Goal: Task Accomplishment & Management: Complete application form

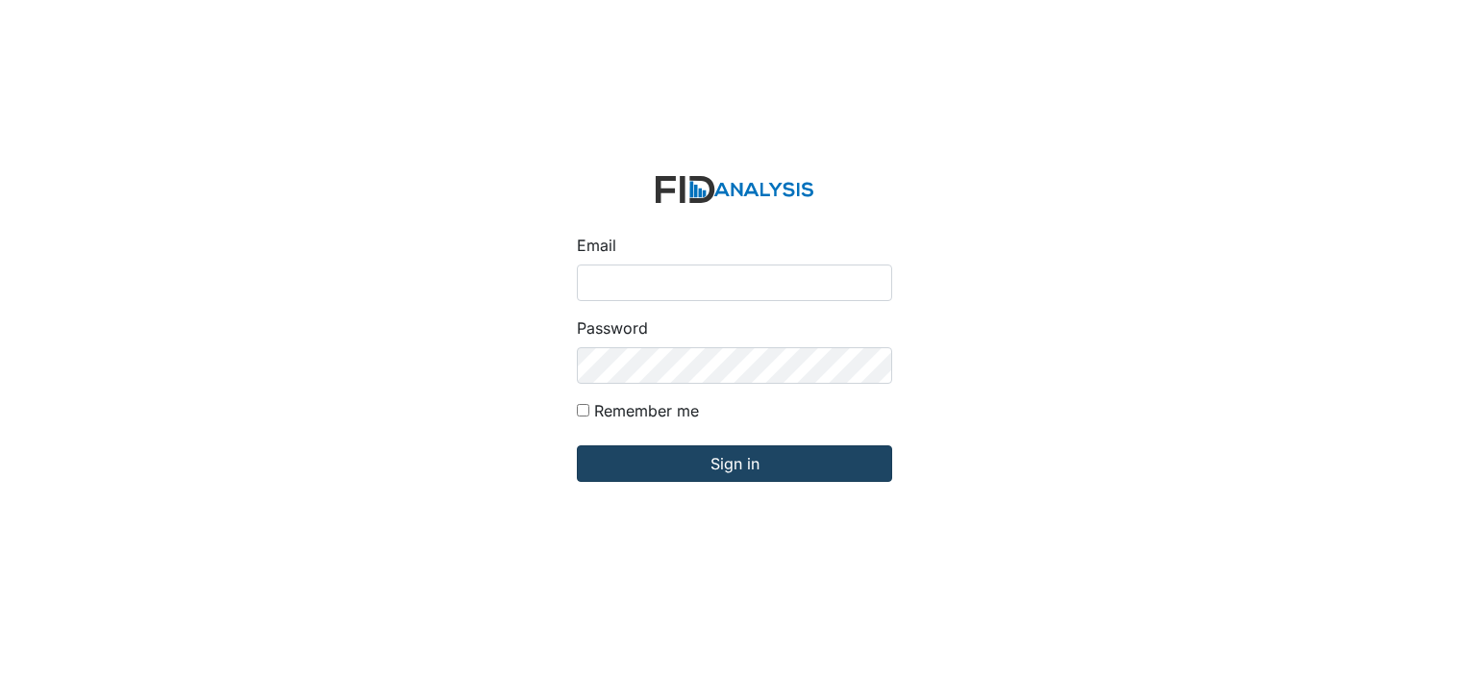
type input "[EMAIL_ADDRESS][DOMAIN_NAME]"
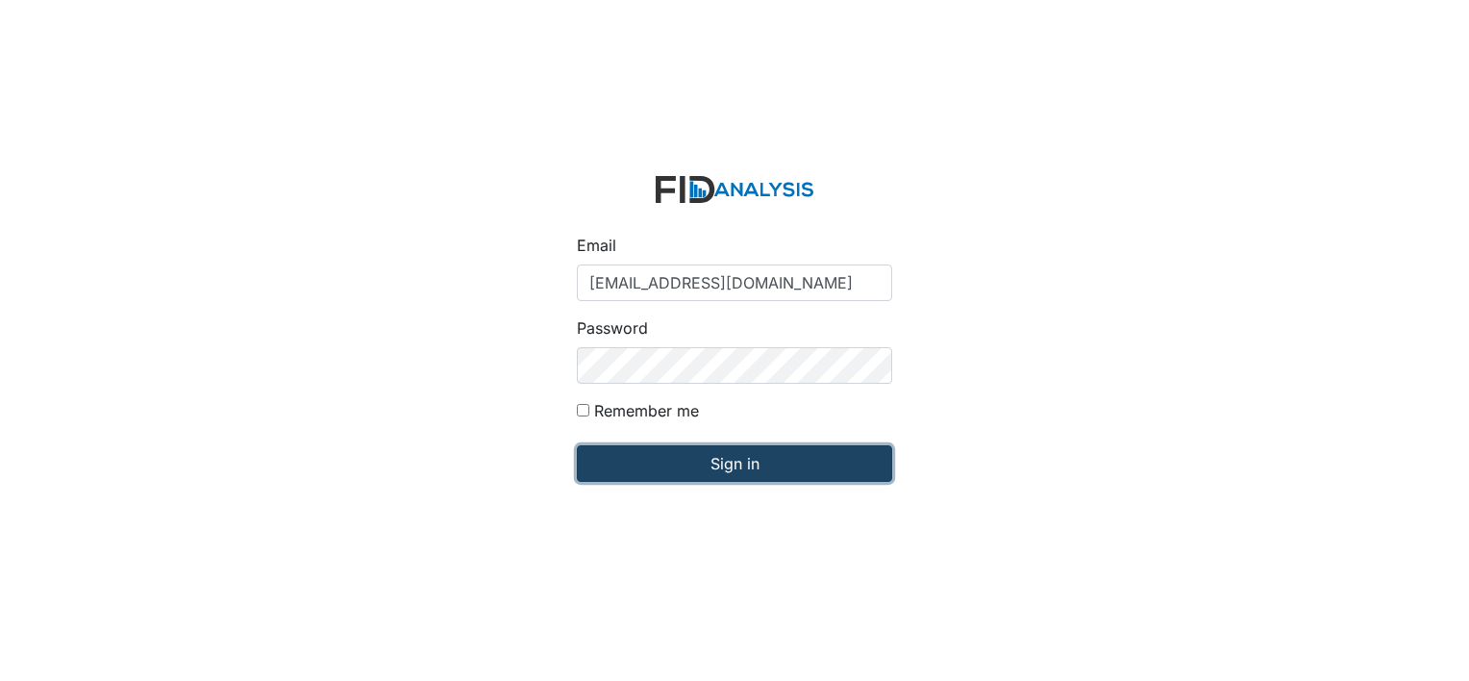
click at [611, 458] on input "Sign in" at bounding box center [734, 463] width 315 height 37
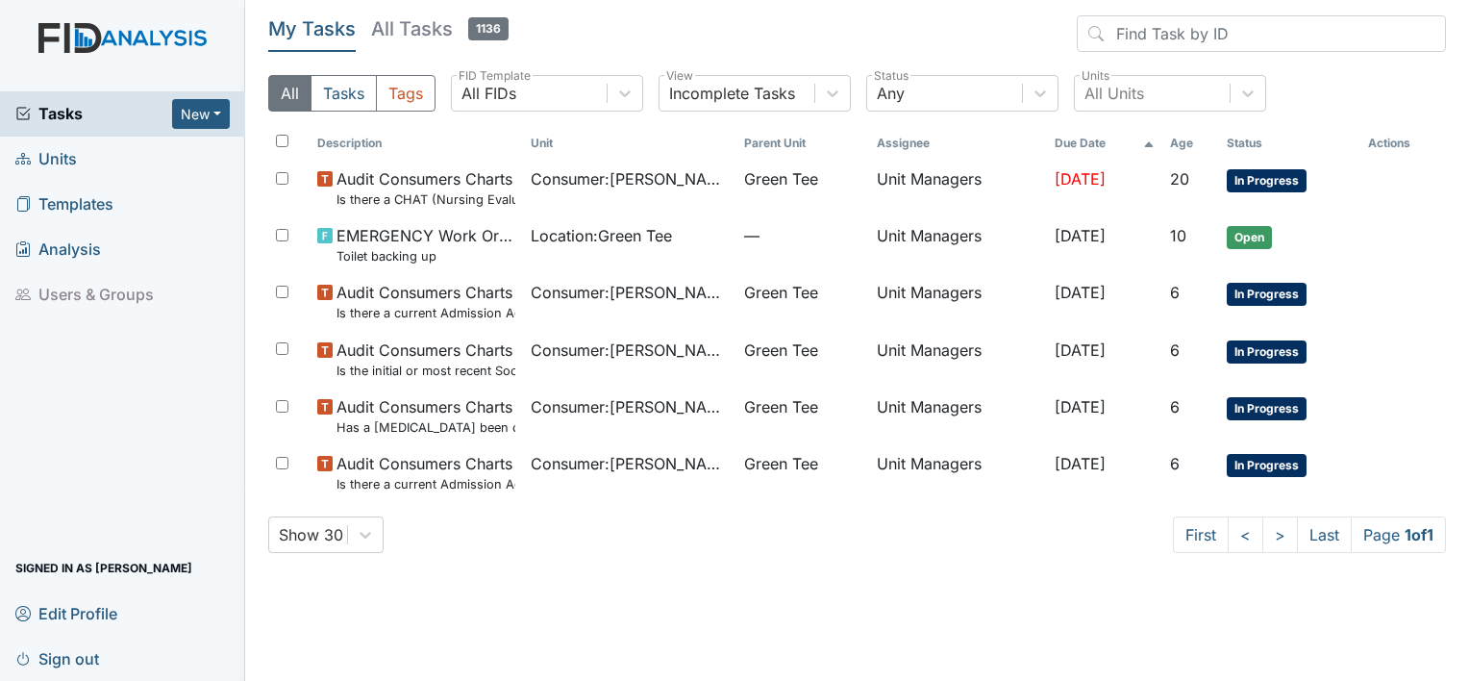
click at [54, 164] on span "Units" at bounding box center [46, 159] width 62 height 30
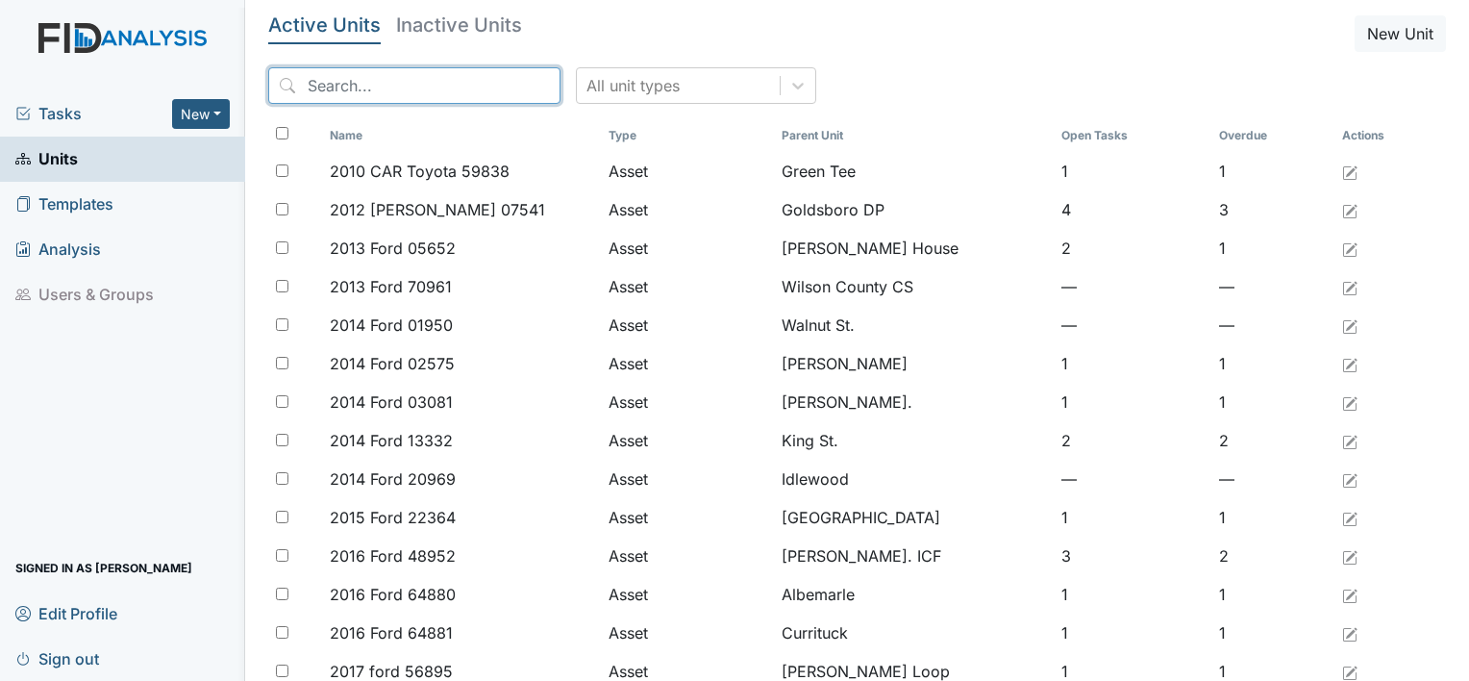
click at [322, 73] on input "search" at bounding box center [414, 85] width 292 height 37
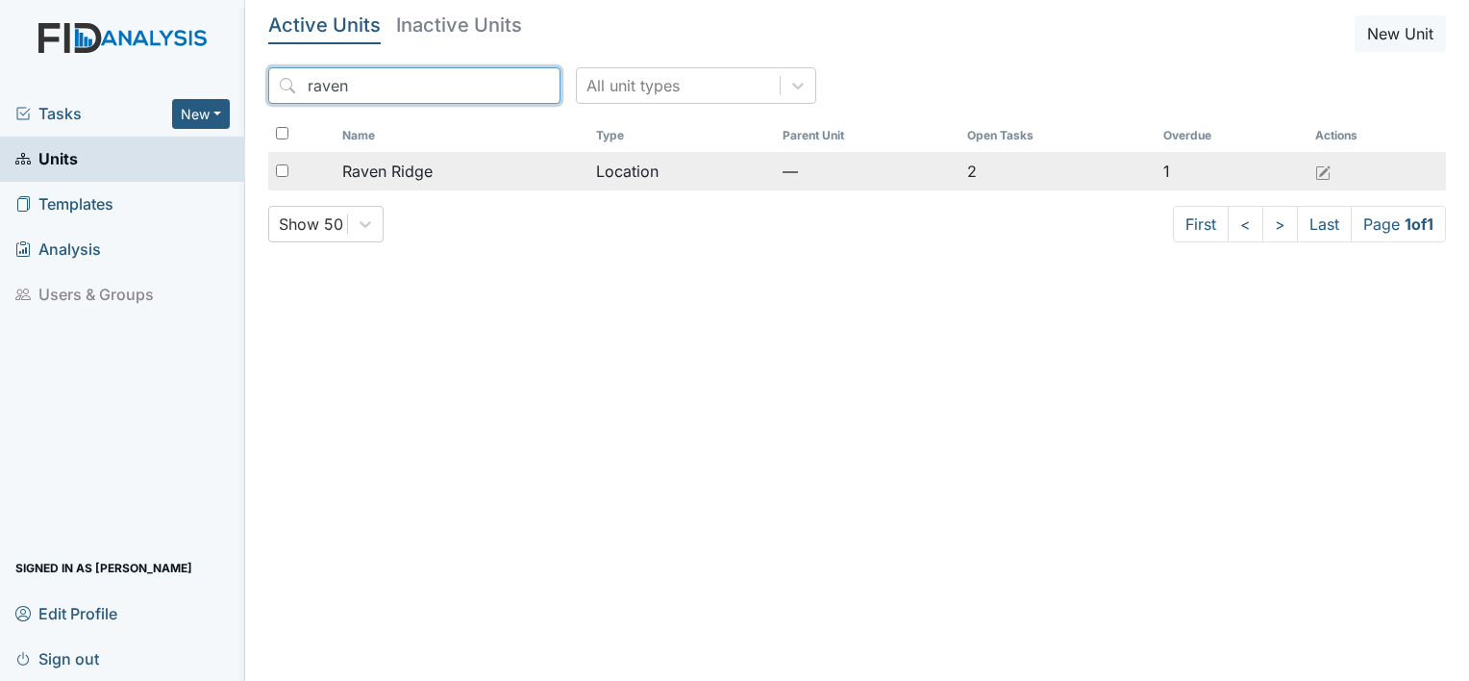
type input "raven"
click at [402, 175] on span "Raven Ridge" at bounding box center [387, 171] width 90 height 23
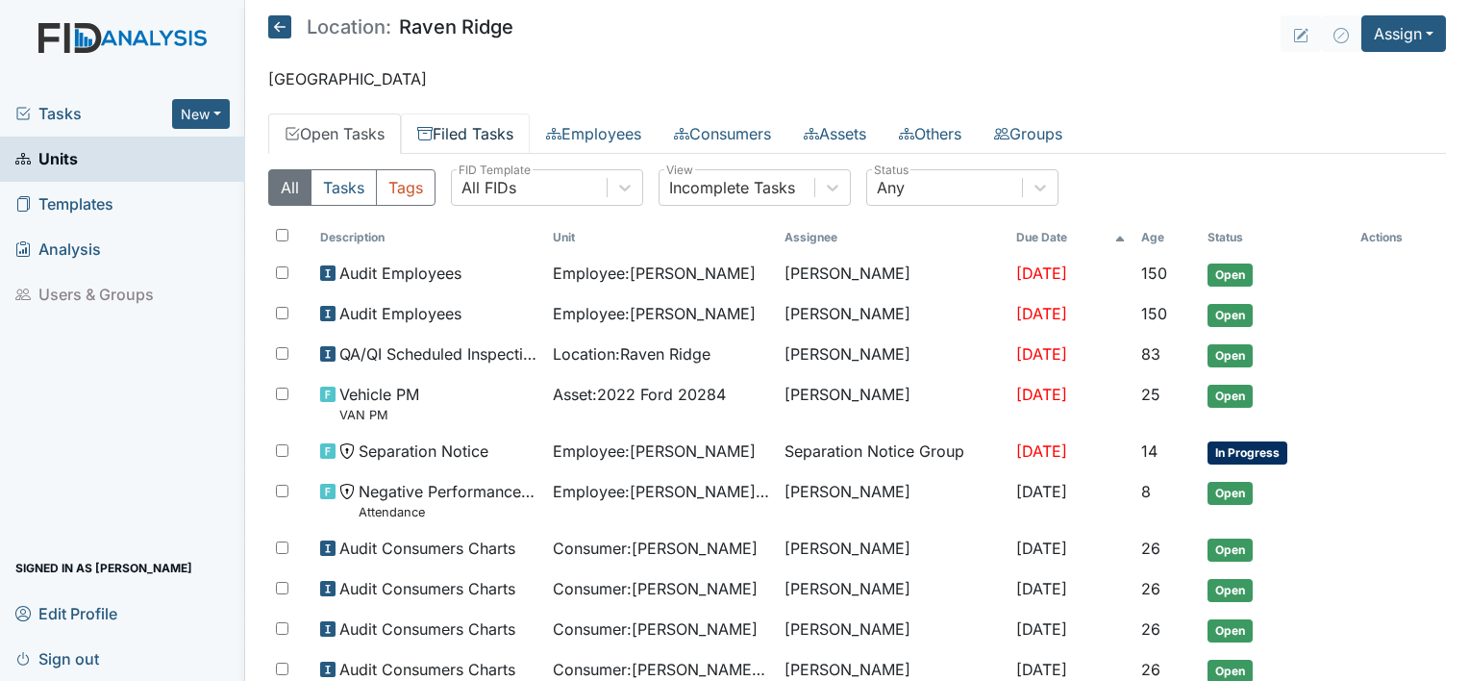
click at [484, 128] on link "Filed Tasks" at bounding box center [465, 133] width 129 height 40
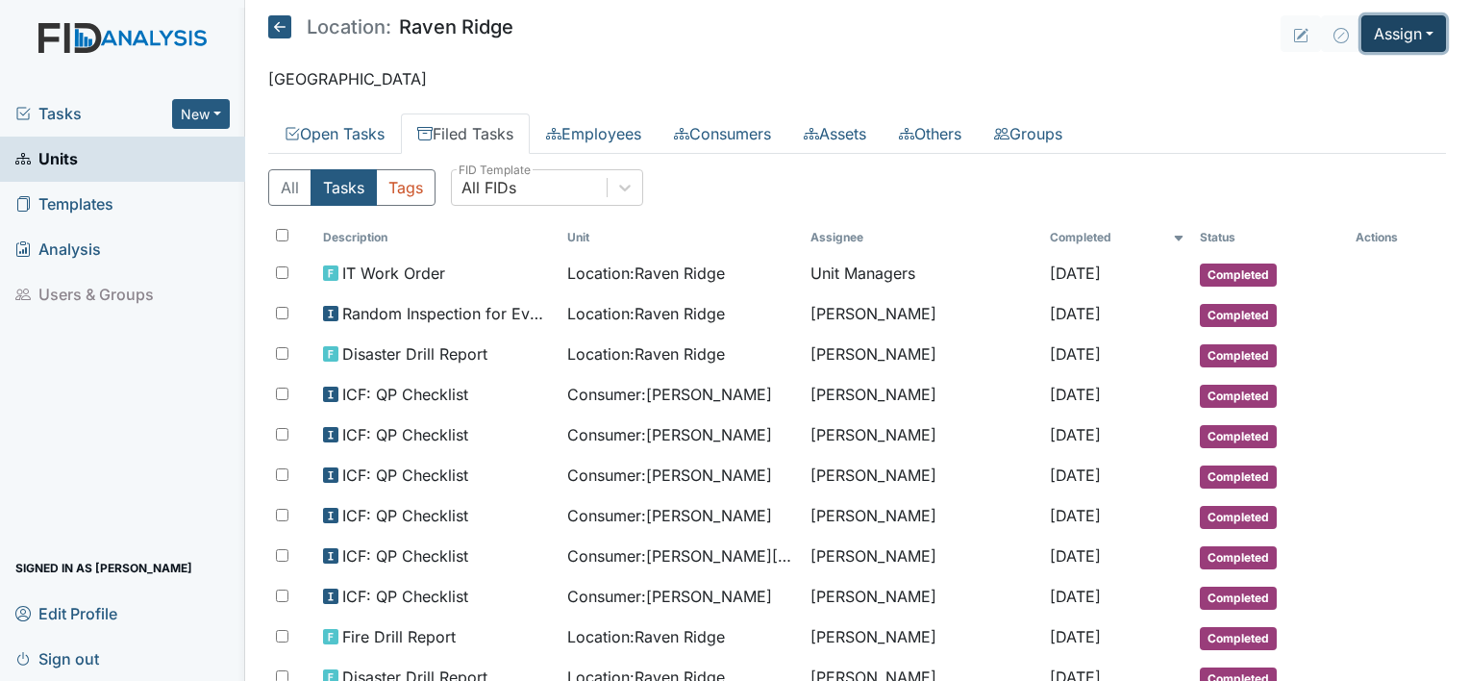
click at [1407, 34] on button "Assign" at bounding box center [1404, 33] width 85 height 37
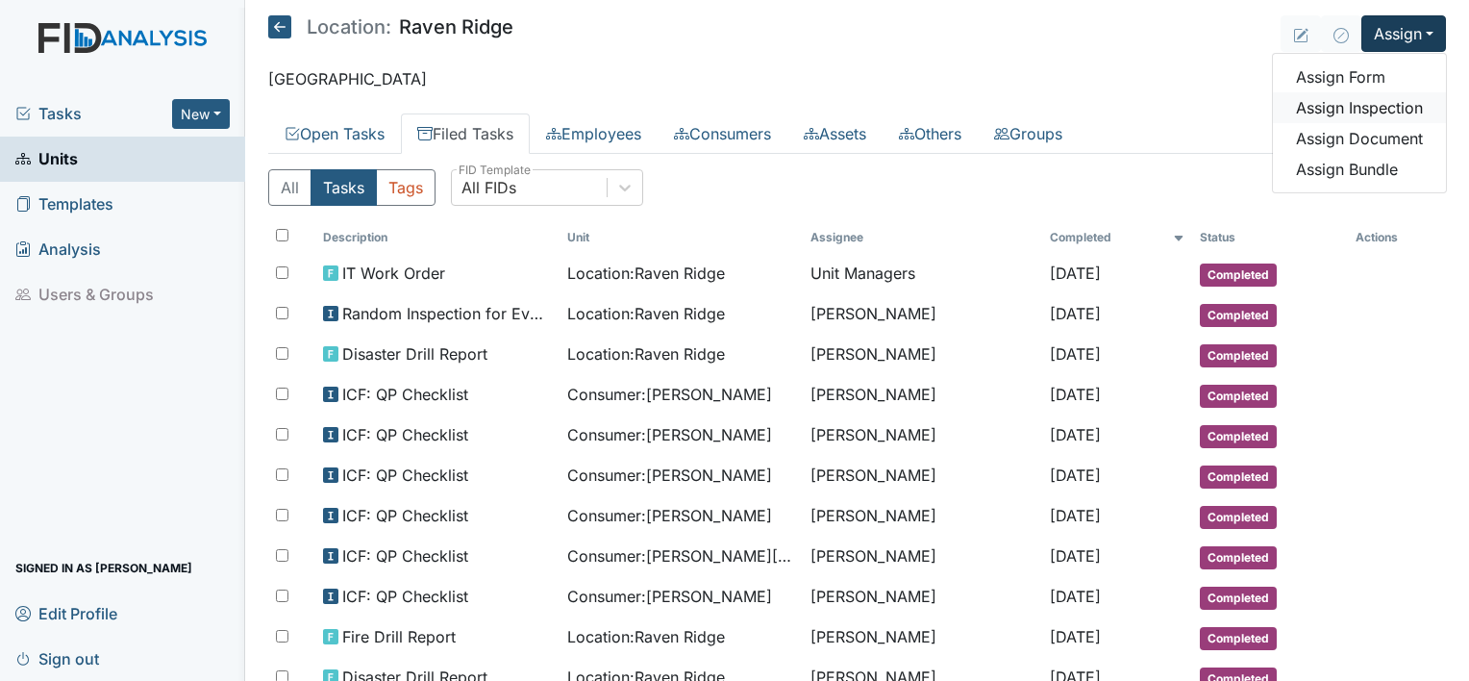
click at [1370, 111] on link "Assign Inspection" at bounding box center [1359, 107] width 173 height 31
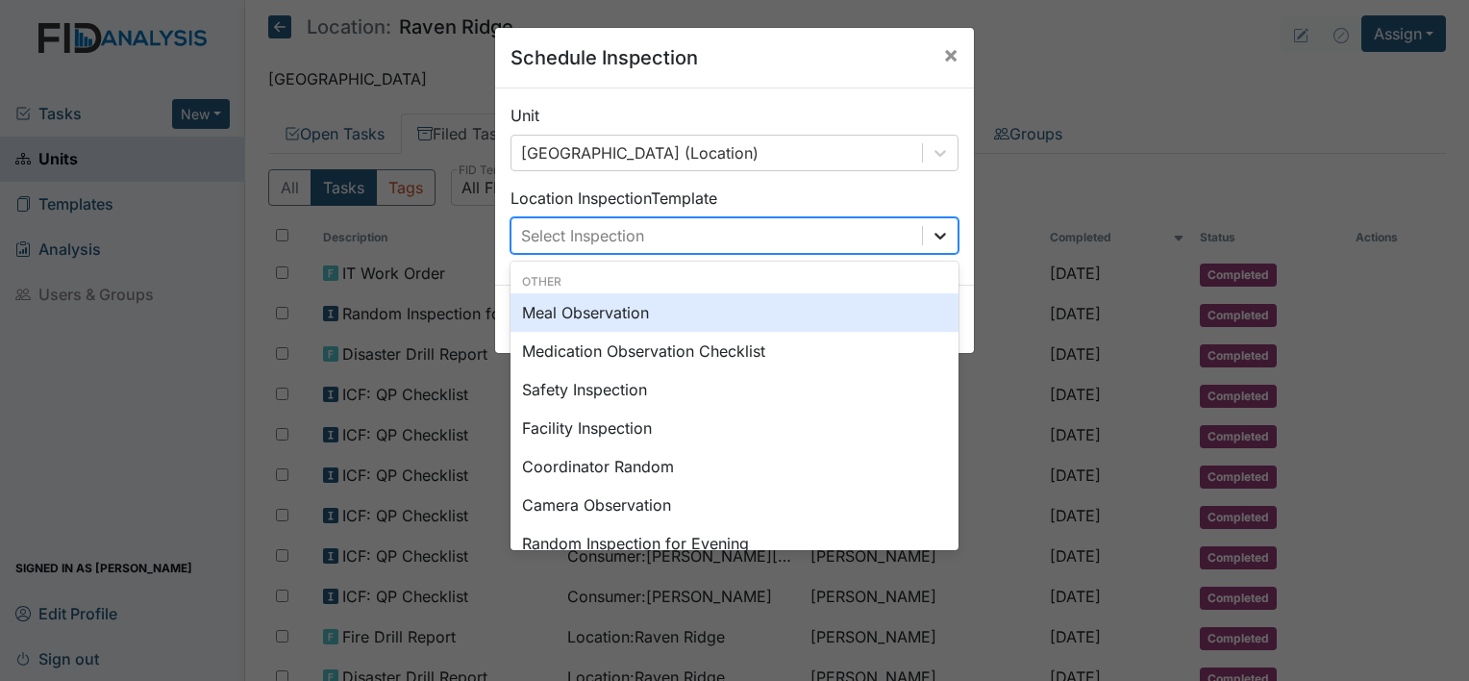
click at [935, 232] on icon at bounding box center [940, 235] width 19 height 19
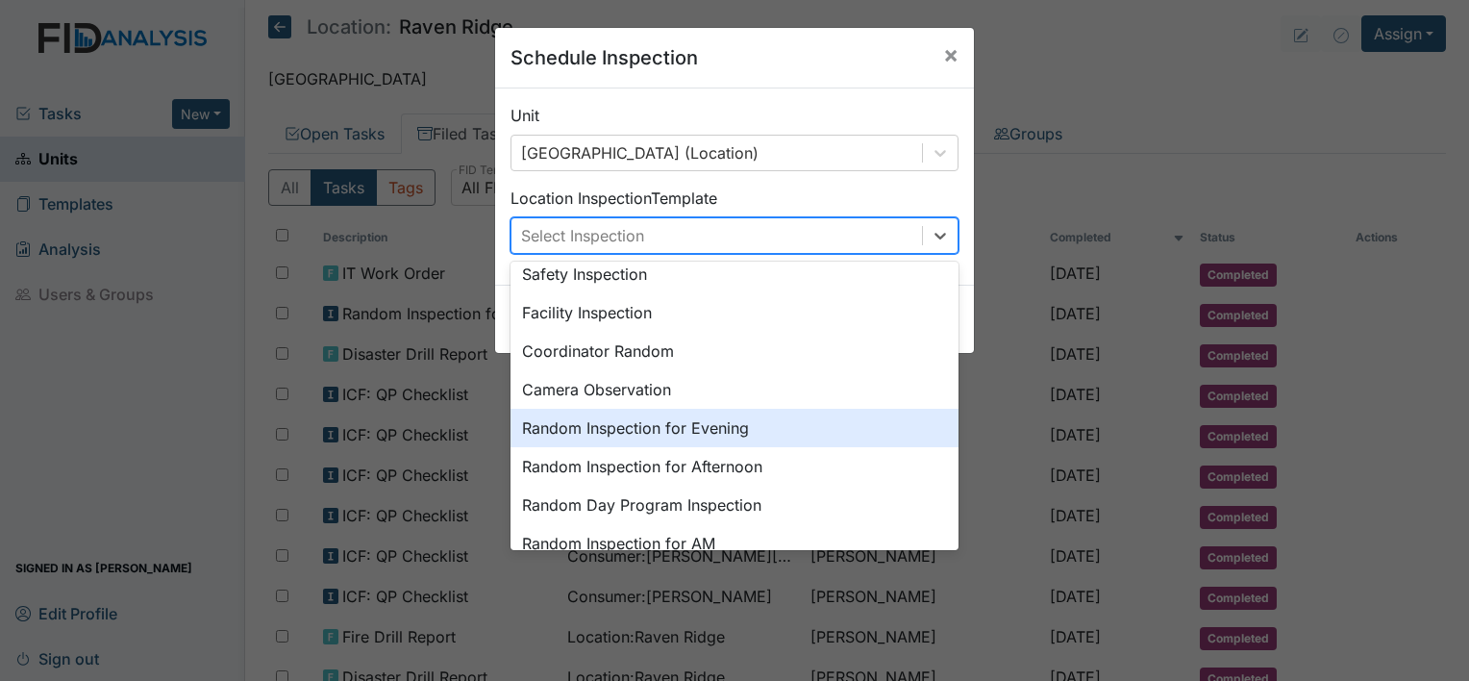
scroll to position [141, 0]
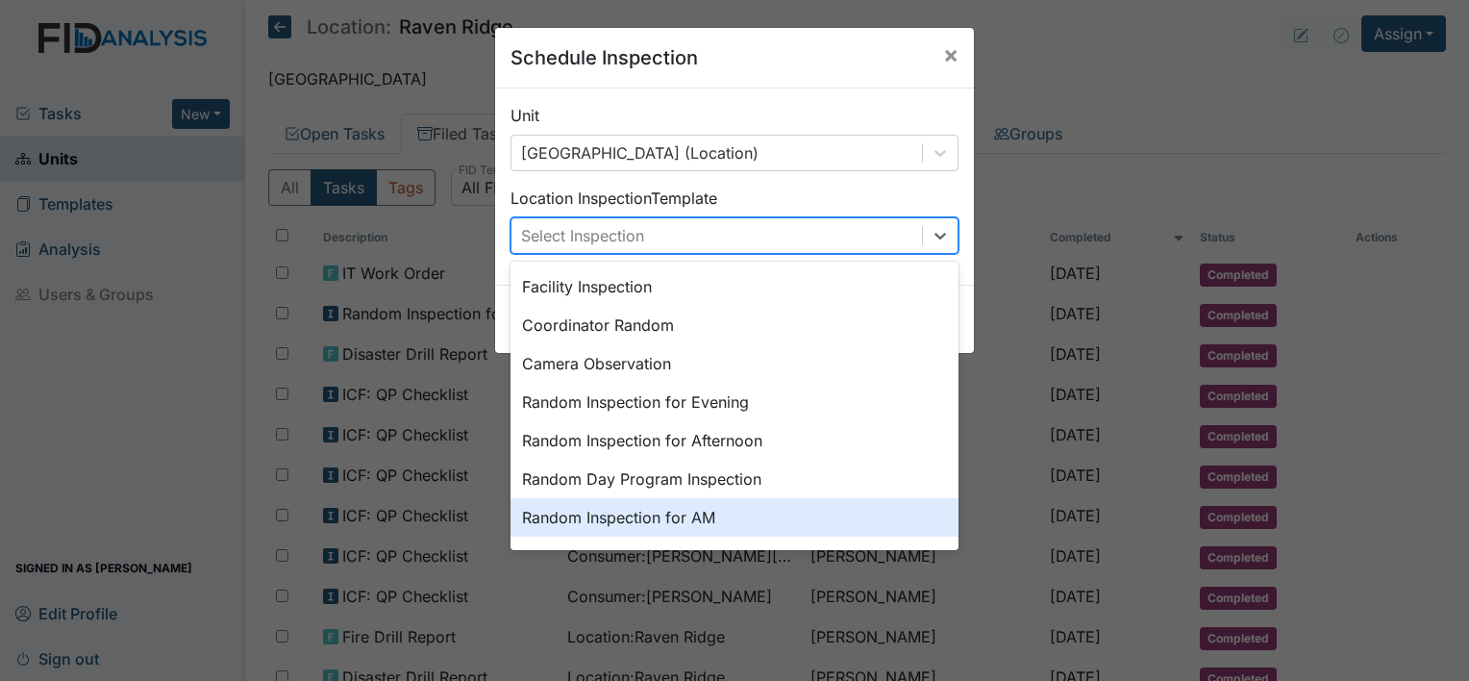
click at [685, 521] on div "Random Inspection for AM" at bounding box center [735, 517] width 448 height 38
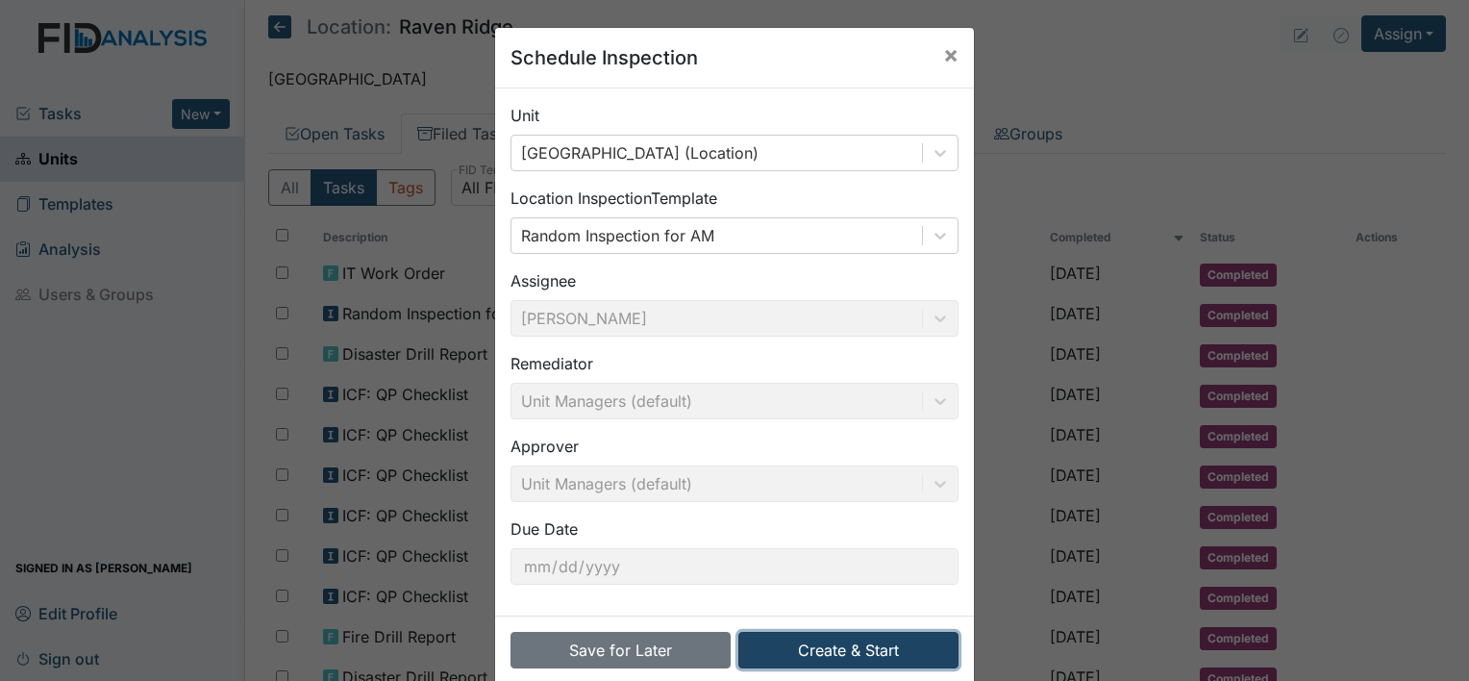
click at [857, 642] on button "Create & Start" at bounding box center [849, 650] width 220 height 37
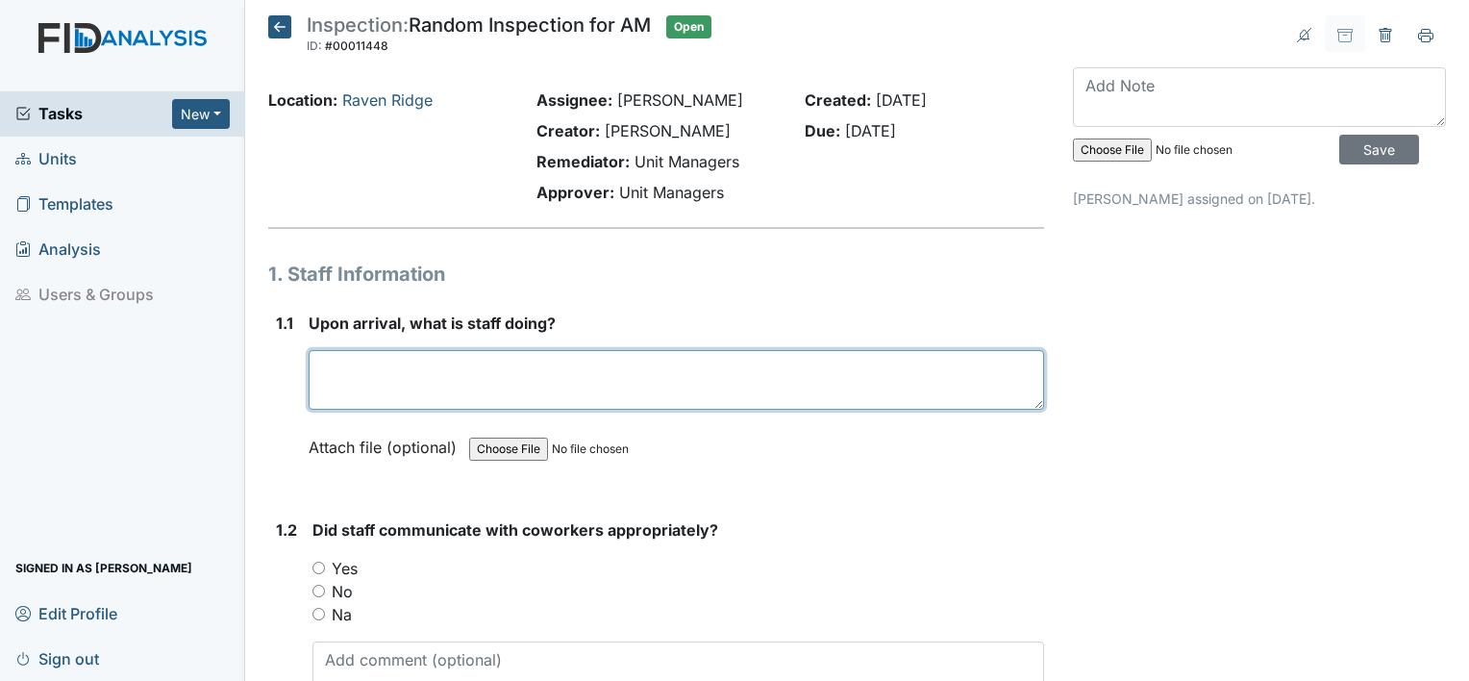
click at [370, 376] on textarea at bounding box center [677, 380] width 736 height 60
type textarea "getting dress"
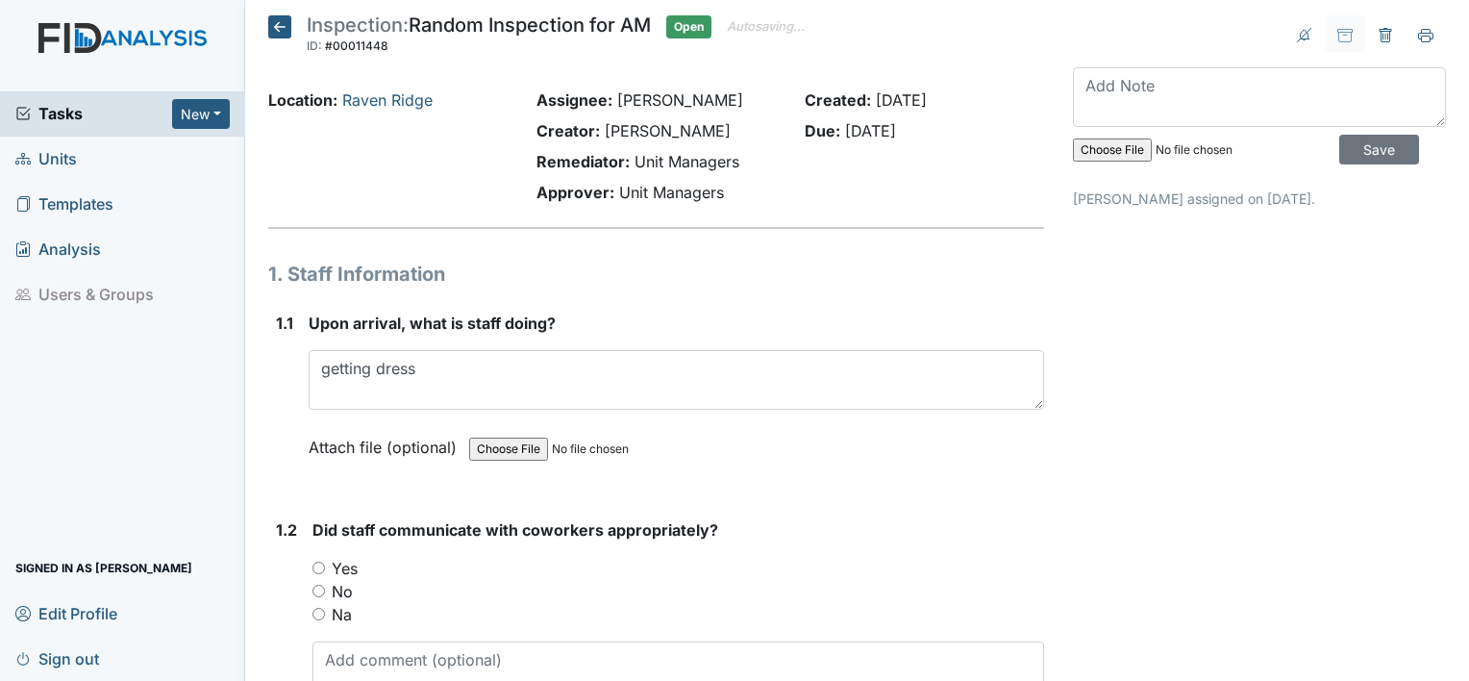
click at [323, 557] on div "Yes" at bounding box center [679, 568] width 732 height 23
click at [323, 562] on input "Yes" at bounding box center [319, 568] width 13 height 13
radio input "true"
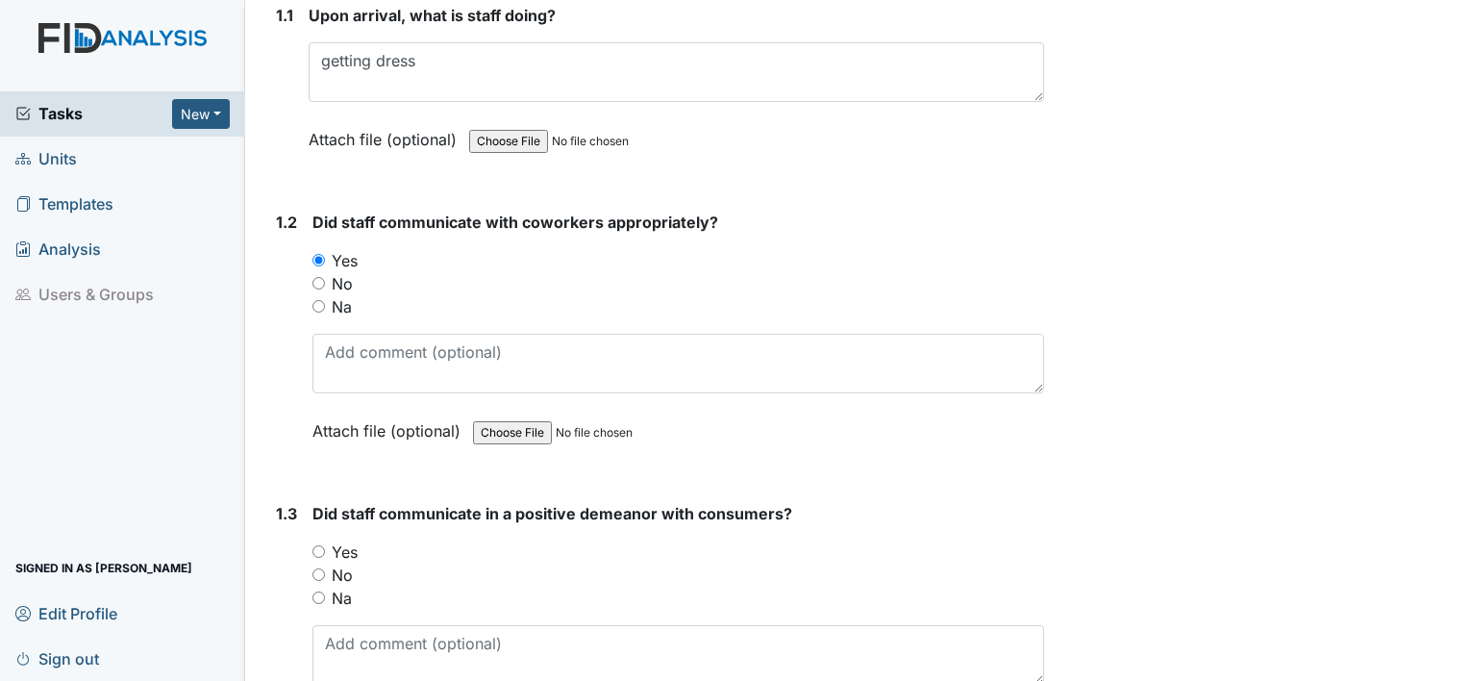
scroll to position [397, 0]
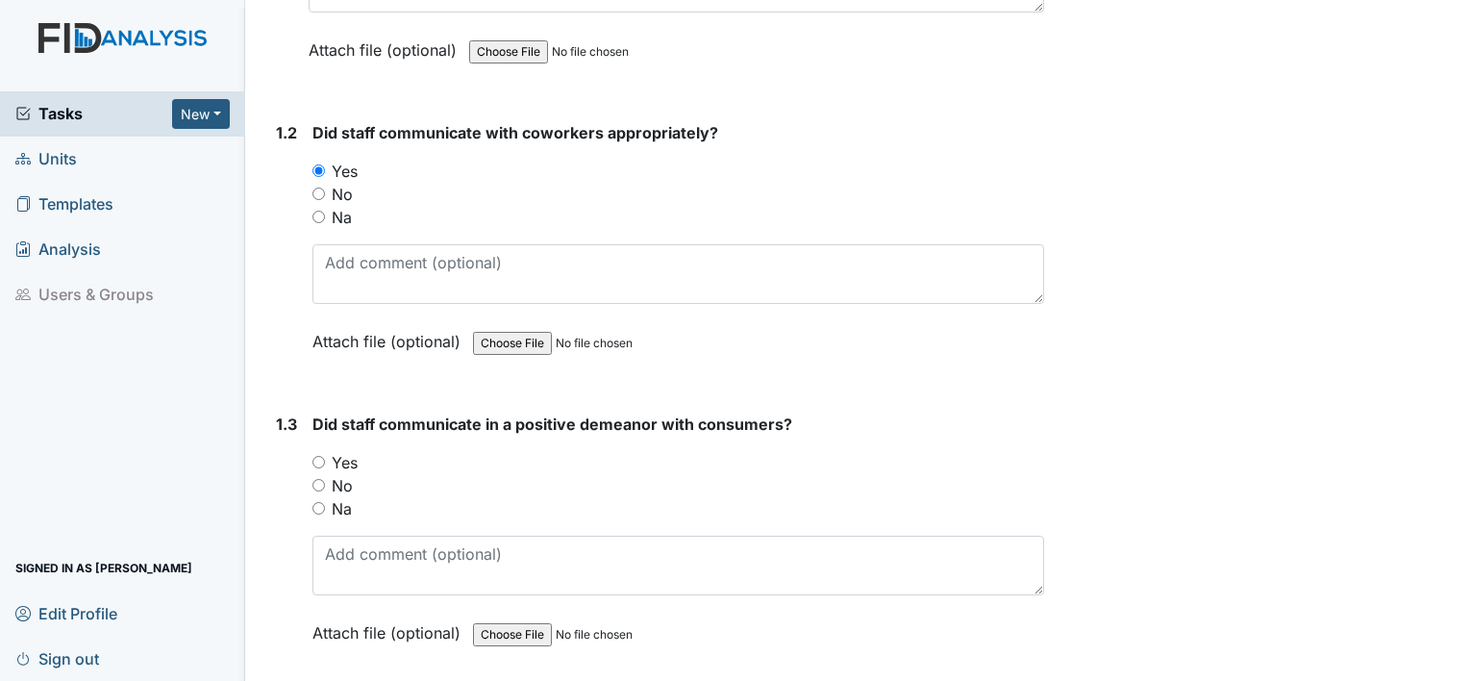
click at [317, 461] on input "Yes" at bounding box center [319, 462] width 13 height 13
radio input "true"
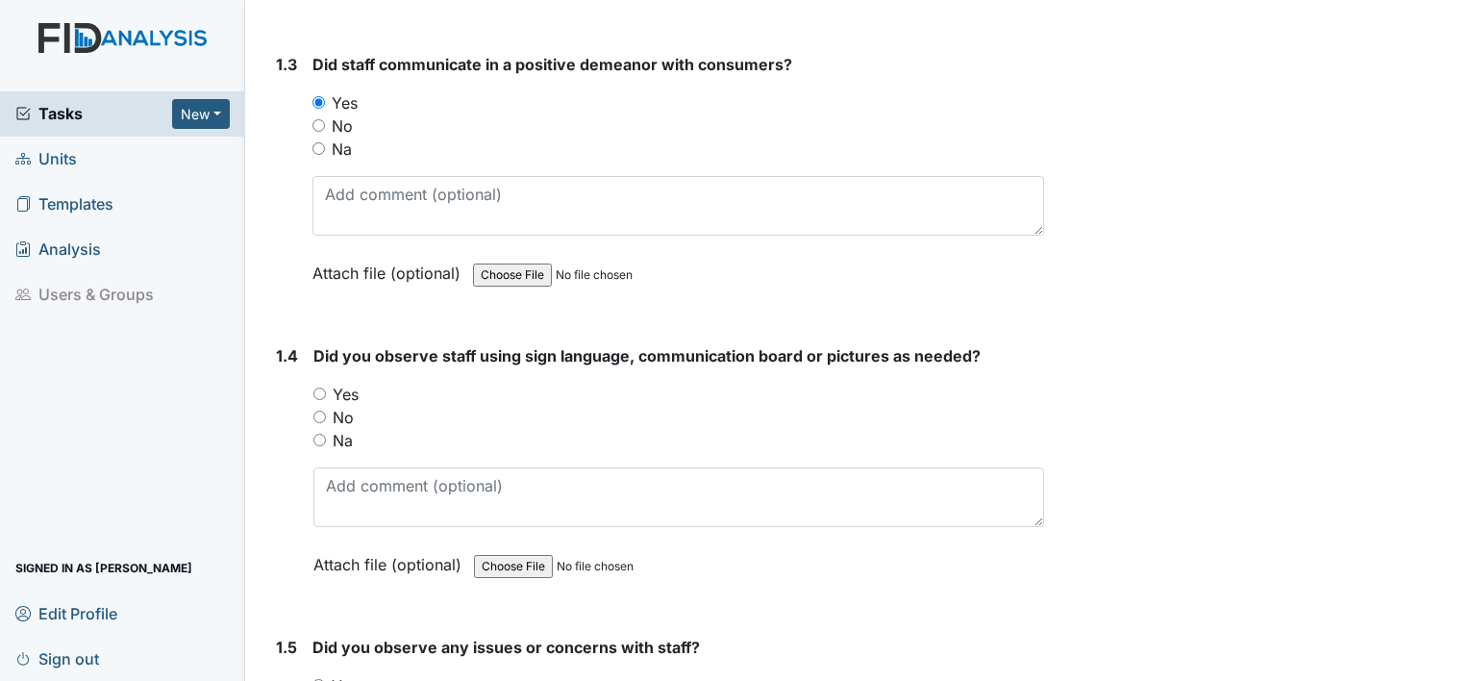
scroll to position [872, 0]
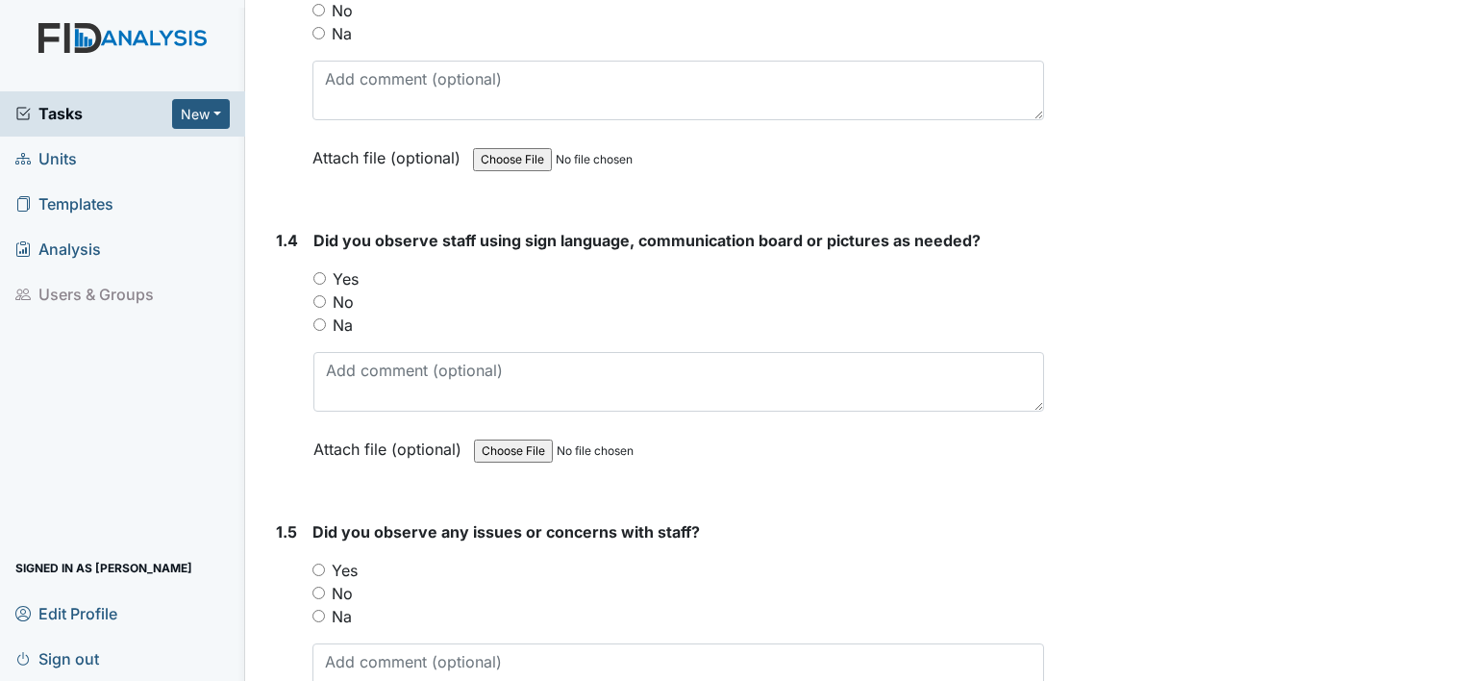
click at [320, 277] on input "Yes" at bounding box center [319, 278] width 13 height 13
radio input "true"
click at [313, 564] on input "Yes" at bounding box center [319, 570] width 13 height 13
radio input "true"
click at [313, 596] on div "No" at bounding box center [679, 593] width 732 height 23
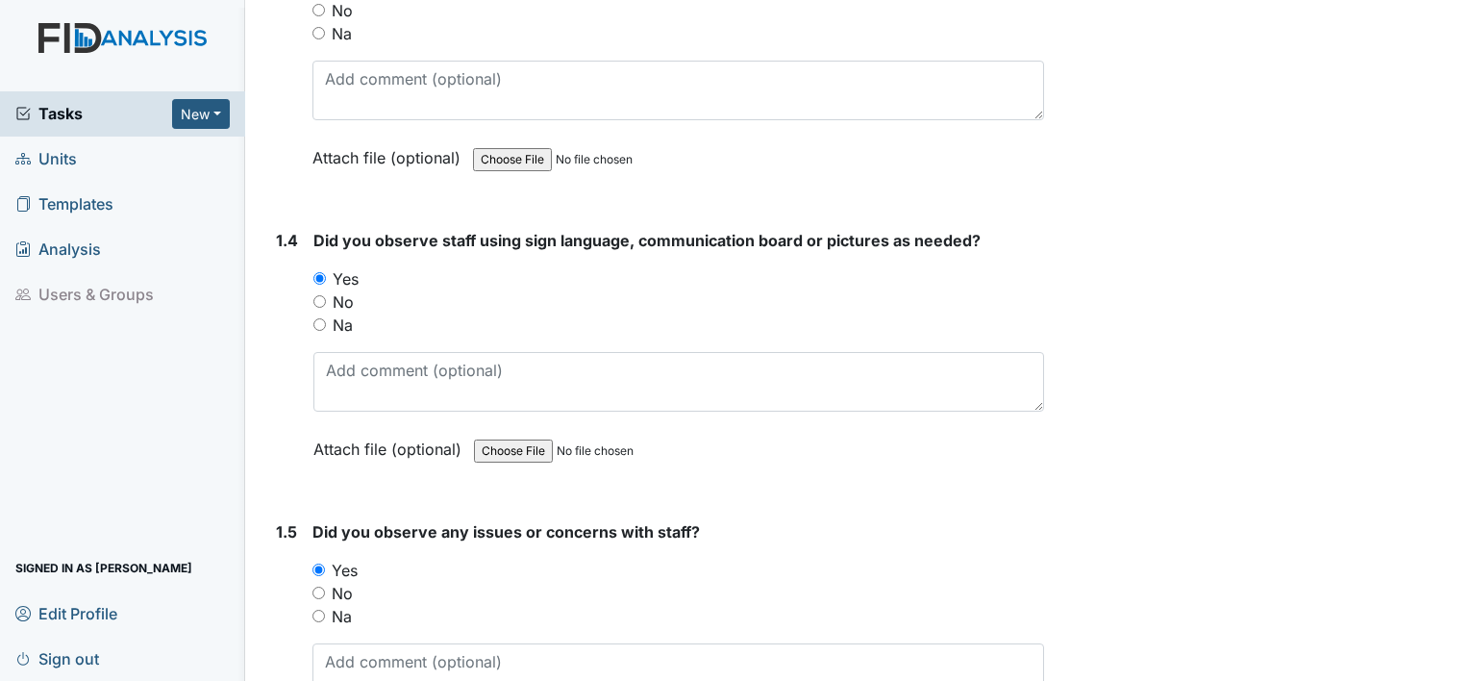
click at [319, 587] on input "No" at bounding box center [319, 593] width 13 height 13
radio input "true"
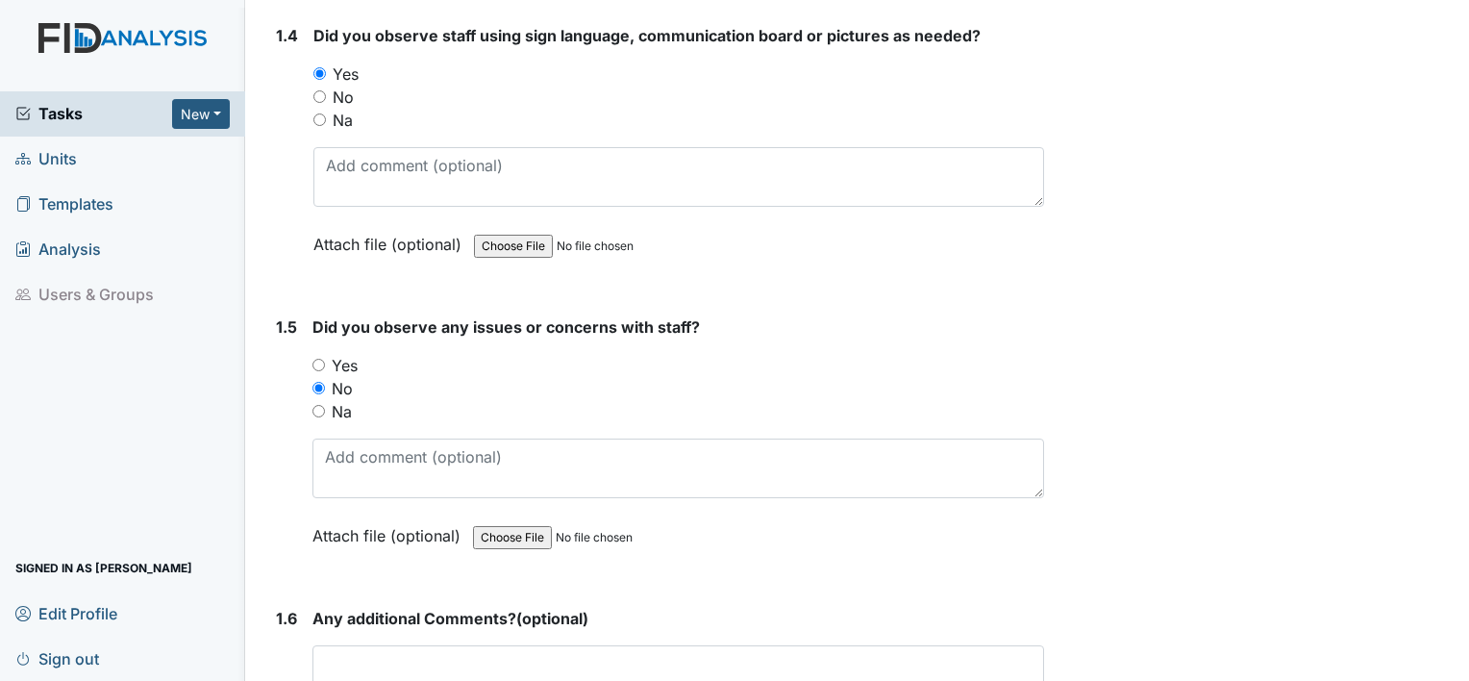
scroll to position [1115, 0]
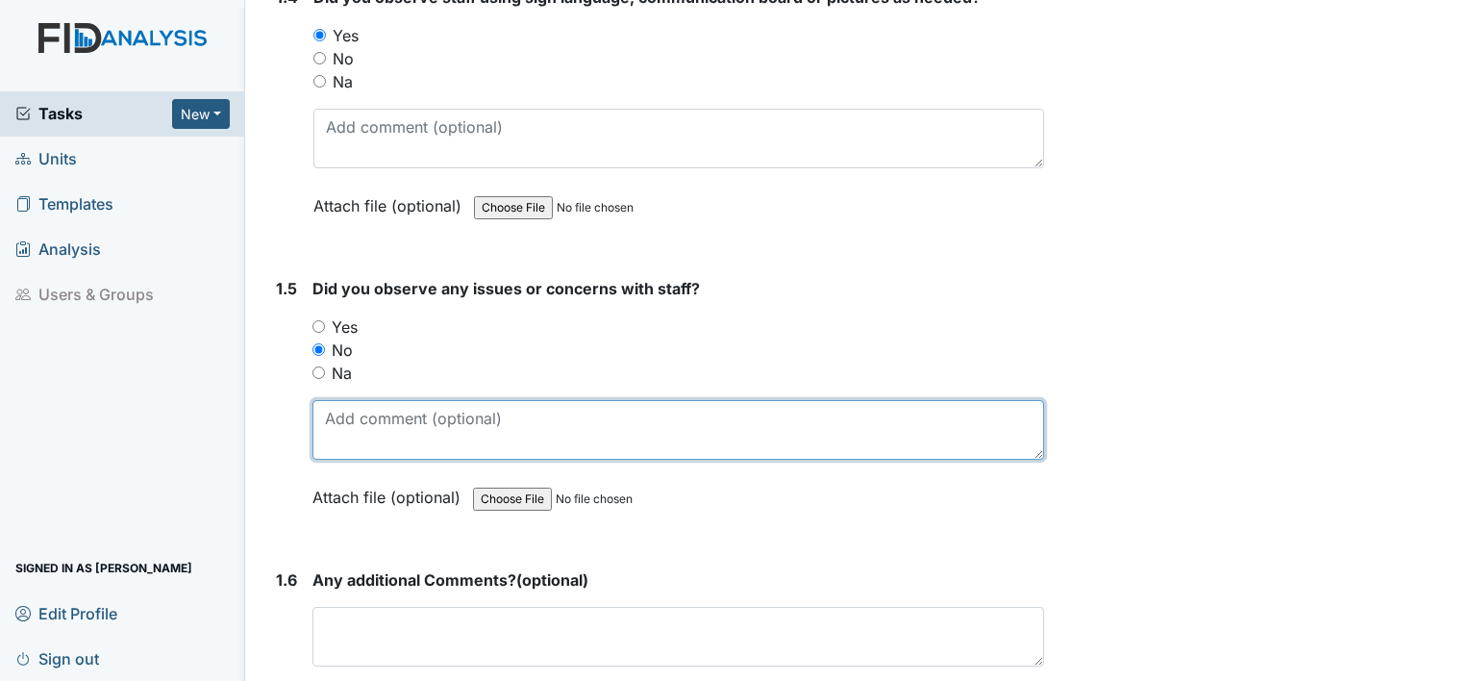
click at [513, 426] on textarea at bounding box center [679, 430] width 732 height 60
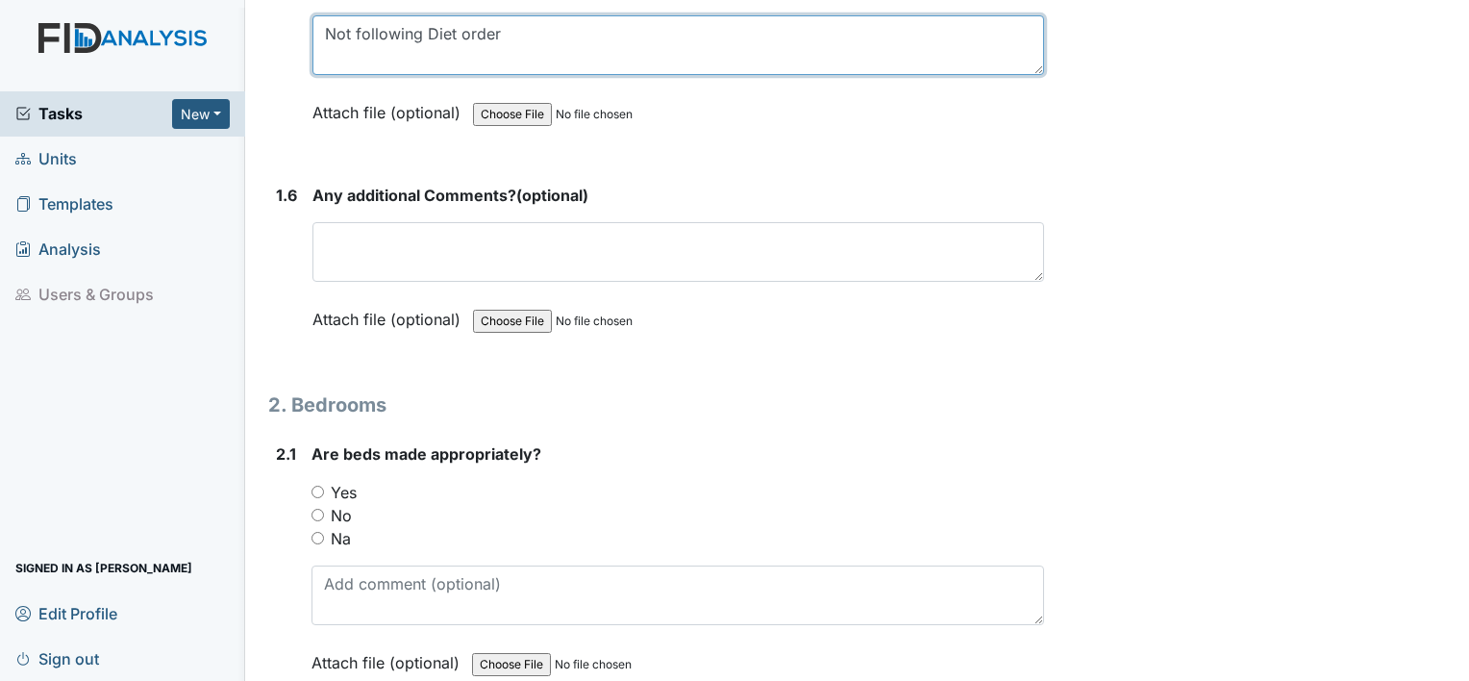
scroll to position [1525, 0]
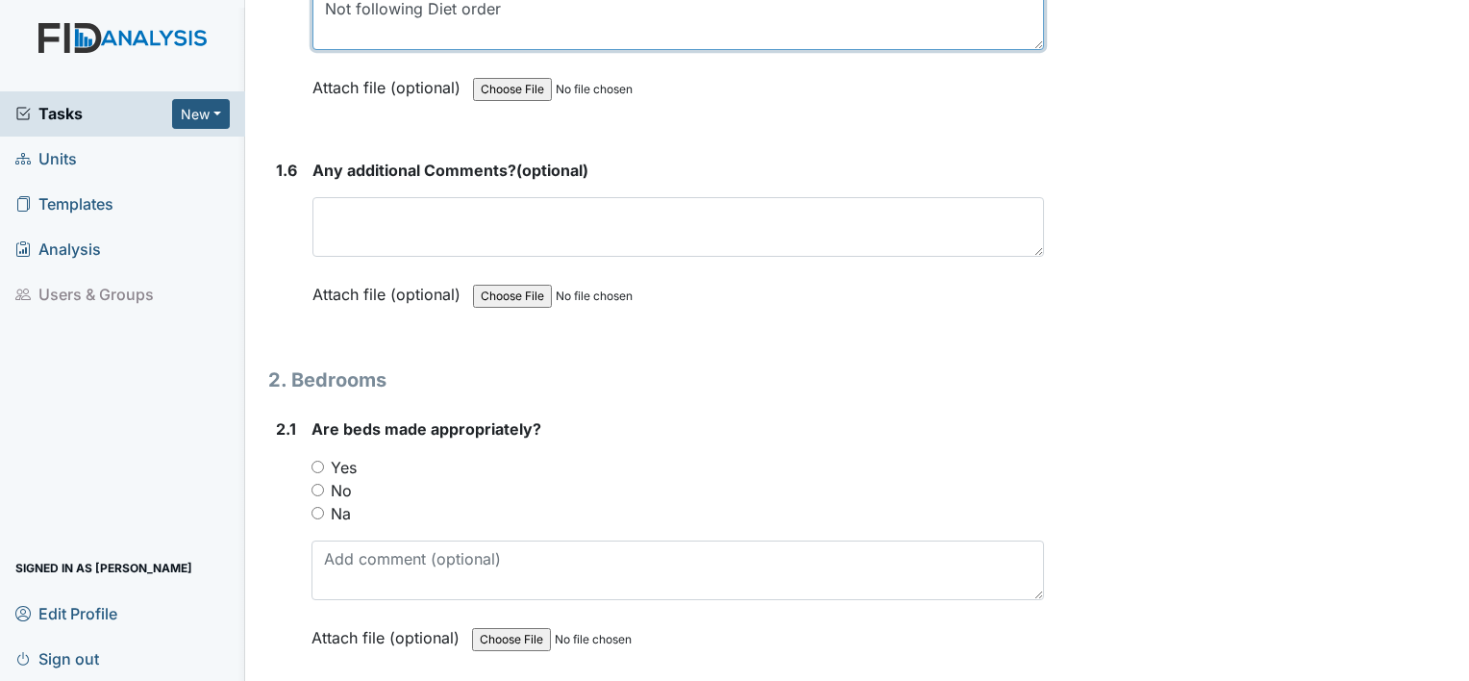
type textarea "Not following Diet order"
click at [313, 461] on input "Yes" at bounding box center [318, 467] width 13 height 13
radio input "true"
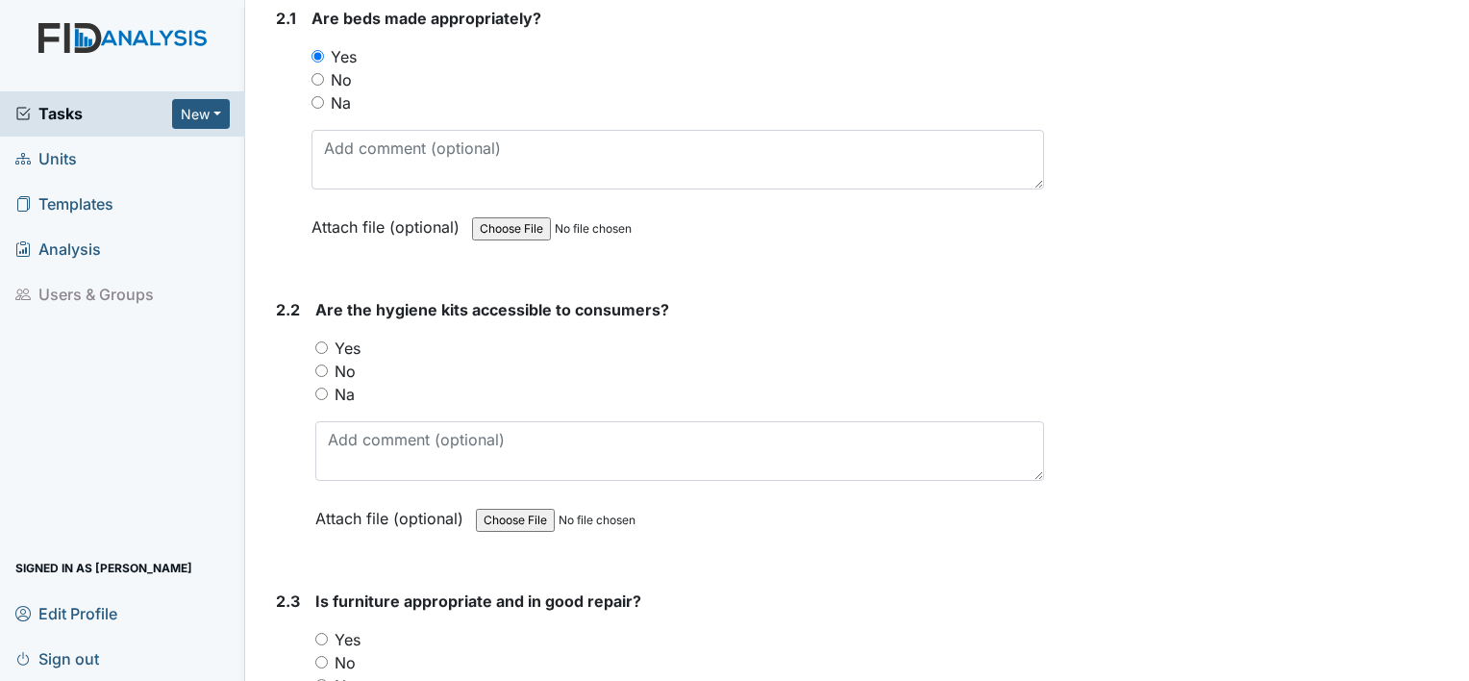
scroll to position [1949, 0]
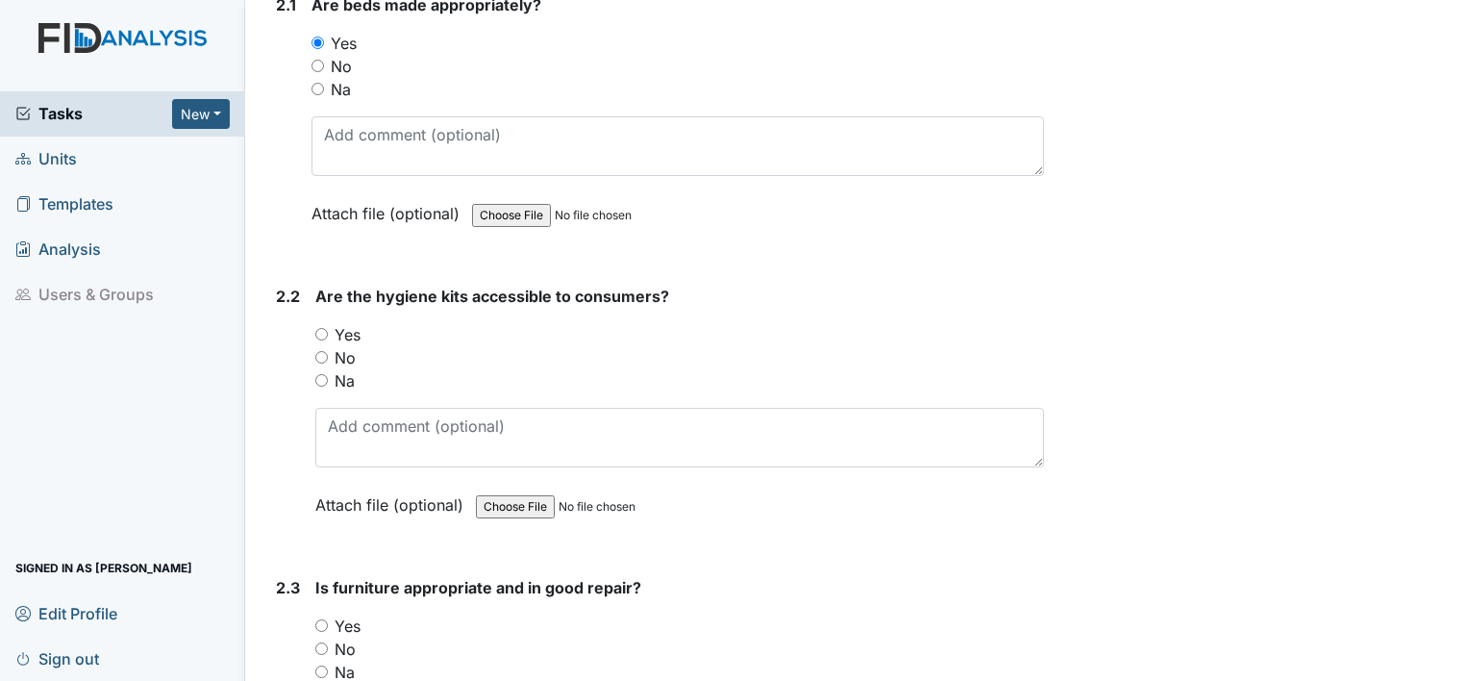
click at [320, 328] on input "Yes" at bounding box center [321, 334] width 13 height 13
radio input "true"
click at [321, 619] on input "Yes" at bounding box center [321, 625] width 13 height 13
radio input "true"
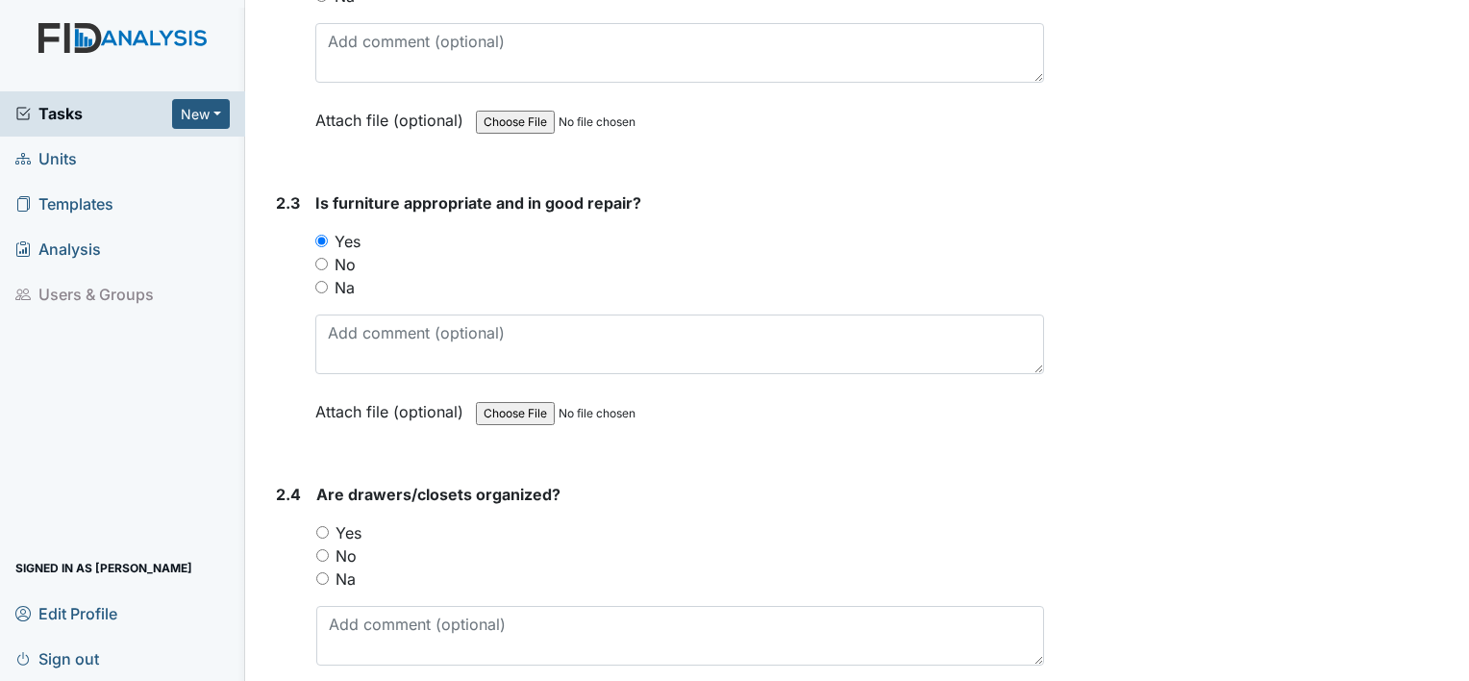
scroll to position [2462, 0]
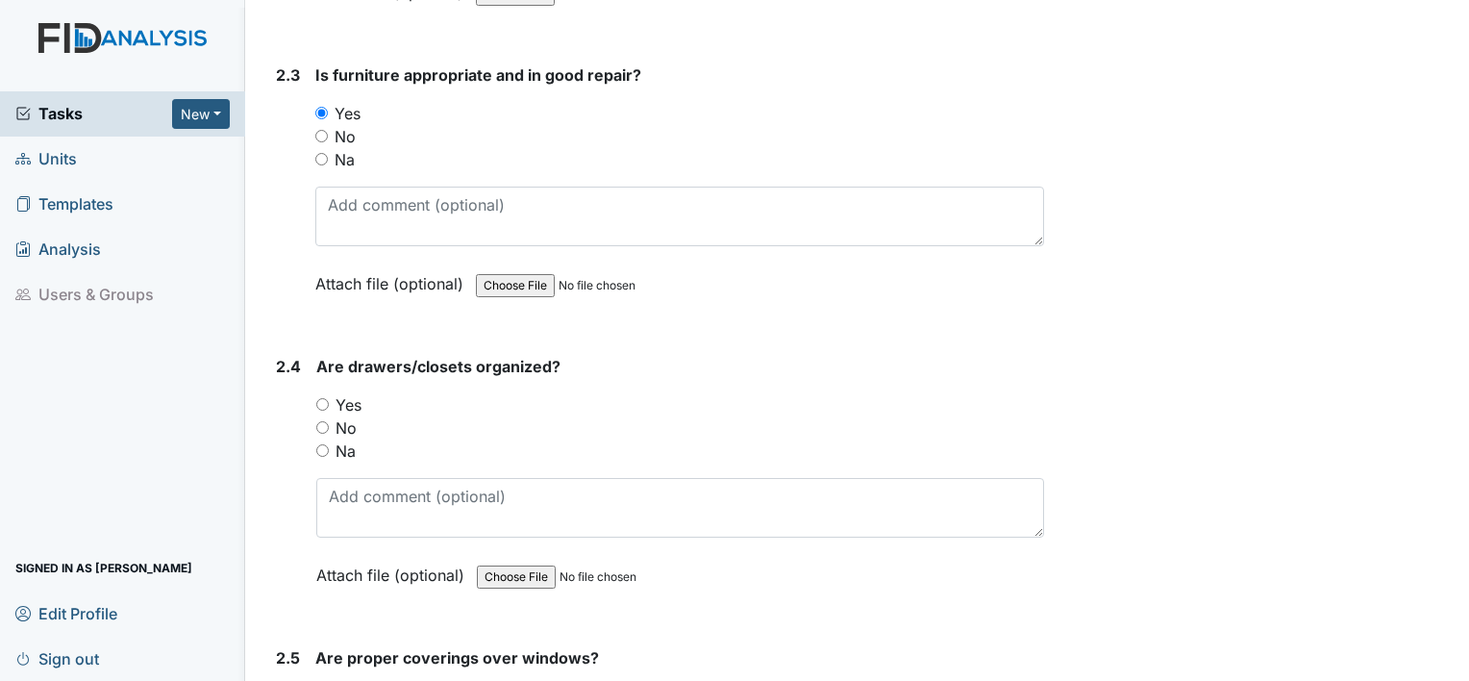
click at [320, 398] on input "Yes" at bounding box center [322, 404] width 13 height 13
radio input "true"
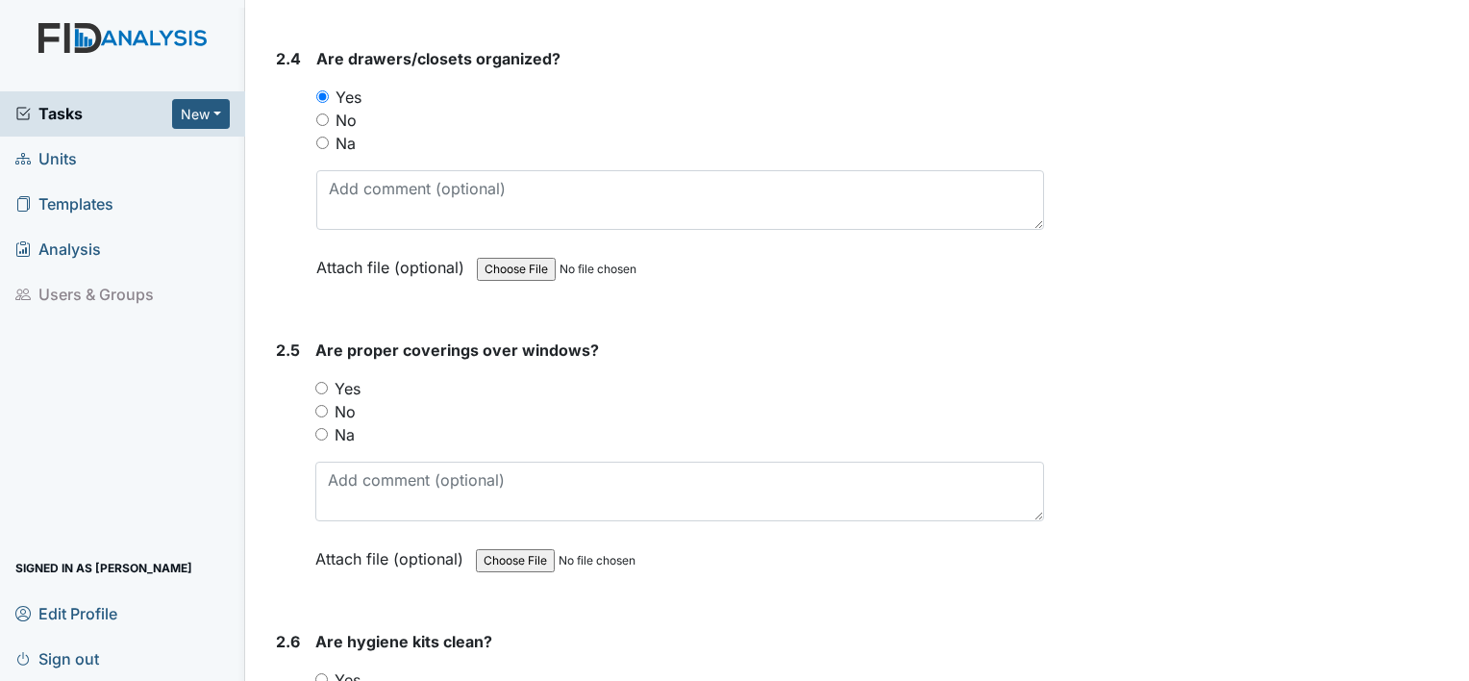
scroll to position [2795, 0]
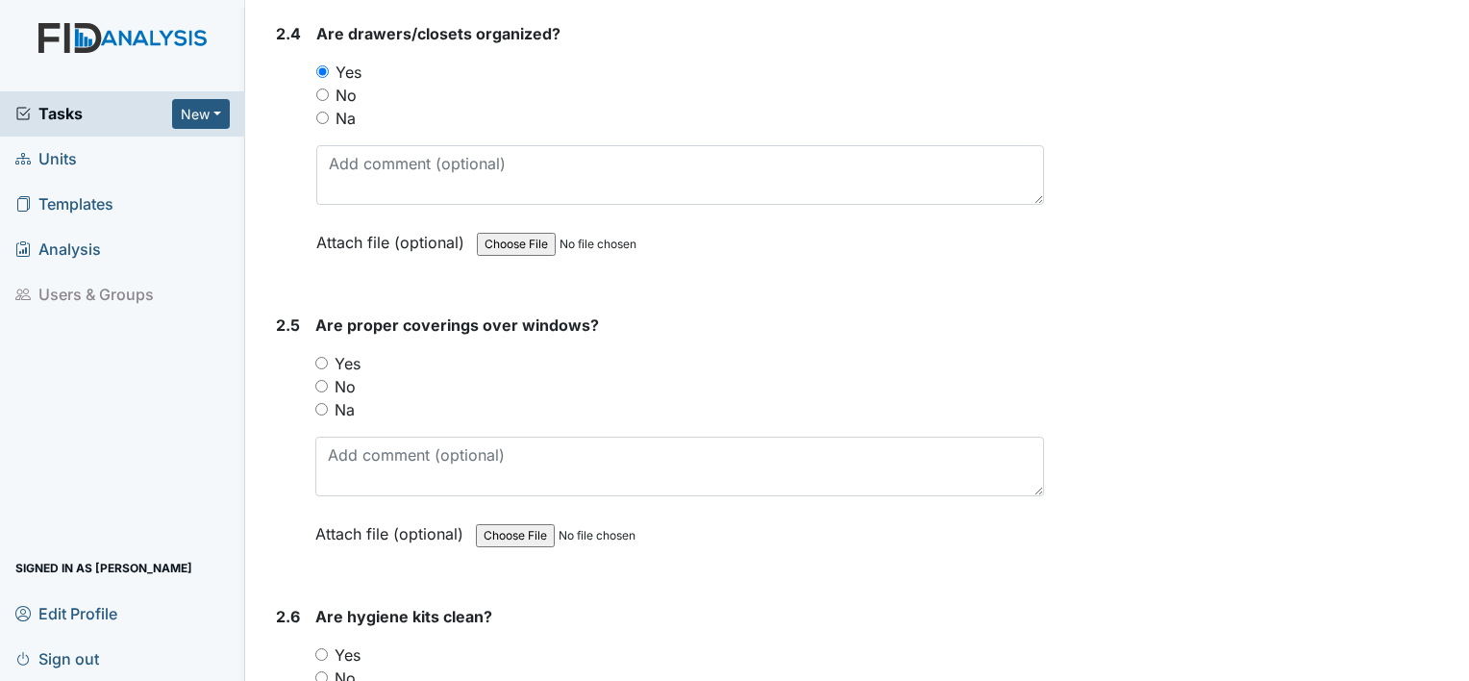
click at [319, 357] on input "Yes" at bounding box center [321, 363] width 13 height 13
radio input "true"
click at [315, 648] on input "Yes" at bounding box center [321, 654] width 13 height 13
radio input "true"
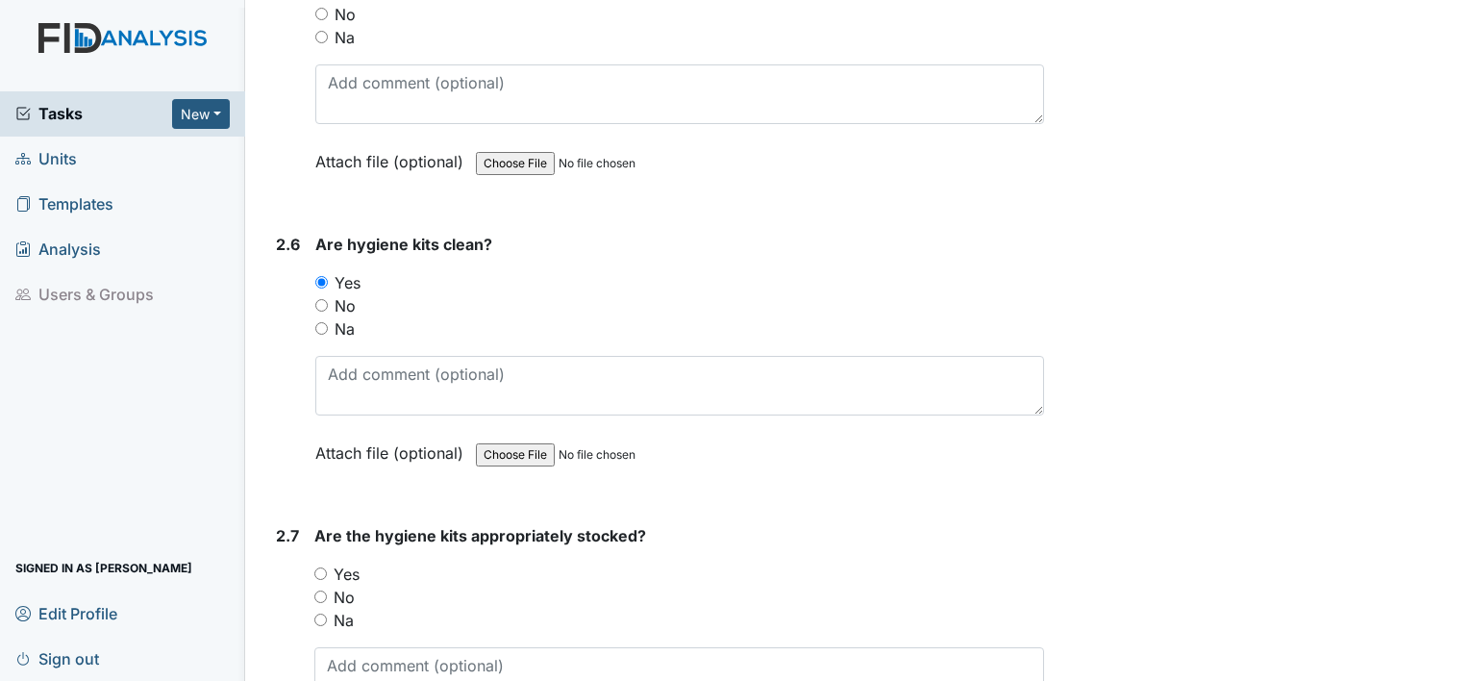
scroll to position [3256, 0]
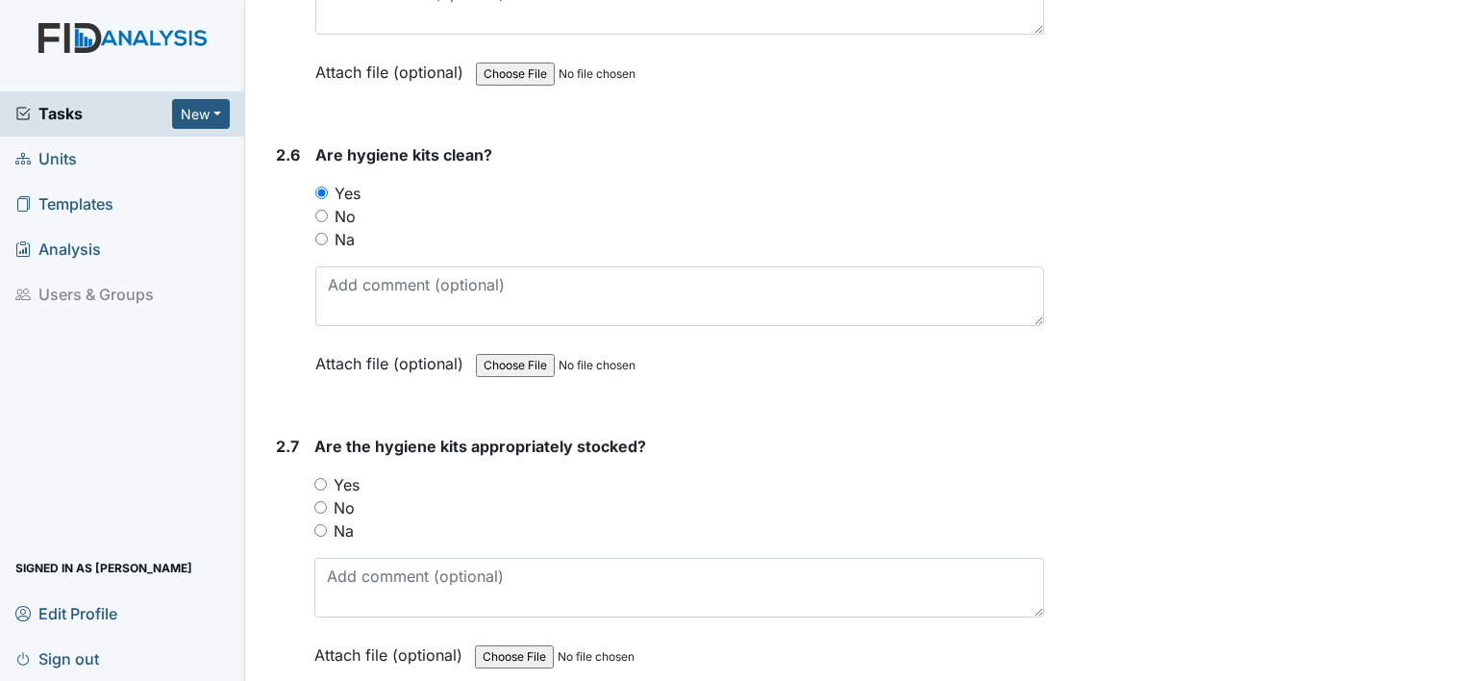
click at [320, 478] on input "Yes" at bounding box center [320, 484] width 13 height 13
radio input "true"
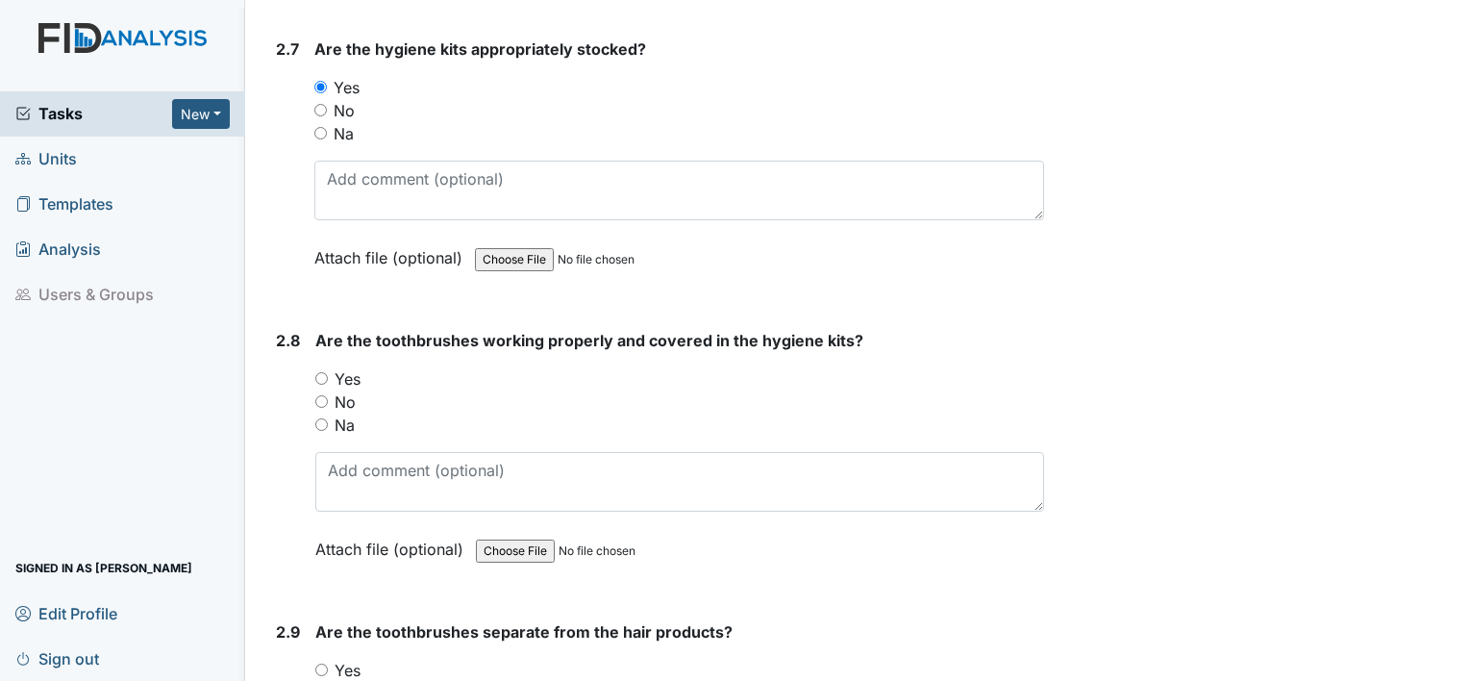
scroll to position [3731, 0]
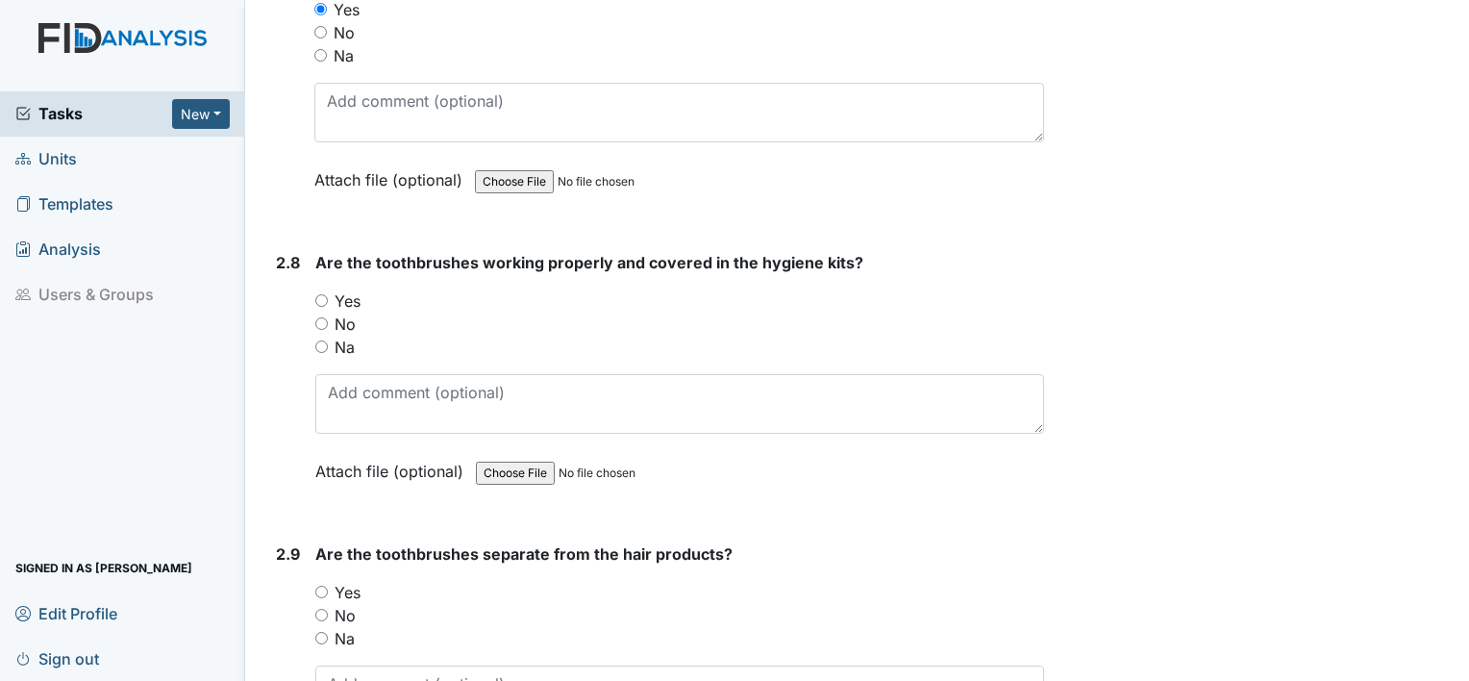
click at [320, 294] on input "Yes" at bounding box center [321, 300] width 13 height 13
radio input "true"
click at [324, 586] on input "Yes" at bounding box center [321, 592] width 13 height 13
radio input "true"
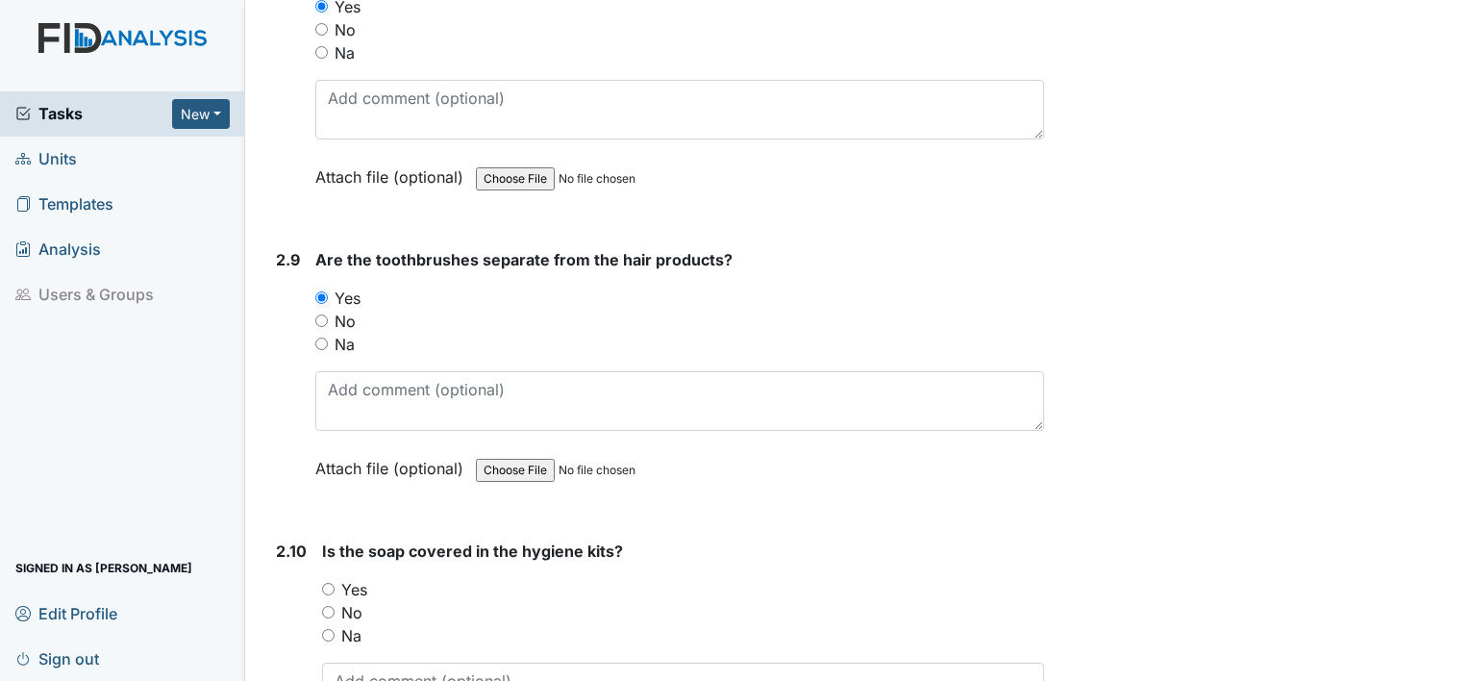
scroll to position [4076, 0]
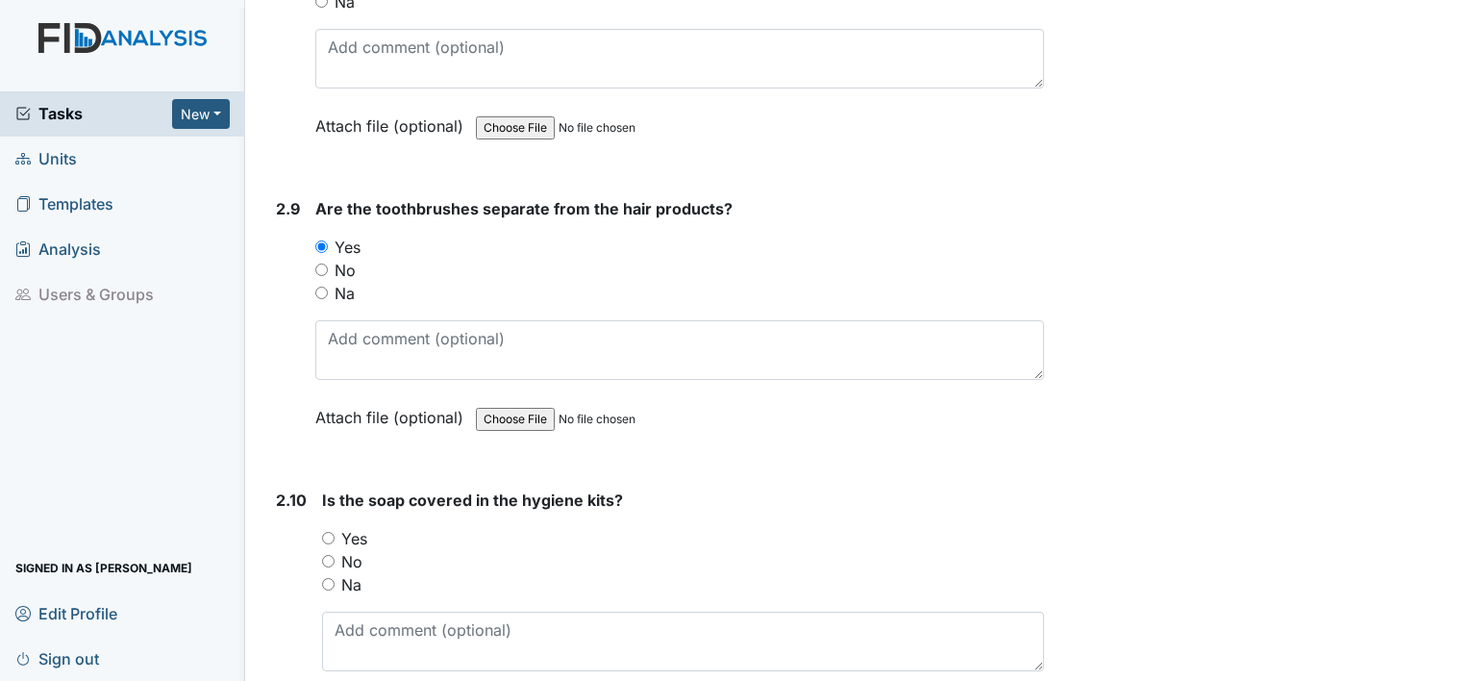
click at [329, 532] on input "Yes" at bounding box center [328, 538] width 13 height 13
radio input "true"
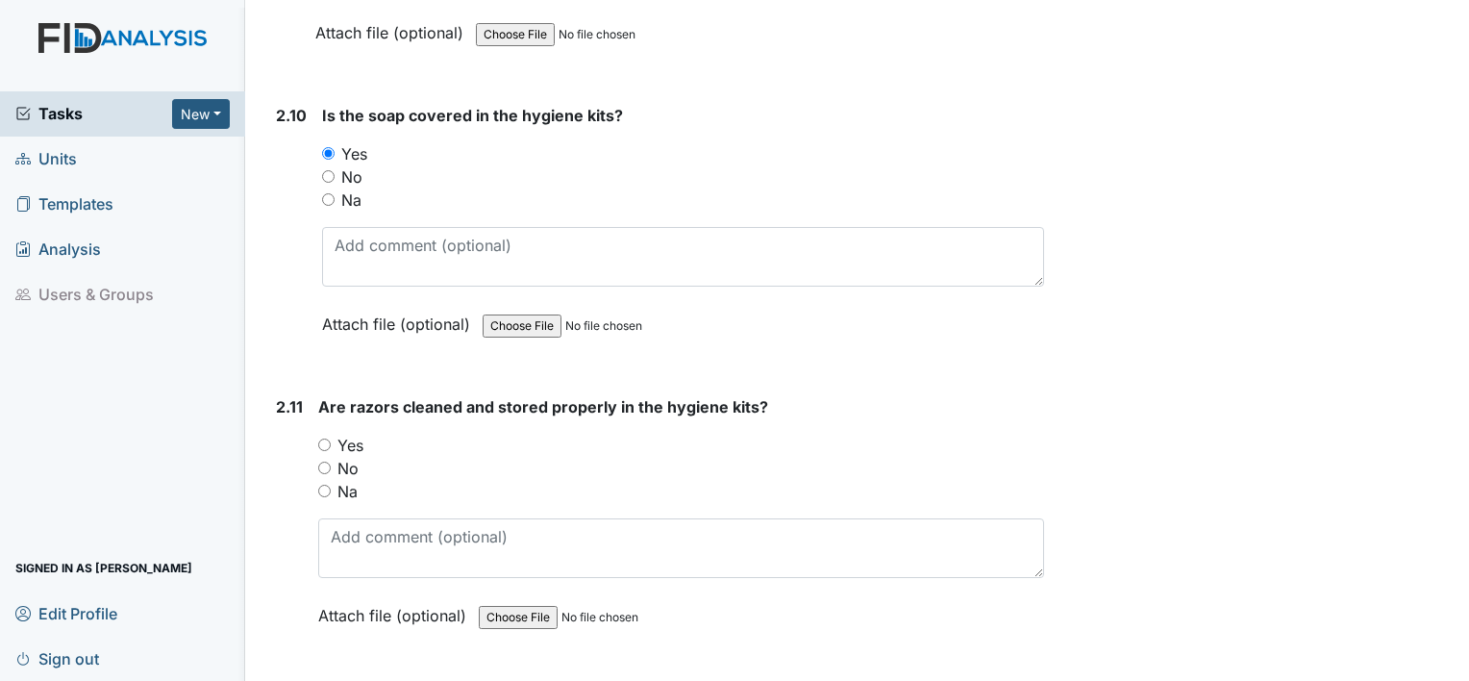
scroll to position [4512, 0]
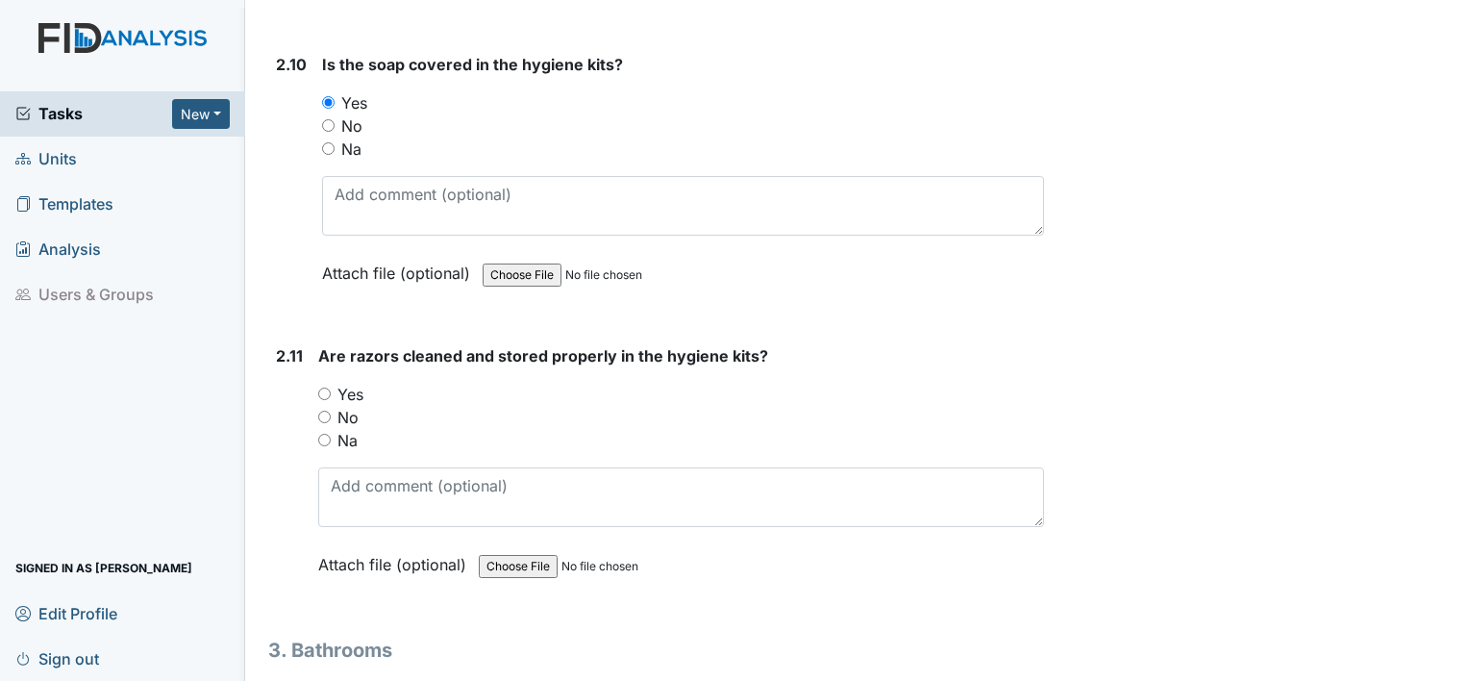
click at [322, 388] on input "Yes" at bounding box center [324, 394] width 13 height 13
radio input "true"
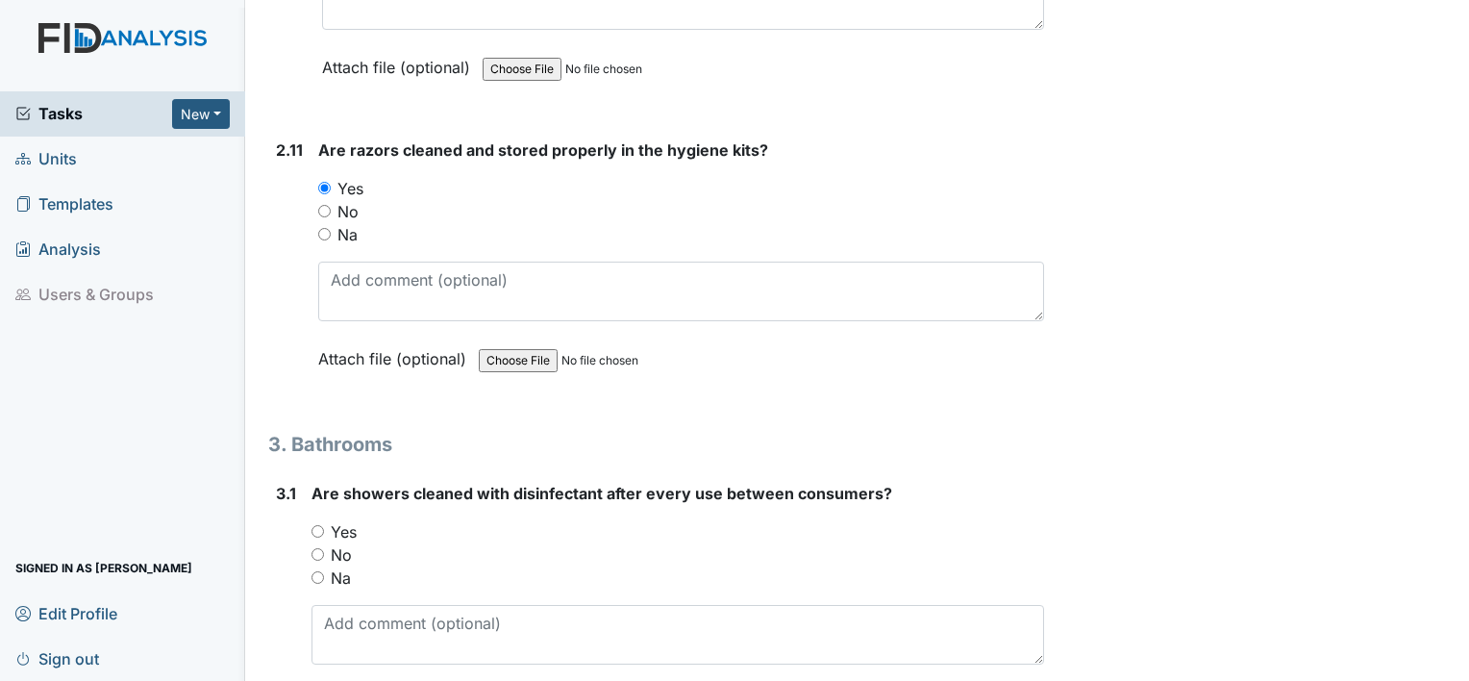
scroll to position [4884, 0]
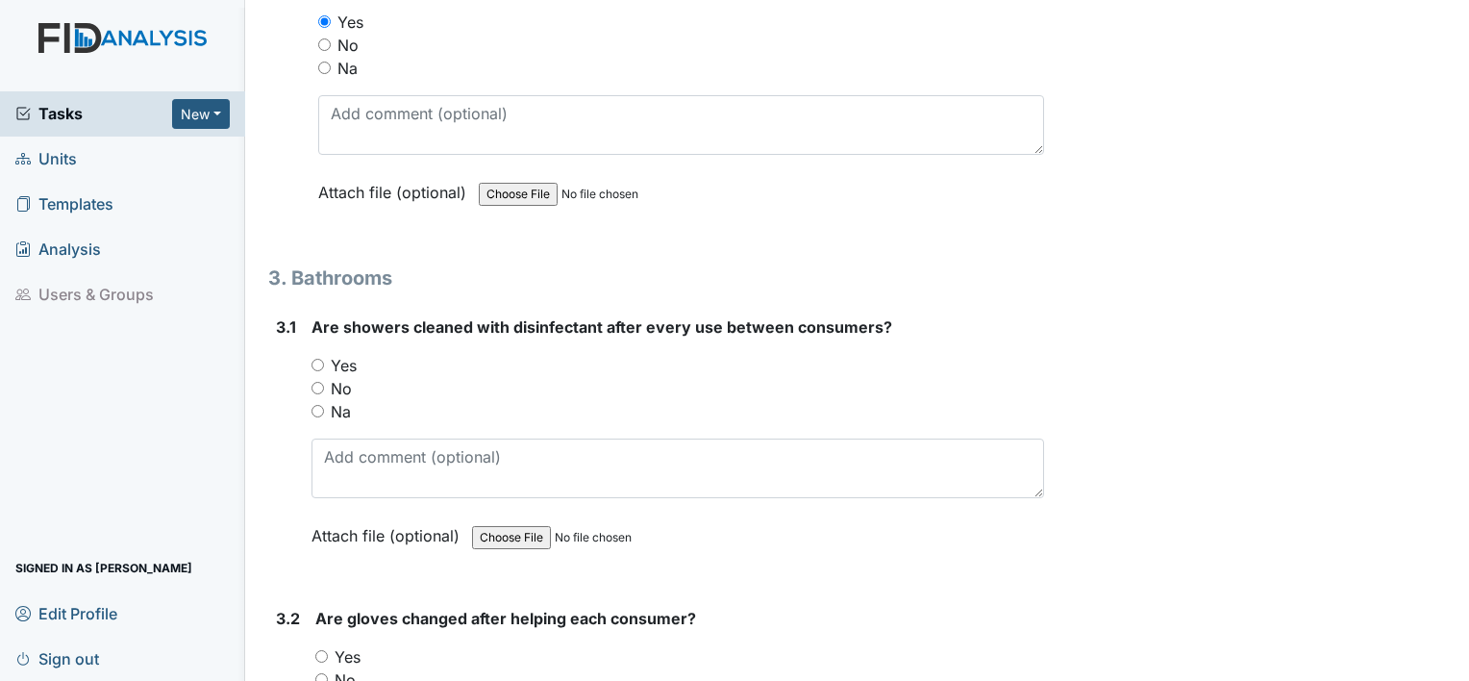
click at [314, 359] on input "Yes" at bounding box center [318, 365] width 13 height 13
radio input "true"
click at [319, 650] on input "Yes" at bounding box center [321, 656] width 13 height 13
radio input "true"
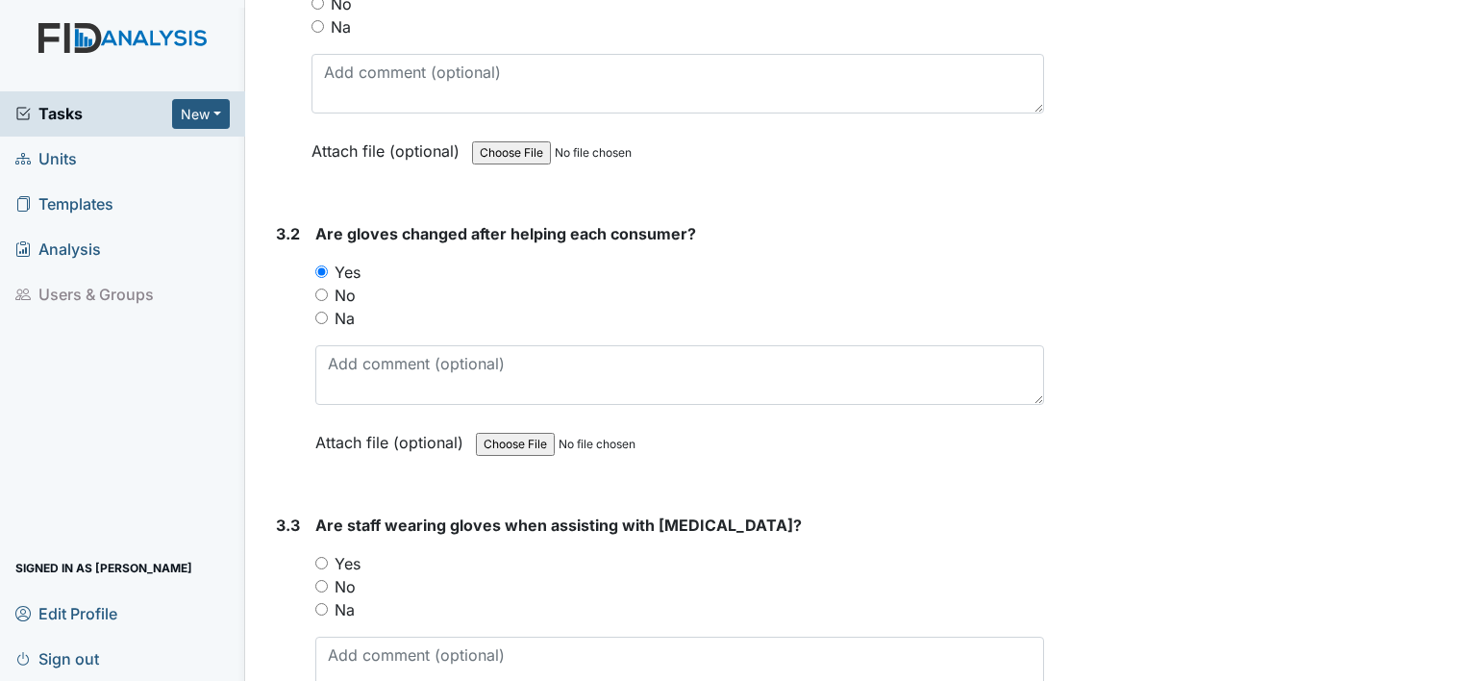
scroll to position [5334, 0]
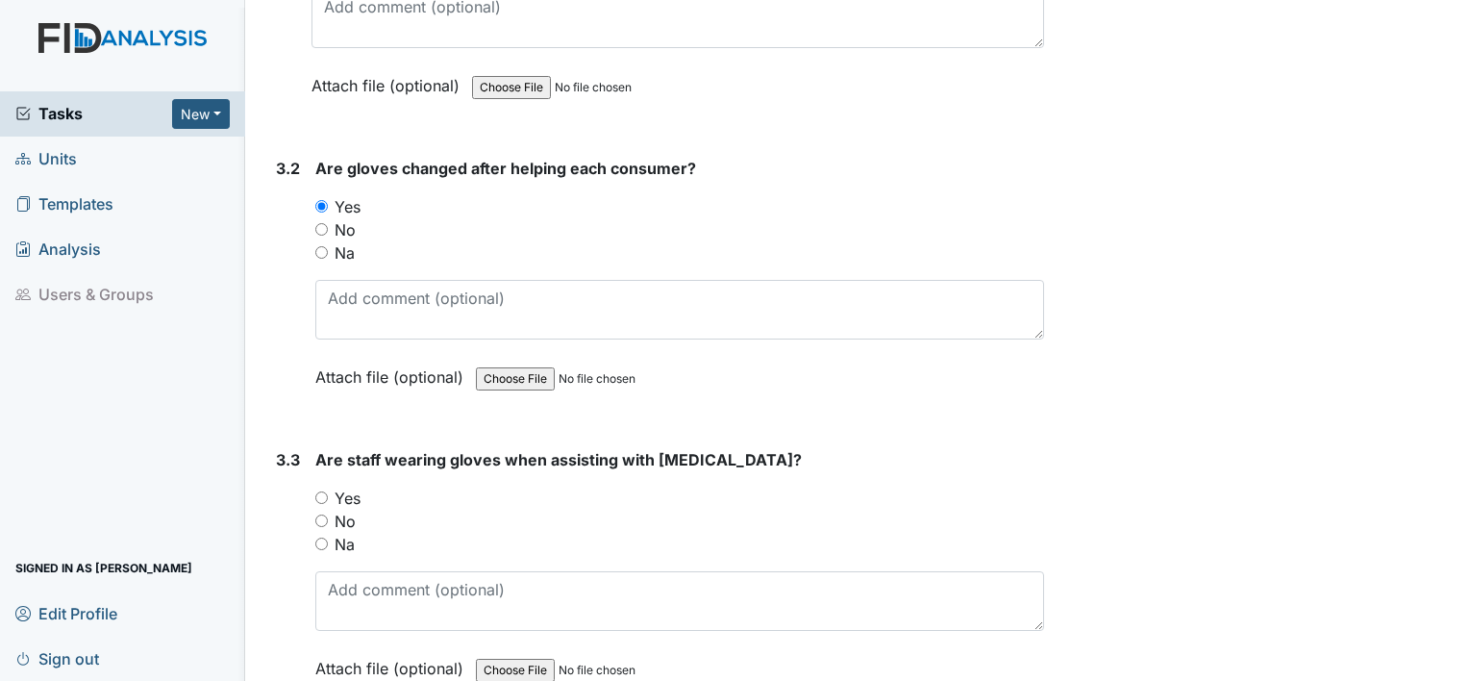
click at [321, 491] on input "Yes" at bounding box center [321, 497] width 13 height 13
radio input "true"
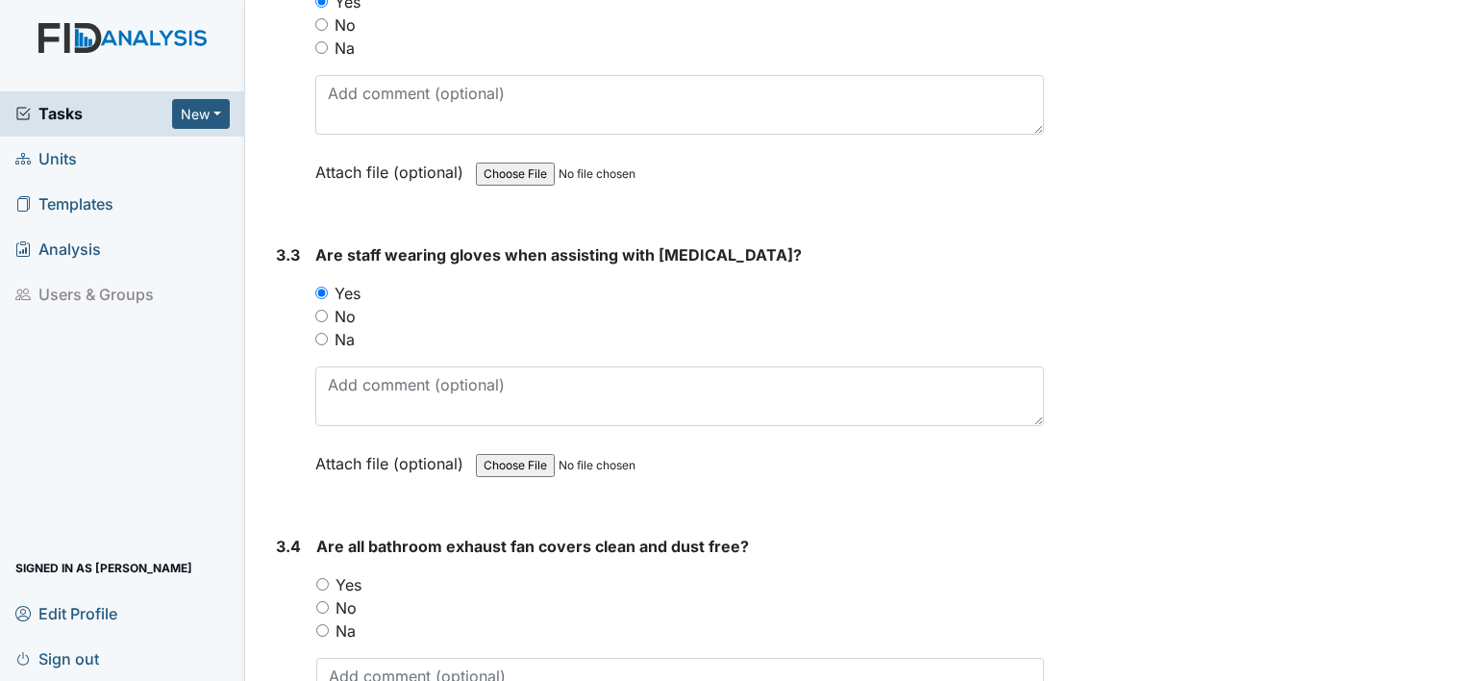
scroll to position [5590, 0]
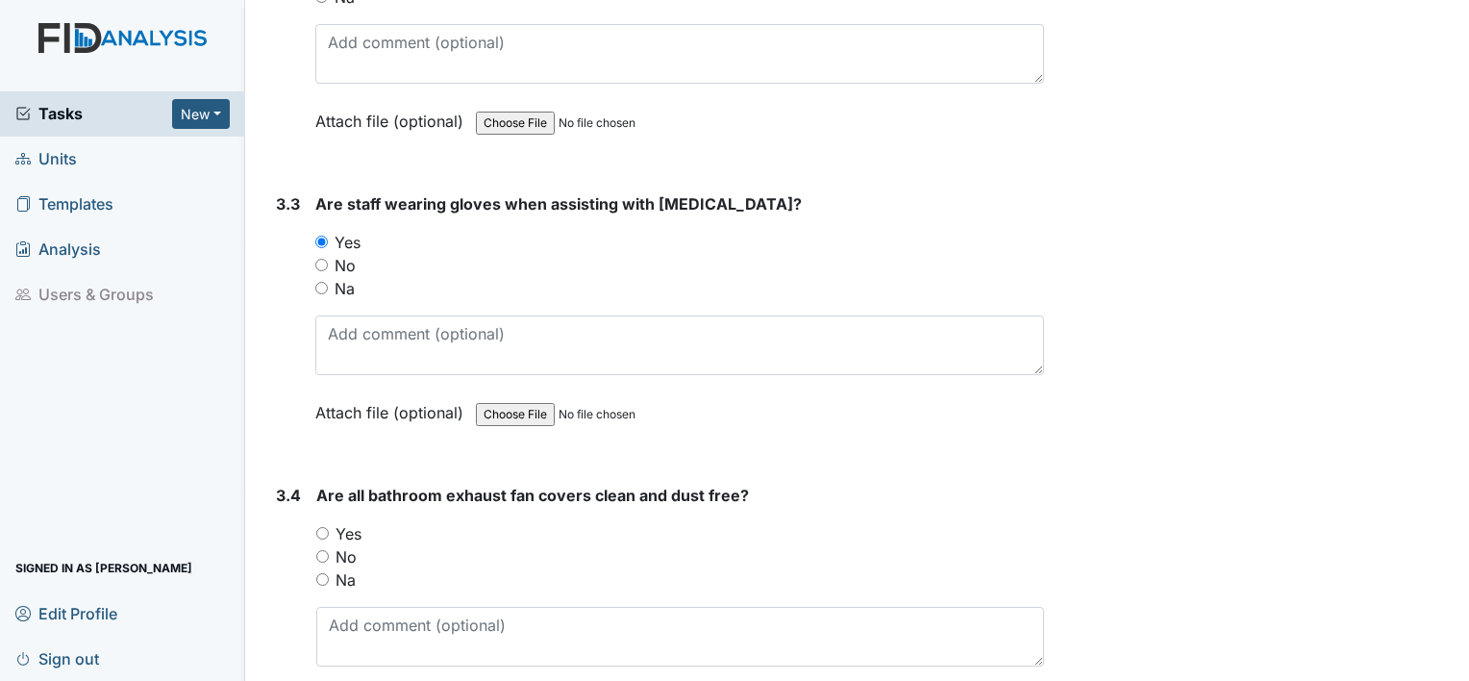
click at [318, 527] on input "Yes" at bounding box center [322, 533] width 13 height 13
radio input "true"
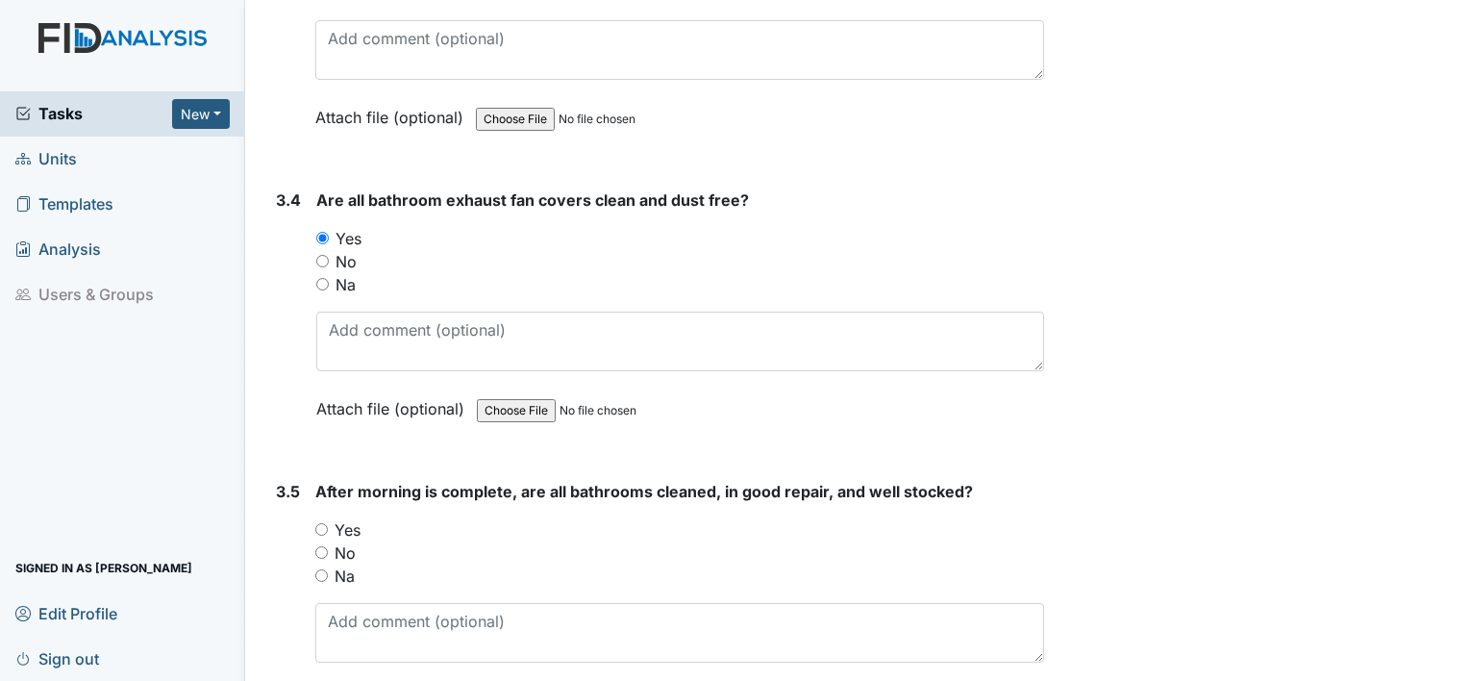
scroll to position [5962, 0]
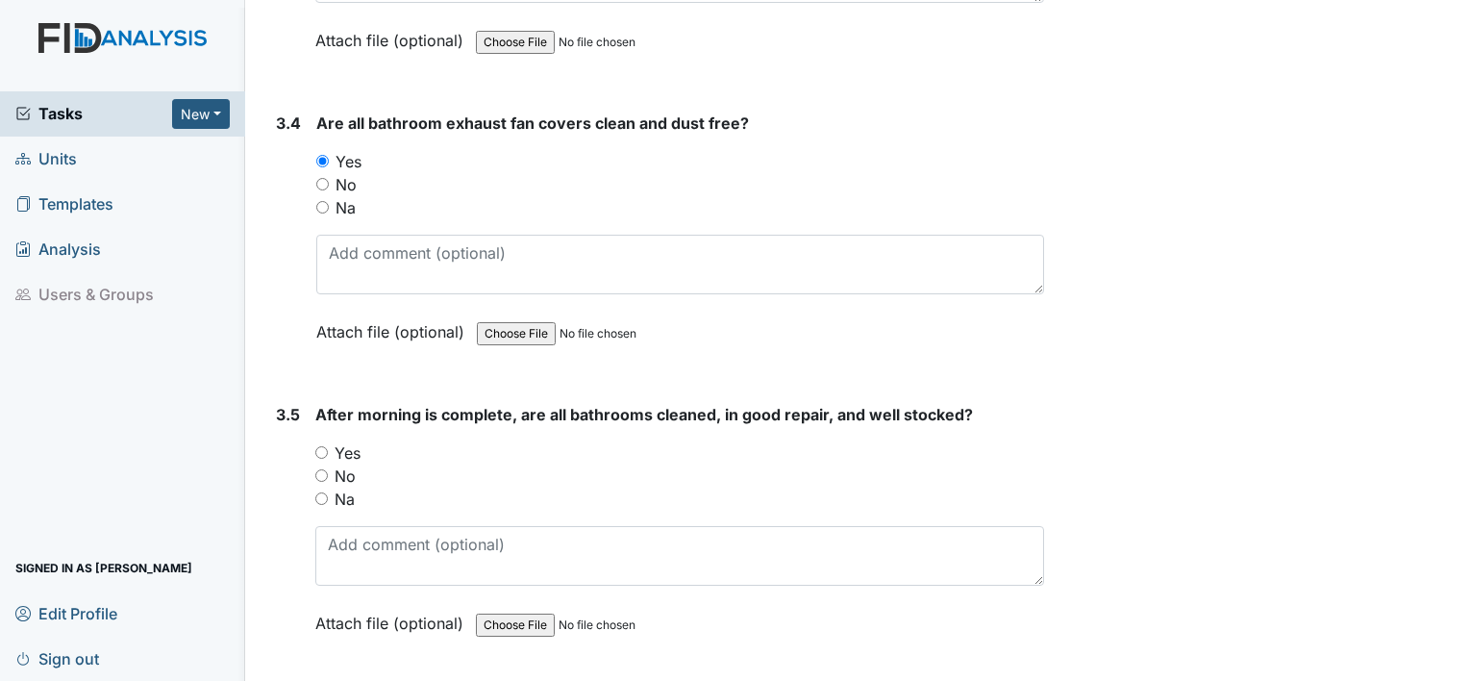
click at [335, 441] on label "Yes" at bounding box center [348, 452] width 26 height 23
click at [328, 446] on input "Yes" at bounding box center [321, 452] width 13 height 13
radio input "true"
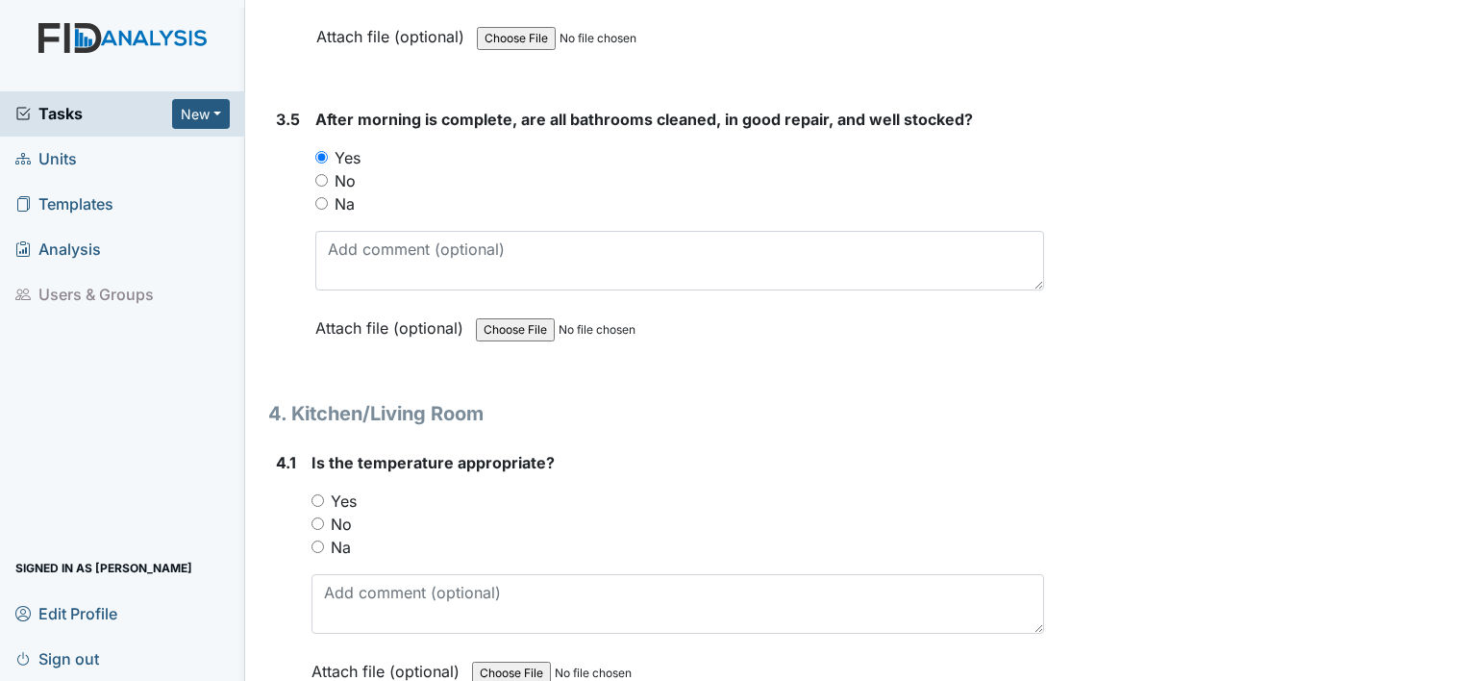
scroll to position [6424, 0]
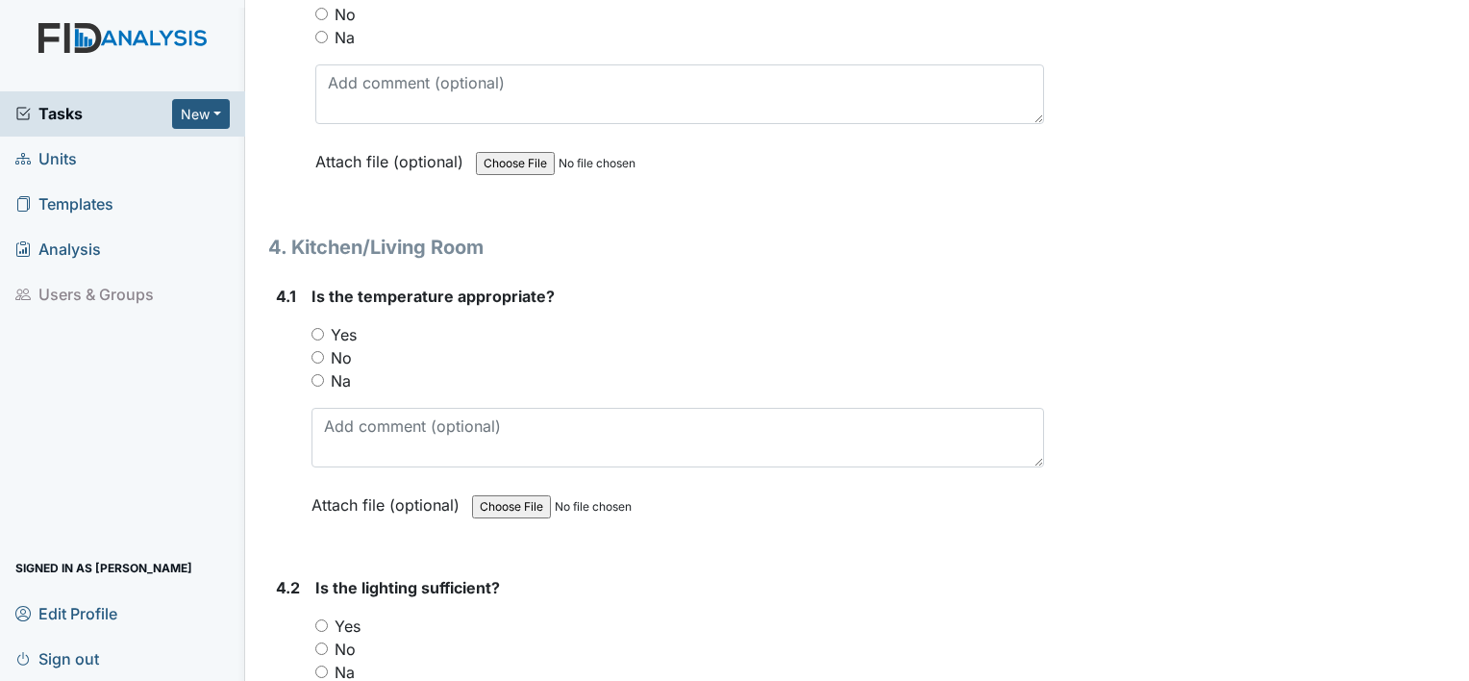
click at [320, 328] on input "Yes" at bounding box center [318, 334] width 13 height 13
radio input "true"
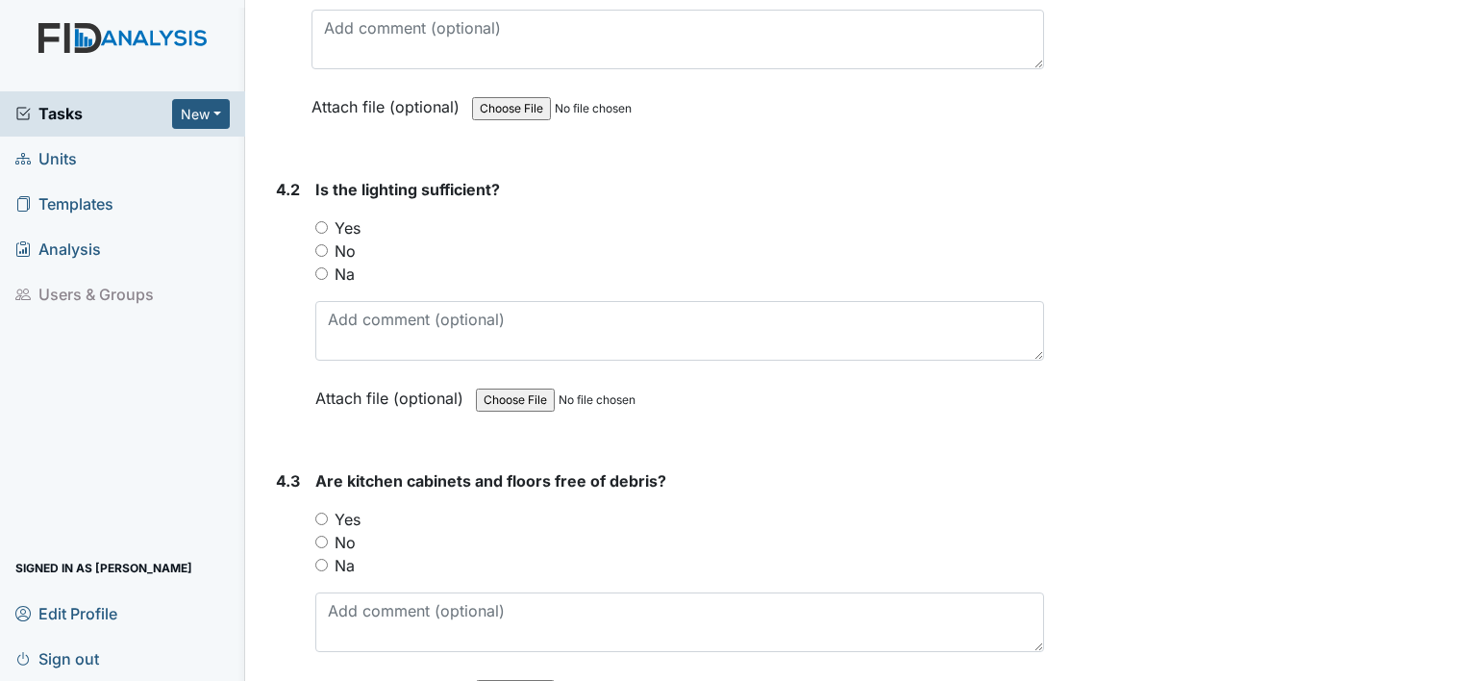
scroll to position [6885, 0]
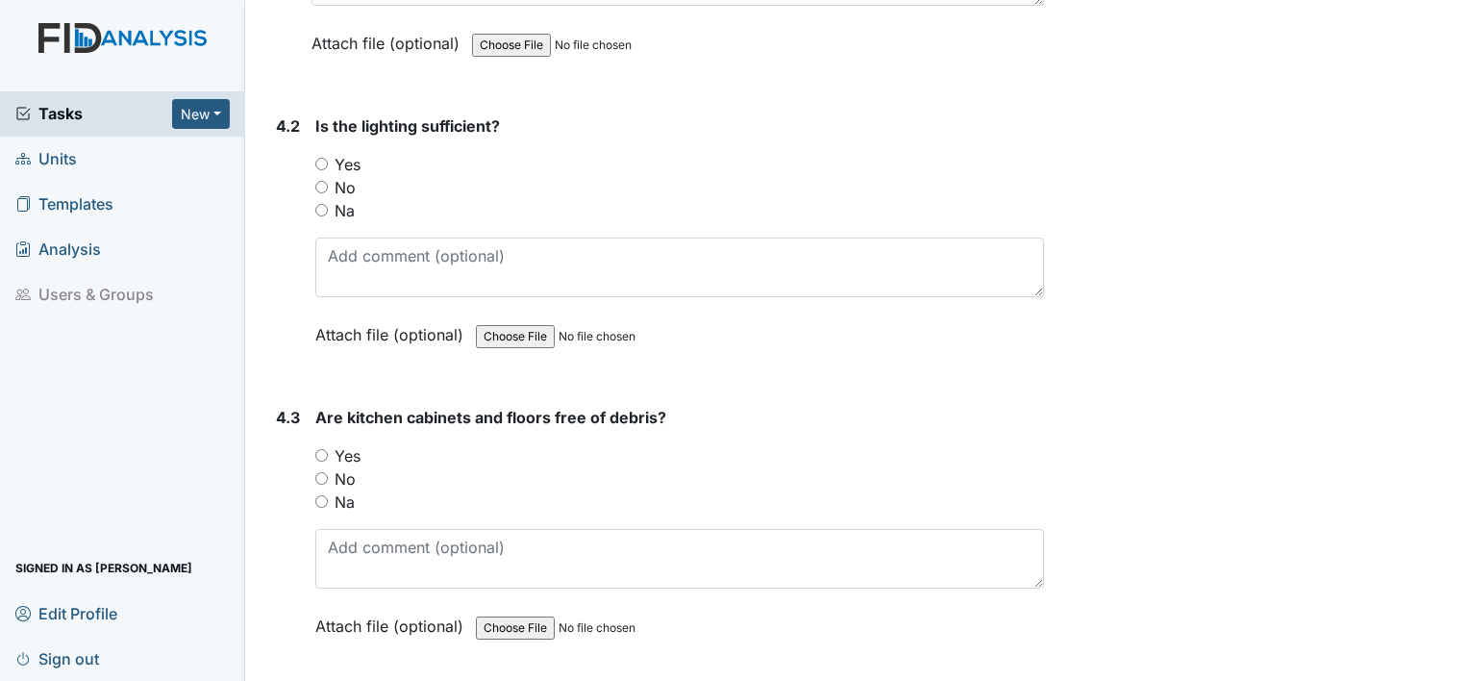
click at [323, 158] on input "Yes" at bounding box center [321, 164] width 13 height 13
radio input "true"
click at [324, 449] on input "Yes" at bounding box center [321, 455] width 13 height 13
radio input "true"
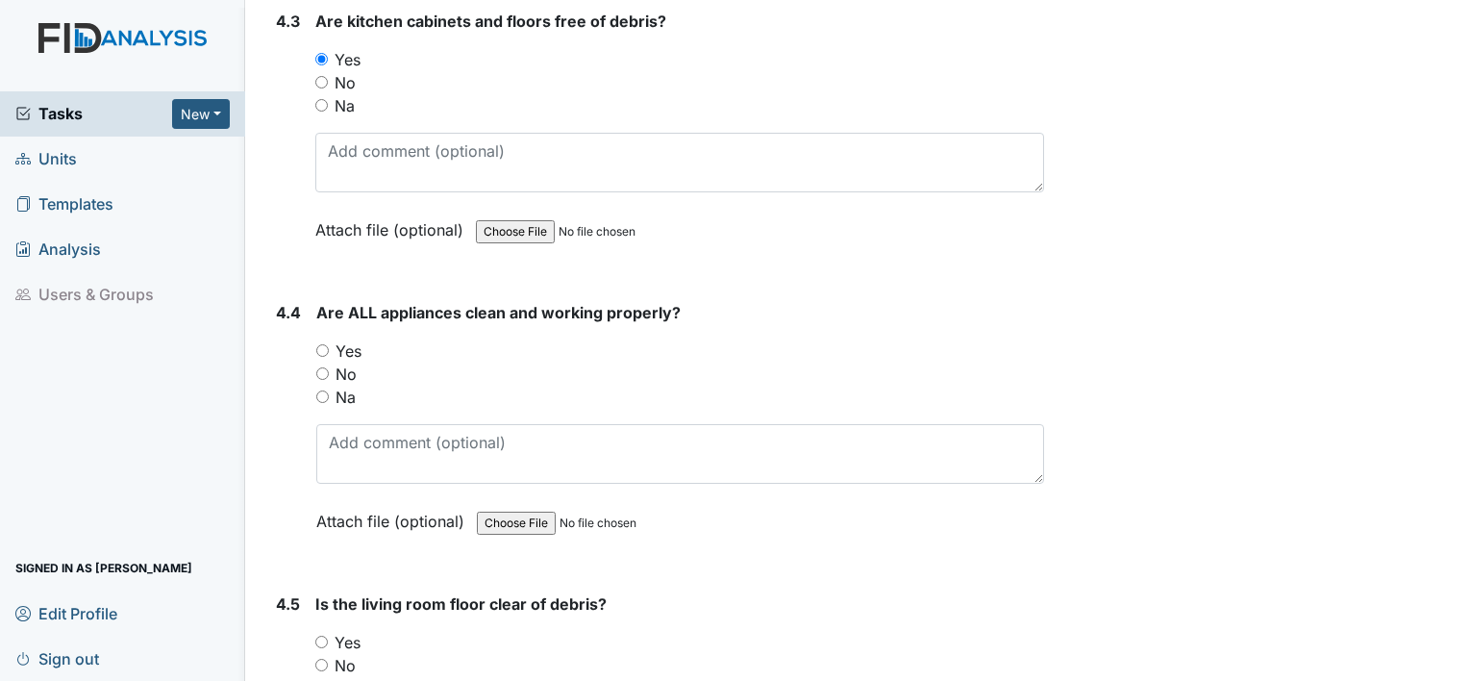
scroll to position [7321, 0]
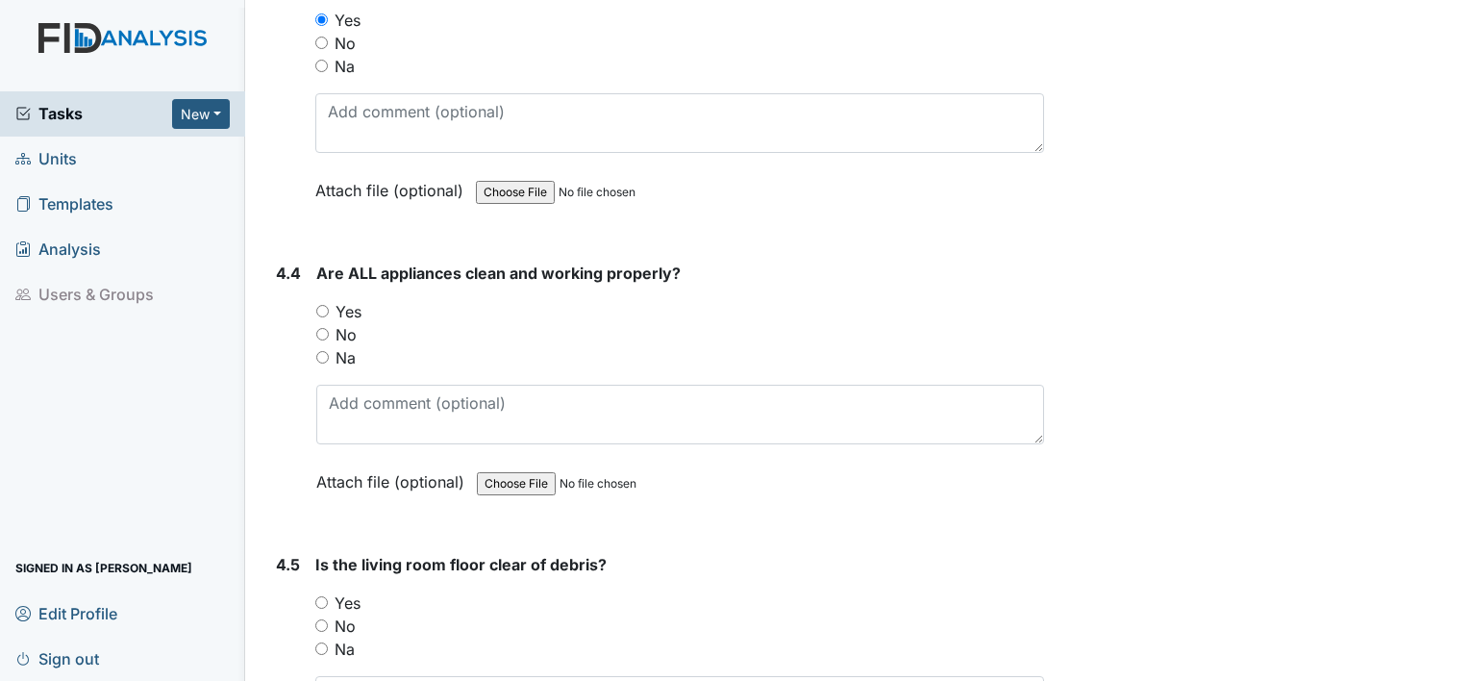
click at [322, 305] on input "Yes" at bounding box center [322, 311] width 13 height 13
radio input "true"
click at [317, 596] on input "Yes" at bounding box center [321, 602] width 13 height 13
radio input "true"
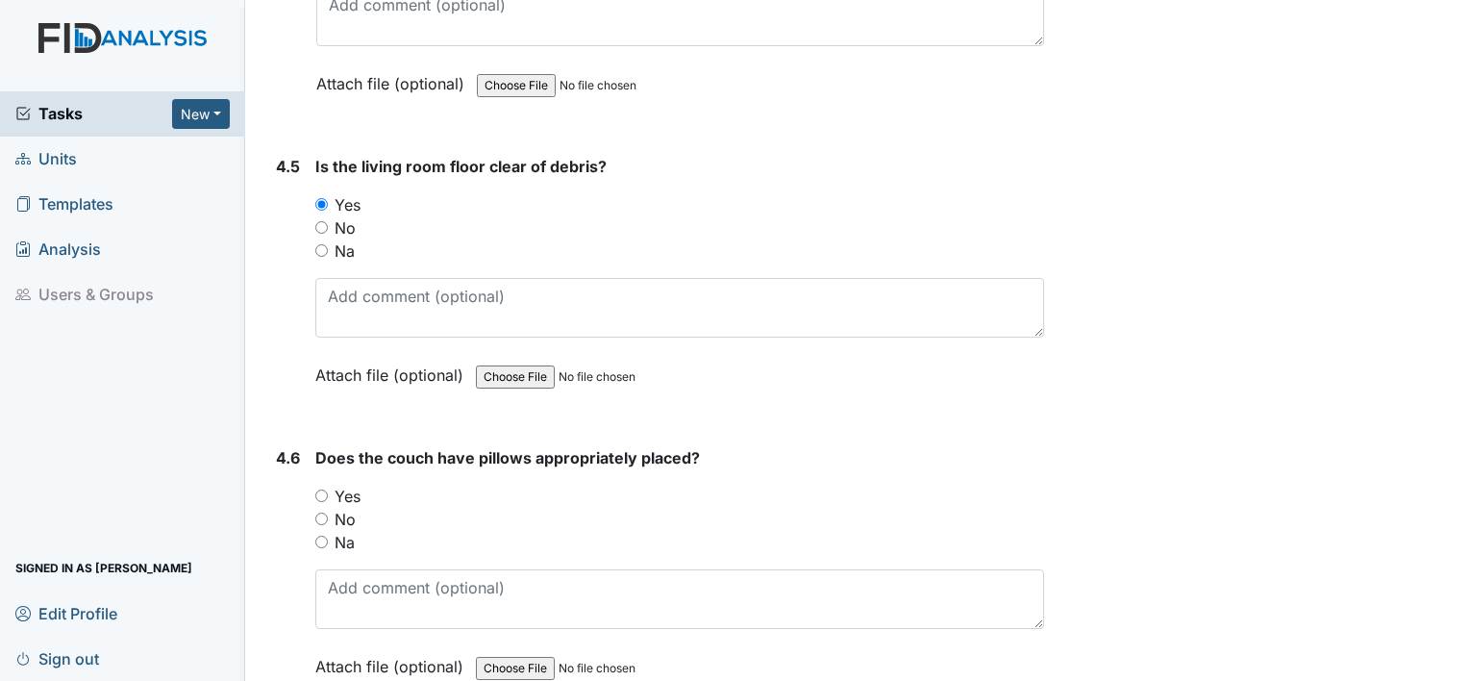
scroll to position [7757, 0]
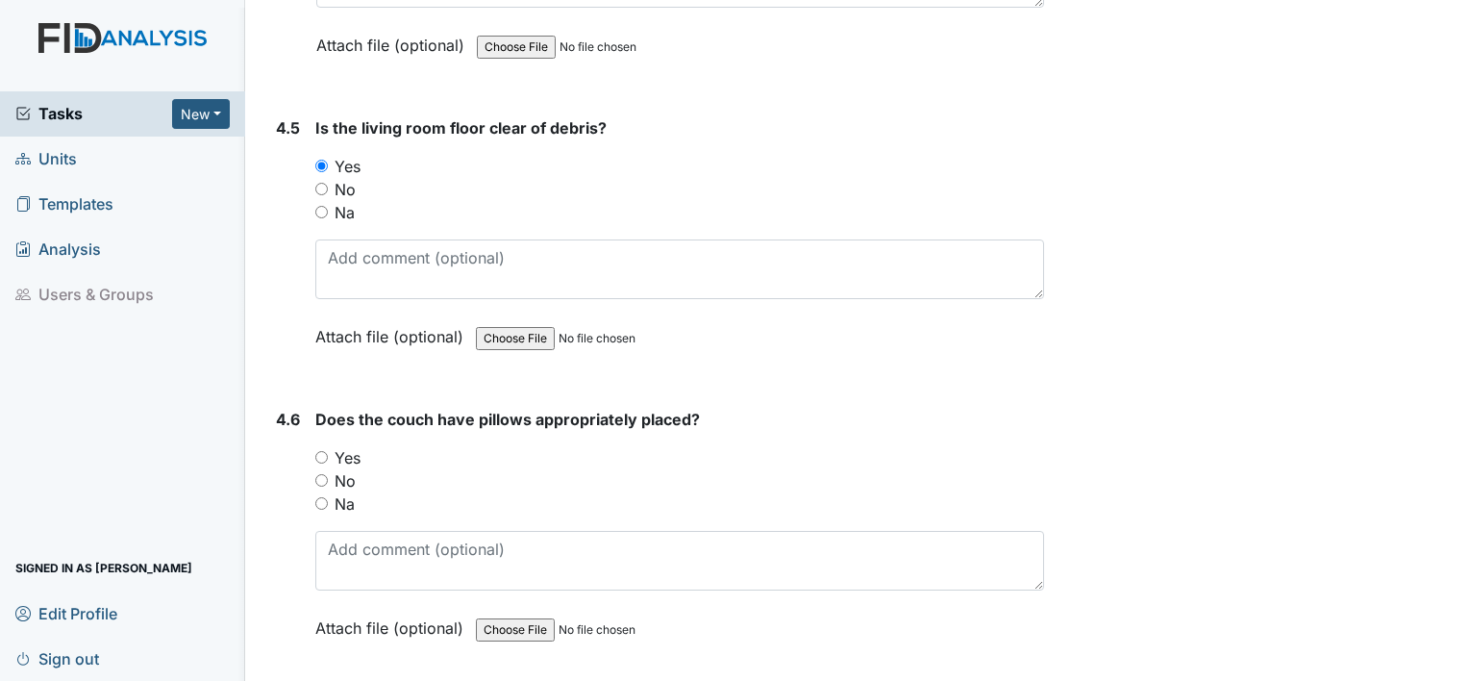
click at [331, 446] on div "Yes" at bounding box center [679, 457] width 729 height 23
click at [319, 451] on input "Yes" at bounding box center [321, 457] width 13 height 13
radio input "true"
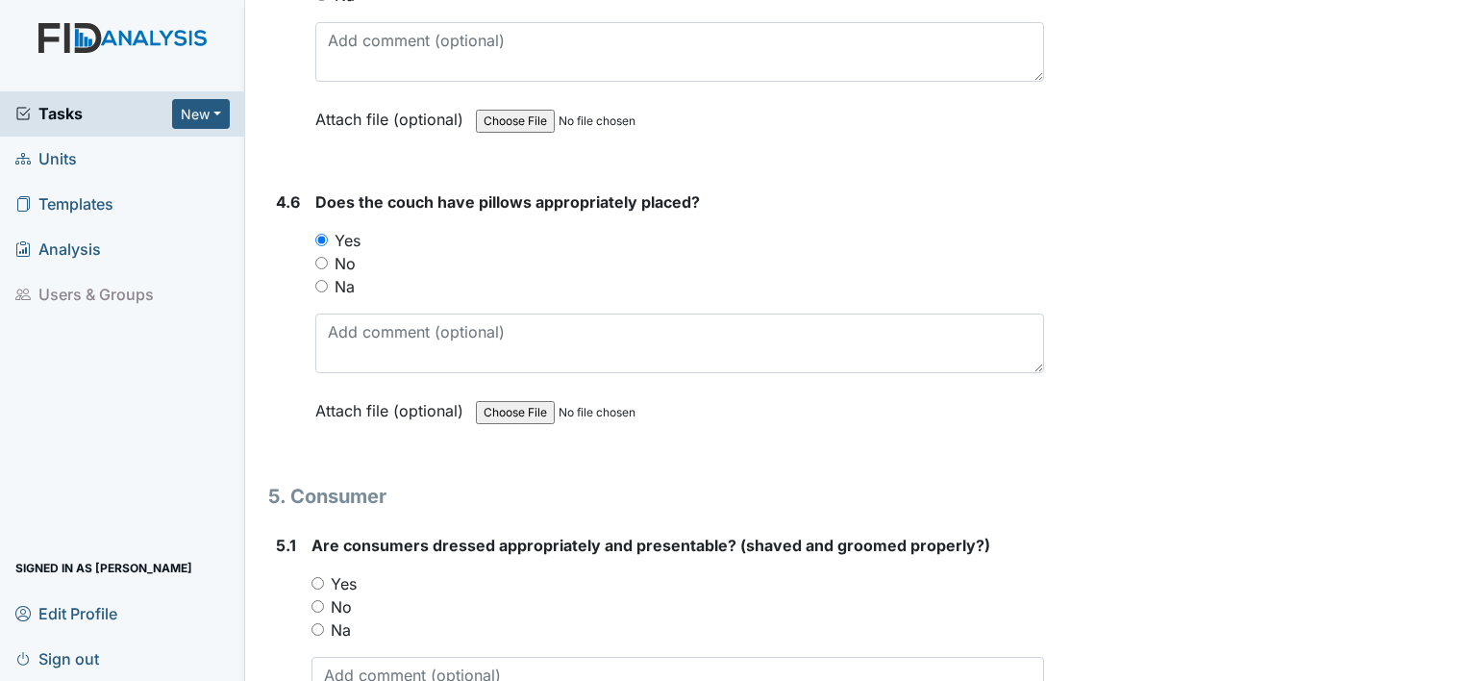
scroll to position [8013, 0]
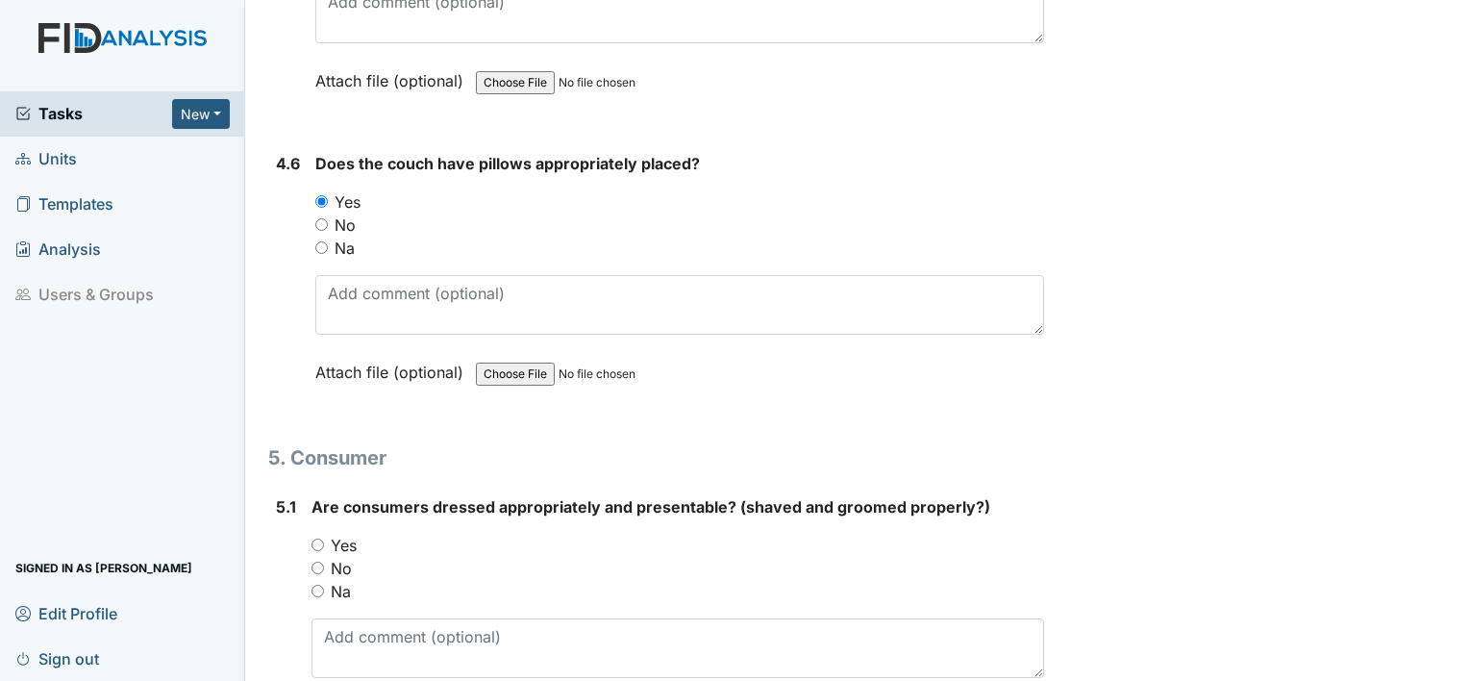
click at [314, 539] on input "Yes" at bounding box center [318, 545] width 13 height 13
radio input "true"
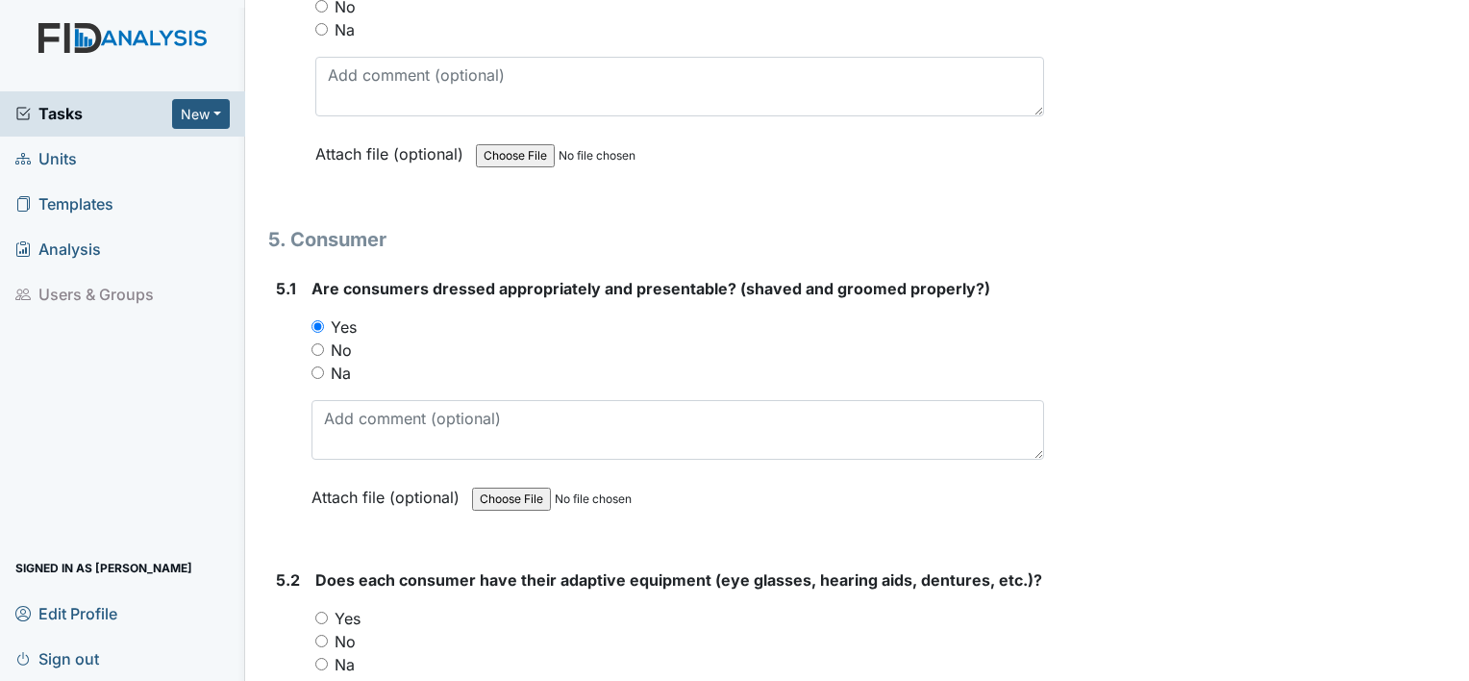
scroll to position [8270, 0]
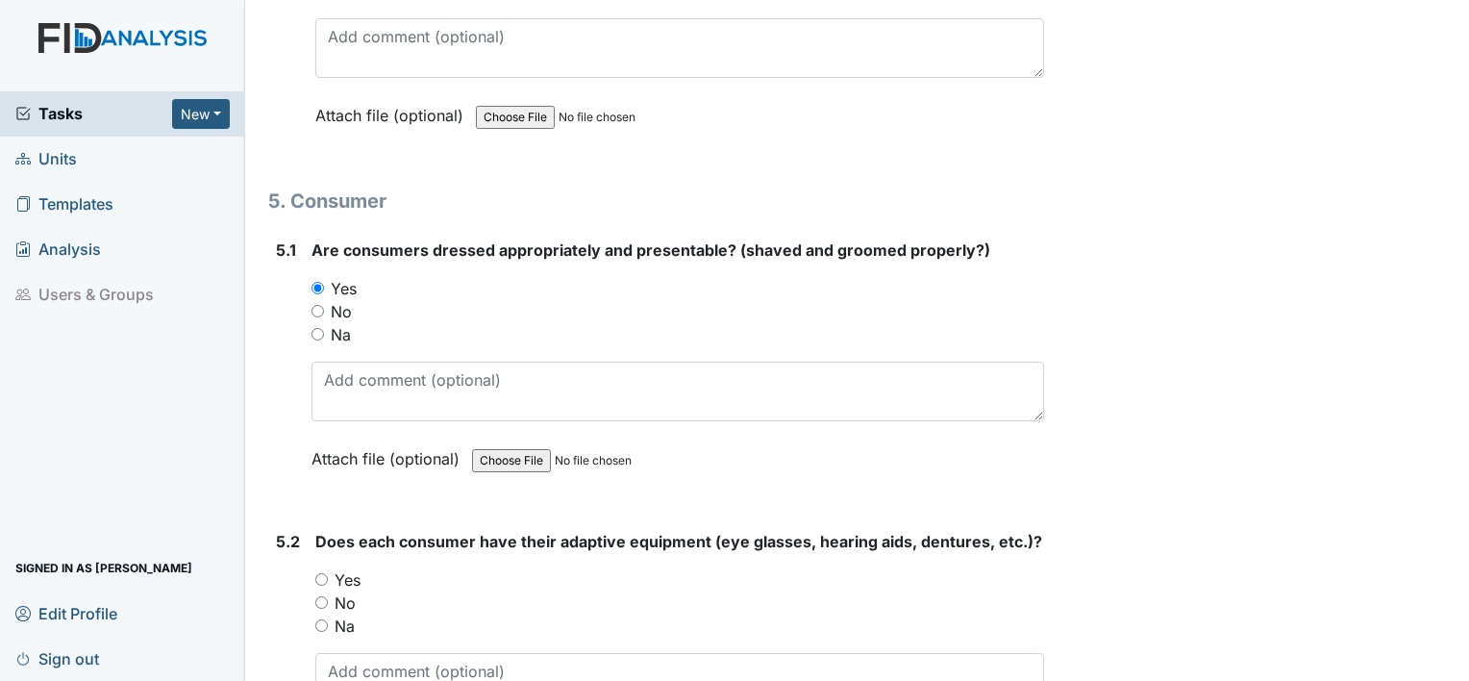
click at [321, 619] on input "Na" at bounding box center [321, 625] width 13 height 13
radio input "true"
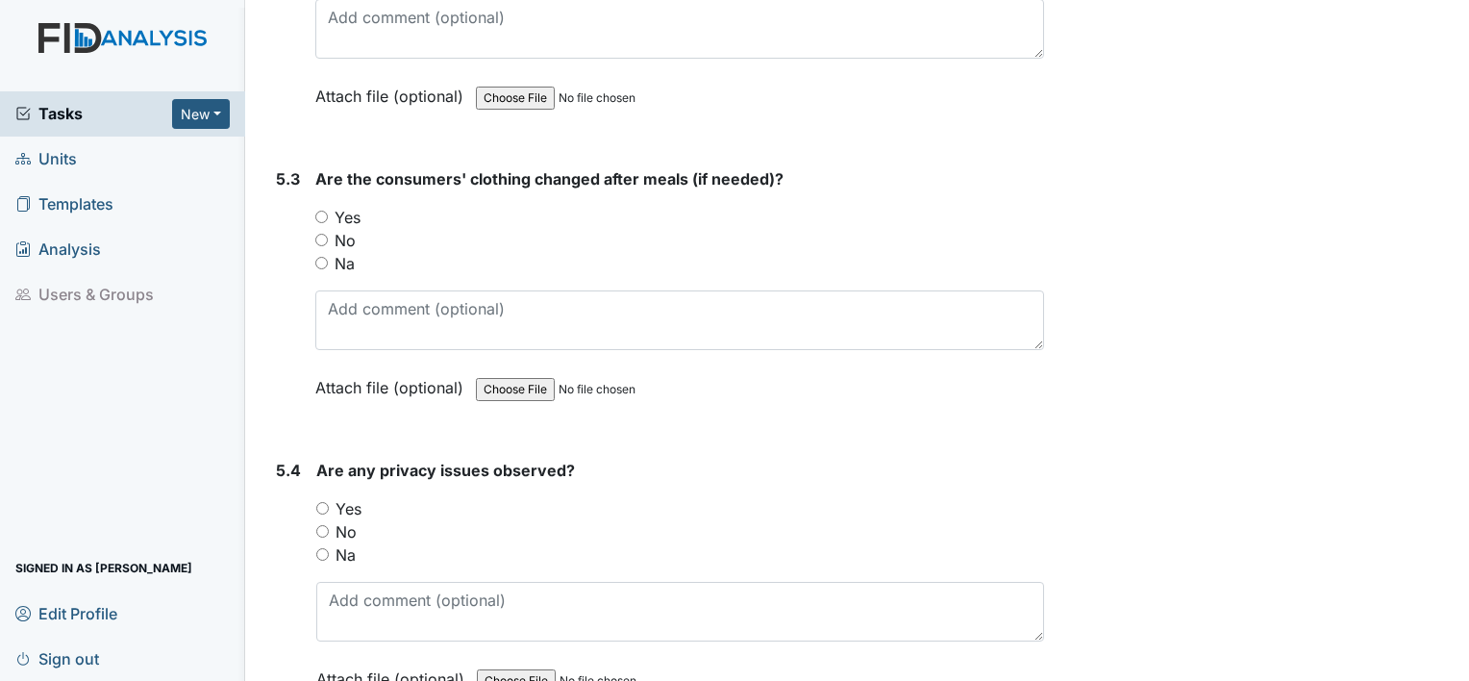
scroll to position [8936, 0]
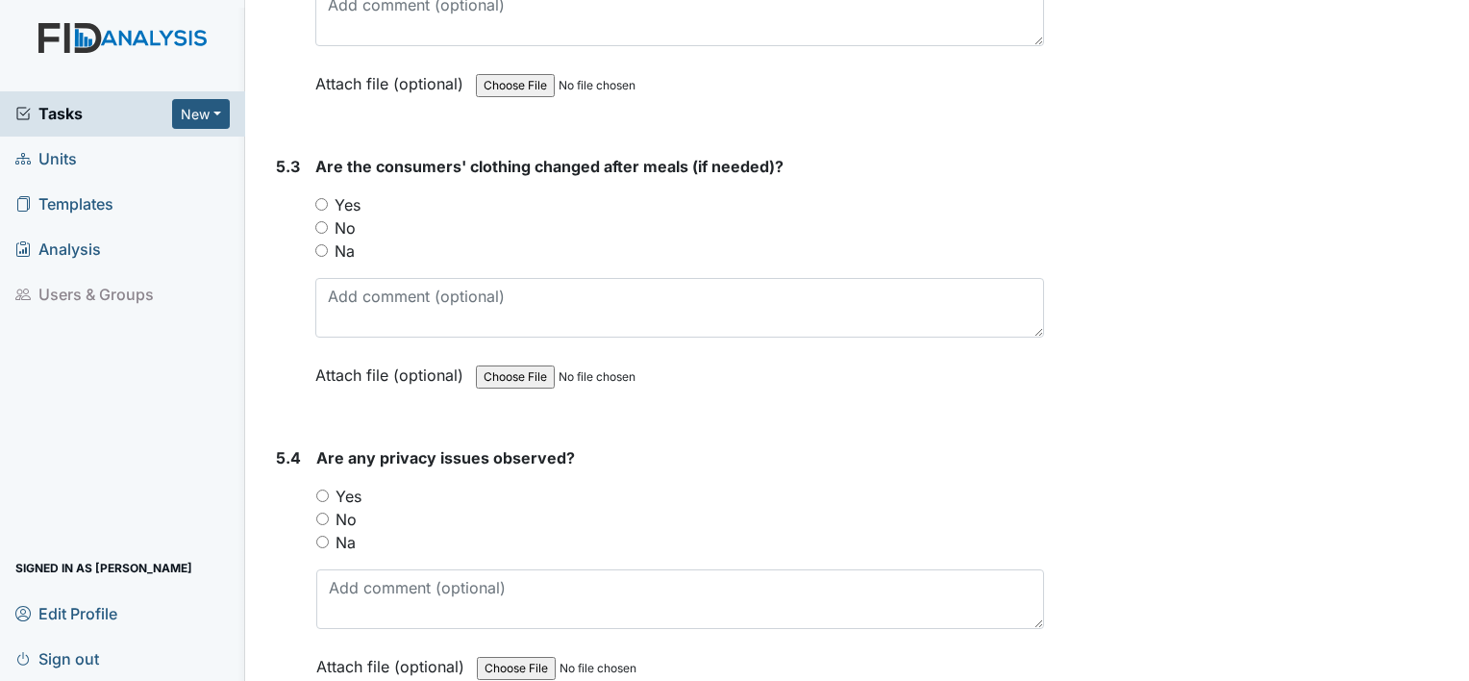
click at [319, 198] on input "Yes" at bounding box center [321, 204] width 13 height 13
radio input "true"
click at [319, 489] on input "Yes" at bounding box center [322, 495] width 13 height 13
radio input "true"
click at [323, 513] on input "No" at bounding box center [322, 519] width 13 height 13
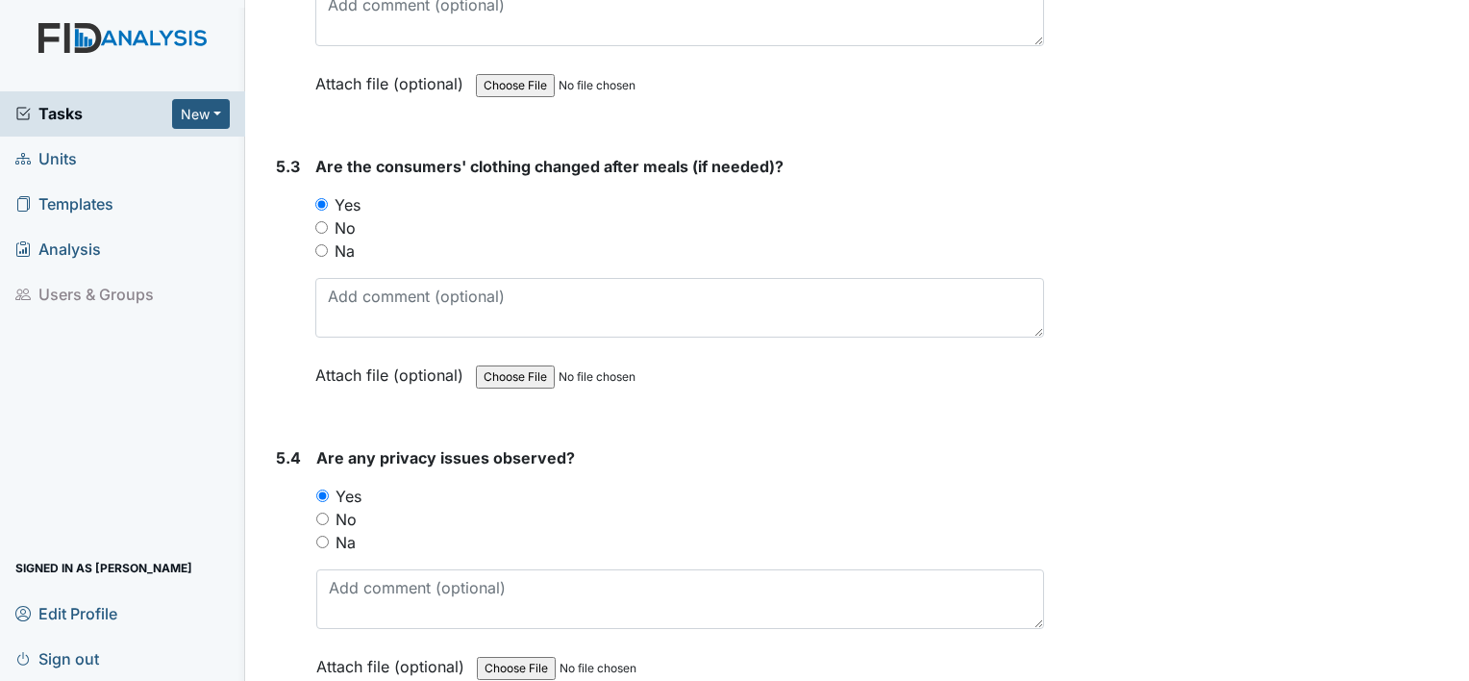
radio input "true"
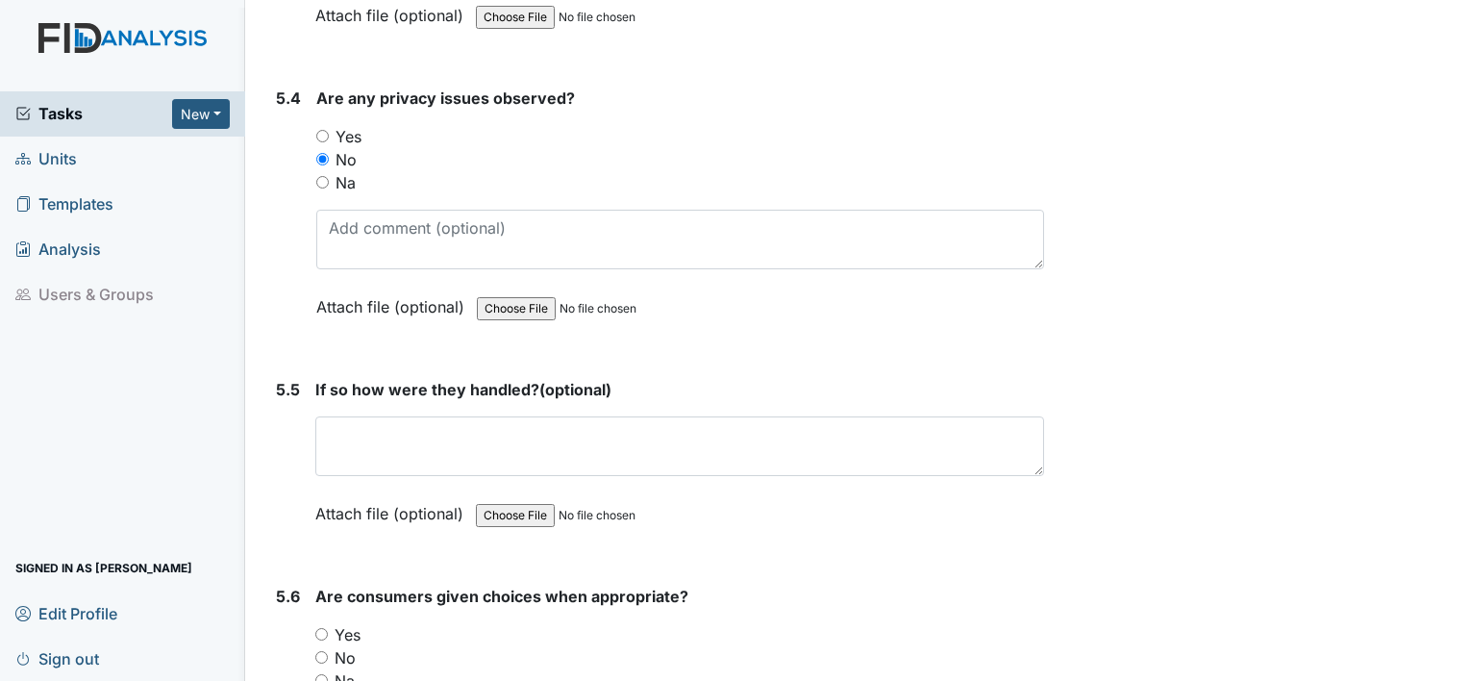
scroll to position [9360, 0]
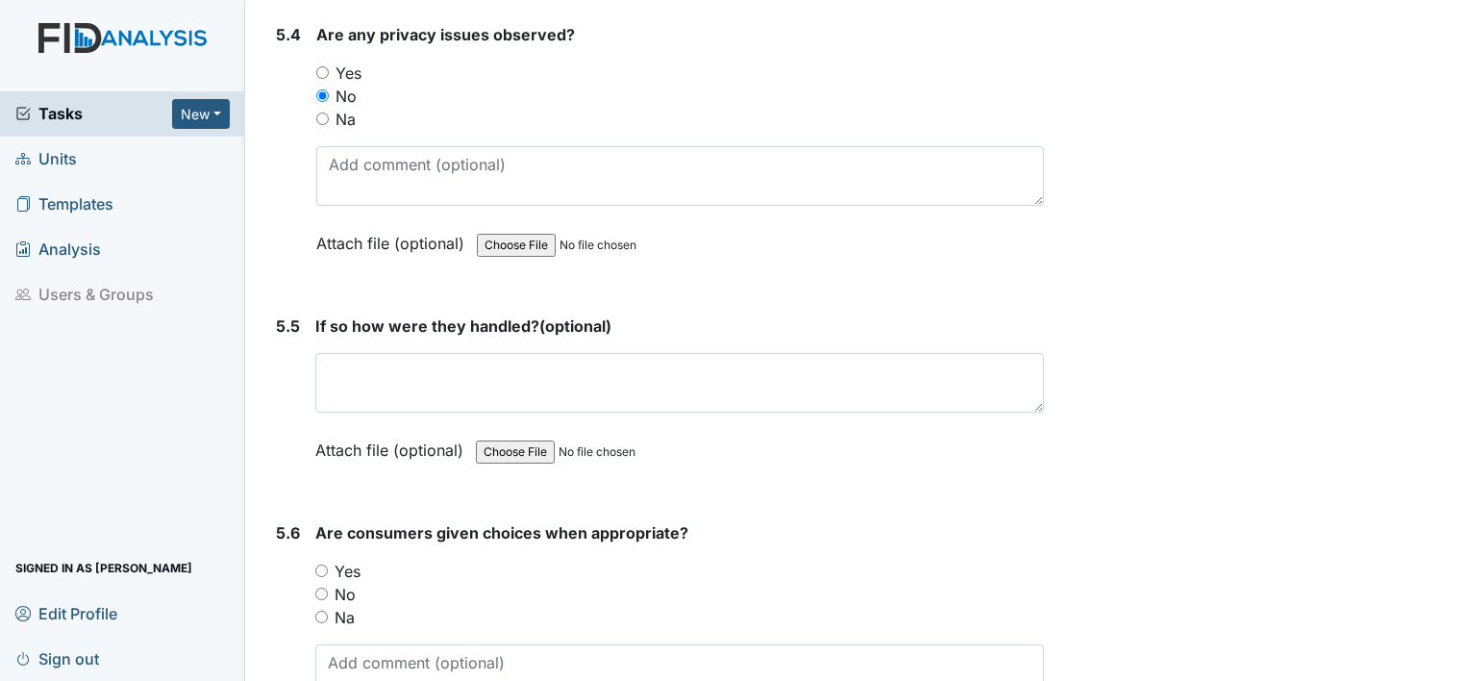
click at [316, 564] on input "Yes" at bounding box center [321, 570] width 13 height 13
radio input "true"
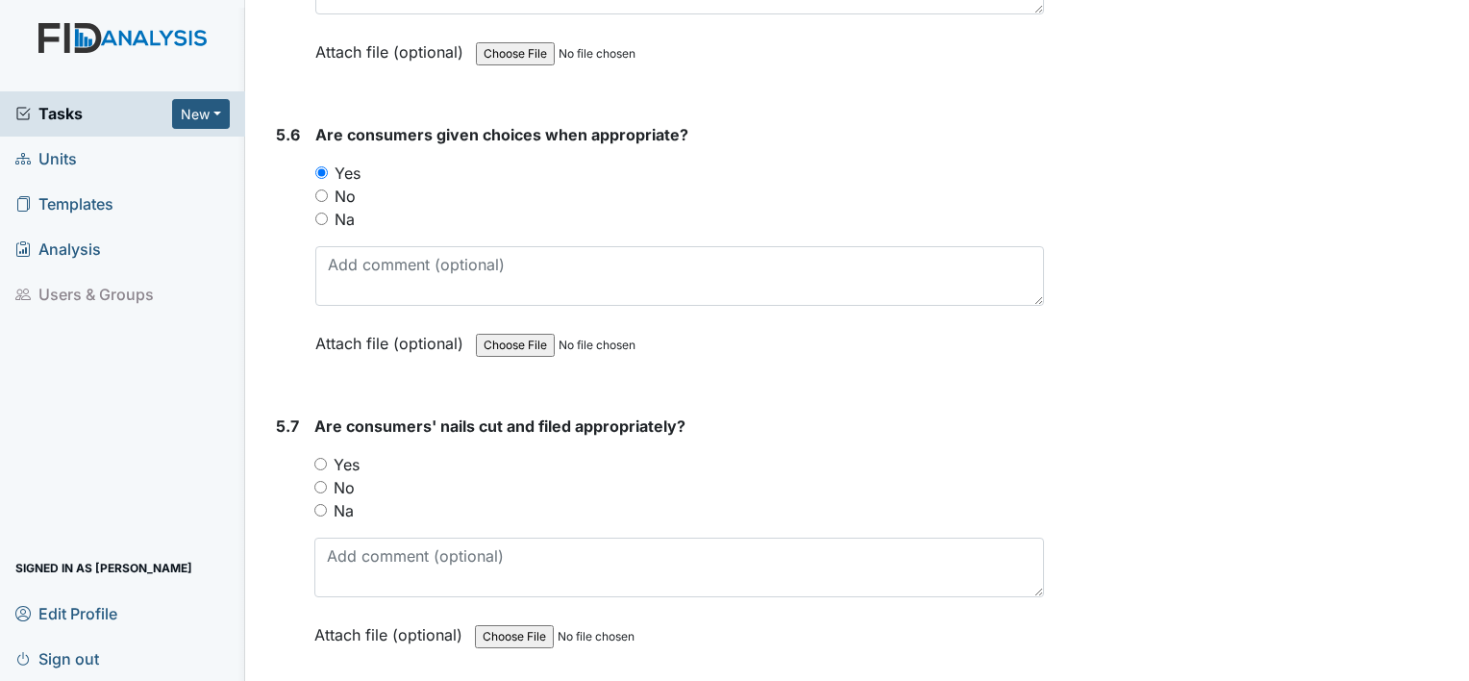
scroll to position [9821, 0]
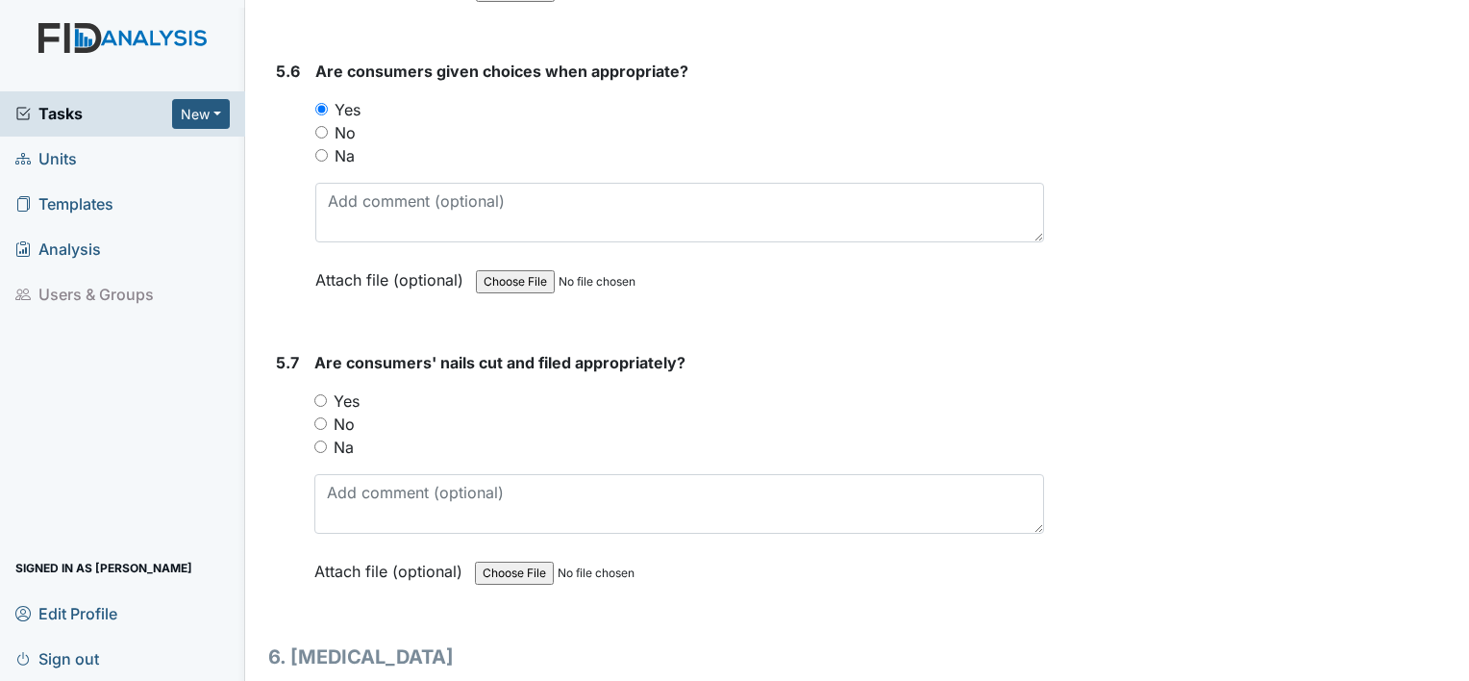
click at [326, 394] on input "Yes" at bounding box center [320, 400] width 13 height 13
radio input "true"
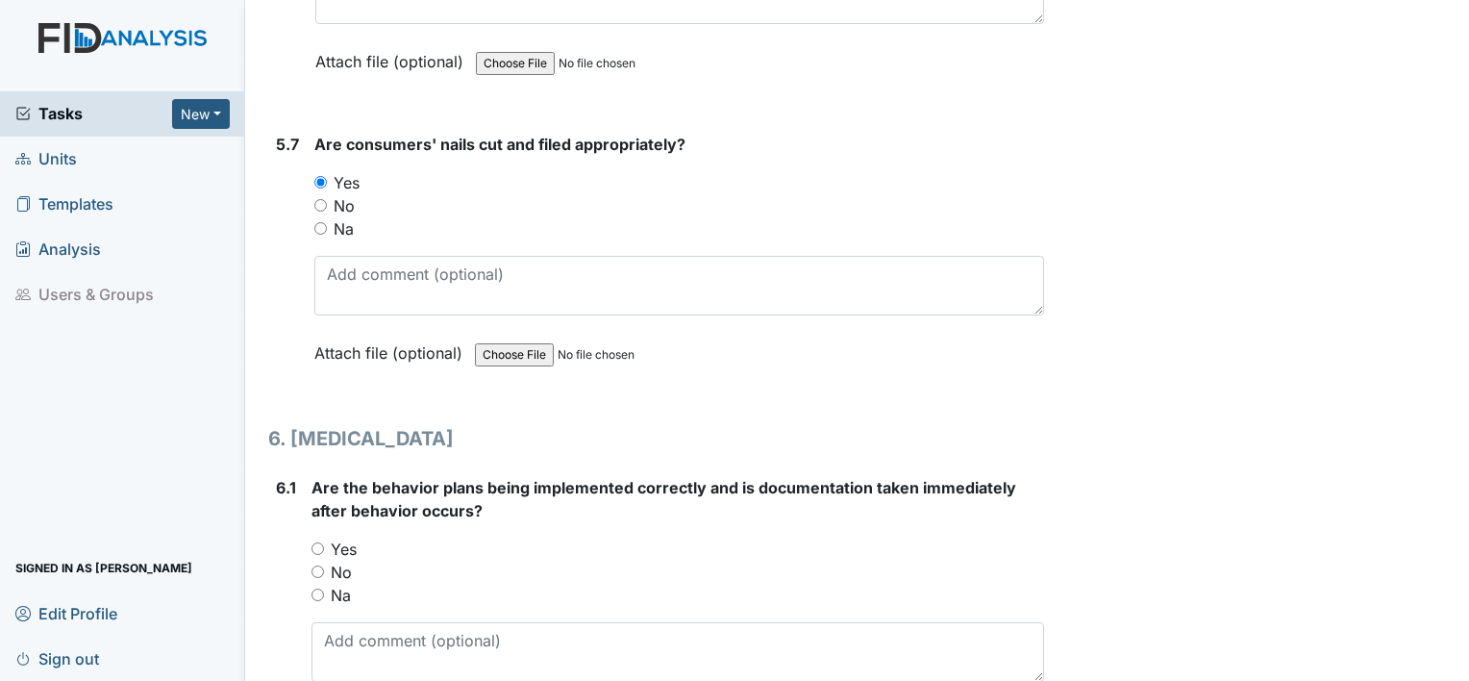
scroll to position [10166, 0]
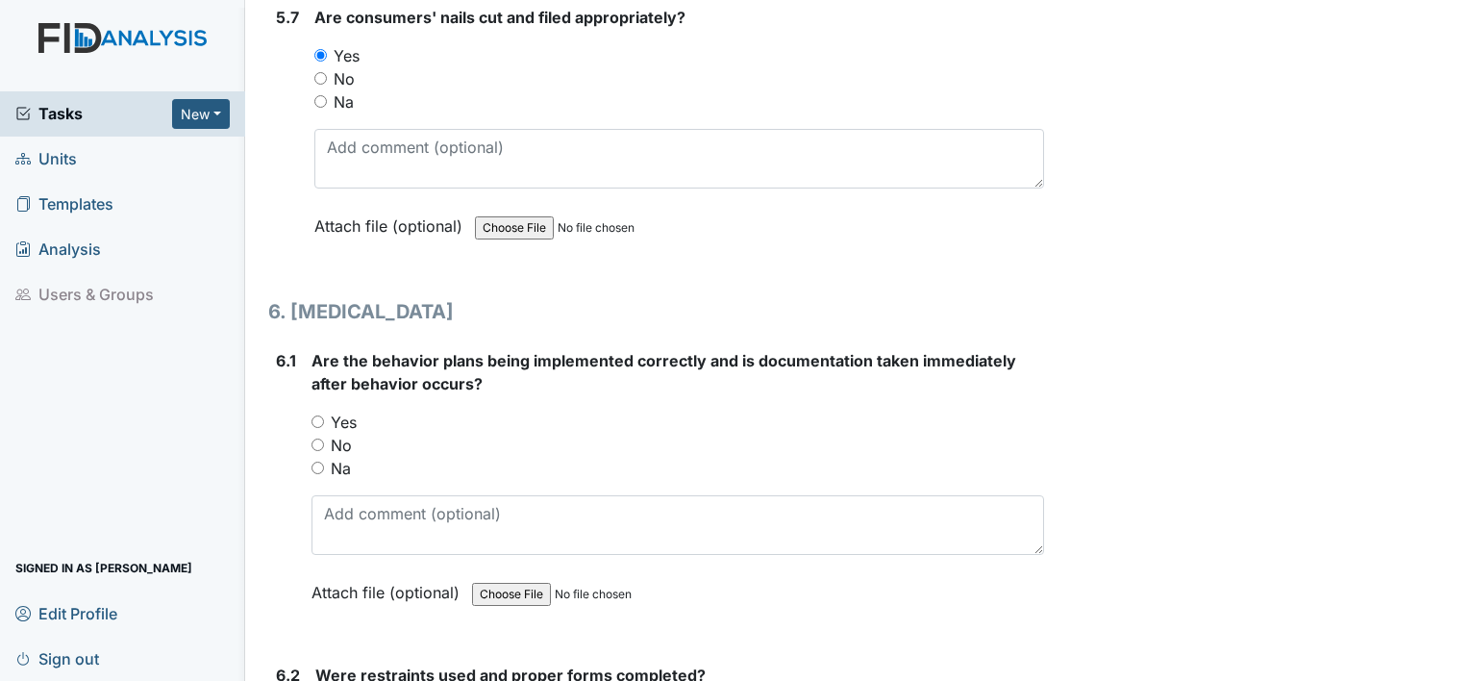
click at [313, 415] on input "Yes" at bounding box center [318, 421] width 13 height 13
radio input "true"
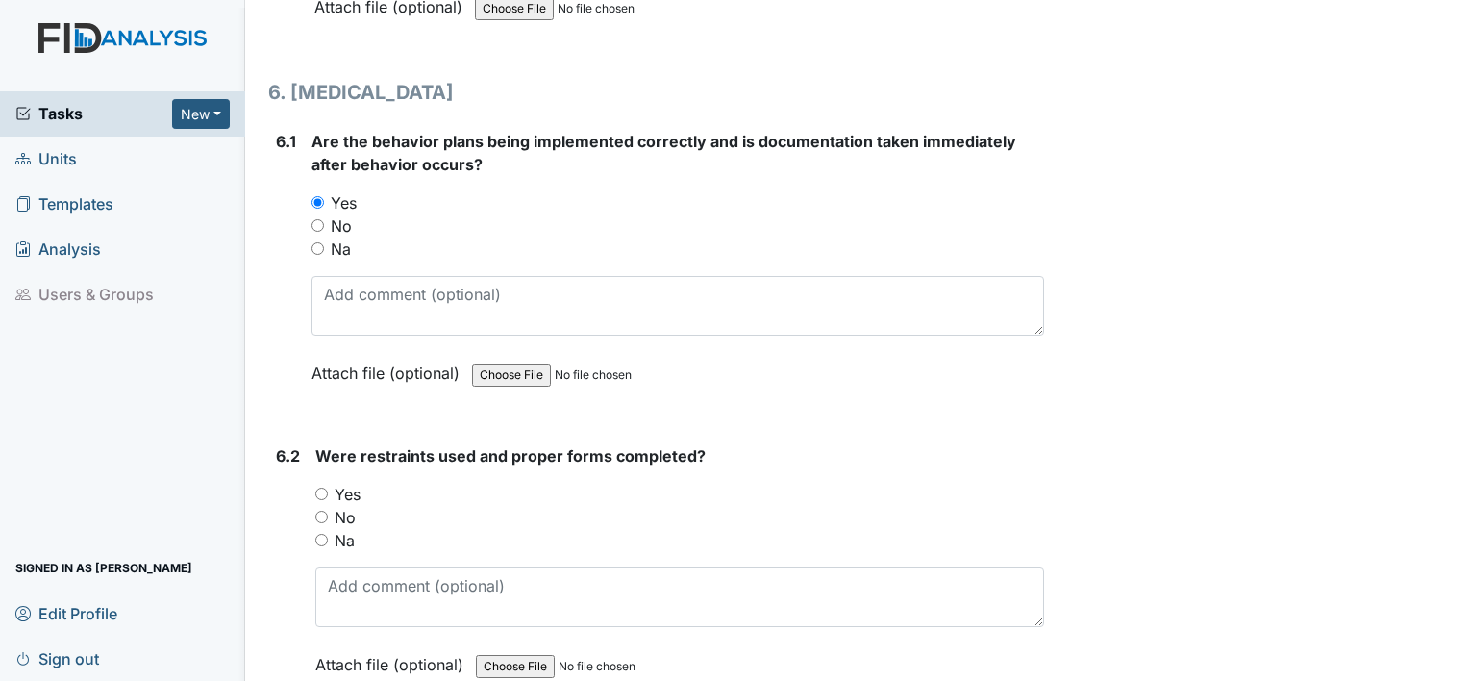
scroll to position [10437, 0]
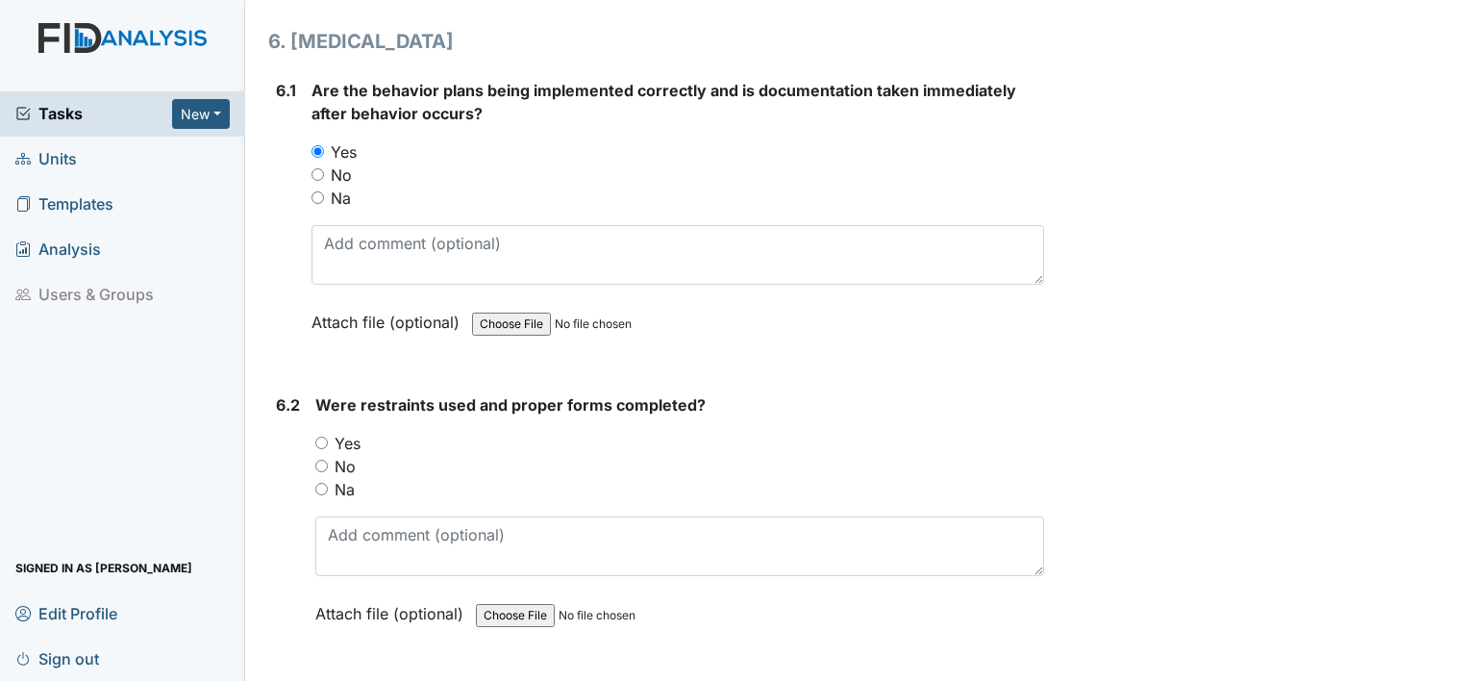
click at [326, 437] on input "Yes" at bounding box center [321, 443] width 13 height 13
radio input "true"
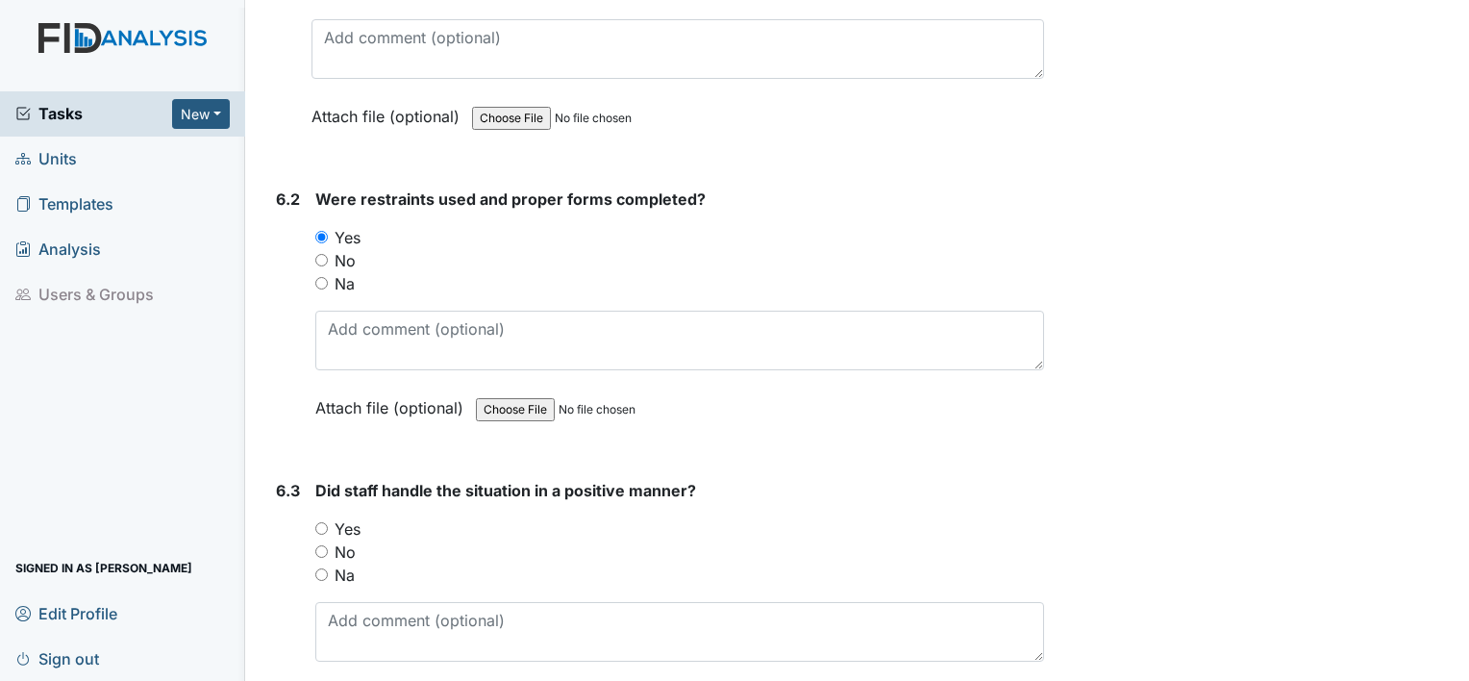
scroll to position [10655, 0]
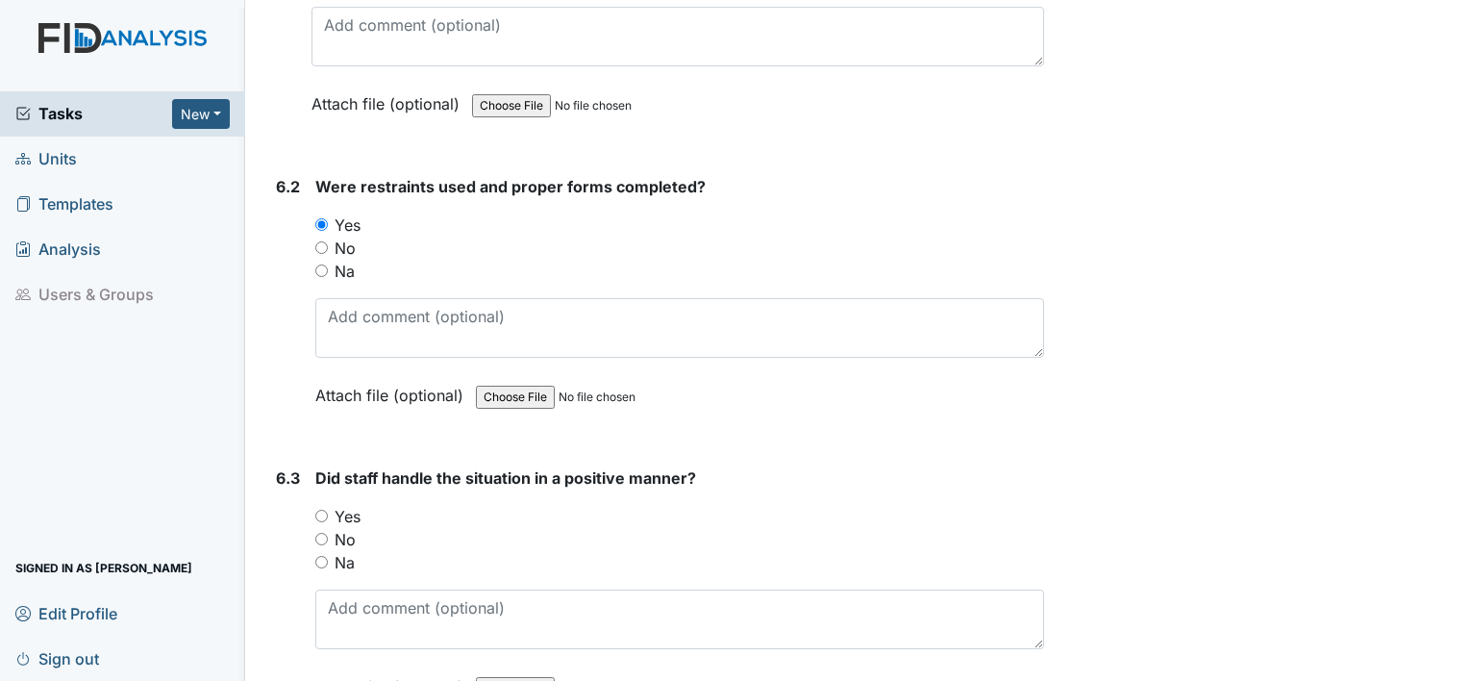
click at [317, 510] on input "Yes" at bounding box center [321, 516] width 13 height 13
radio input "true"
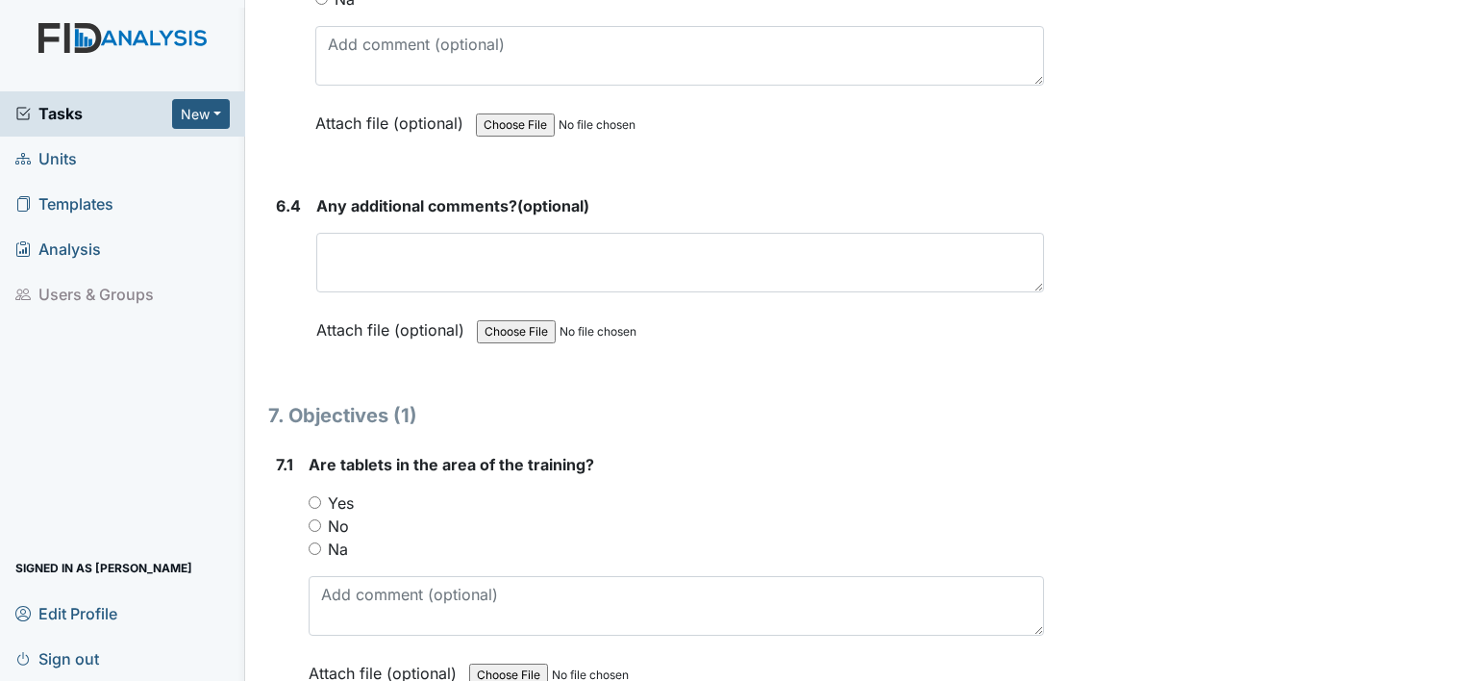
scroll to position [11335, 0]
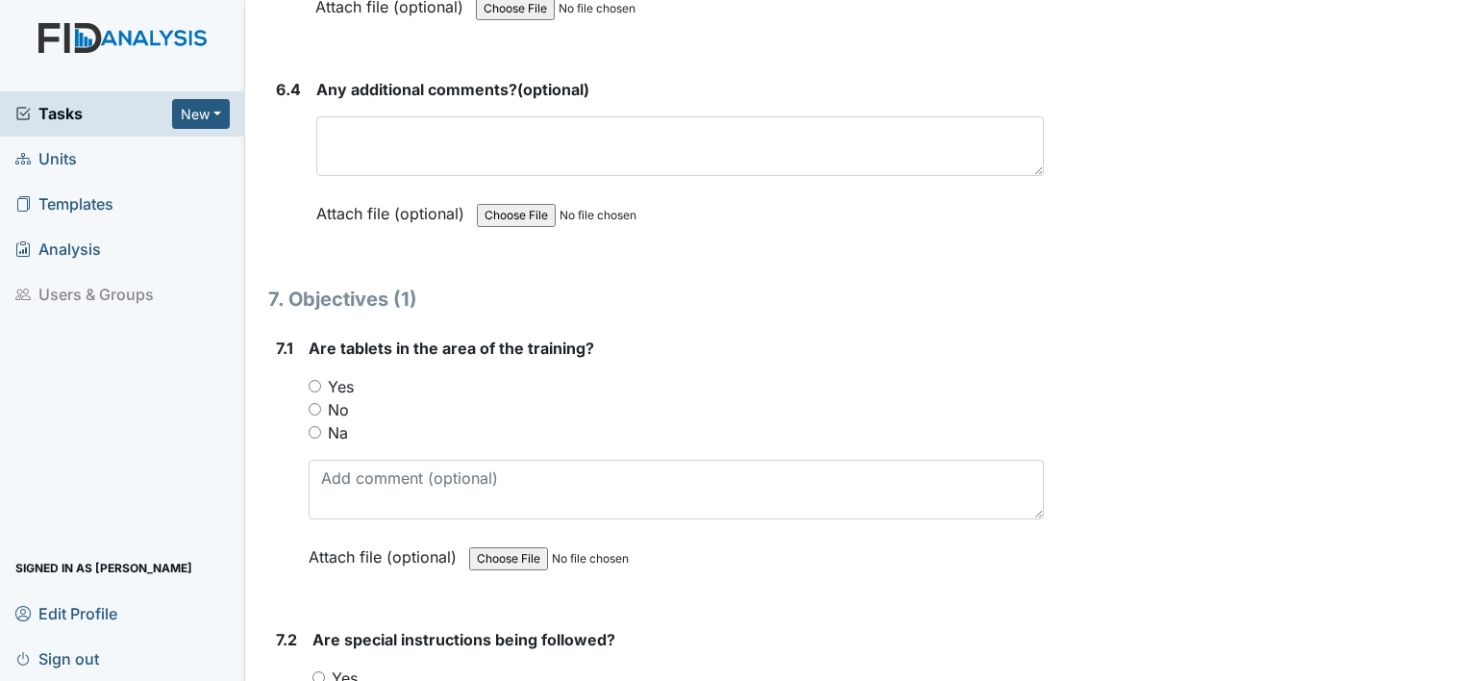
click at [318, 380] on input "Yes" at bounding box center [315, 386] width 13 height 13
radio input "true"
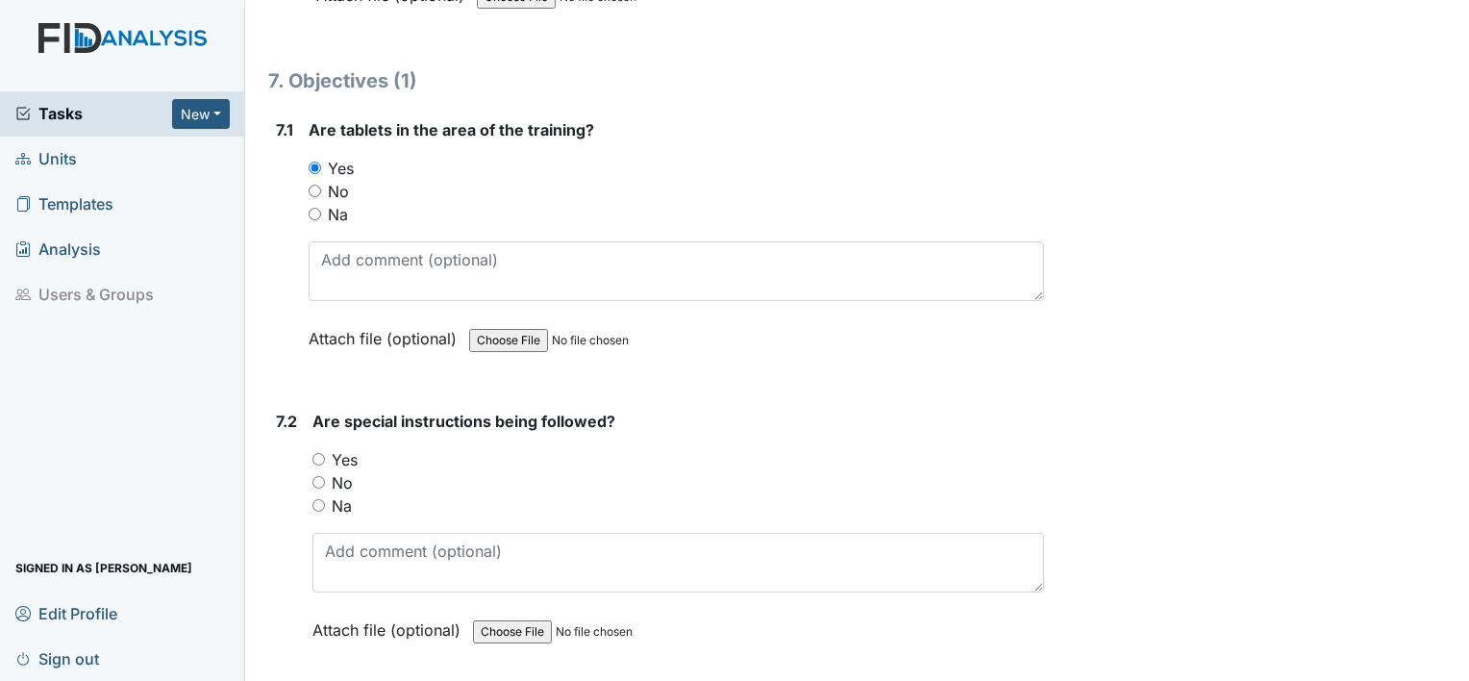
scroll to position [11591, 0]
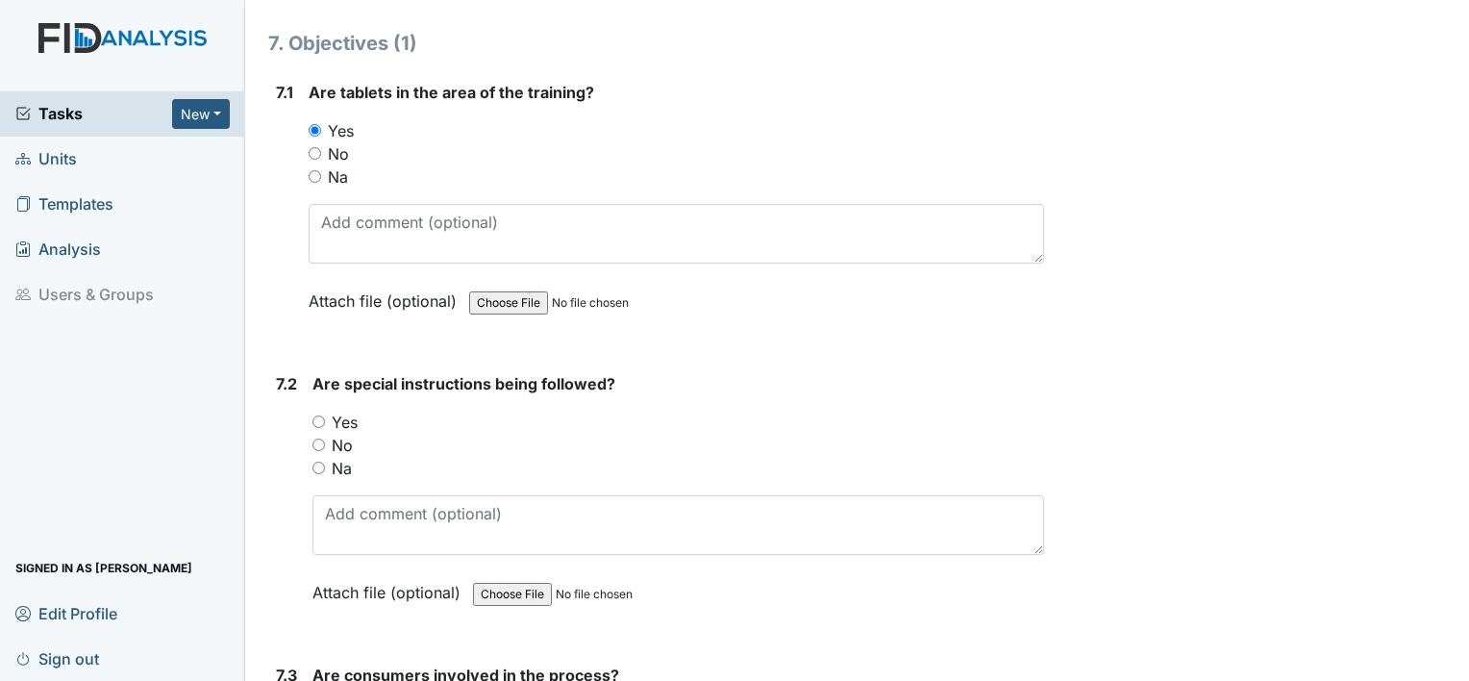
click at [319, 415] on input "Yes" at bounding box center [319, 421] width 13 height 13
radio input "true"
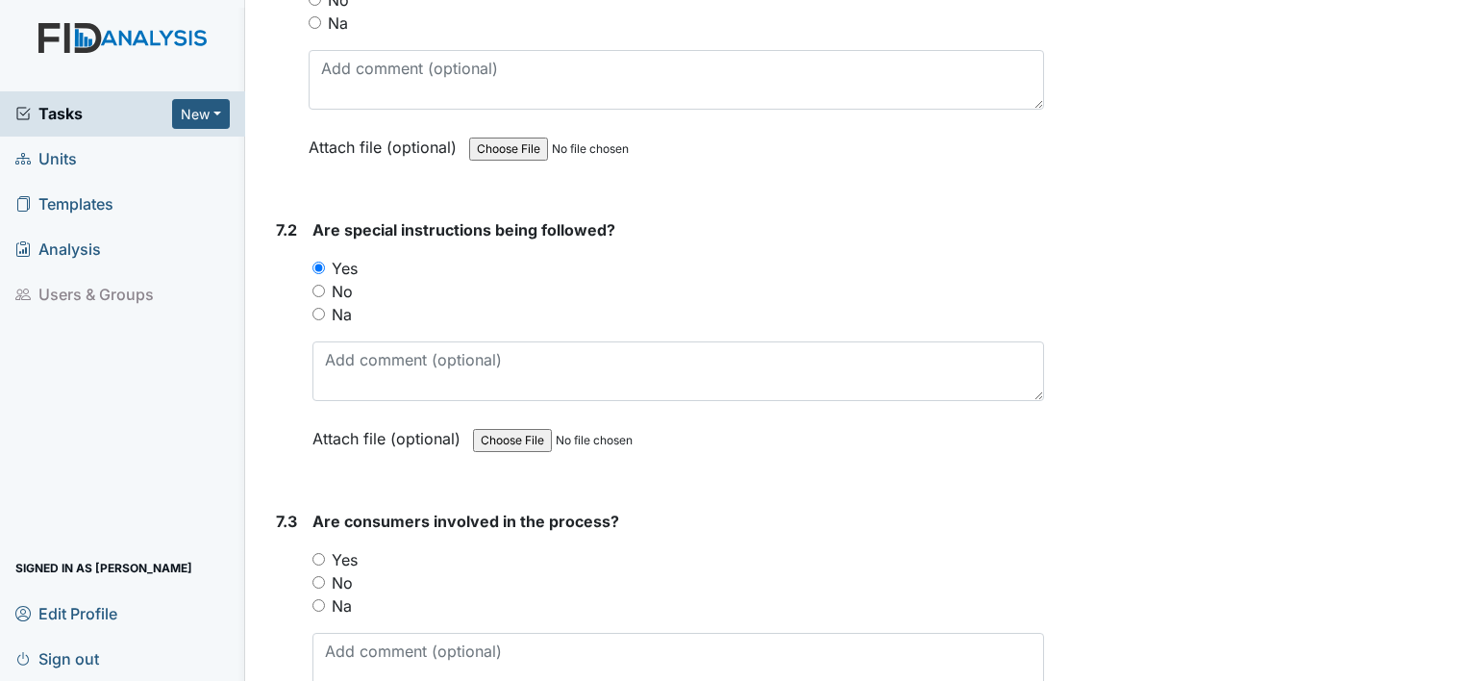
scroll to position [11911, 0]
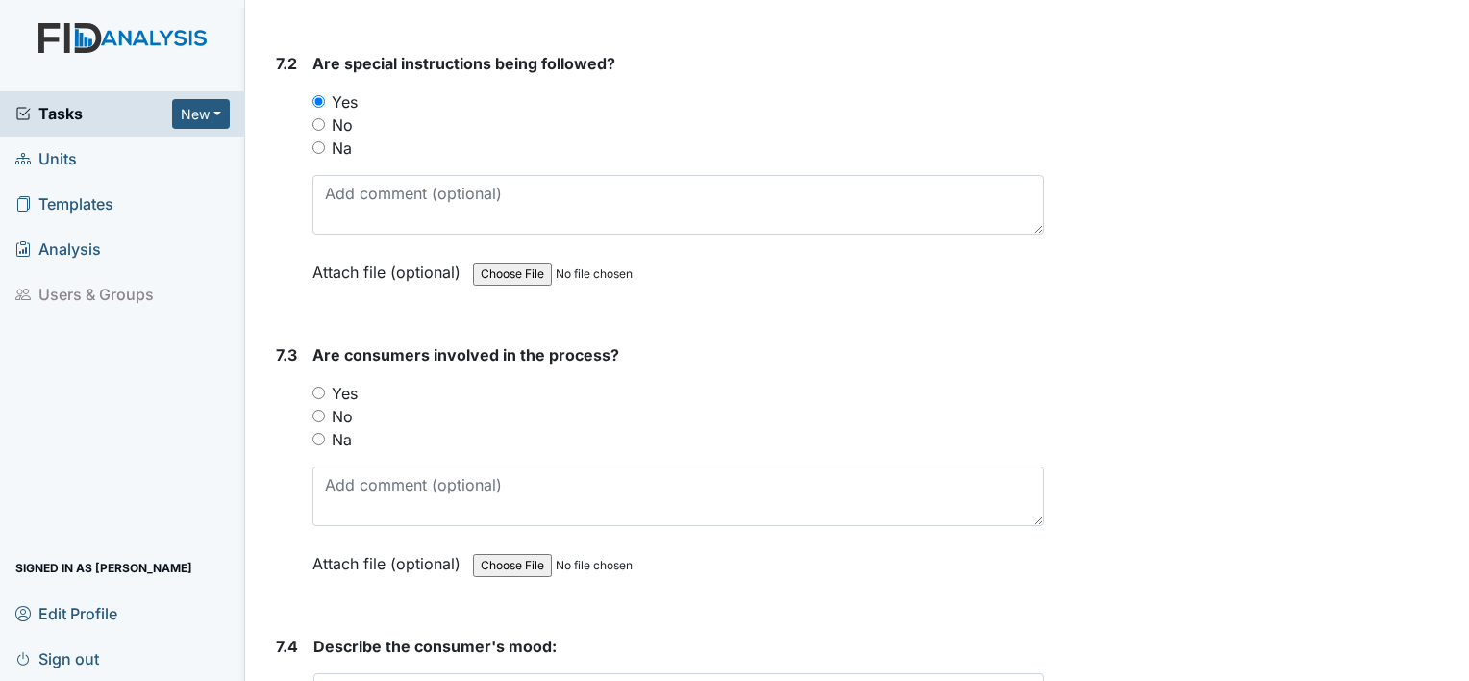
click at [319, 387] on input "Yes" at bounding box center [319, 393] width 13 height 13
radio input "true"
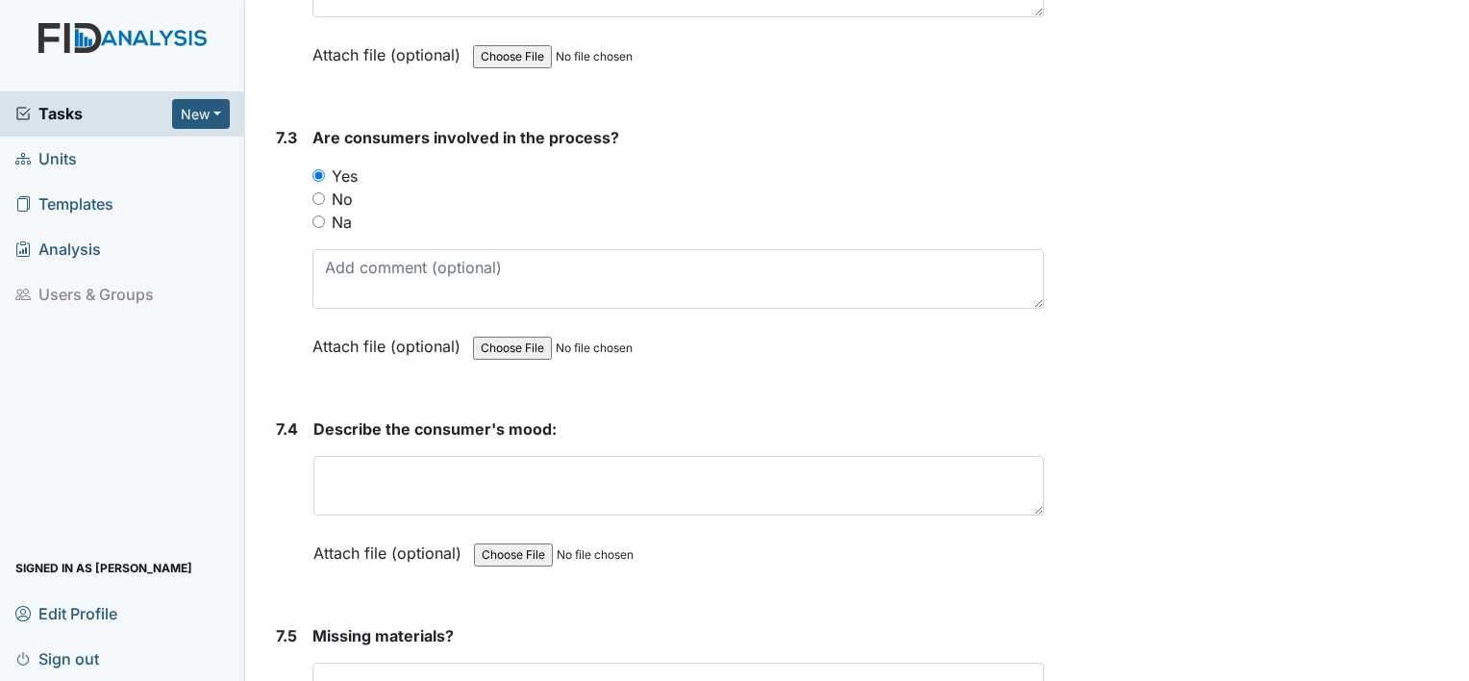
scroll to position [12142, 0]
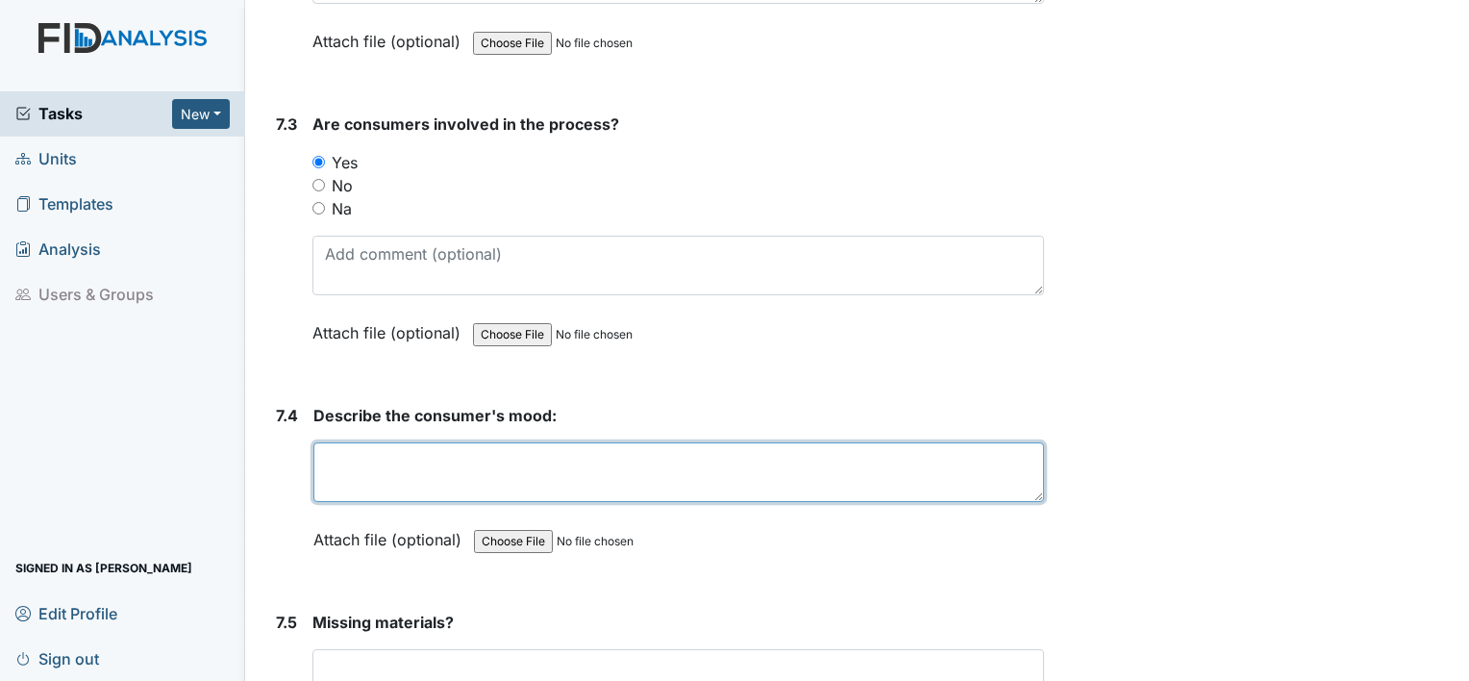
click at [372, 442] on textarea at bounding box center [678, 472] width 731 height 60
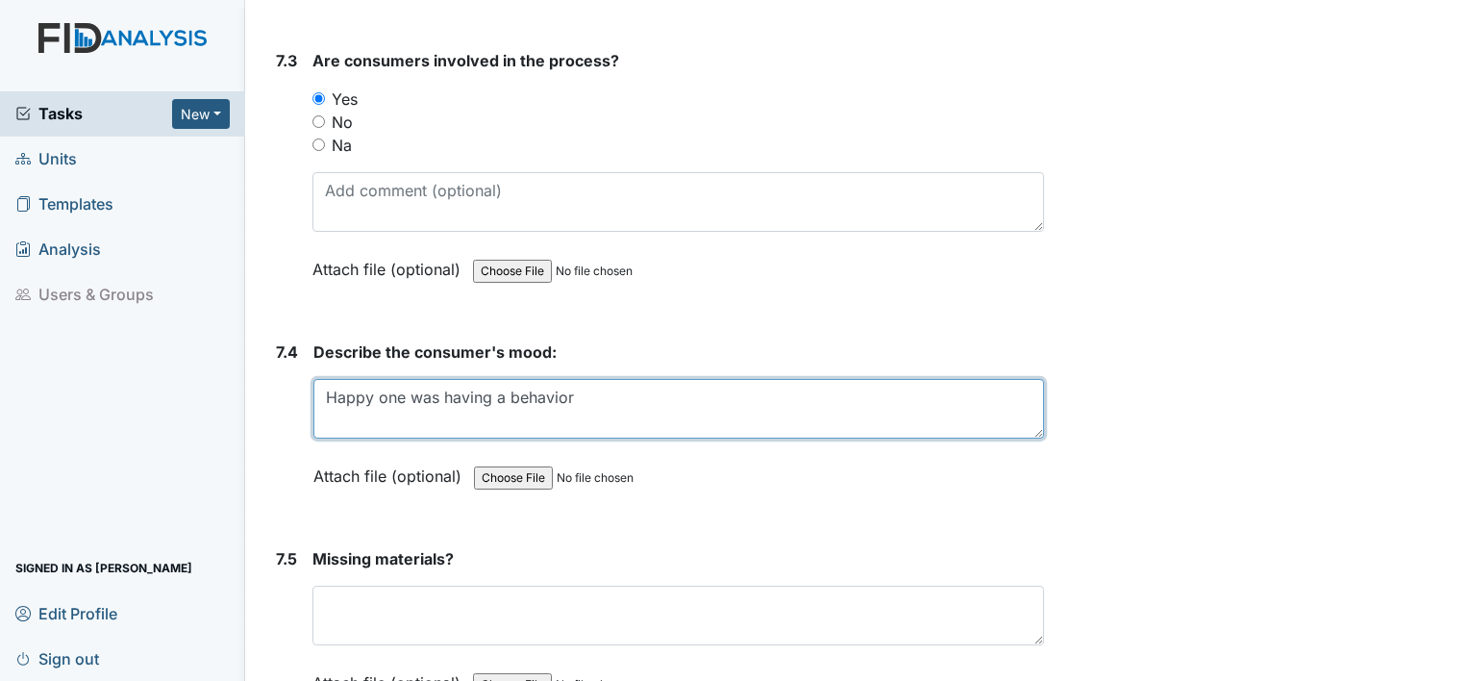
scroll to position [12218, 0]
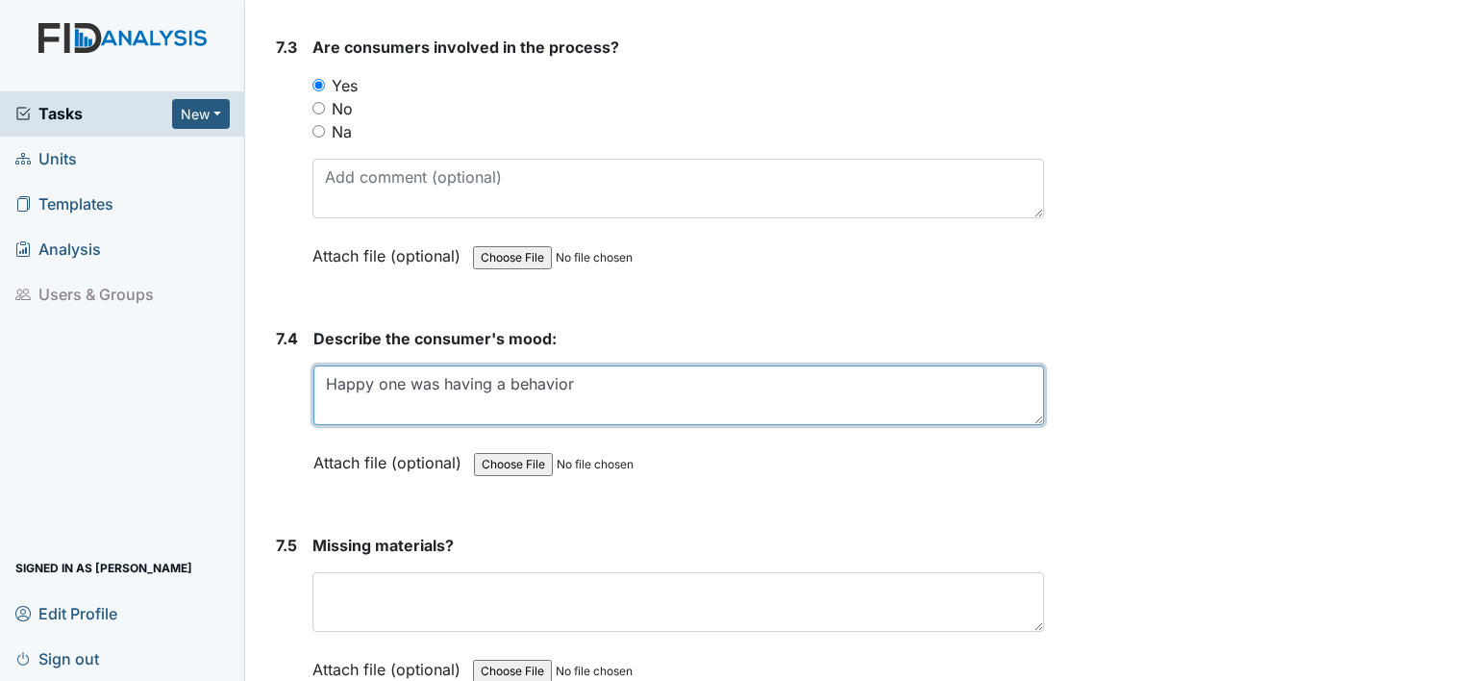
drag, startPoint x: 684, startPoint y: 344, endPoint x: 392, endPoint y: 348, distance: 291.4
click at [392, 365] on textarea "Happy one was having a behavior" at bounding box center [678, 395] width 731 height 60
type textarea "Happy"
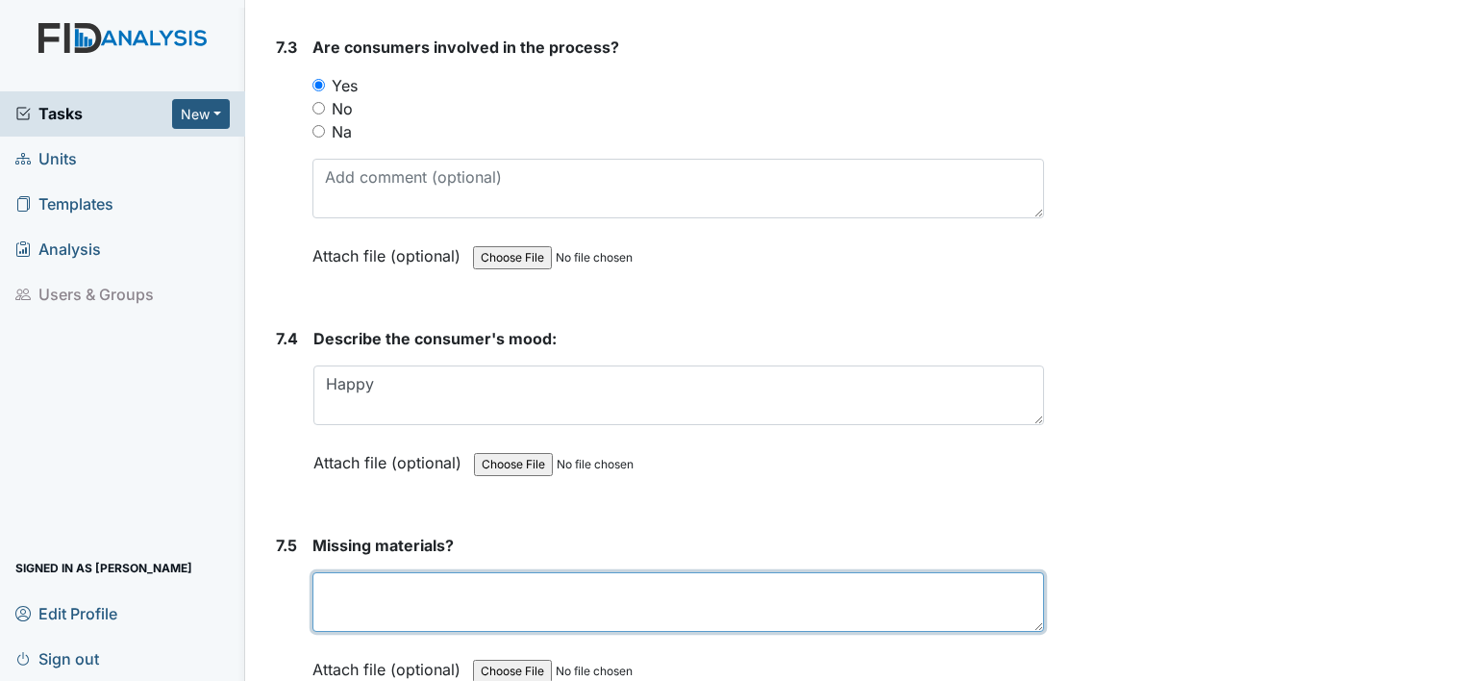
click at [586, 572] on textarea at bounding box center [679, 602] width 732 height 60
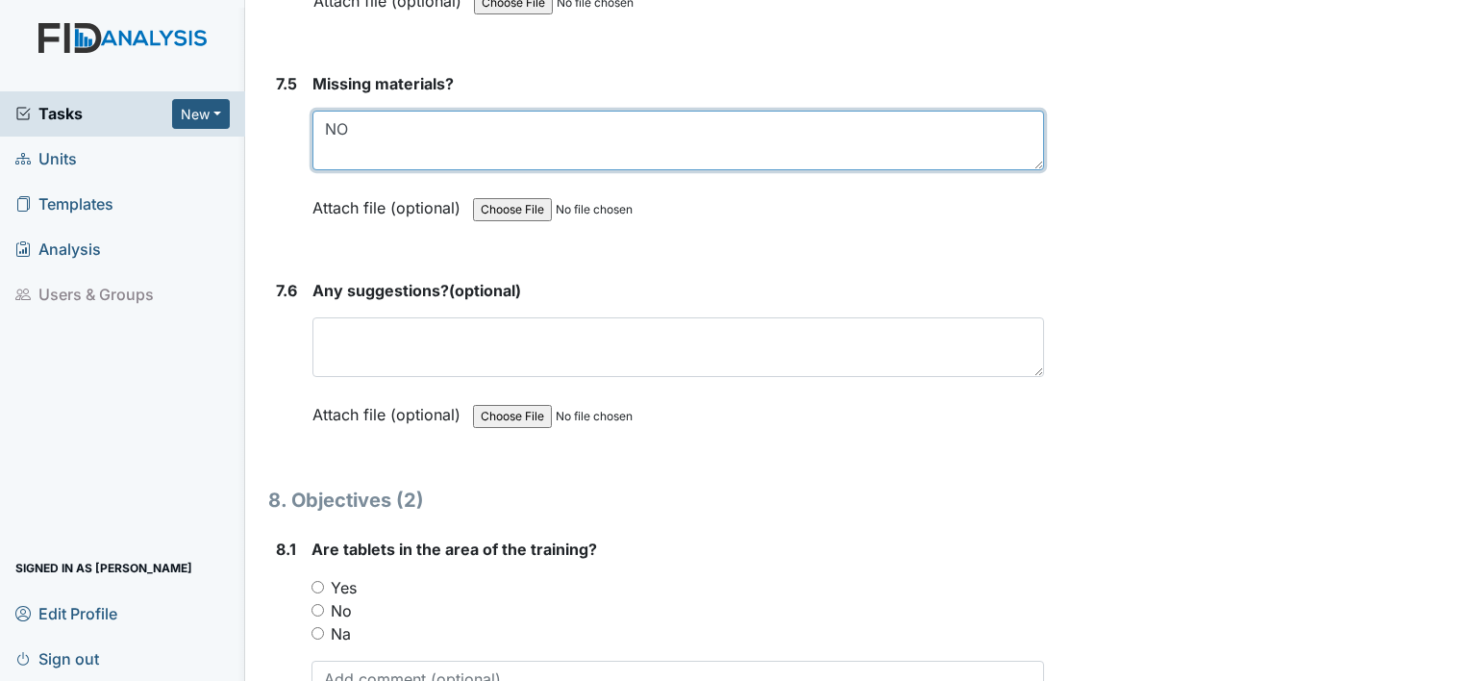
scroll to position [12757, 0]
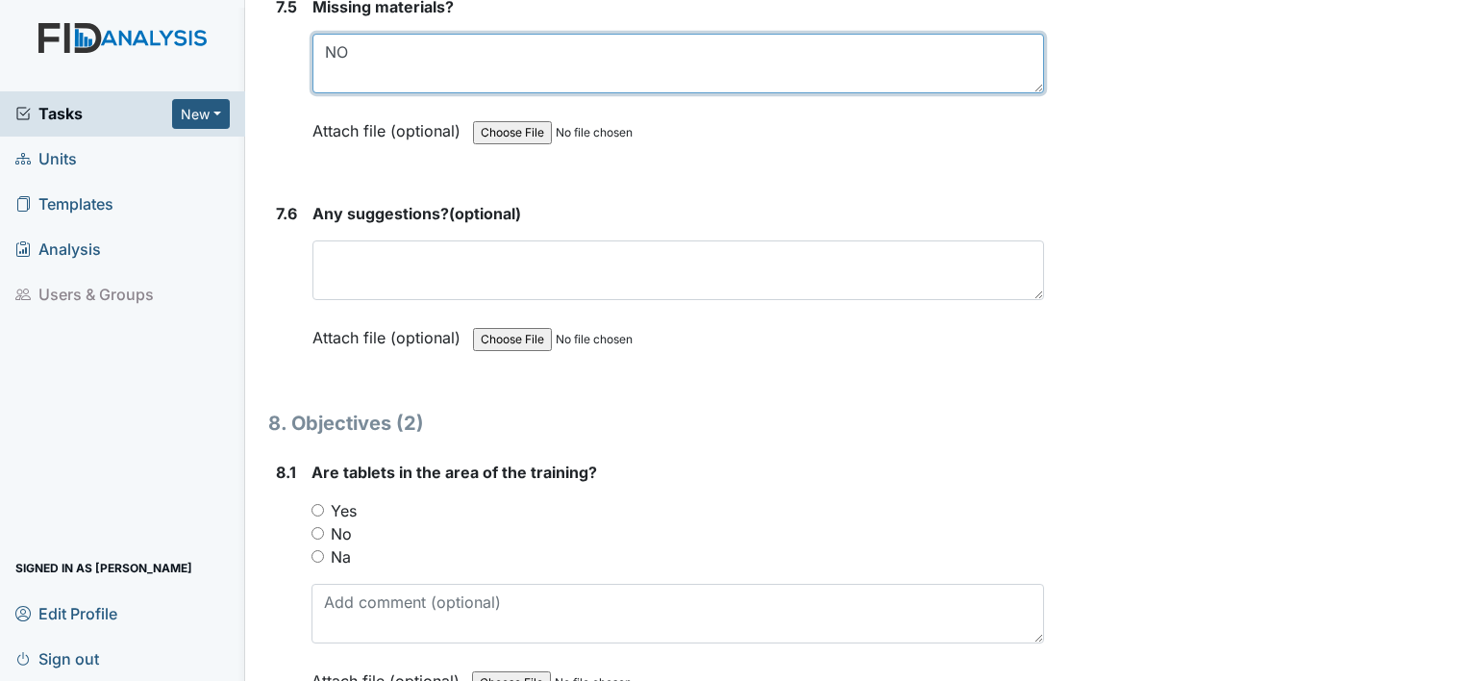
type textarea "NO"
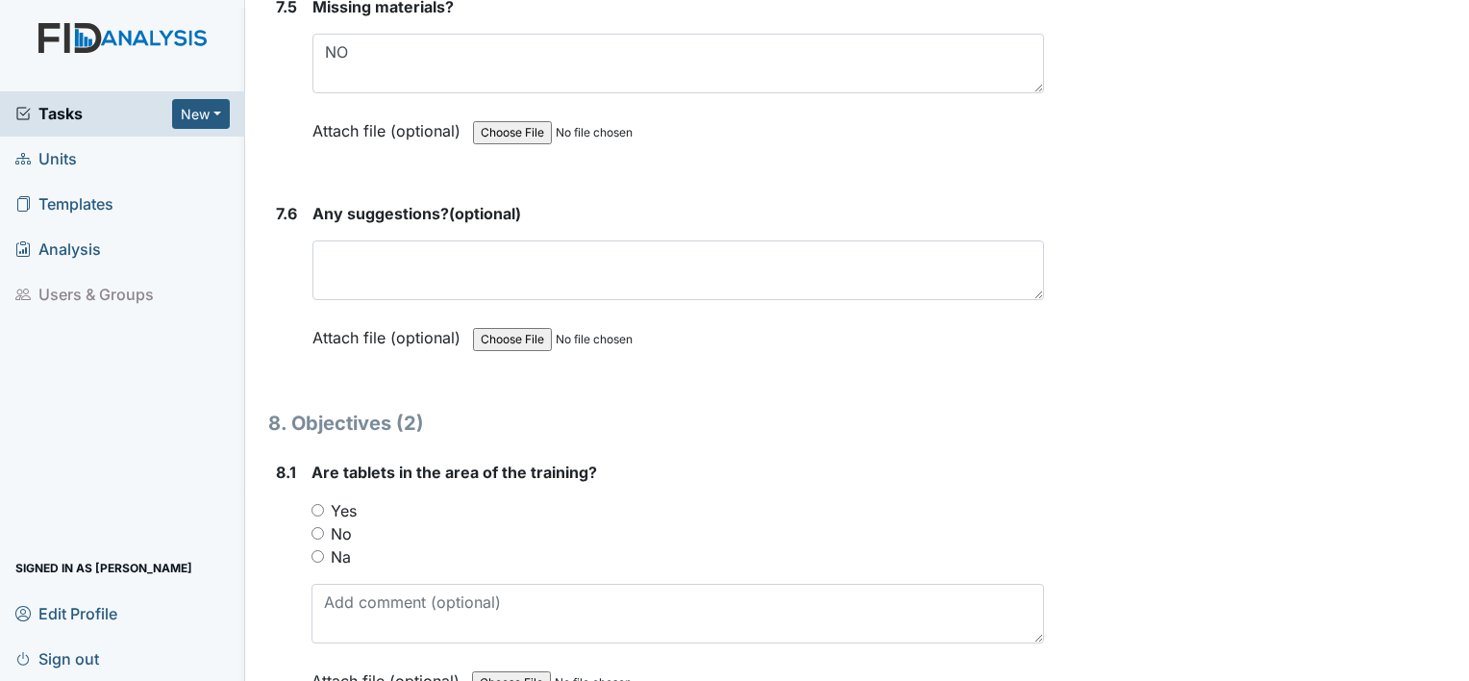
click at [315, 504] on input "Yes" at bounding box center [318, 510] width 13 height 13
radio input "true"
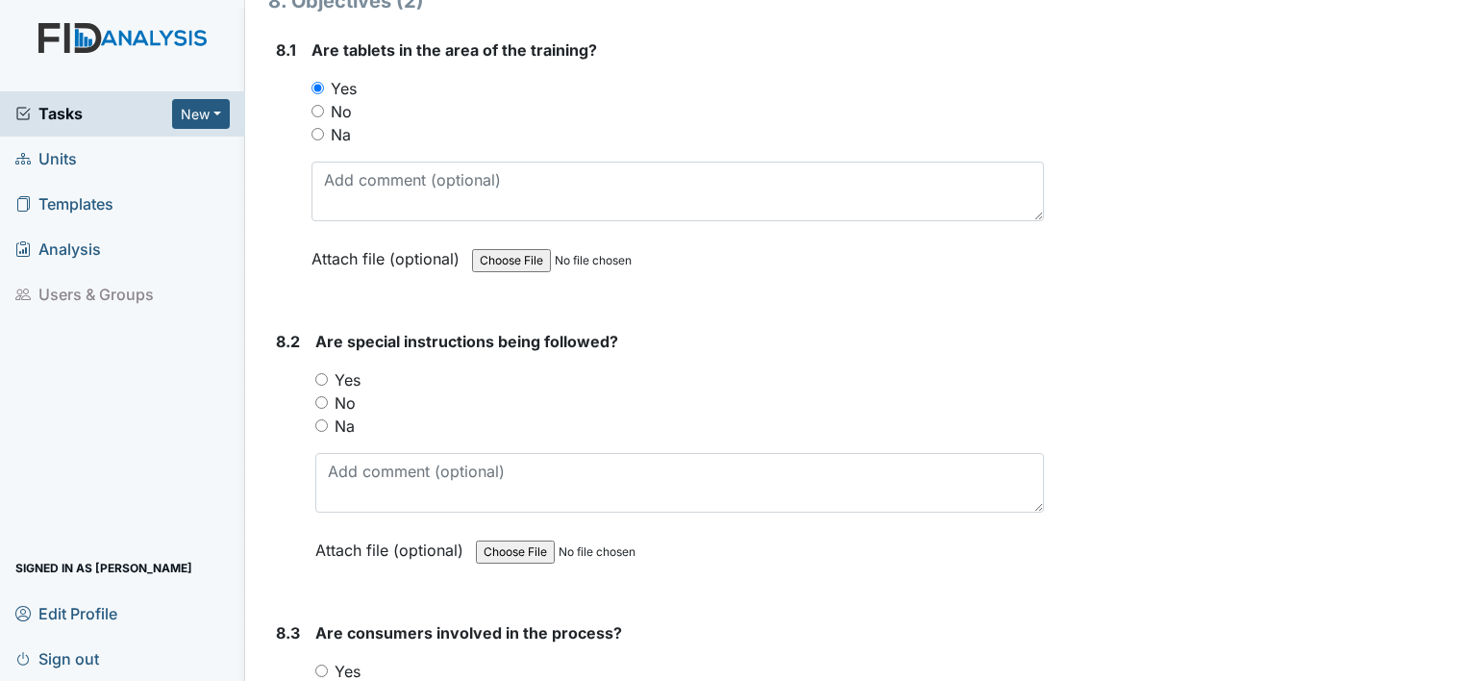
scroll to position [13141, 0]
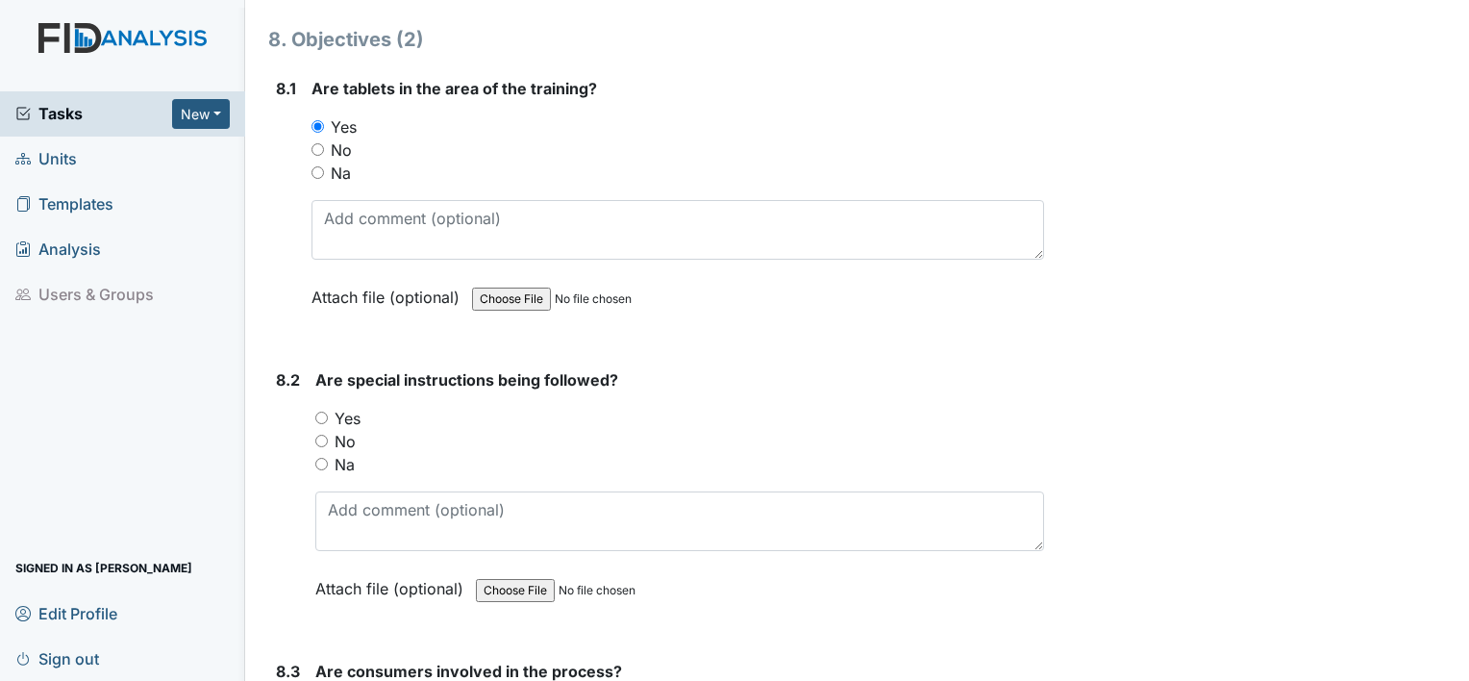
drag, startPoint x: 321, startPoint y: 365, endPoint x: 349, endPoint y: 363, distance: 28.0
click at [349, 407] on label "Yes" at bounding box center [348, 418] width 26 height 23
click at [328, 412] on input "Yes" at bounding box center [321, 418] width 13 height 13
radio input "true"
click at [323, 412] on input "Yes" at bounding box center [321, 418] width 13 height 13
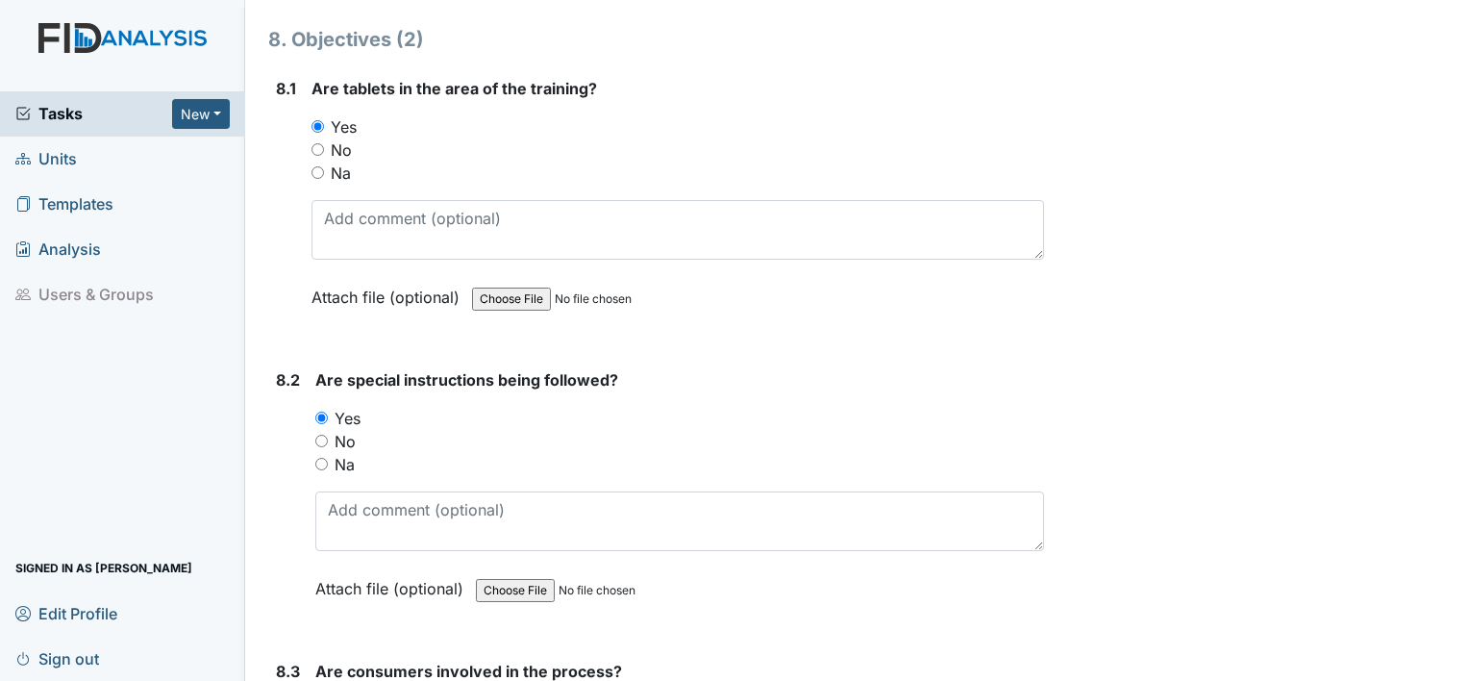
click at [319, 435] on input "No" at bounding box center [321, 441] width 13 height 13
radio input "true"
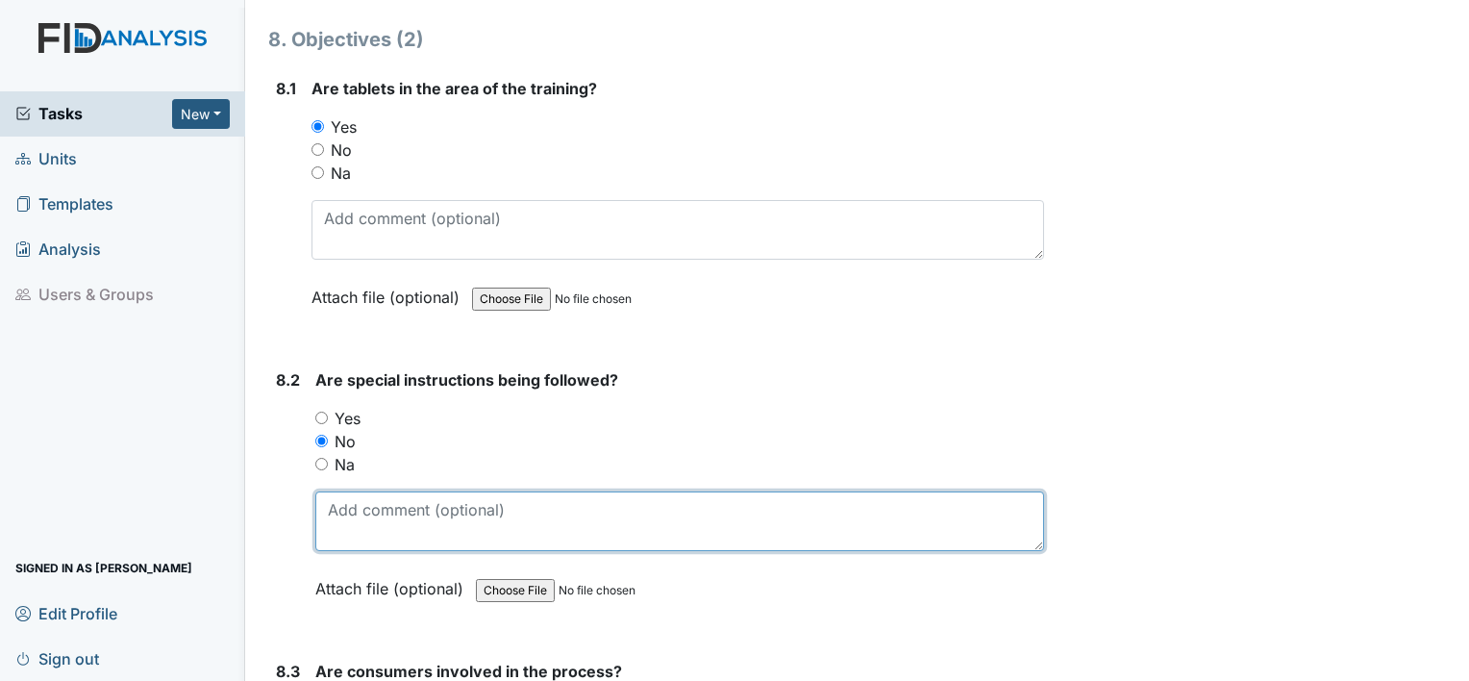
click at [341, 491] on textarea at bounding box center [679, 521] width 729 height 60
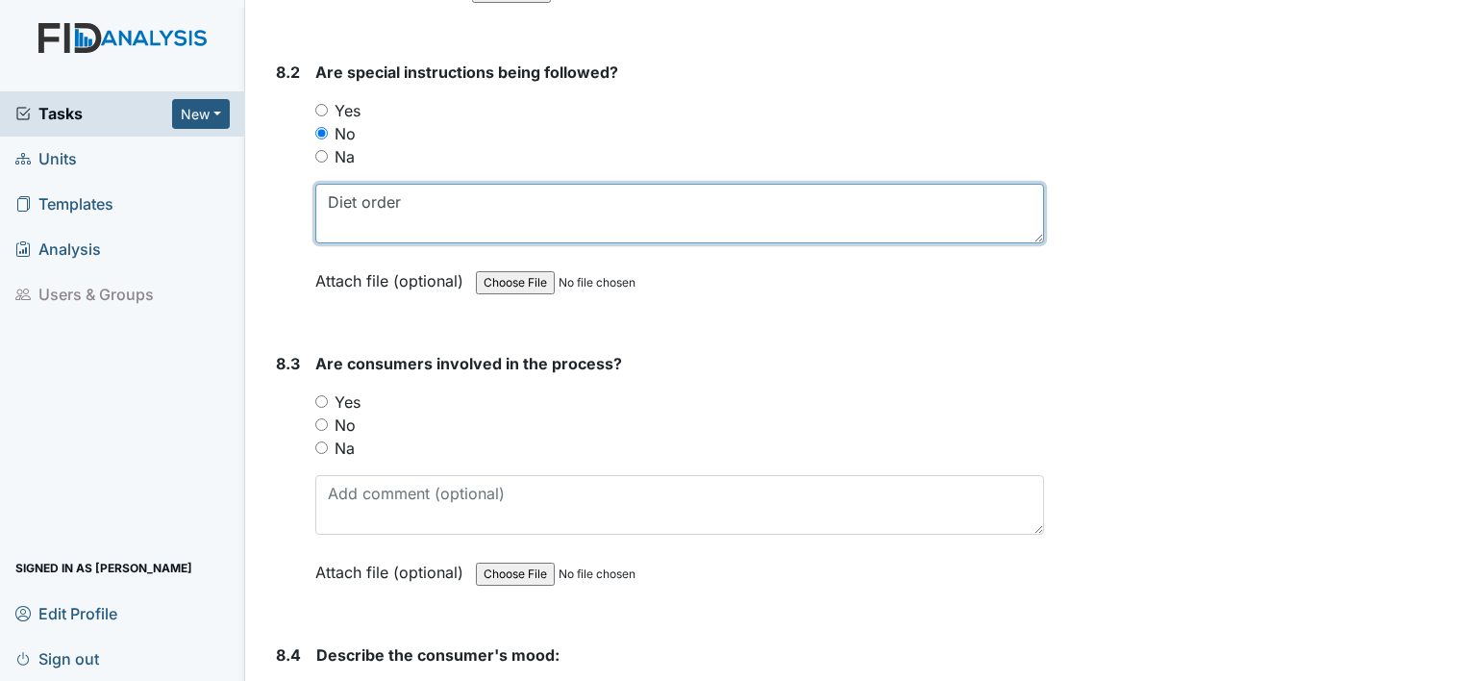
scroll to position [13474, 0]
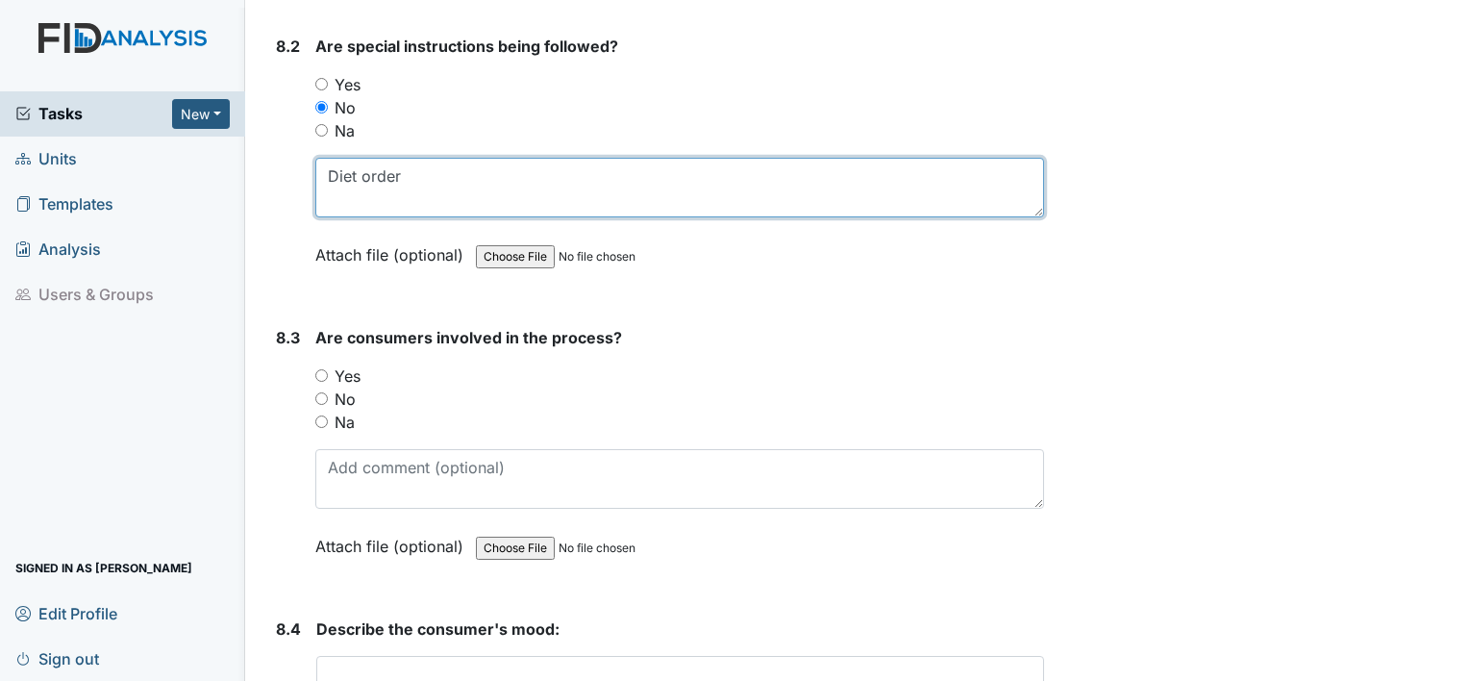
type textarea "Diet order"
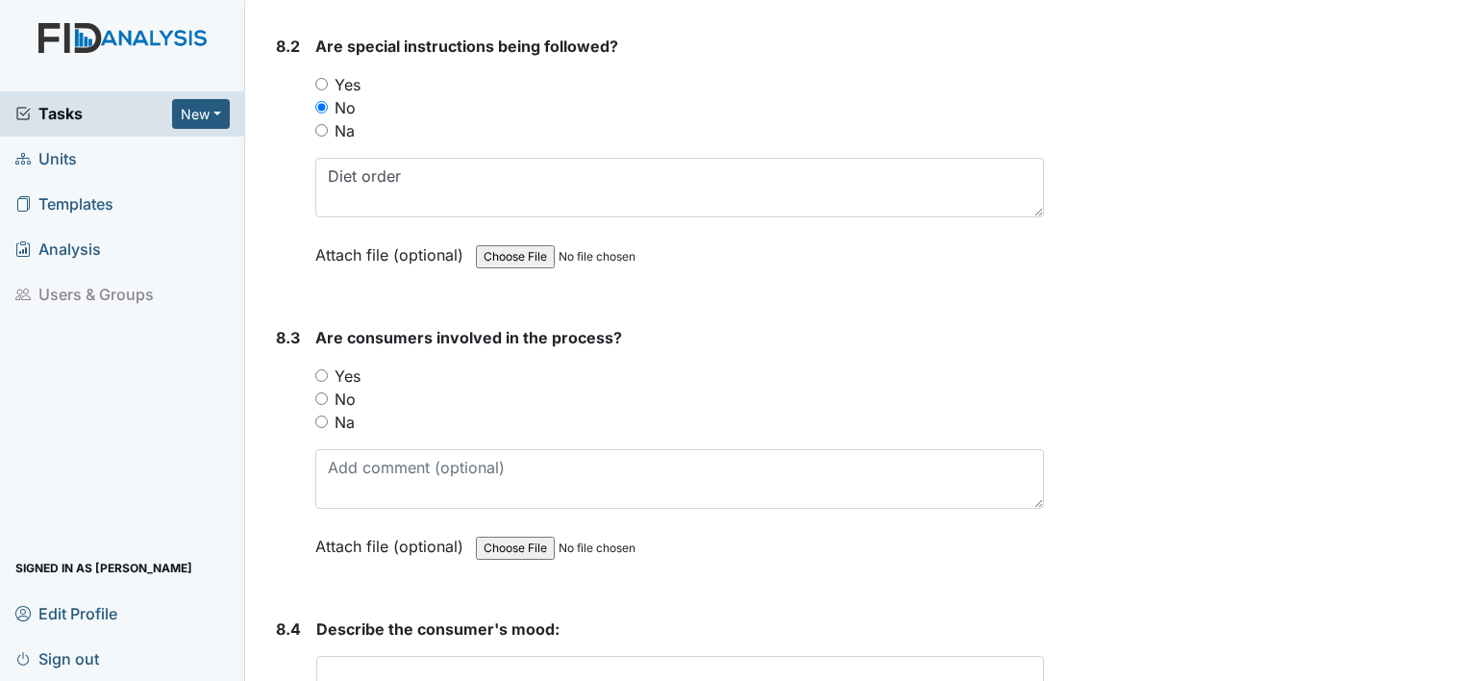
click at [321, 369] on input "Yes" at bounding box center [321, 375] width 13 height 13
radio input "true"
click at [443, 656] on textarea at bounding box center [680, 686] width 728 height 60
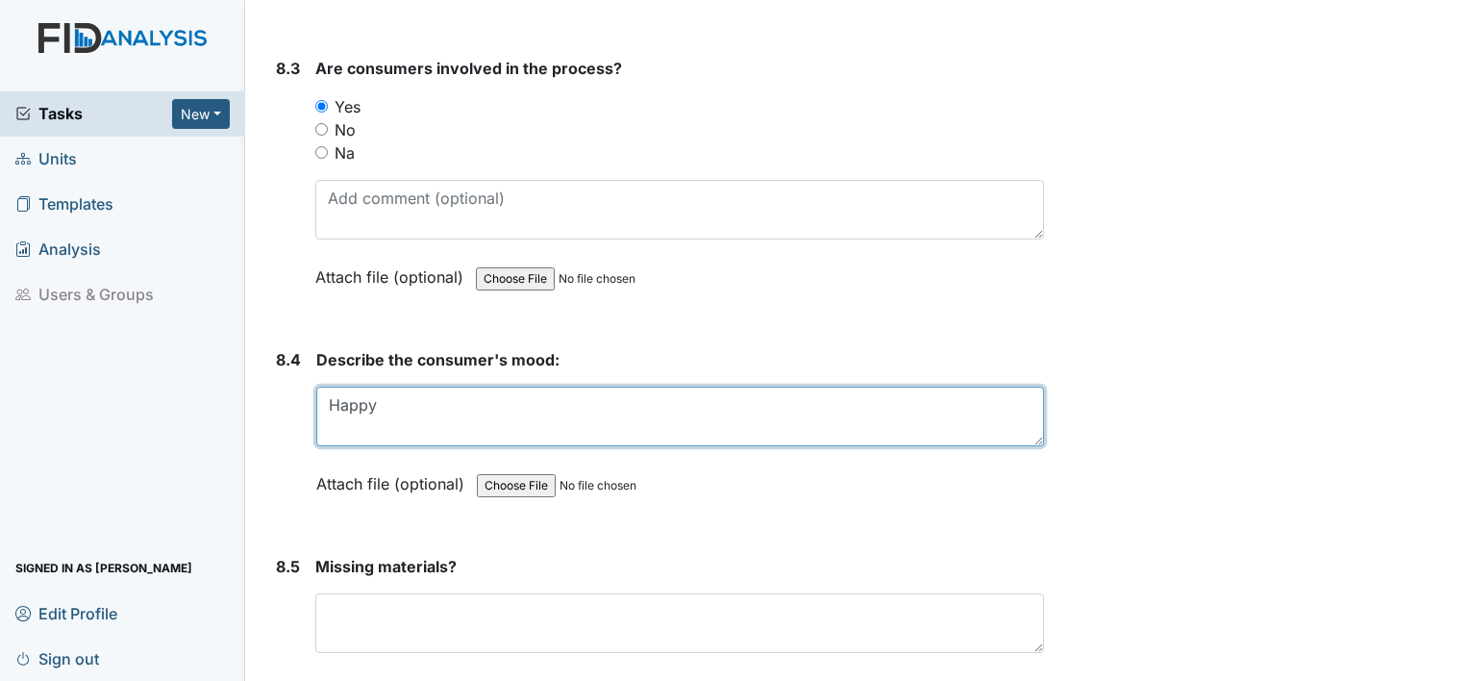
scroll to position [13909, 0]
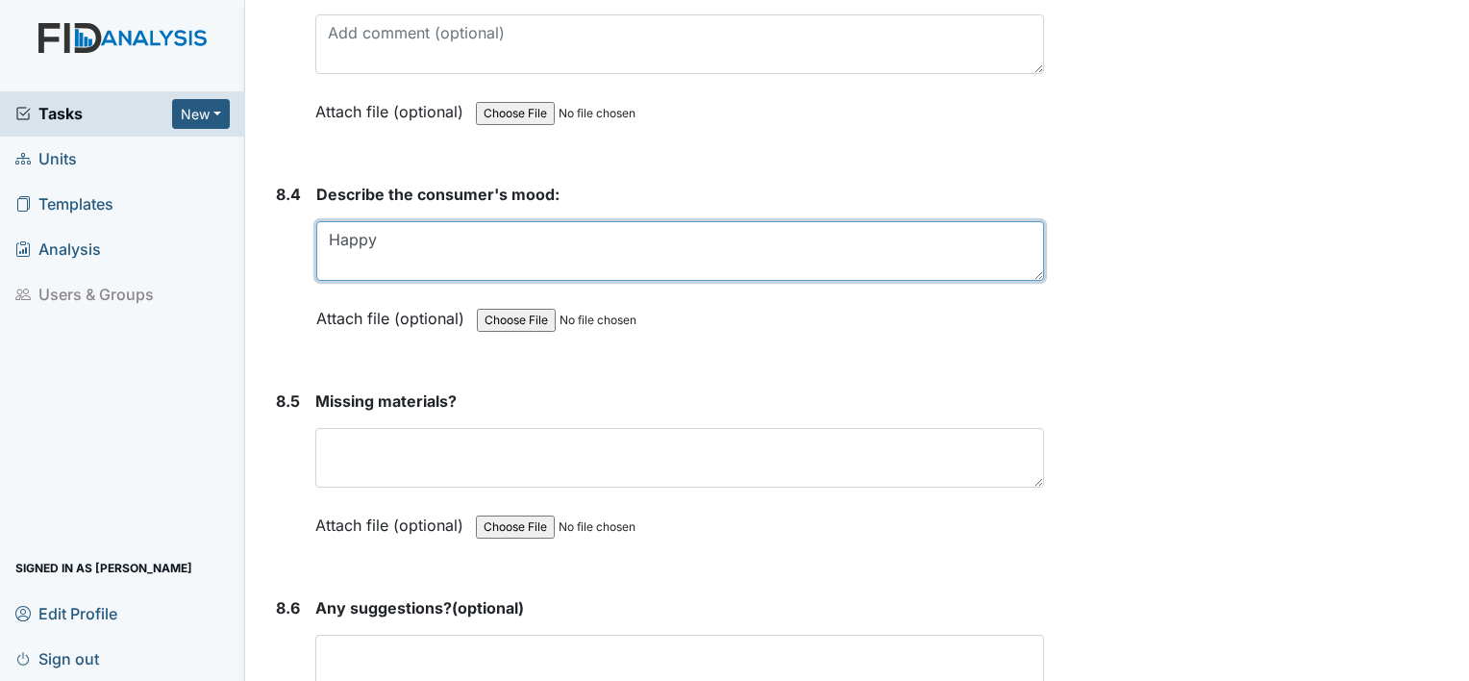
type textarea "Happy"
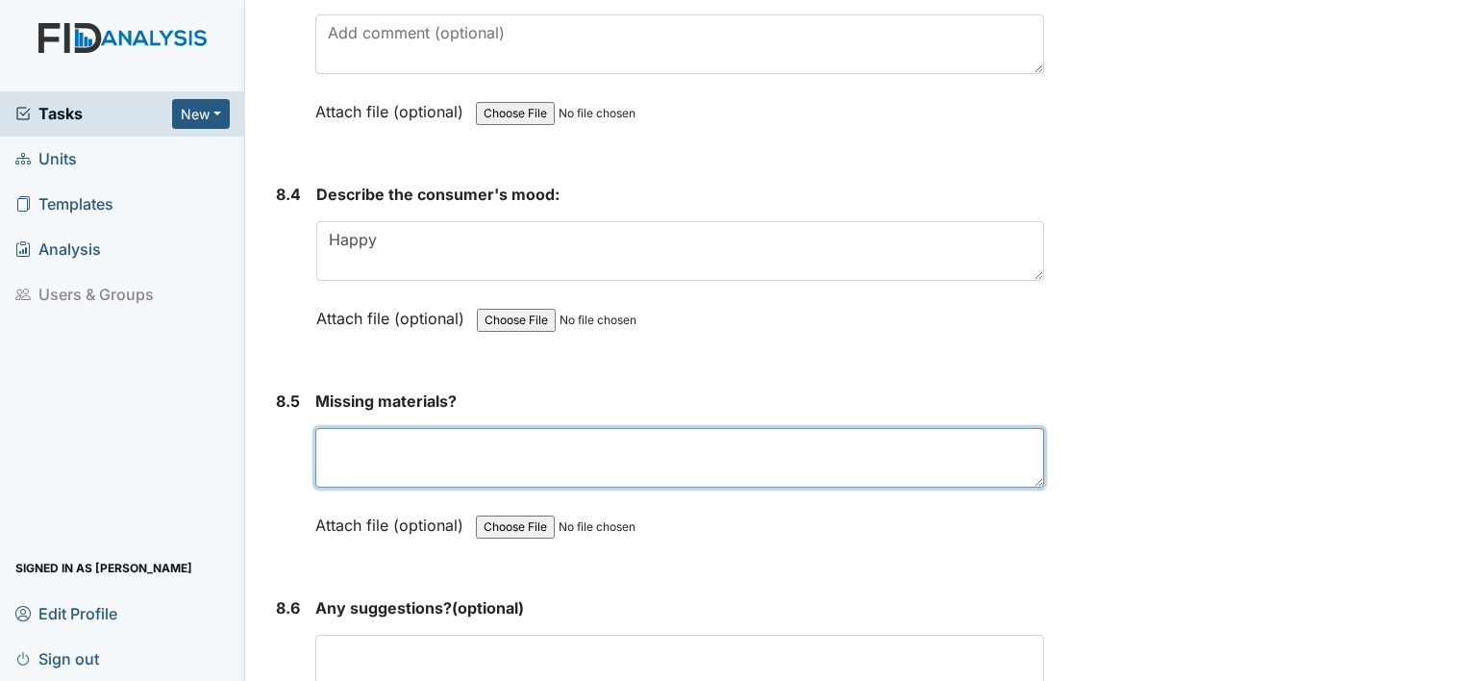
click at [521, 428] on textarea at bounding box center [679, 458] width 729 height 60
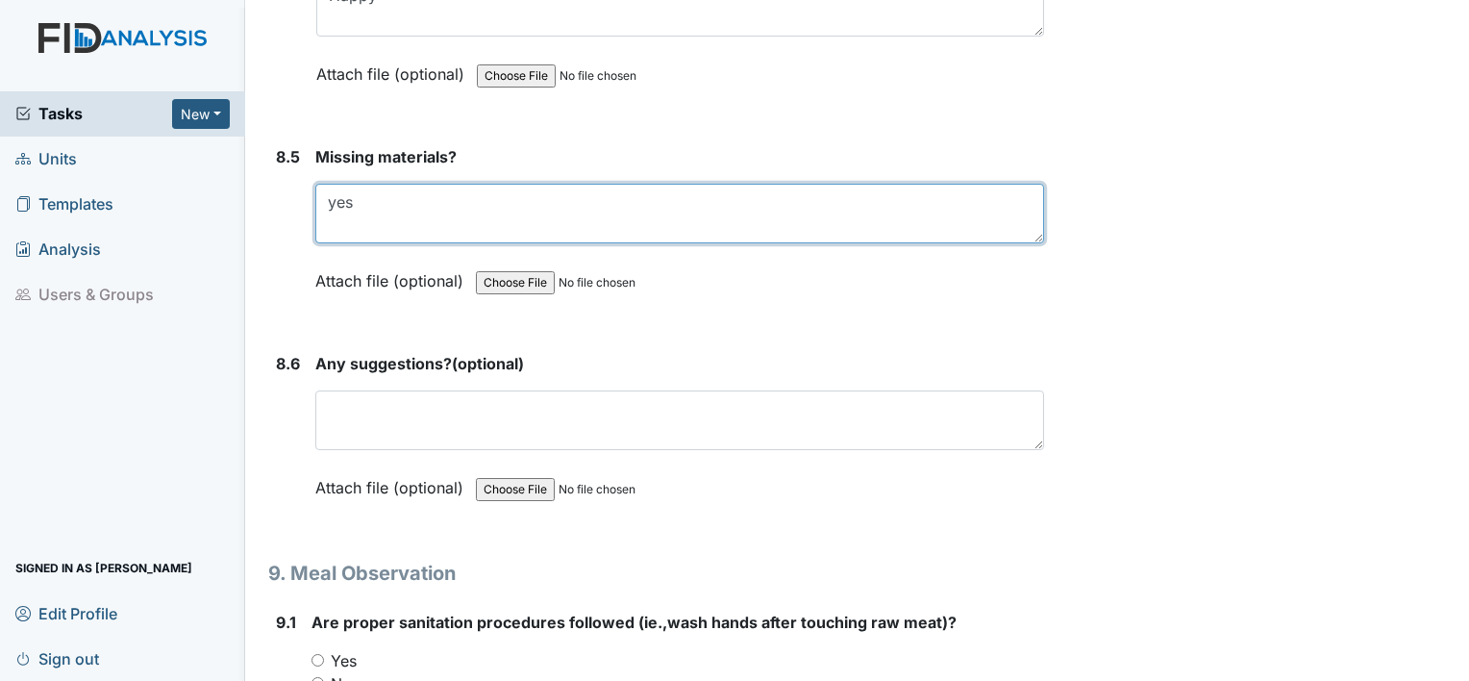
scroll to position [14230, 0]
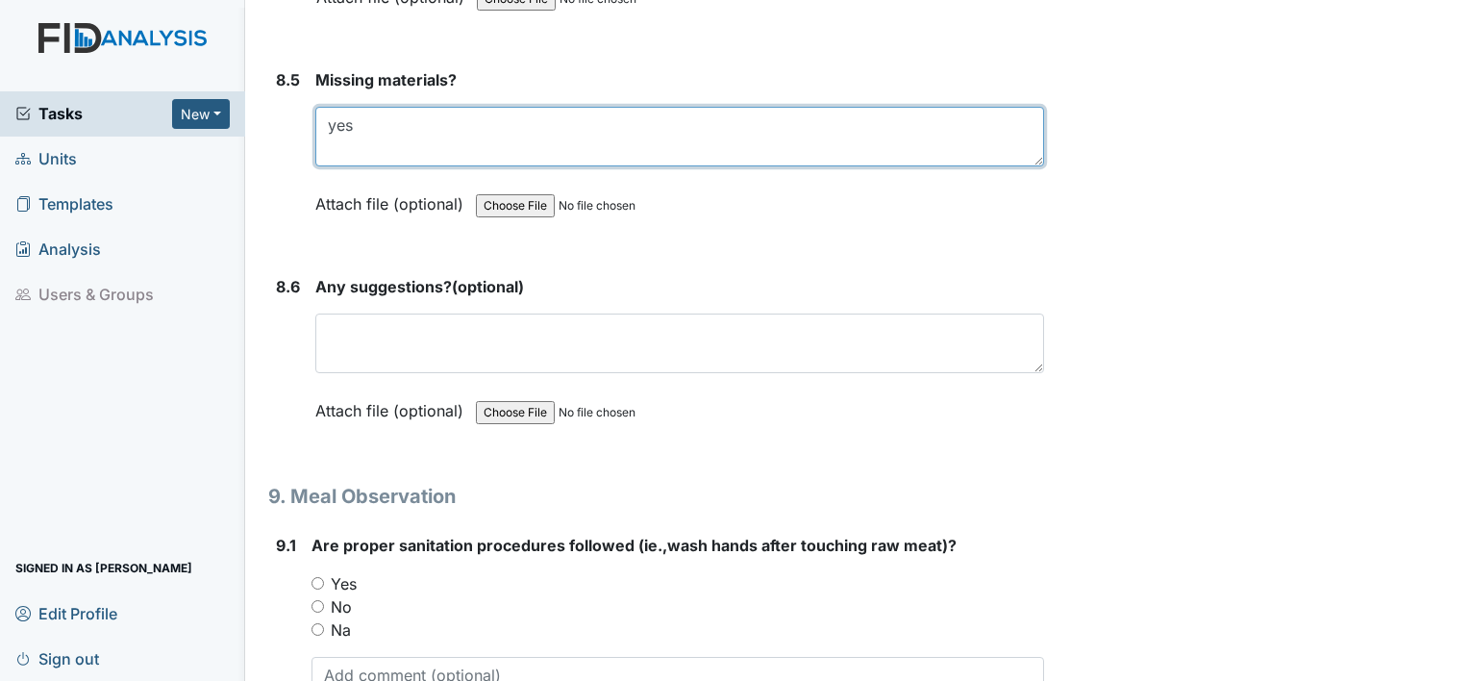
type textarea "yes"
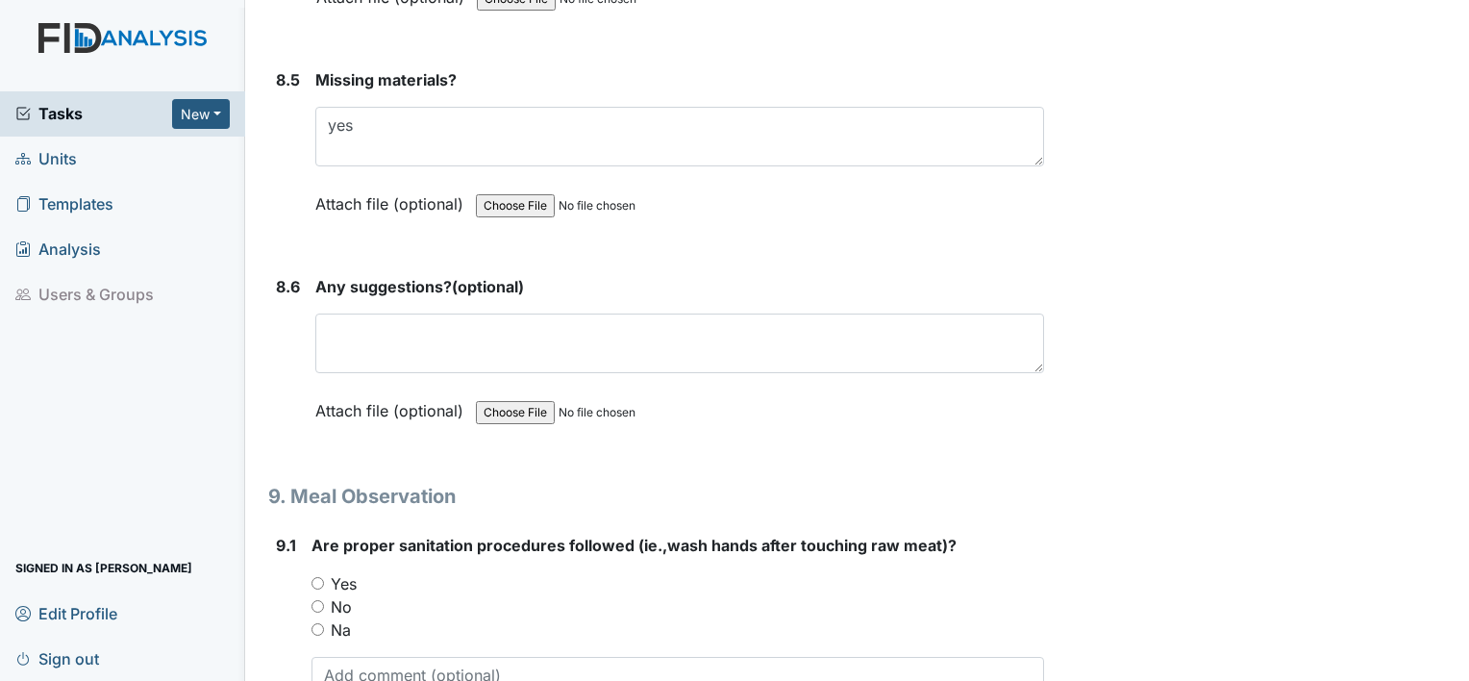
click at [320, 577] on input "Yes" at bounding box center [318, 583] width 13 height 13
radio input "true"
drag, startPoint x: 315, startPoint y: 532, endPoint x: 1458, endPoint y: 730, distance: 1159.5
click at [1458, 680] on html "Tasks New Form Inspection Document Bundle Units Templates Analysis Users & Grou…" at bounding box center [734, 340] width 1469 height 681
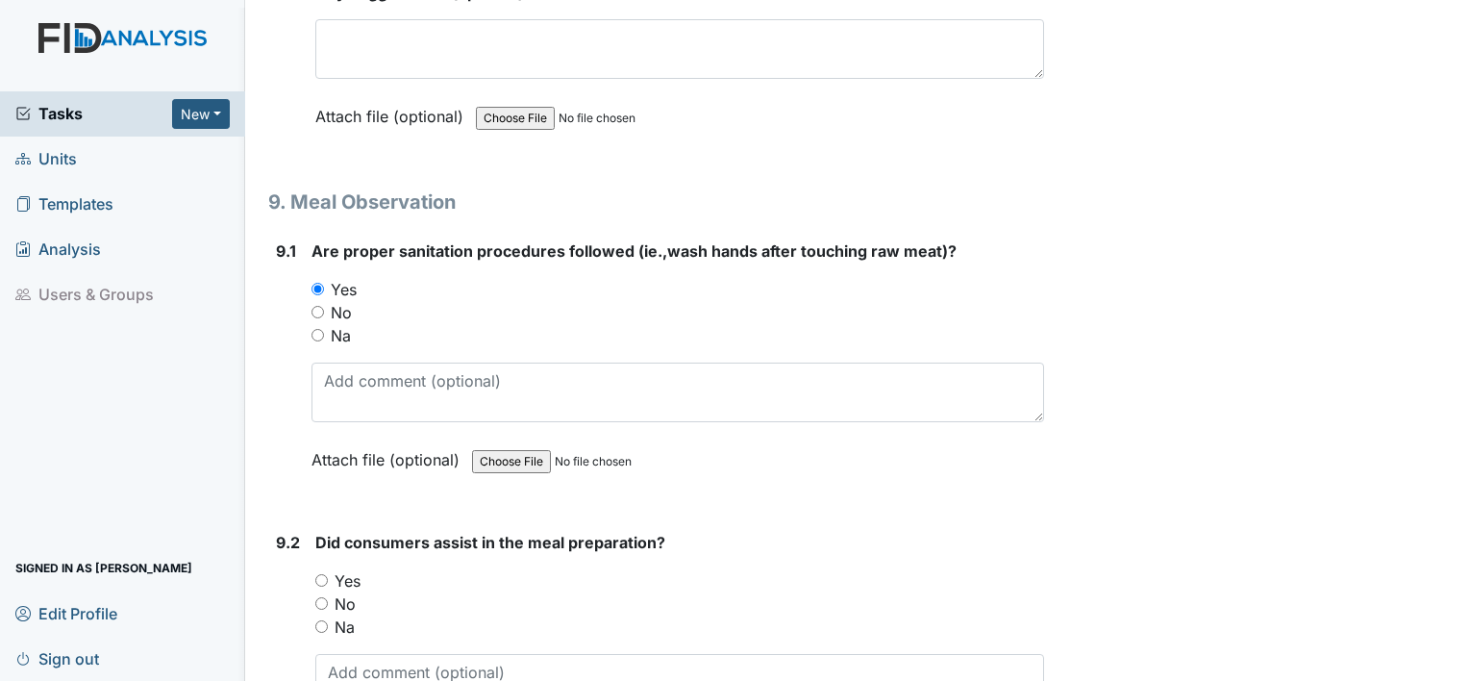
scroll to position [14589, 0]
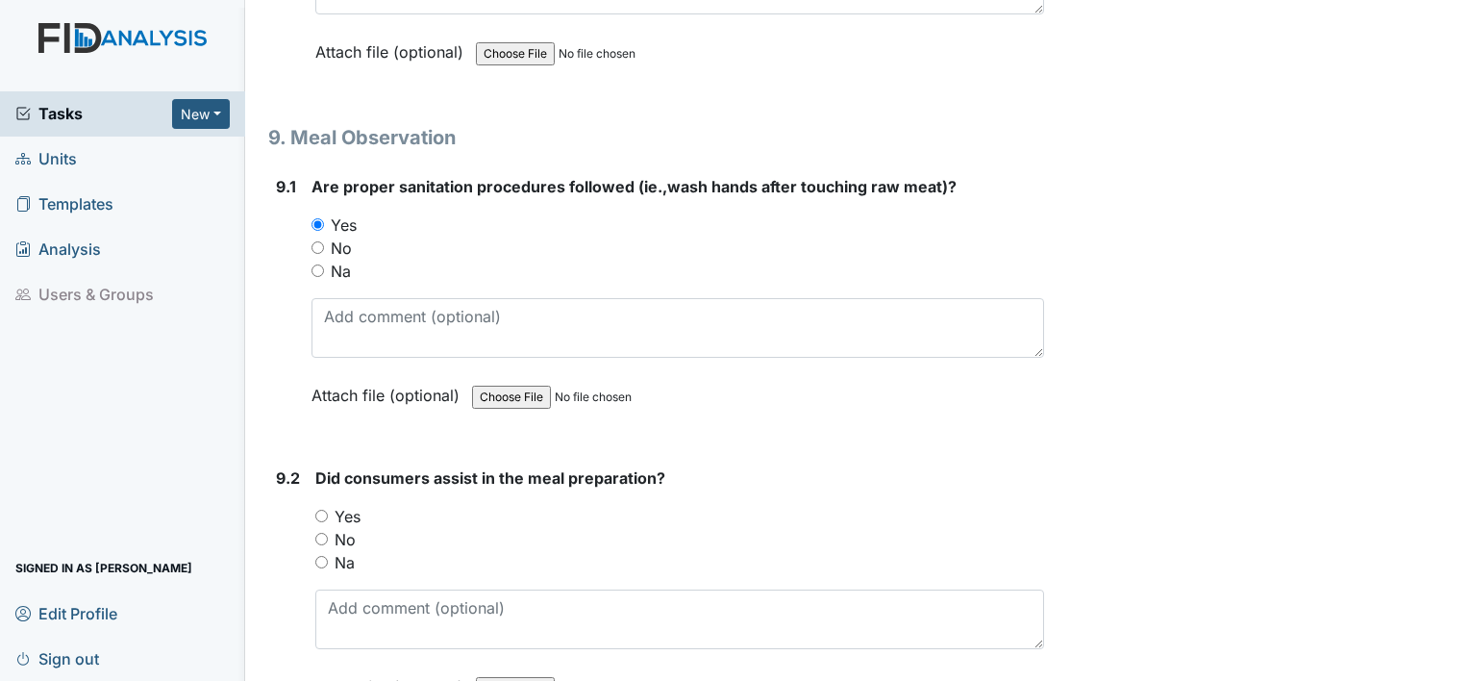
click at [325, 510] on input "Yes" at bounding box center [321, 516] width 13 height 13
radio input "true"
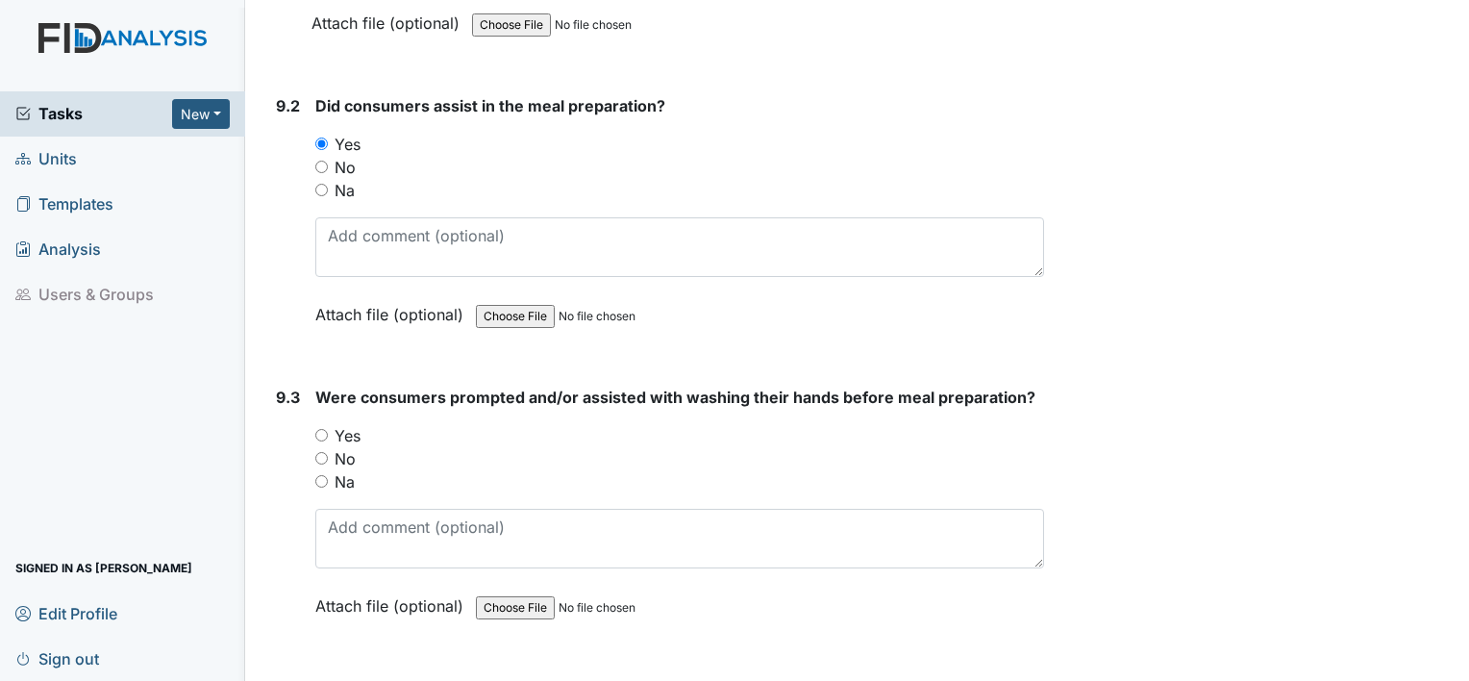
scroll to position [15050, 0]
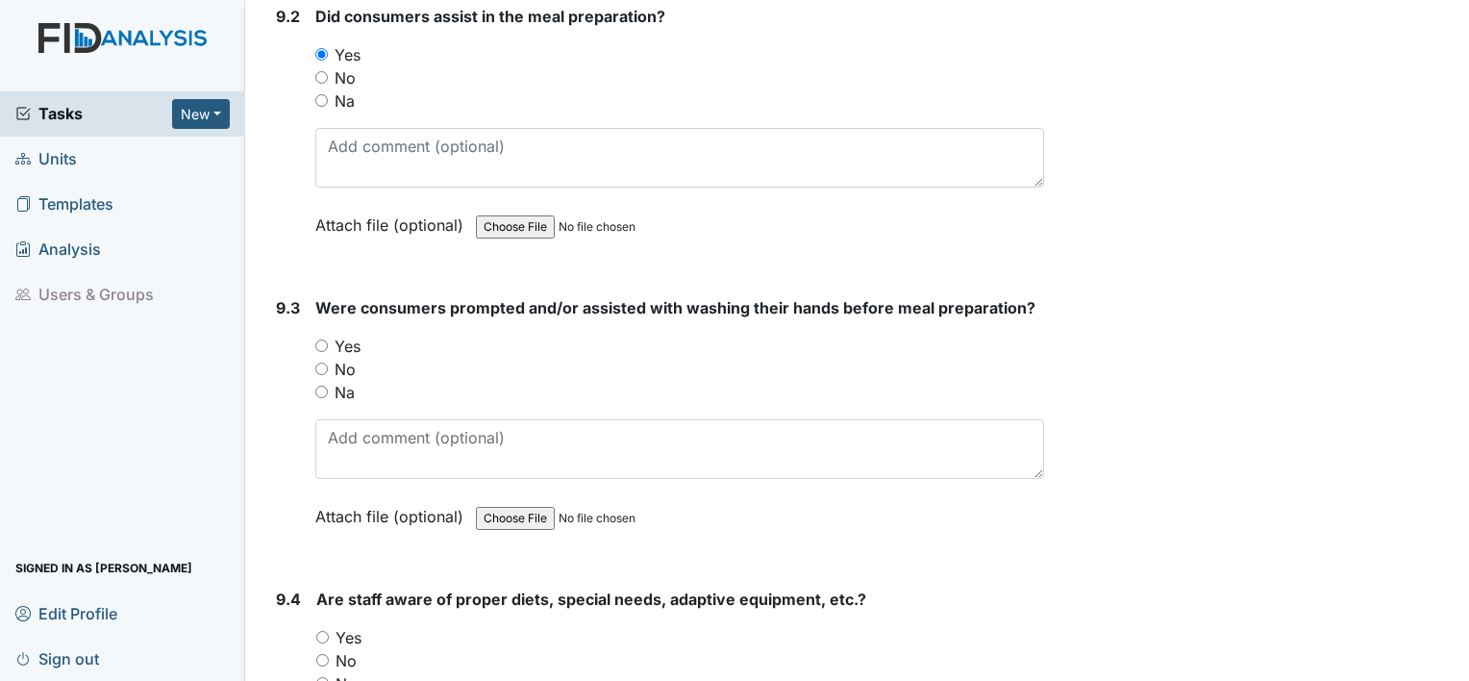
click at [315, 339] on input "Yes" at bounding box center [321, 345] width 13 height 13
radio input "true"
click at [321, 631] on input "Yes" at bounding box center [322, 637] width 13 height 13
radio input "true"
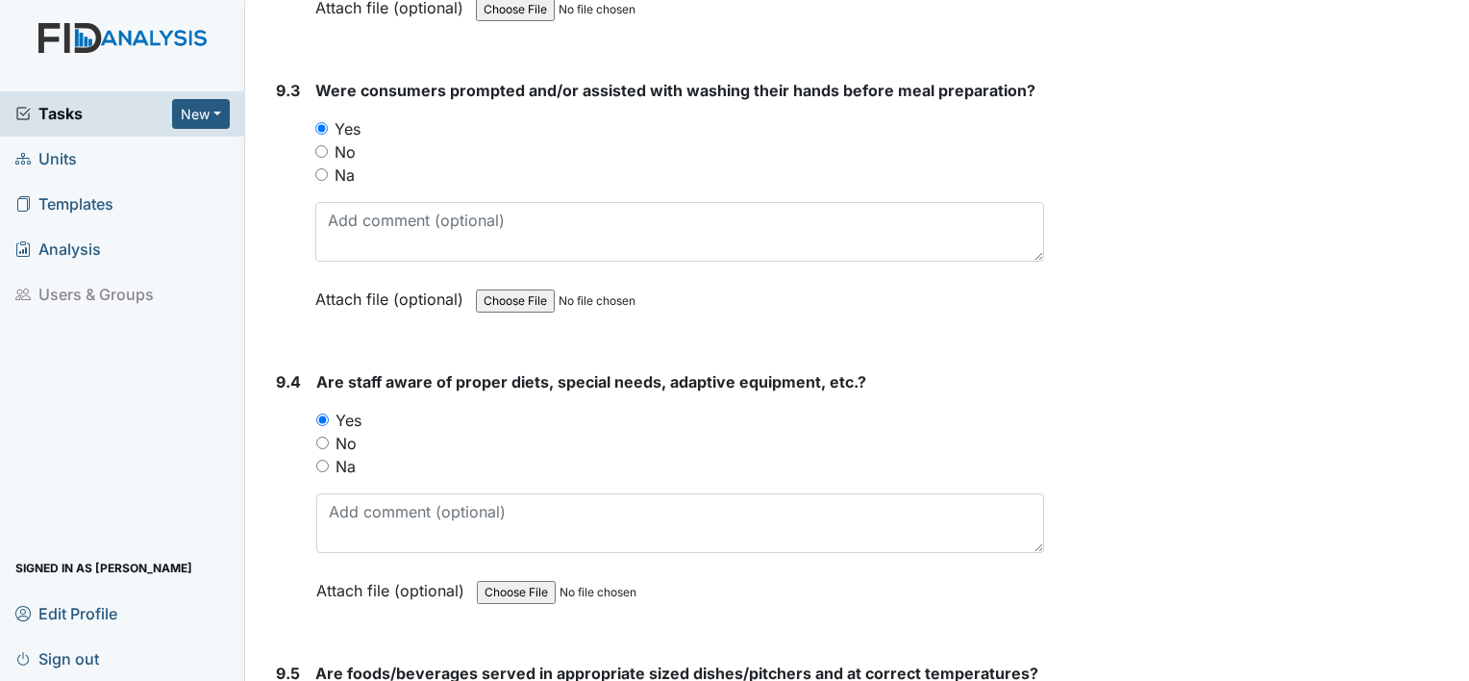
scroll to position [15422, 0]
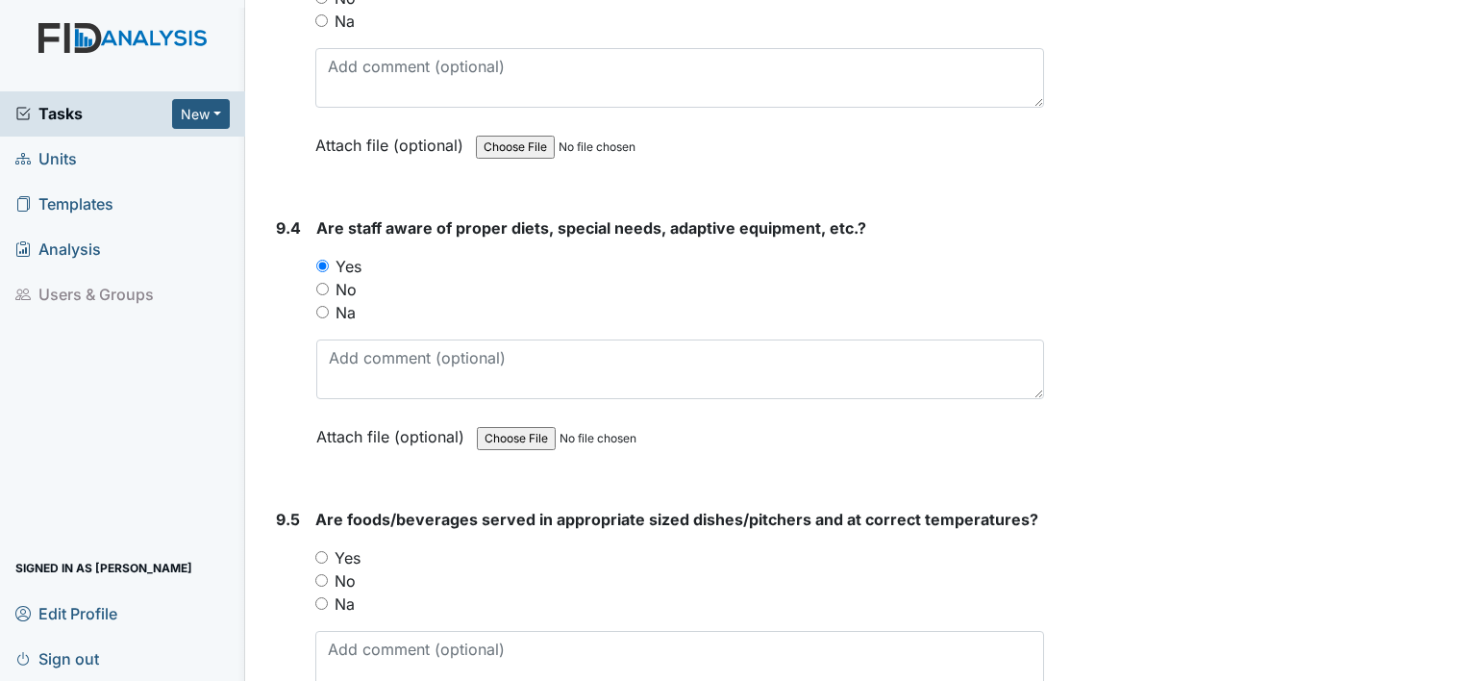
click at [322, 551] on input "Yes" at bounding box center [321, 557] width 13 height 13
radio input "true"
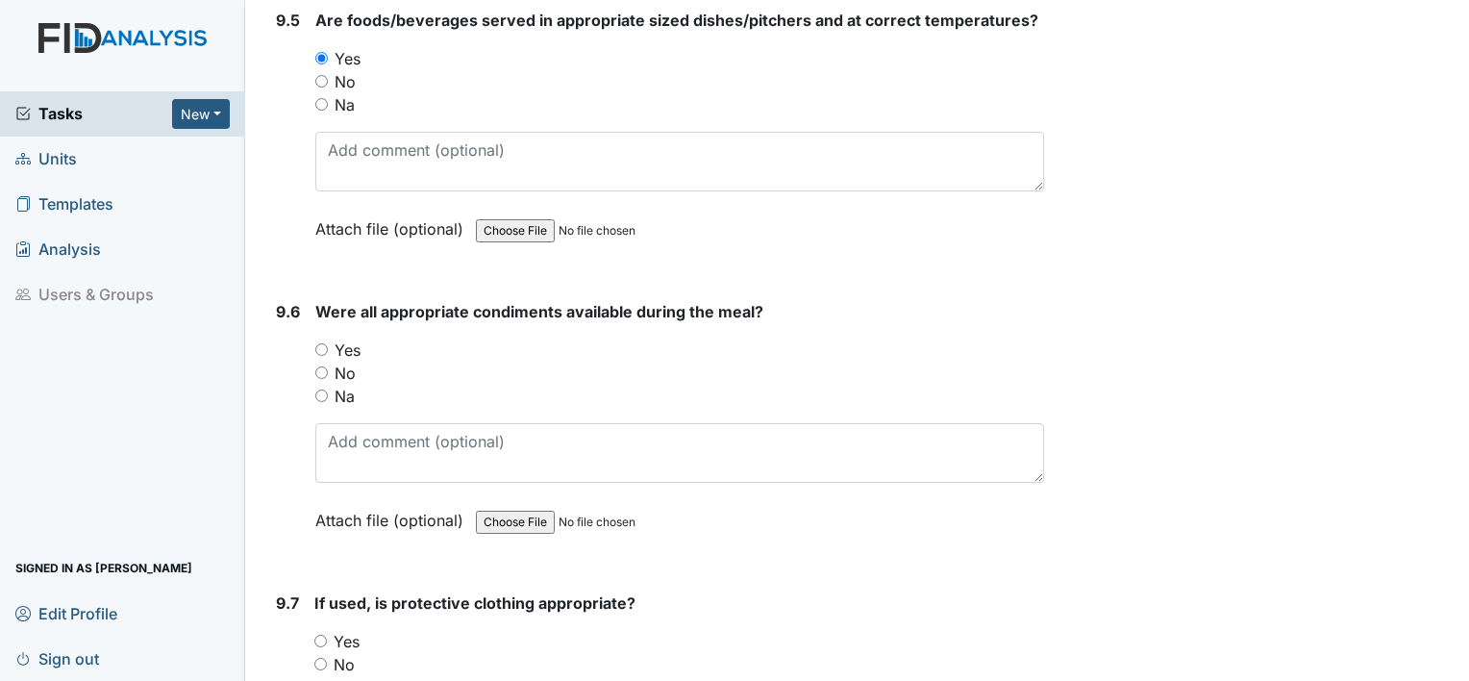
scroll to position [15947, 0]
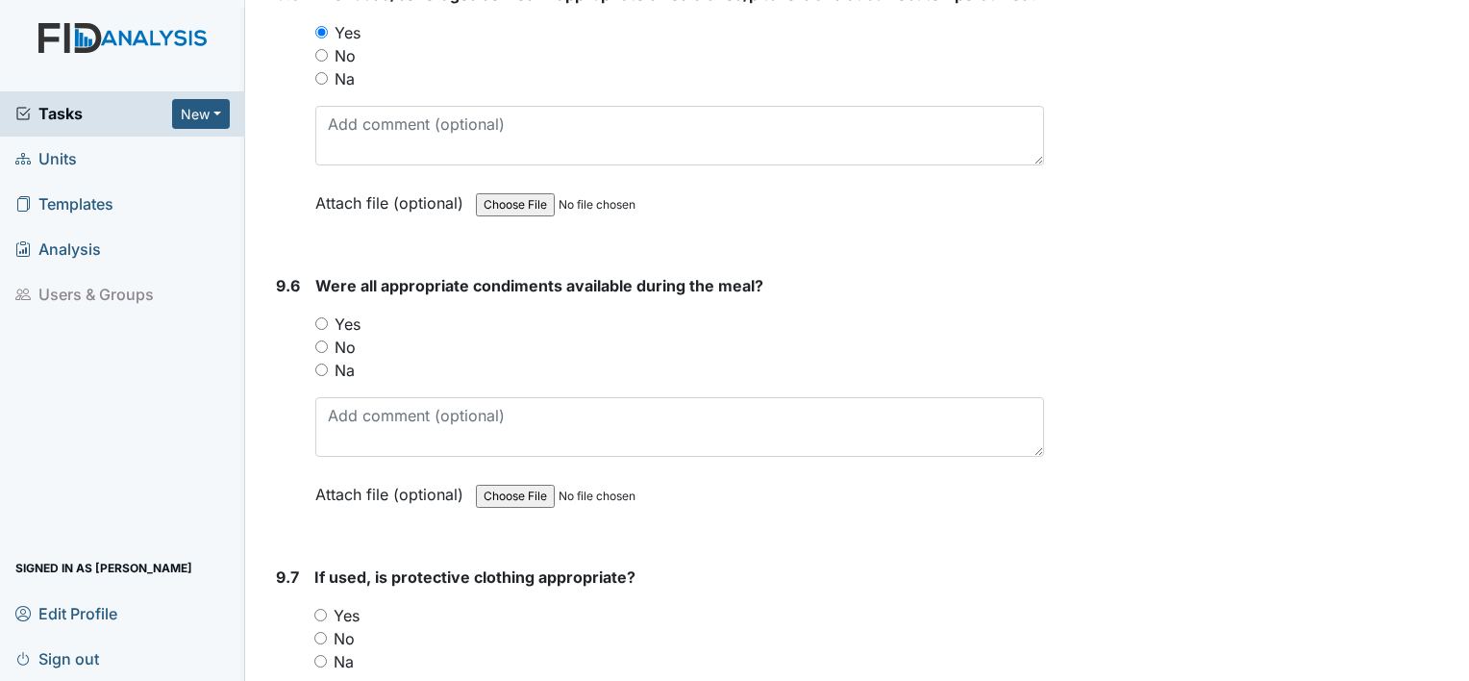
click at [316, 317] on input "Yes" at bounding box center [321, 323] width 13 height 13
radio input "true"
click at [316, 609] on input "Yes" at bounding box center [320, 615] width 13 height 13
radio input "true"
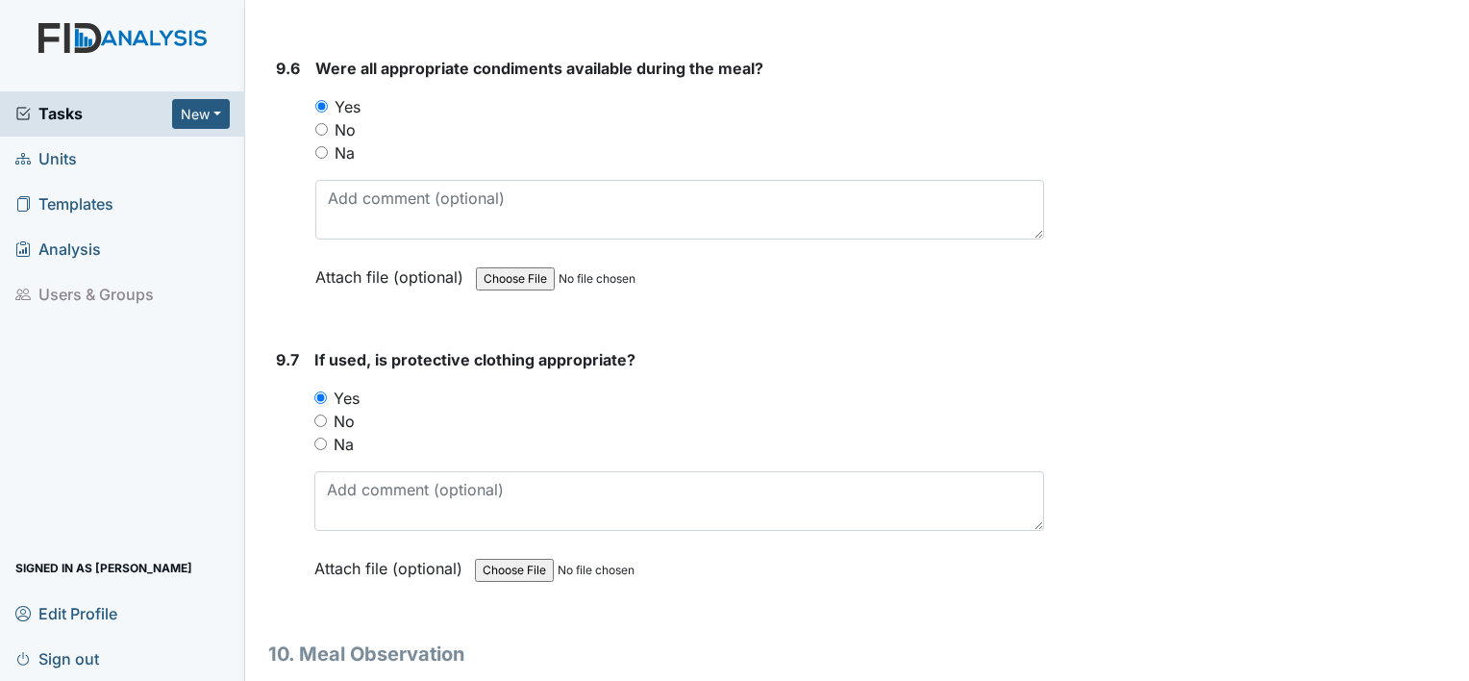
scroll to position [16318, 0]
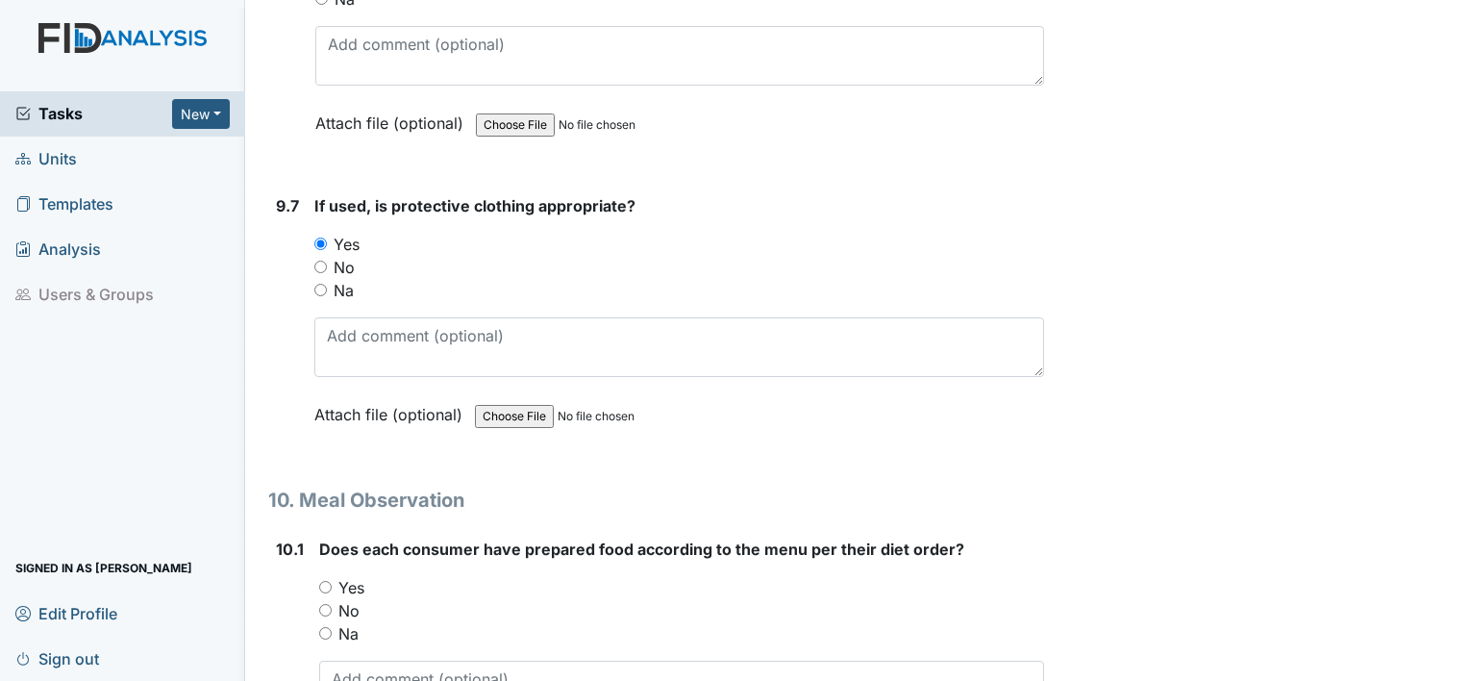
click at [319, 581] on input "Yes" at bounding box center [325, 587] width 13 height 13
radio input "true"
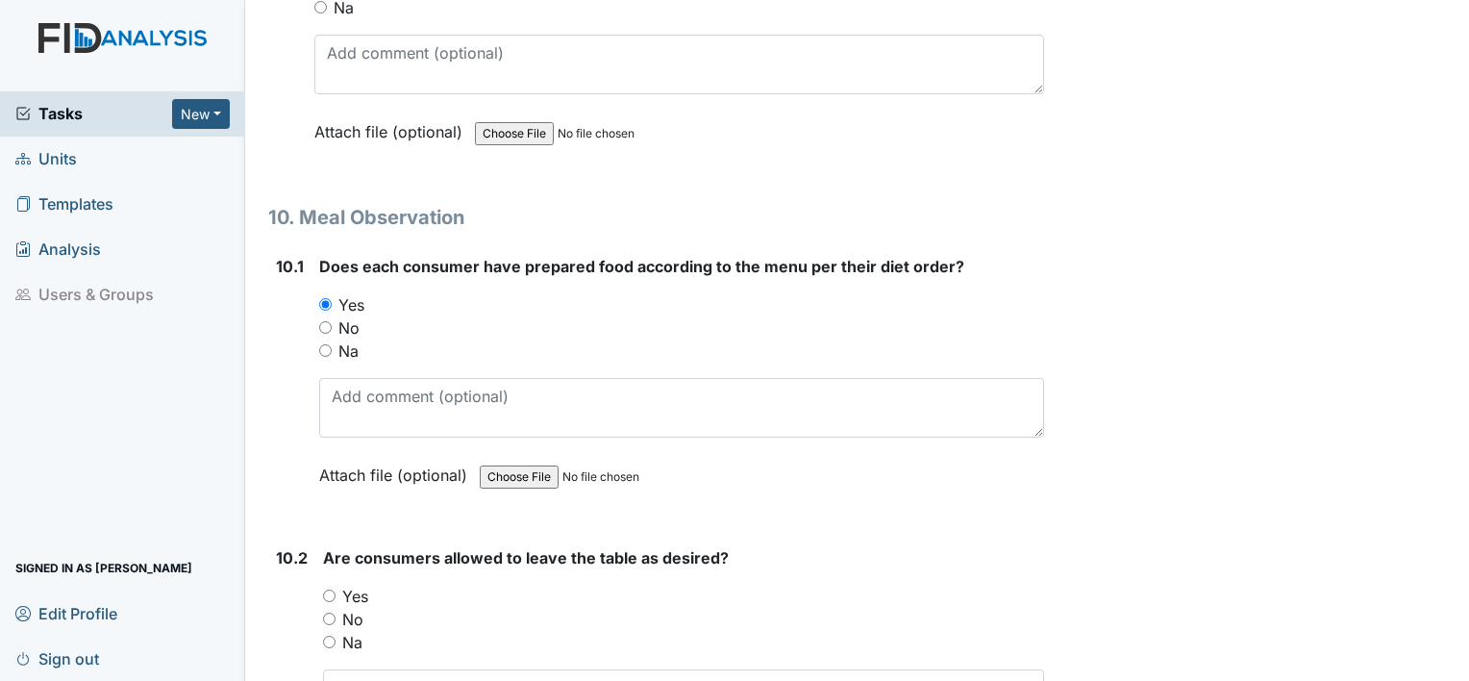
scroll to position [16729, 0]
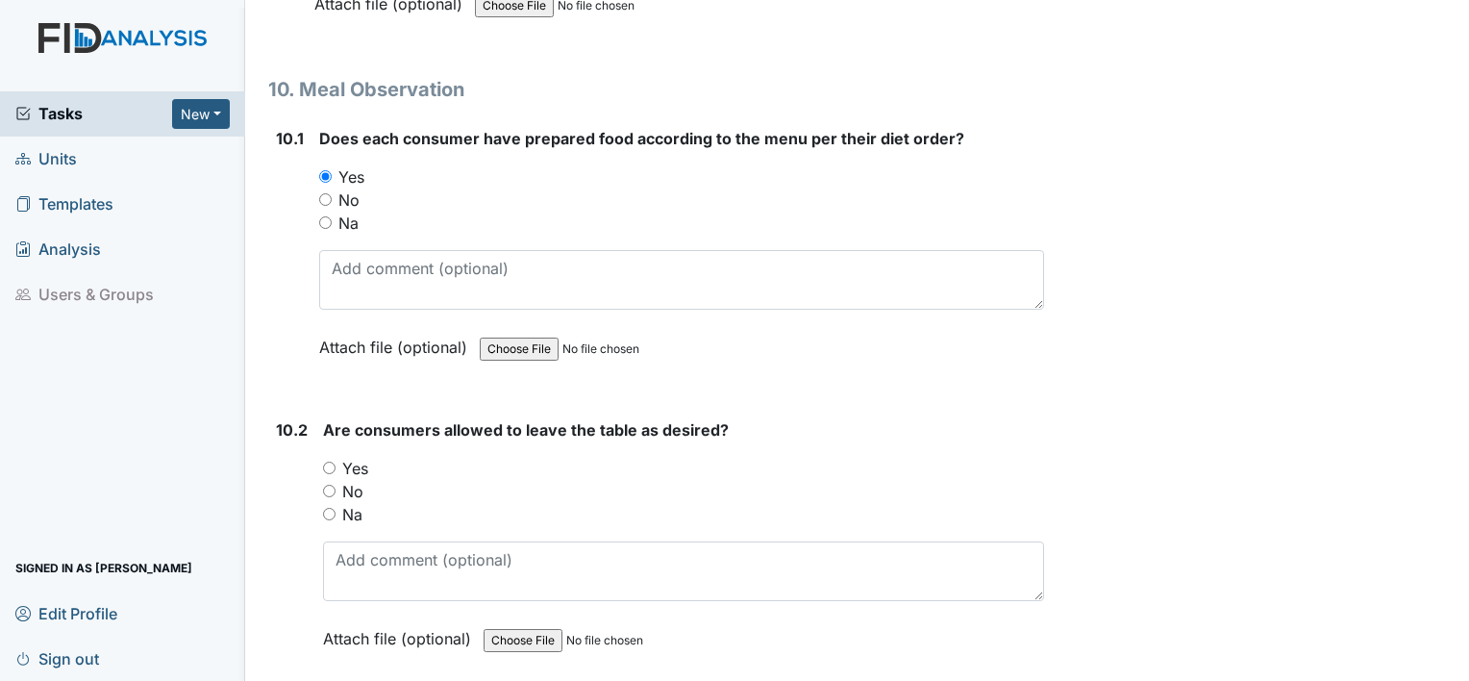
click at [325, 462] on input "Yes" at bounding box center [329, 468] width 13 height 13
radio input "true"
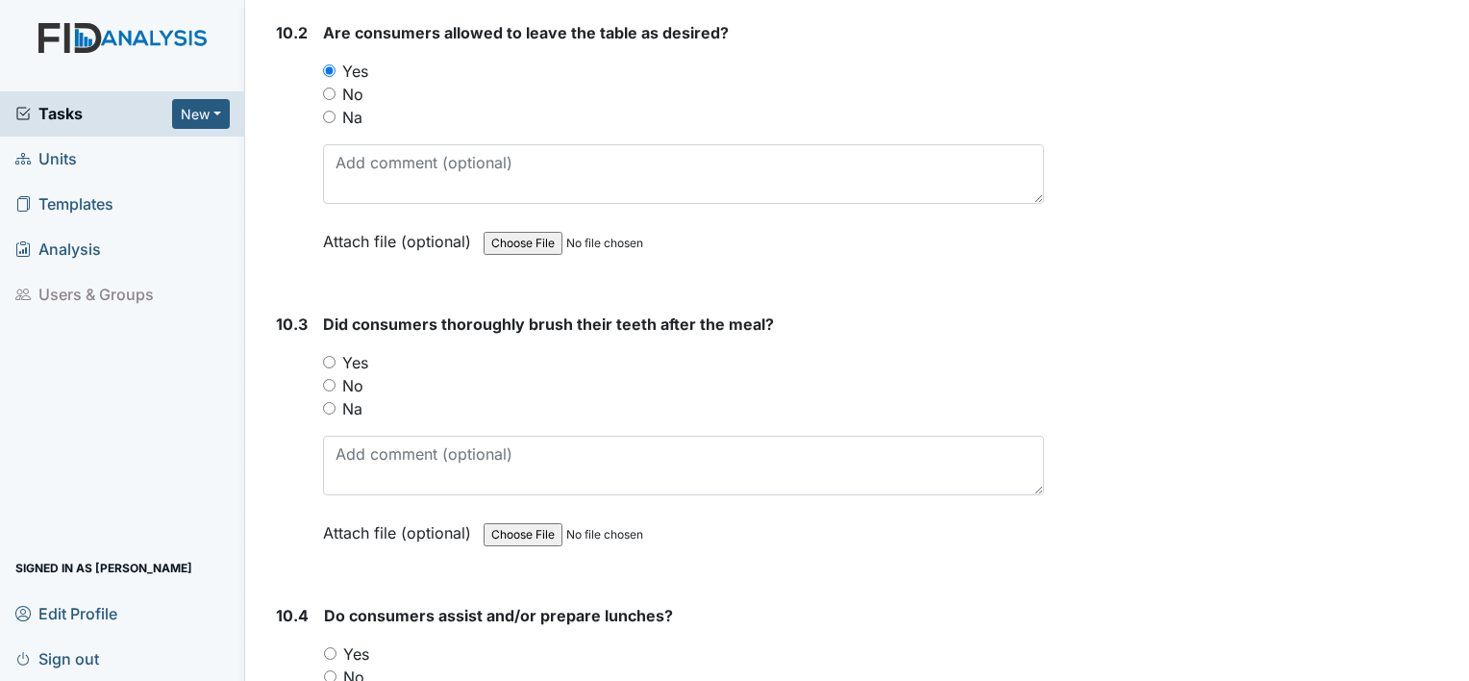
scroll to position [17138, 0]
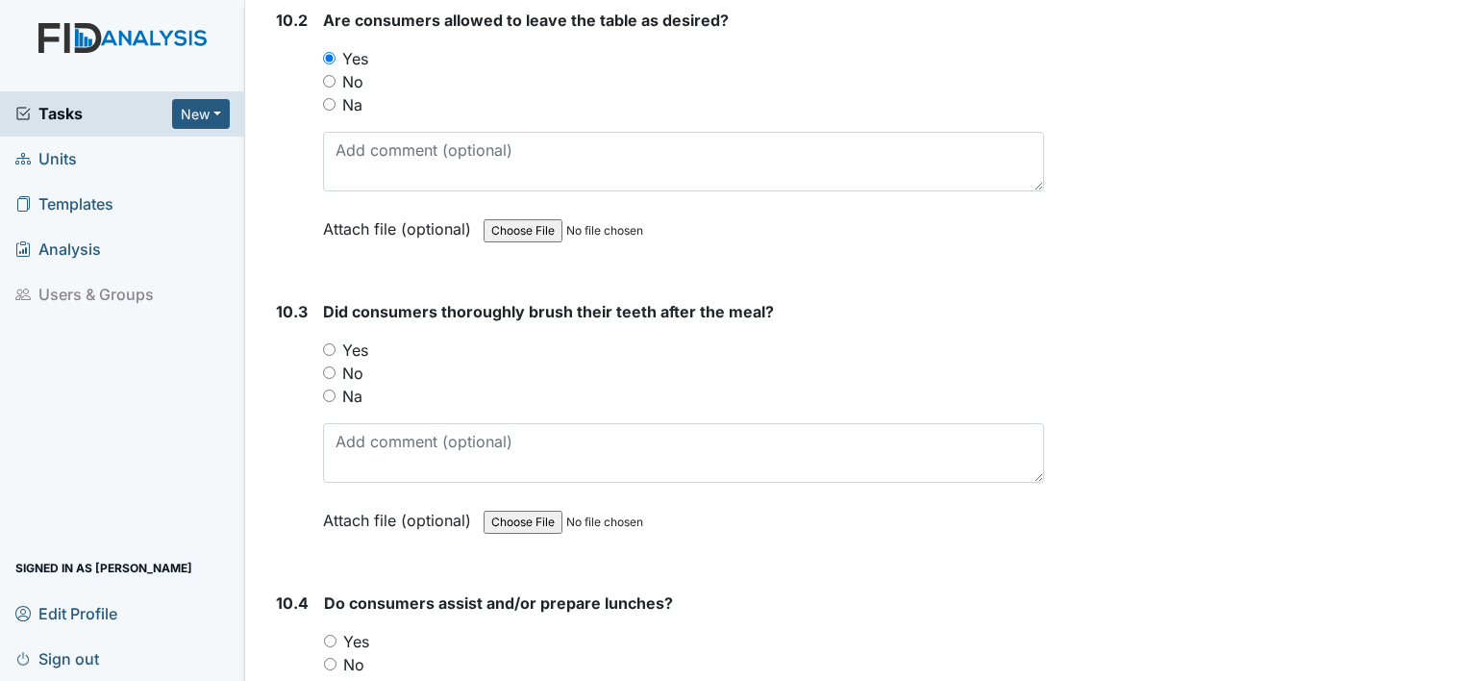
click at [327, 343] on input "Yes" at bounding box center [329, 349] width 13 height 13
radio input "true"
click at [331, 635] on input "Yes" at bounding box center [330, 641] width 13 height 13
radio input "true"
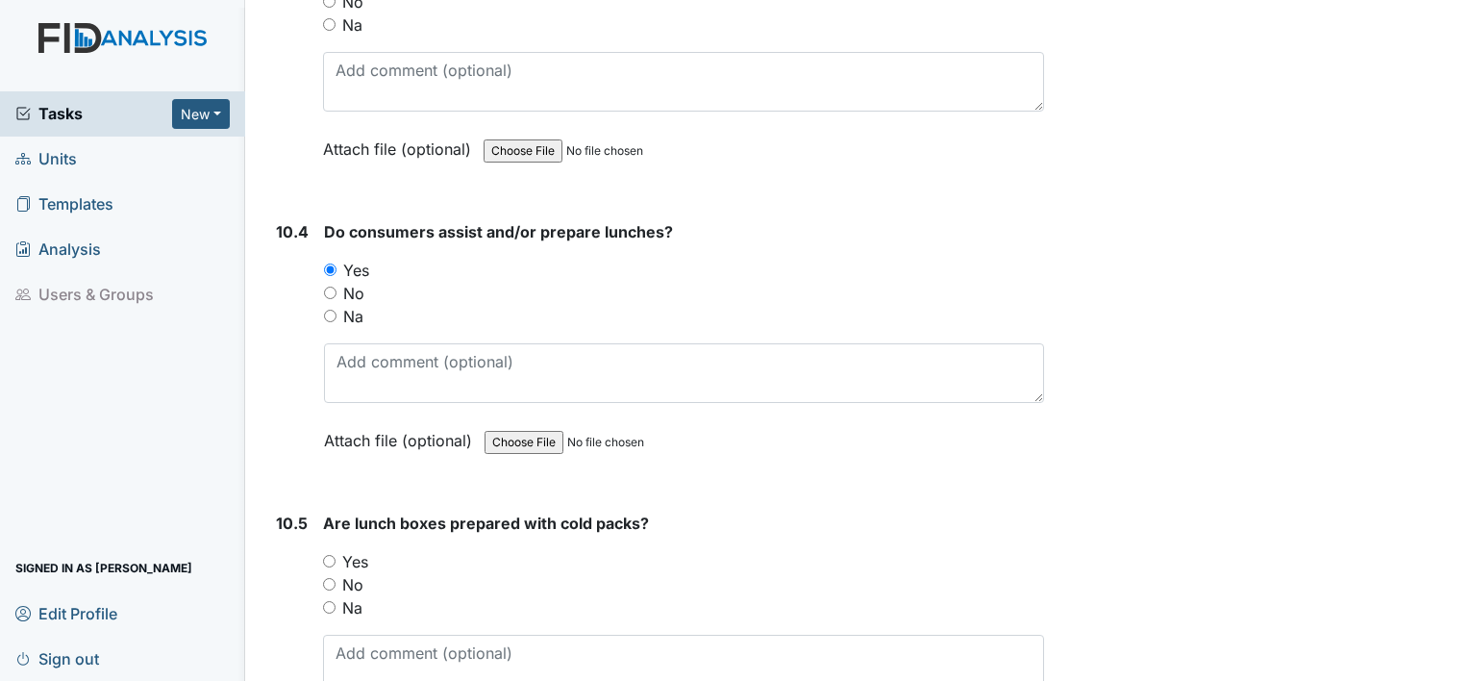
scroll to position [17600, 0]
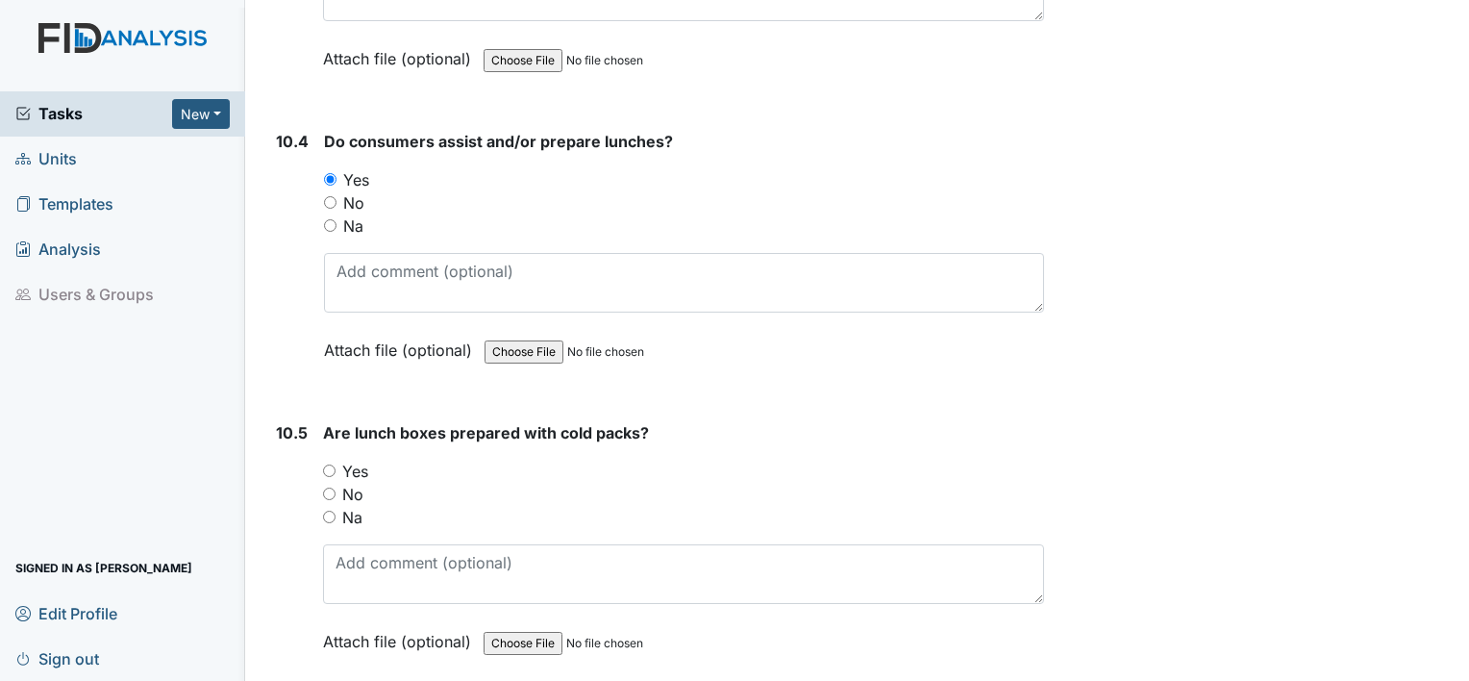
click at [324, 464] on input "Yes" at bounding box center [329, 470] width 13 height 13
radio input "true"
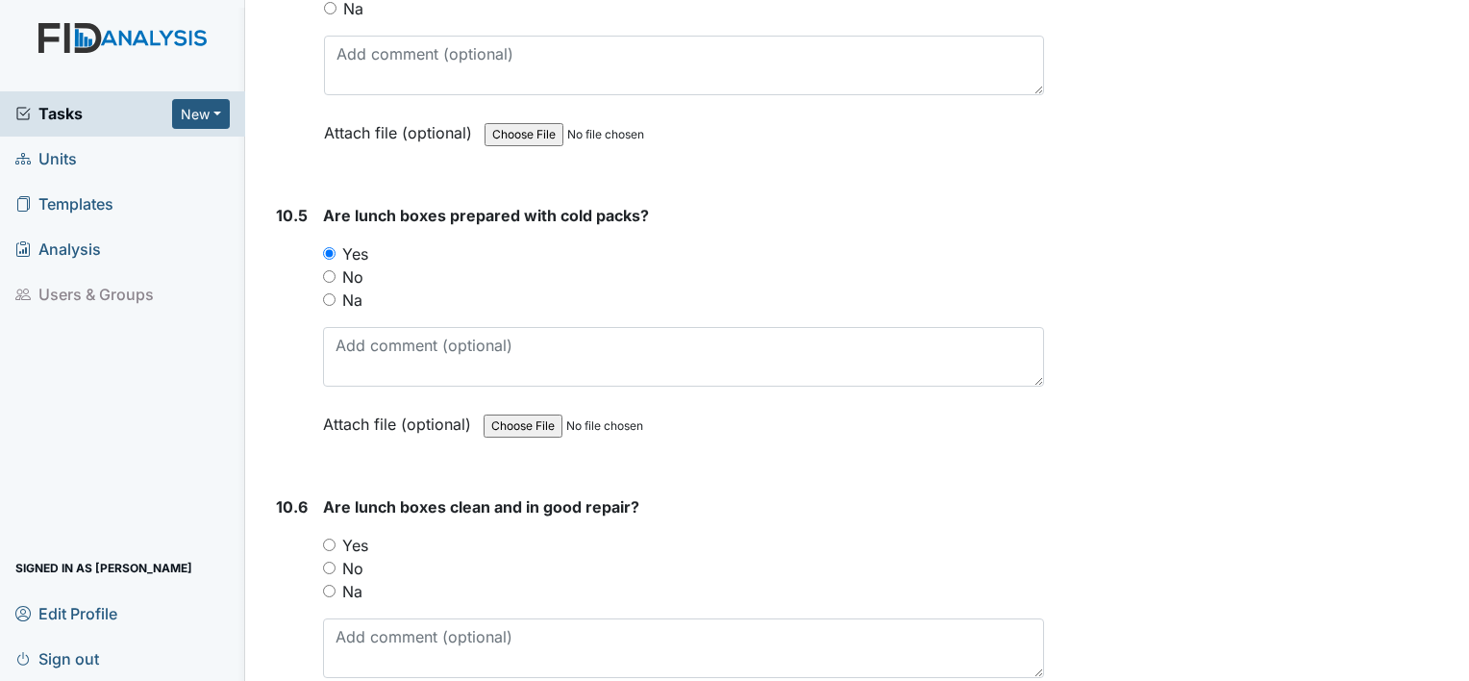
scroll to position [17907, 0]
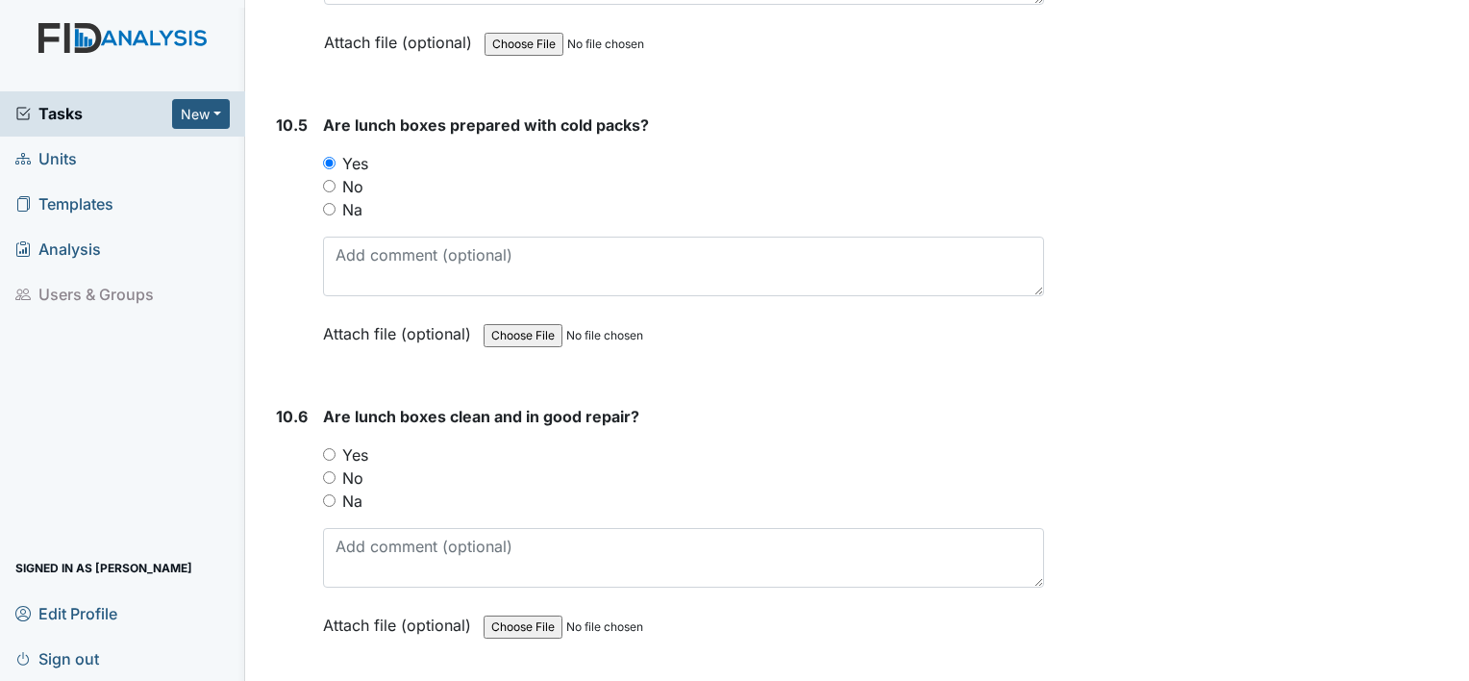
click at [330, 448] on input "Yes" at bounding box center [329, 454] width 13 height 13
radio input "true"
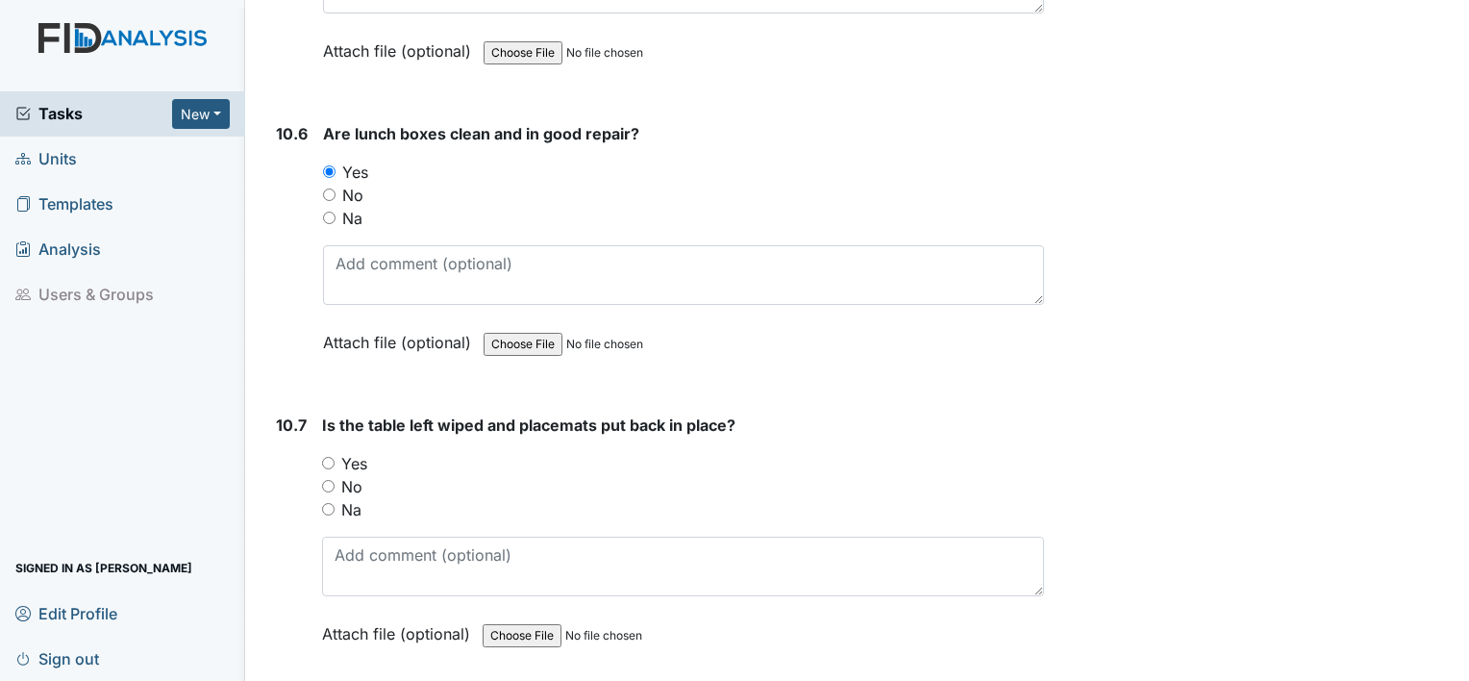
scroll to position [18215, 0]
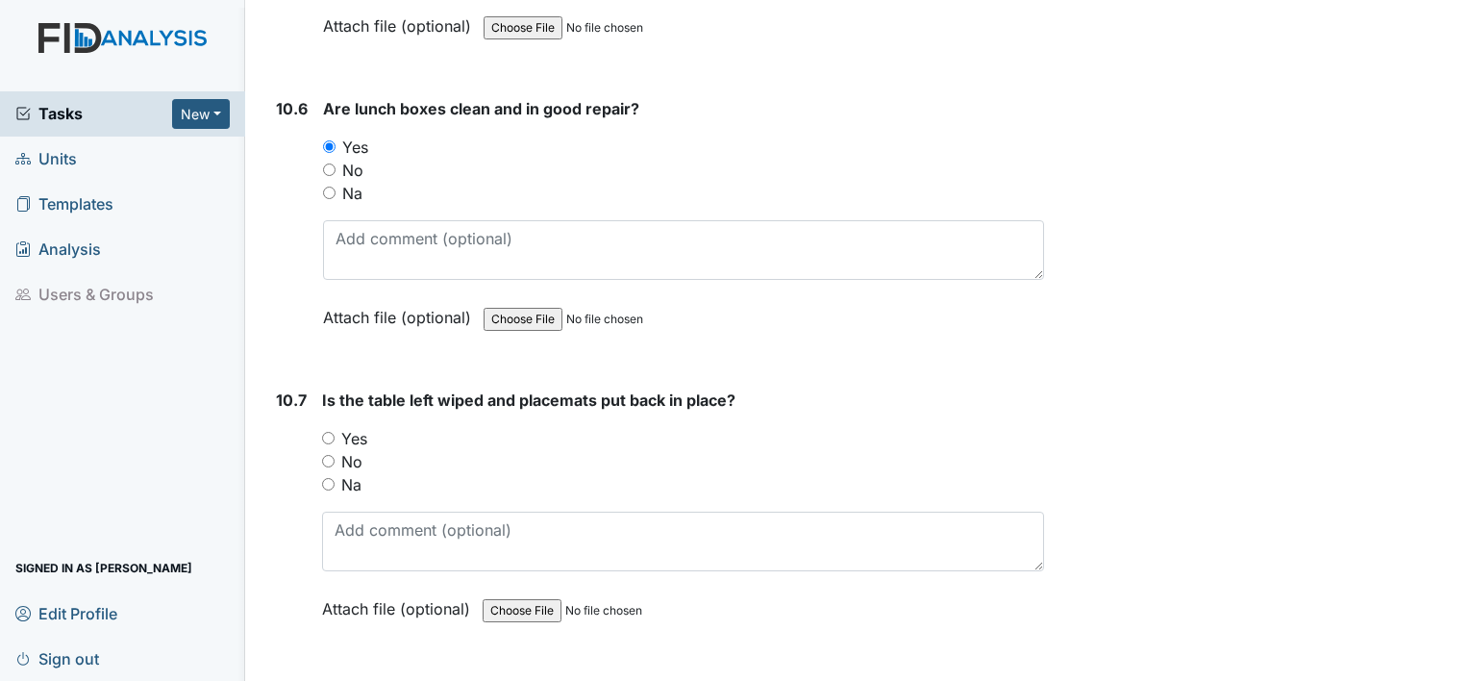
click at [327, 432] on input "Yes" at bounding box center [328, 438] width 13 height 13
radio input "true"
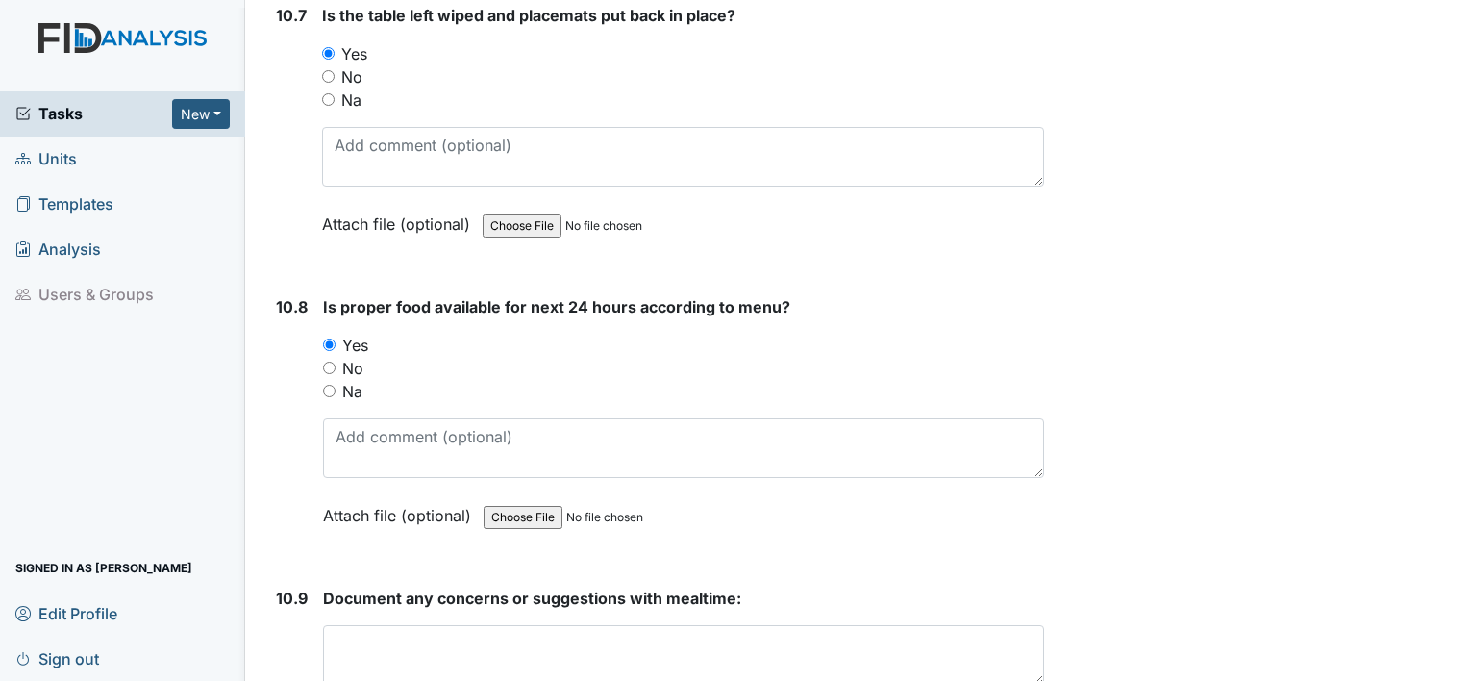
scroll to position [18652, 0]
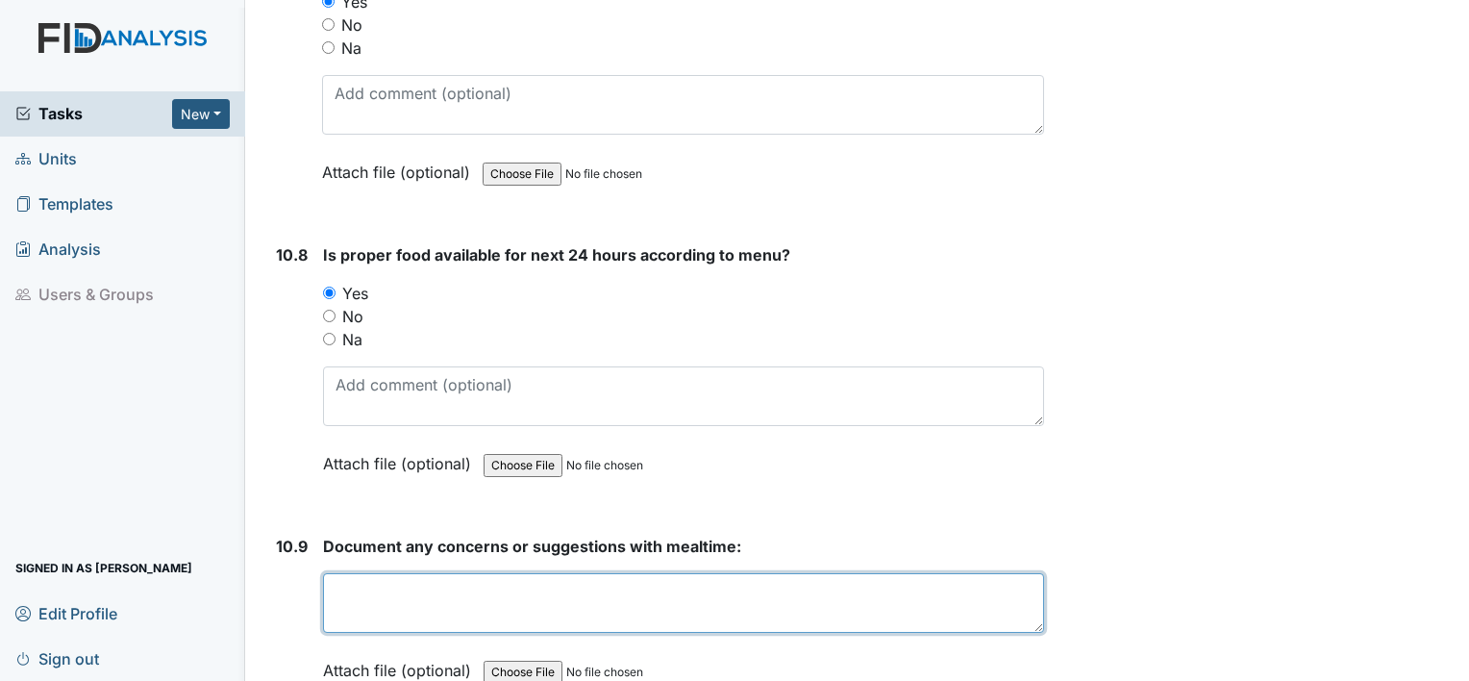
click at [569, 573] on textarea at bounding box center [683, 603] width 721 height 60
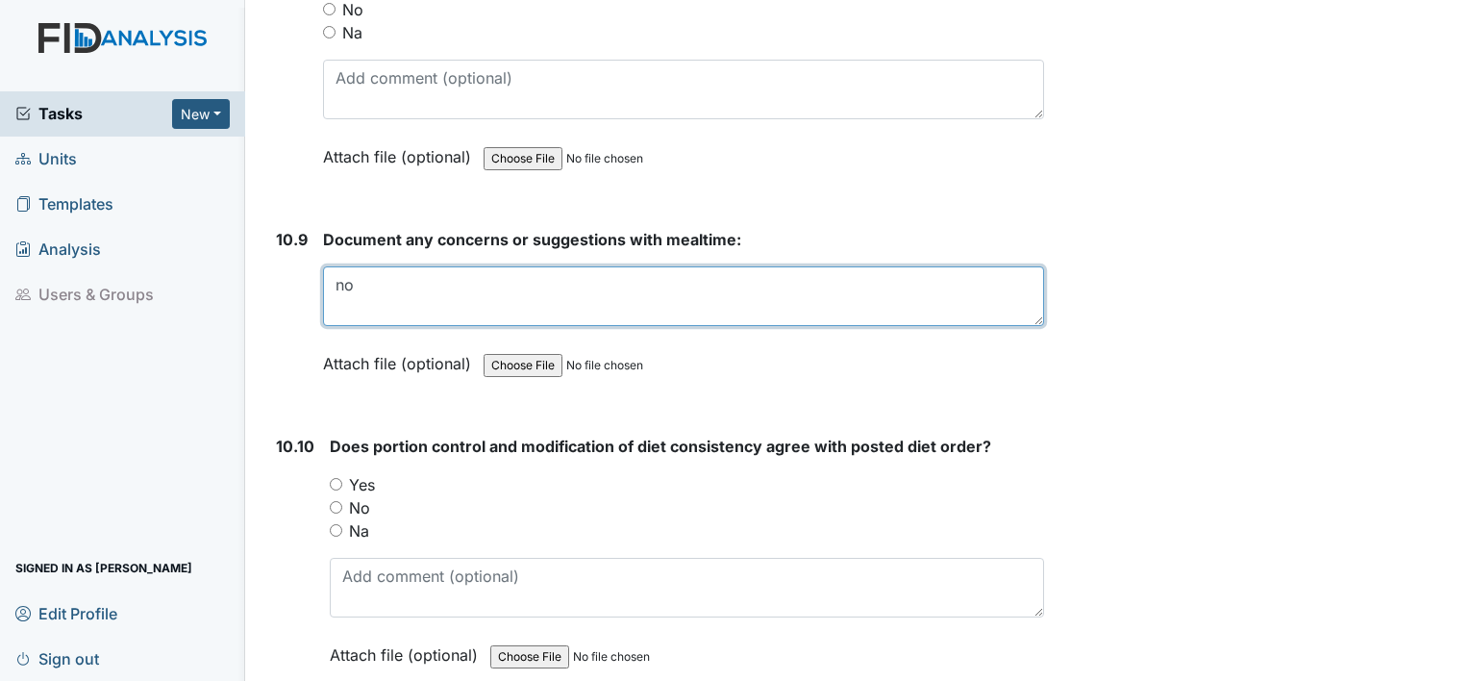
scroll to position [18997, 0]
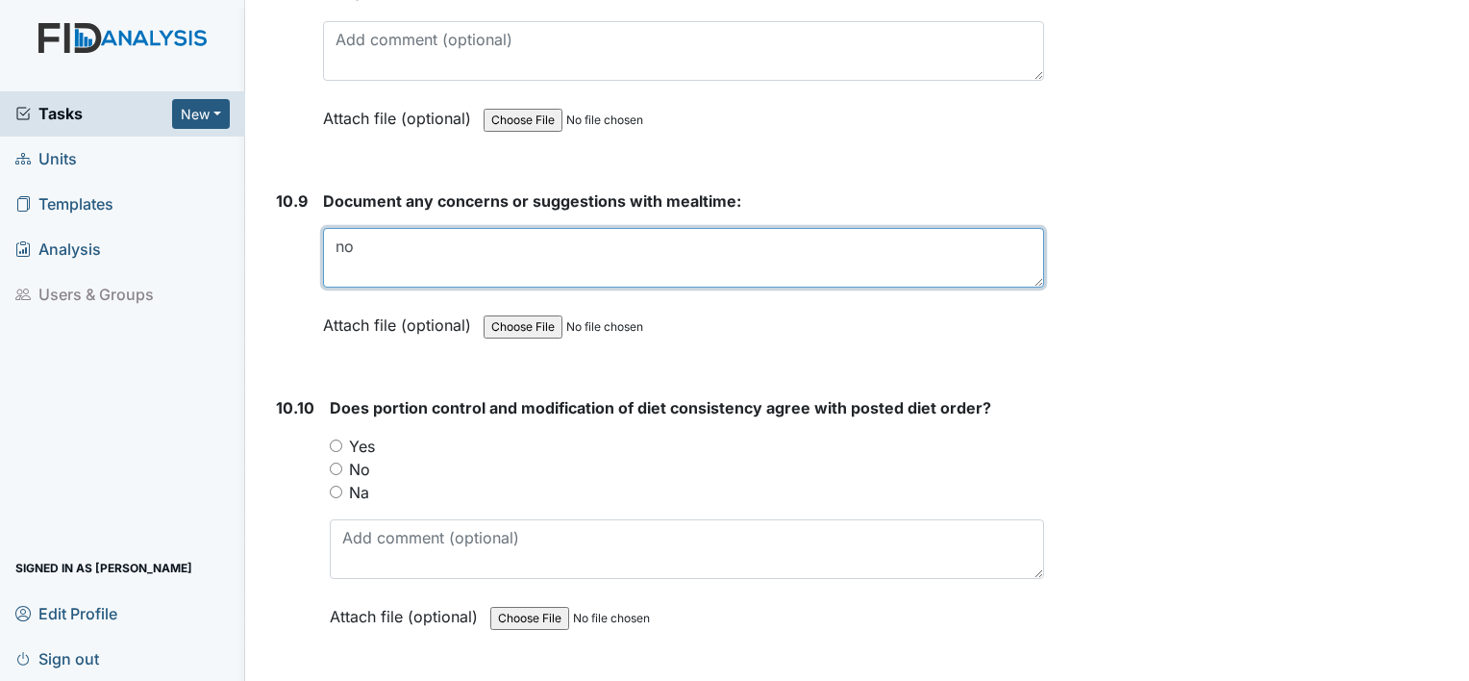
type textarea "no"
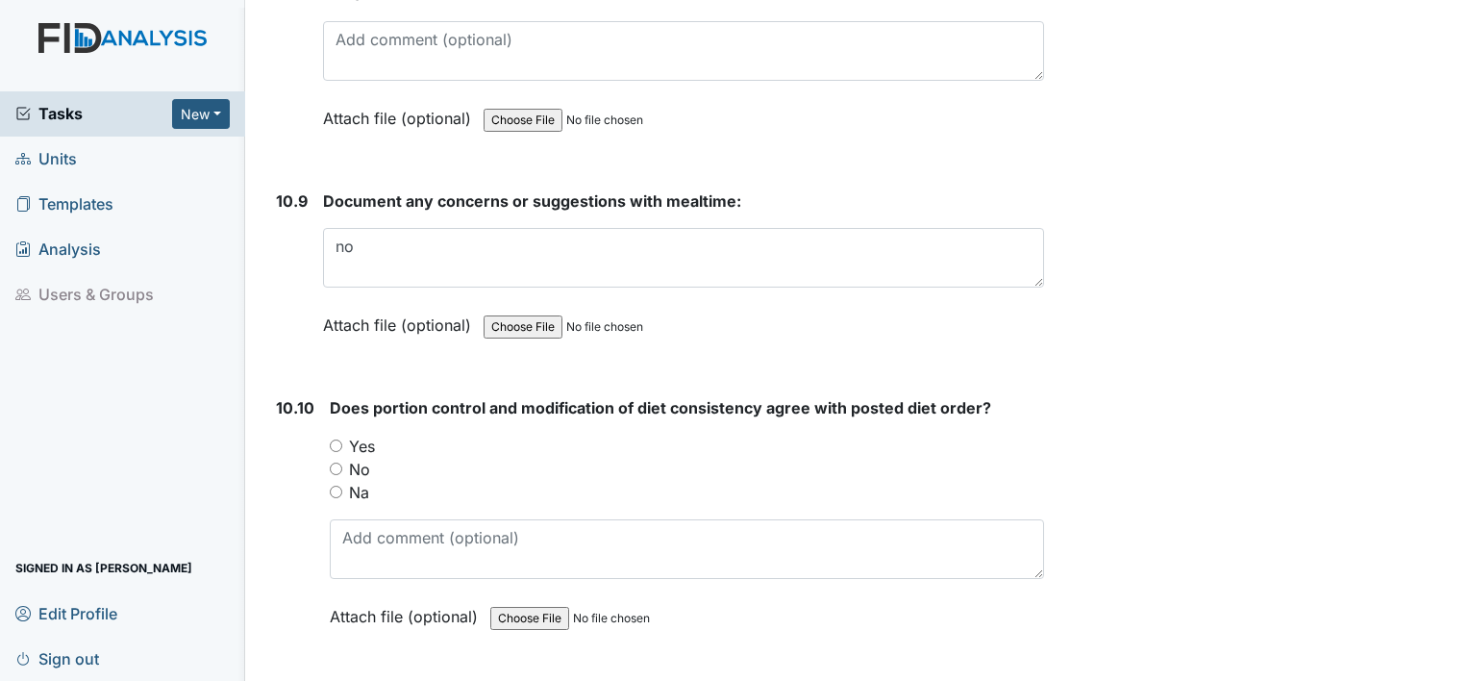
click at [335, 458] on div "No" at bounding box center [687, 469] width 714 height 23
click at [330, 463] on input "No" at bounding box center [336, 469] width 13 height 13
radio input "true"
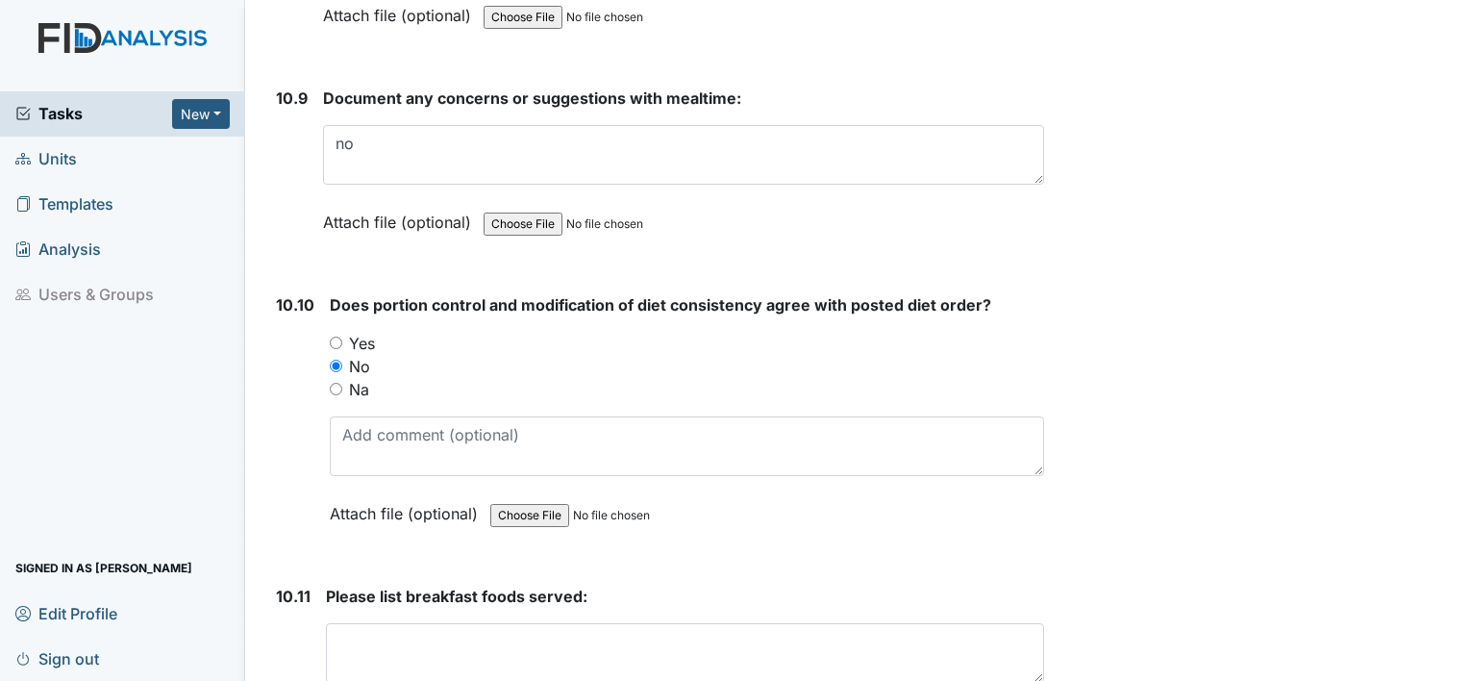
scroll to position [19177, 0]
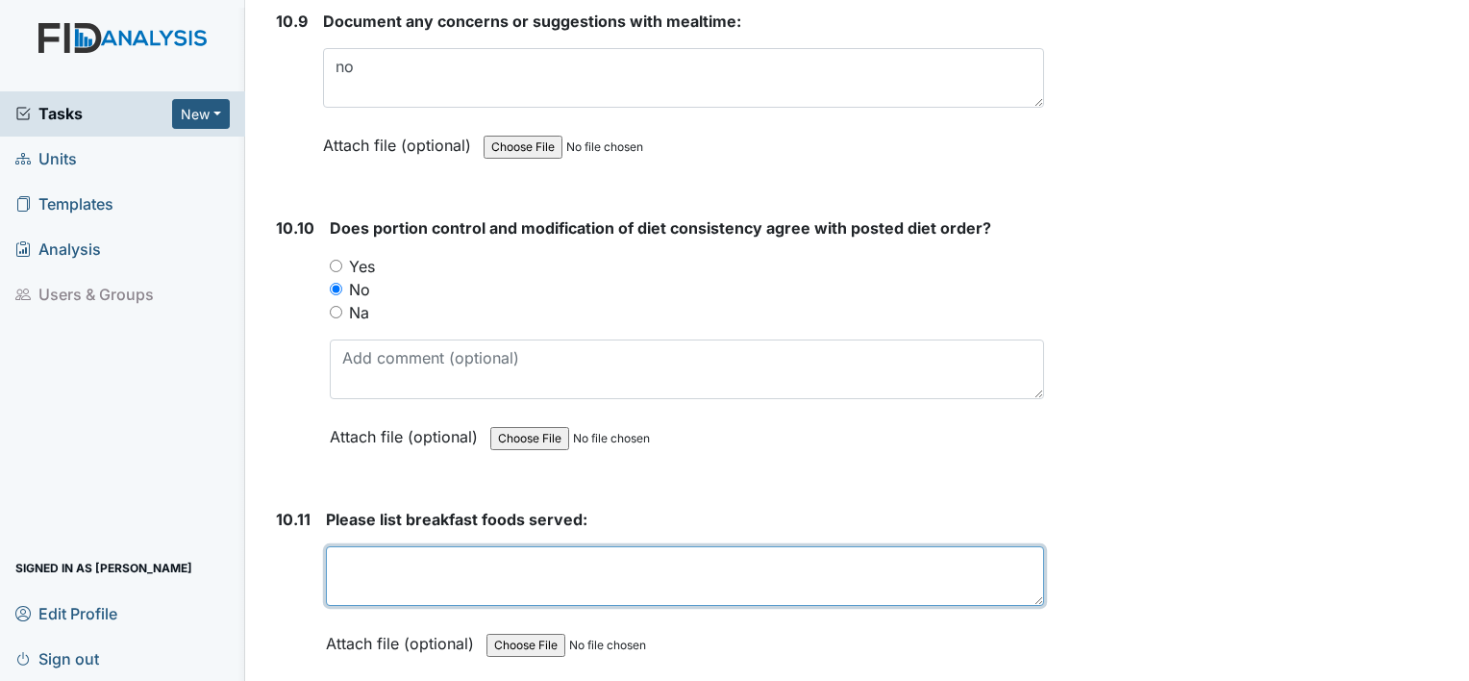
click at [391, 546] on textarea at bounding box center [685, 576] width 718 height 60
type textarea "C"
type textarea "B"
type textarea "s"
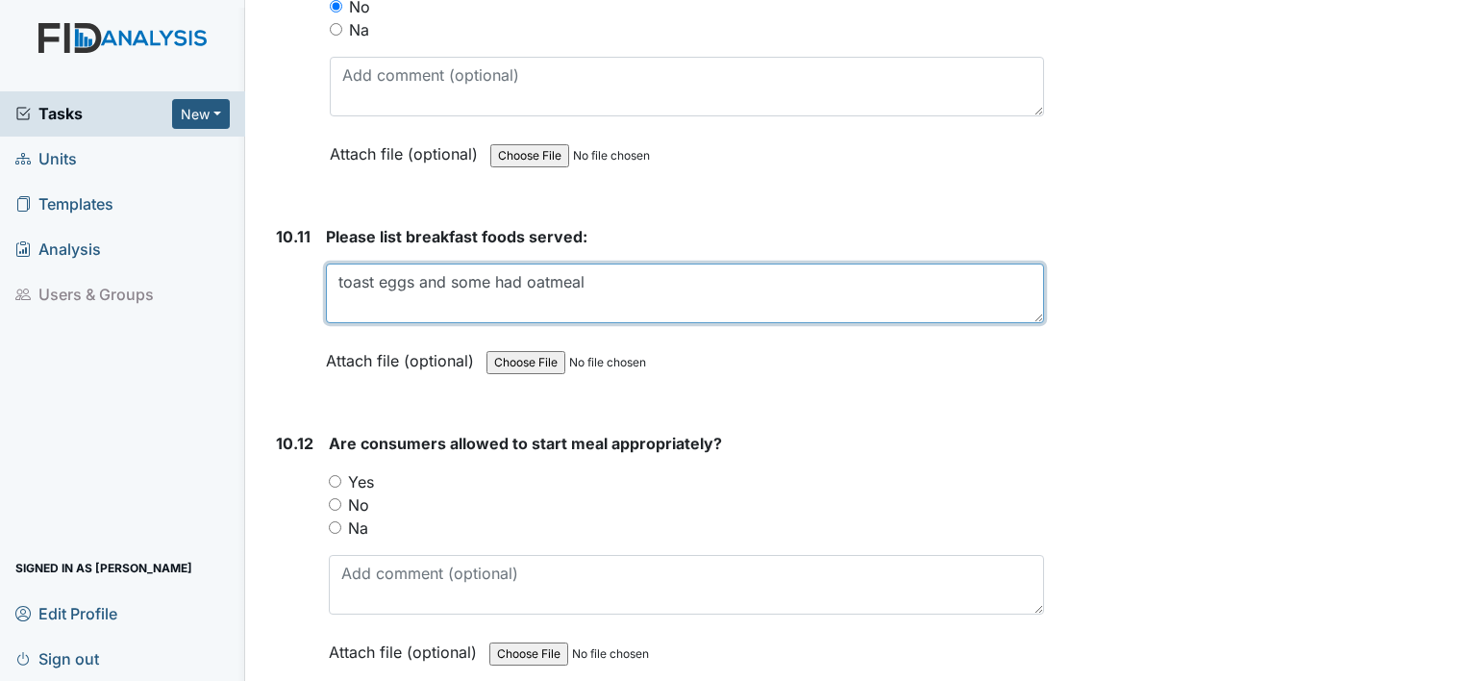
scroll to position [19498, 0]
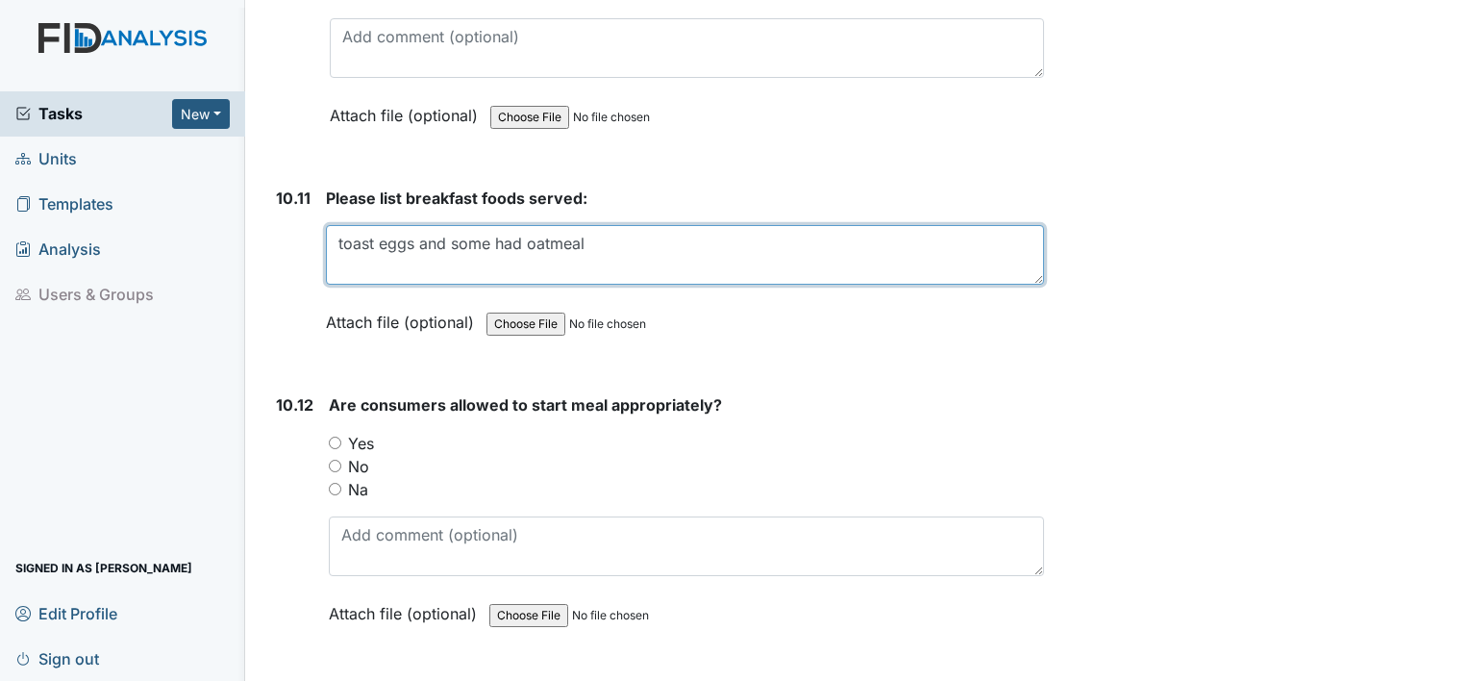
type textarea "toast eggs and some had oatmeal"
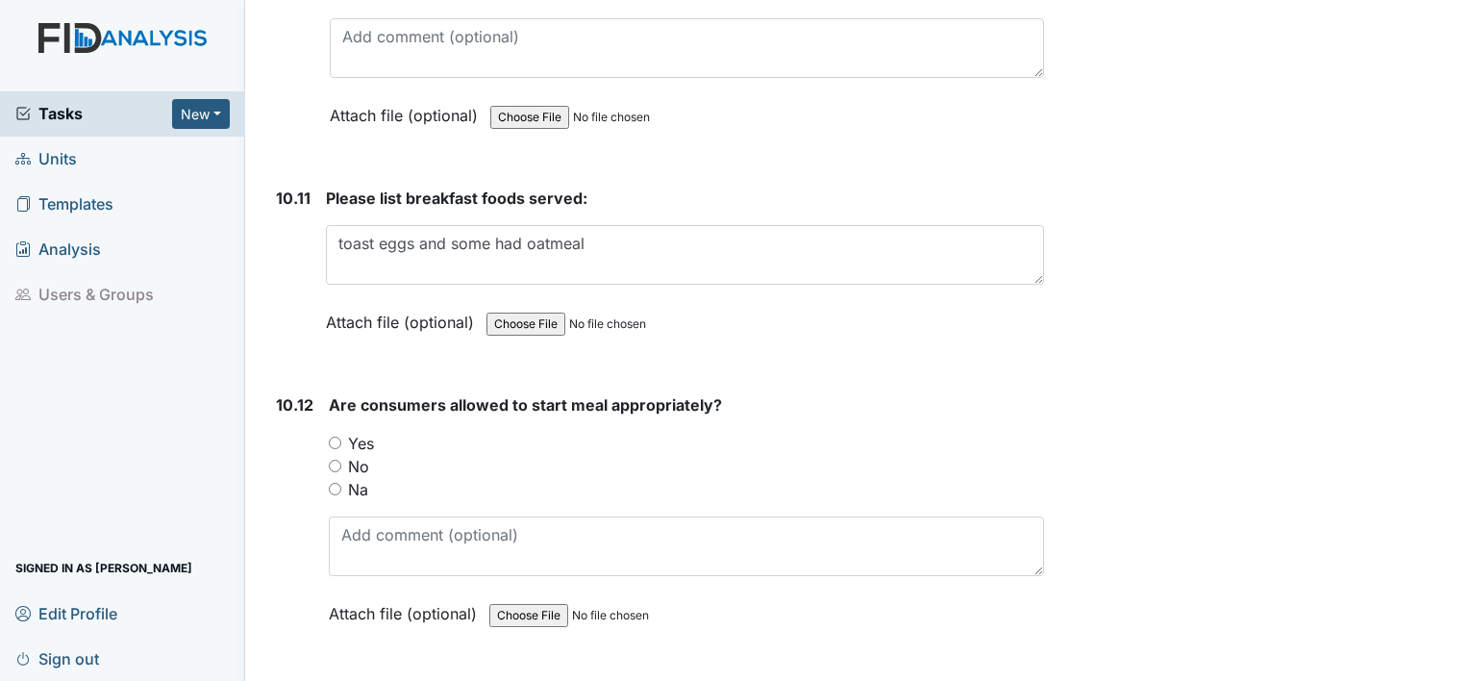
click at [329, 437] on input "Yes" at bounding box center [335, 443] width 13 height 13
radio input "true"
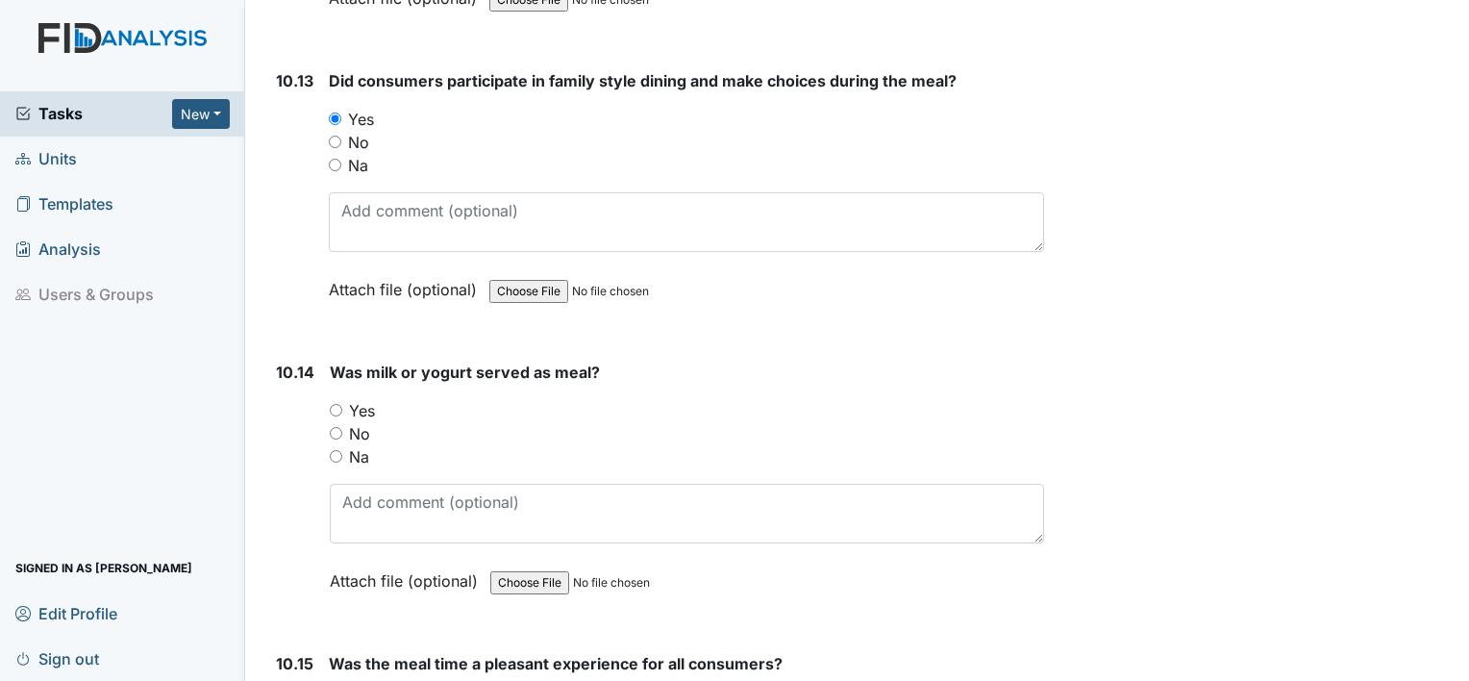
scroll to position [20203, 0]
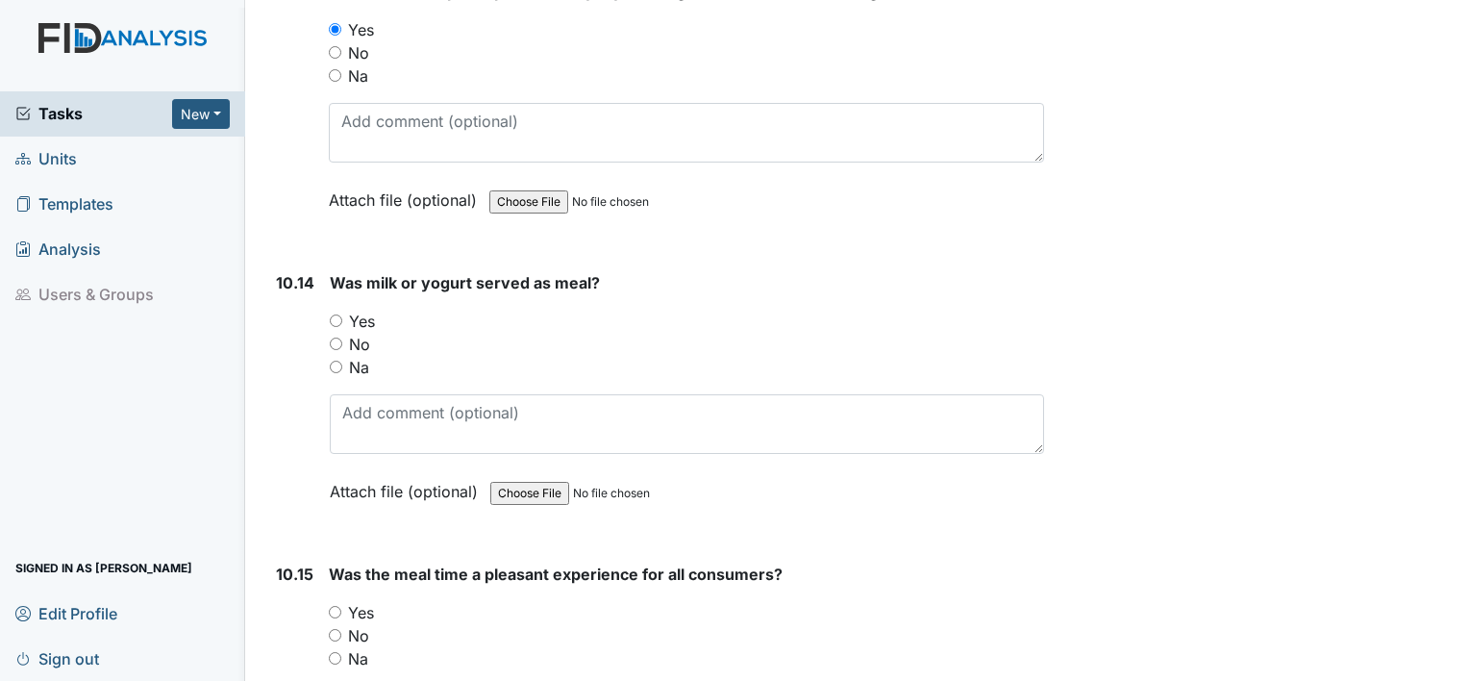
click at [340, 314] on input "Yes" at bounding box center [336, 320] width 13 height 13
radio input "true"
click at [338, 606] on input "Yes" at bounding box center [335, 612] width 13 height 13
radio input "true"
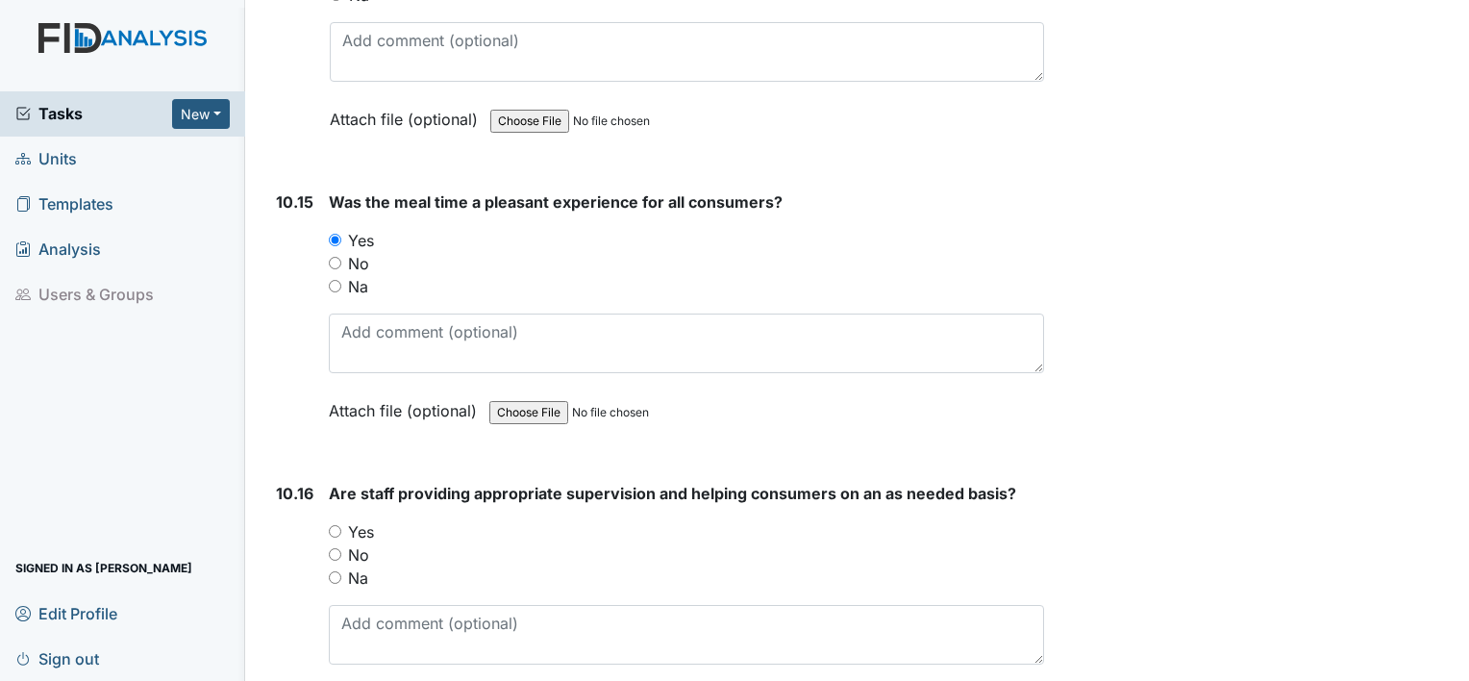
scroll to position [20677, 0]
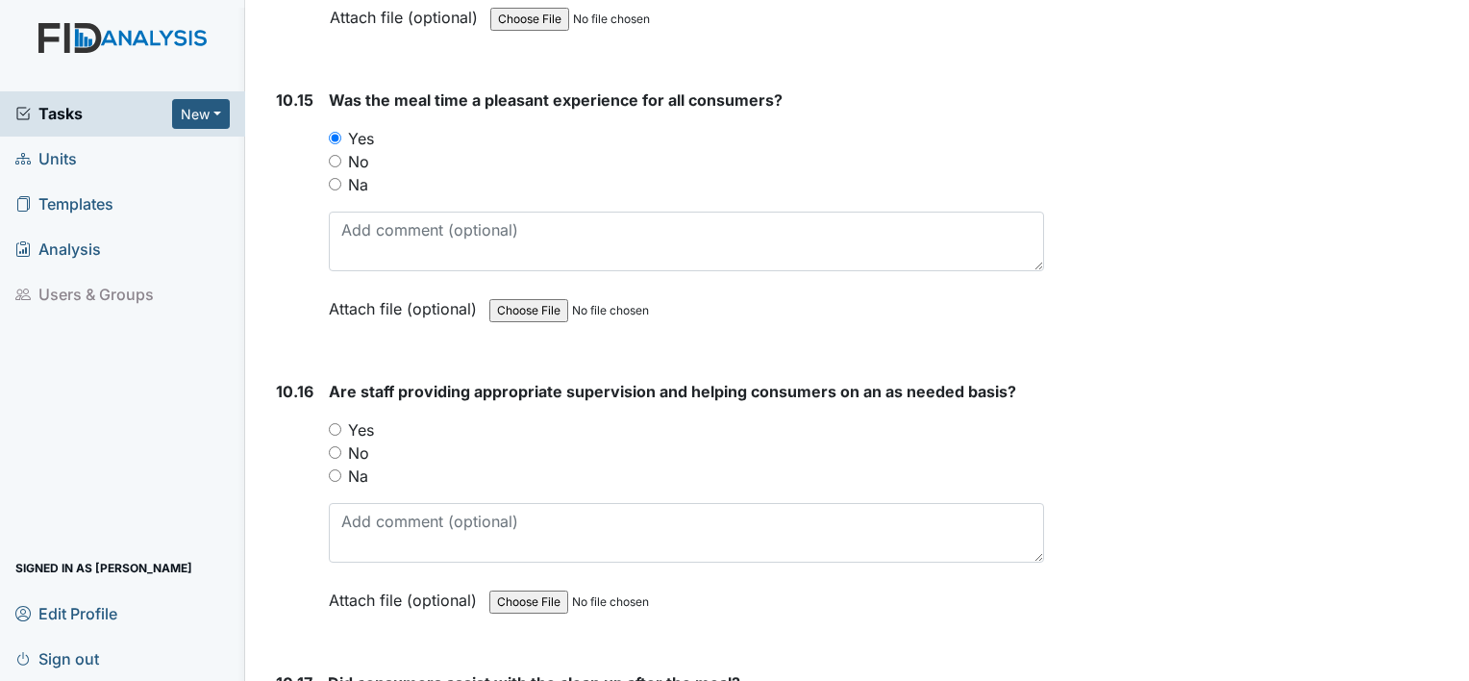
click at [274, 380] on div "10.16 Are staff providing appropriate supervision and helping consumers on an a…" at bounding box center [656, 510] width 776 height 261
click at [334, 446] on input "No" at bounding box center [335, 452] width 13 height 13
radio input "true"
click at [373, 671] on strong "Did consumers assist with the clean up after the meal?" at bounding box center [686, 682] width 716 height 23
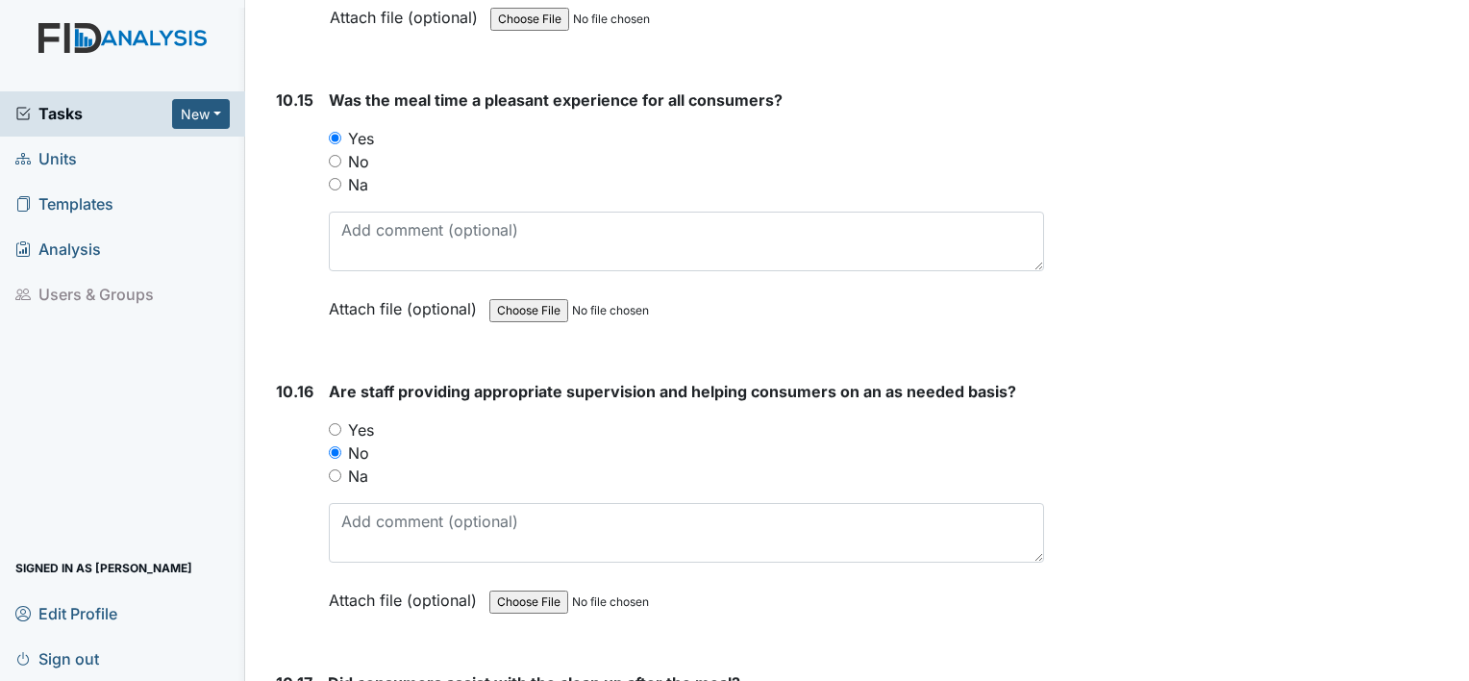
radio input "true"
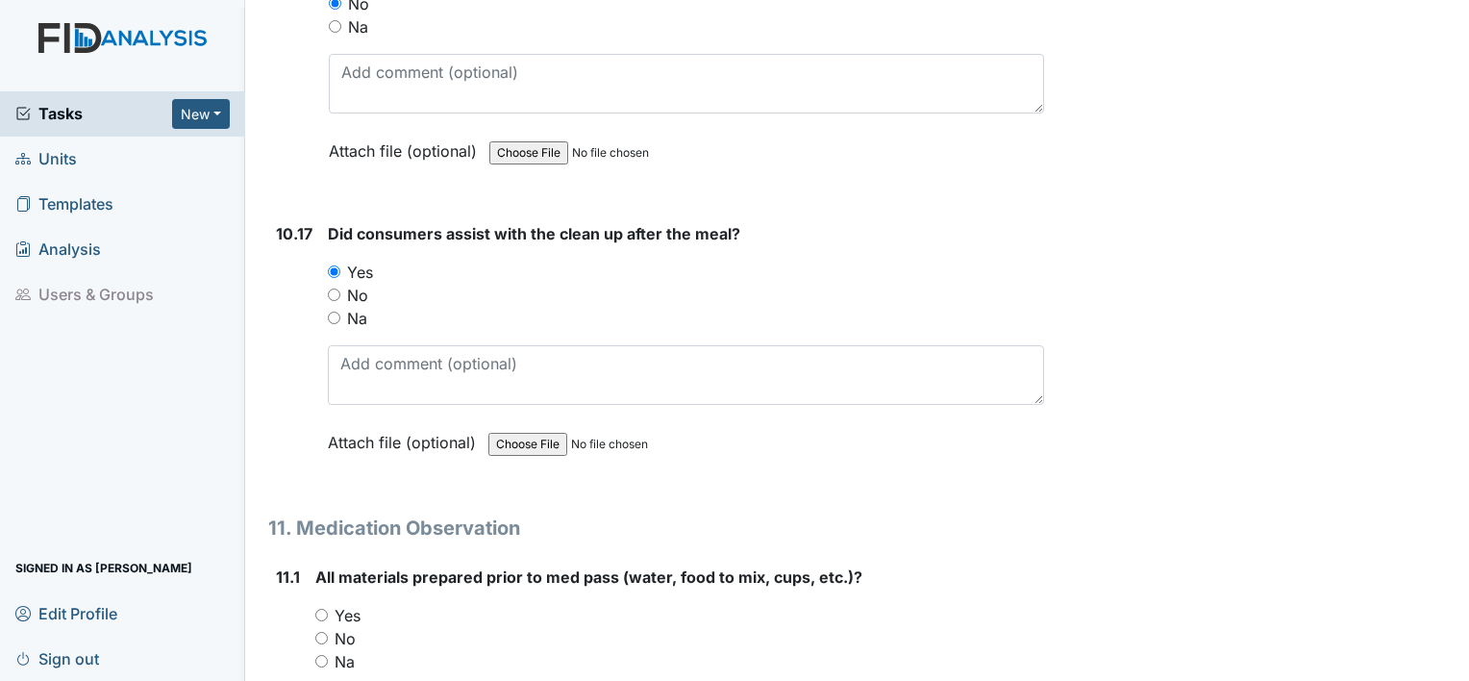
scroll to position [21191, 0]
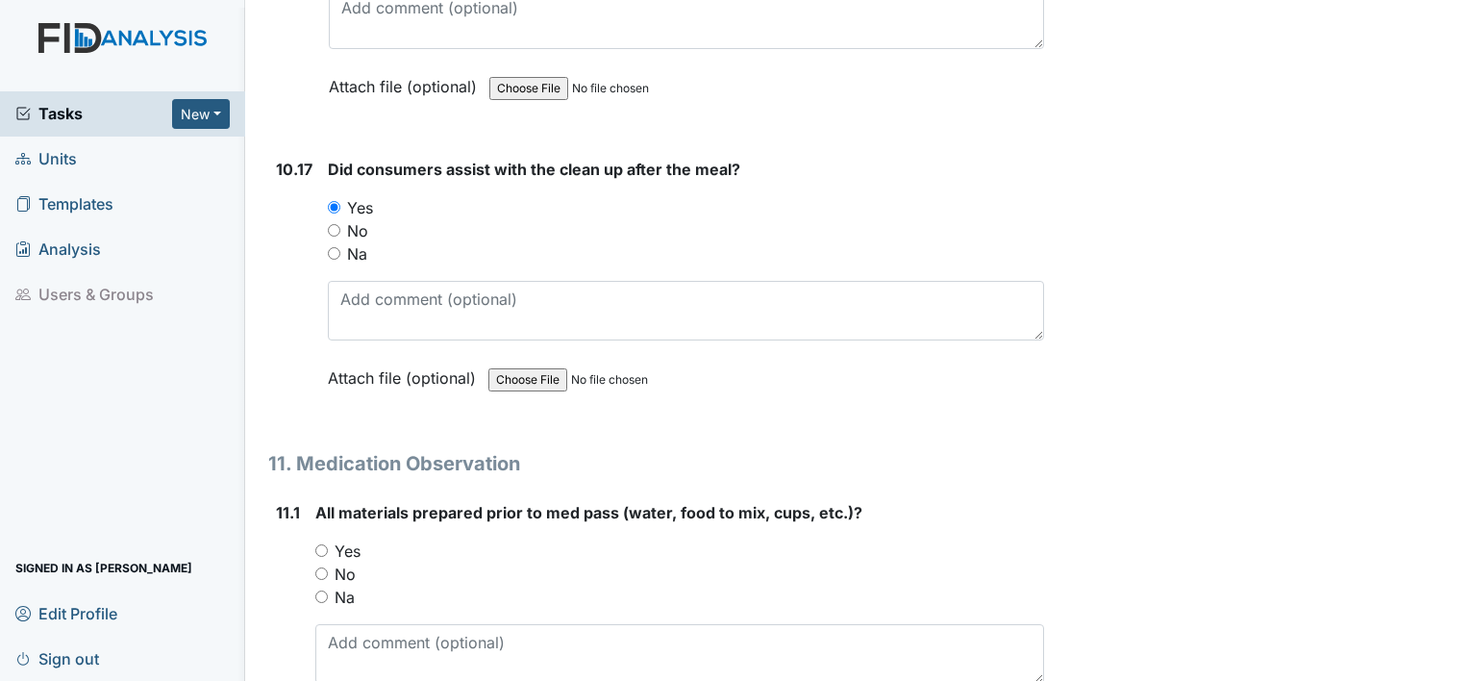
click at [323, 544] on input "Yes" at bounding box center [321, 550] width 13 height 13
radio input "true"
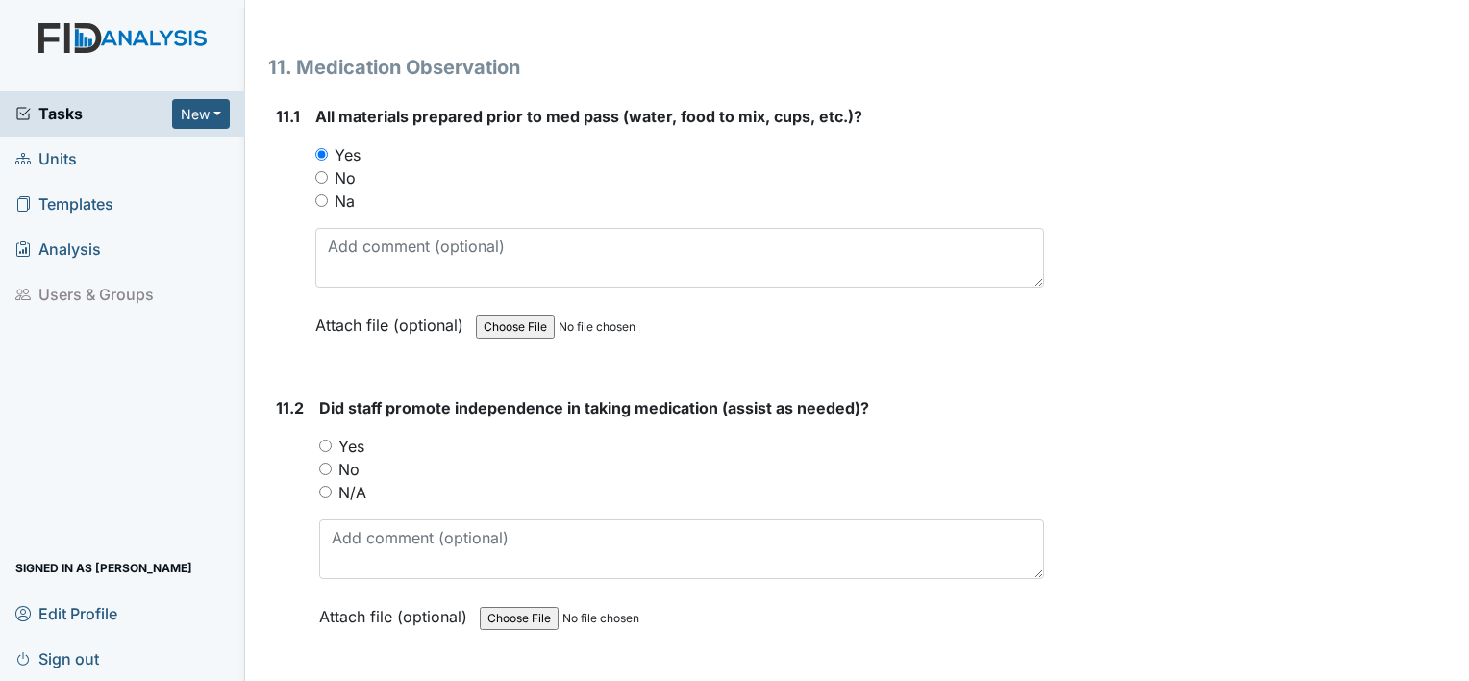
scroll to position [21625, 0]
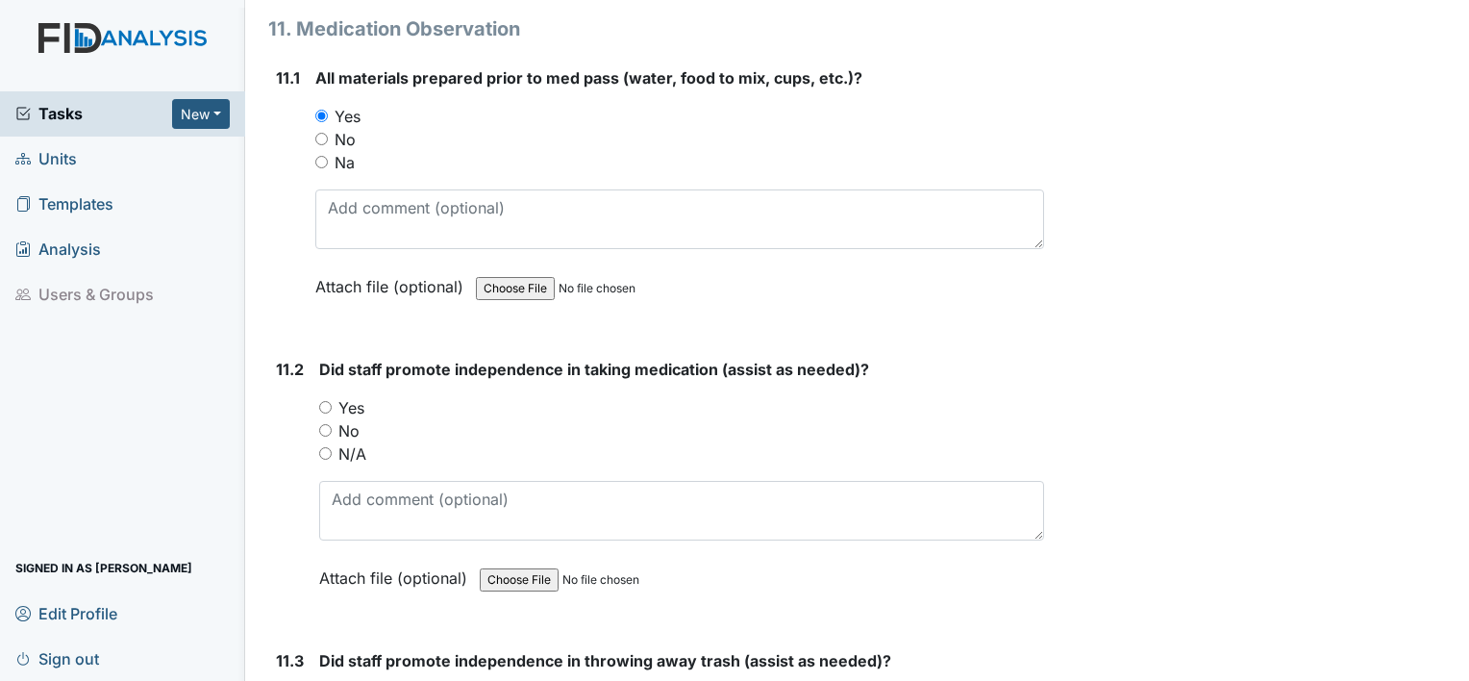
click at [327, 401] on input "Yes" at bounding box center [325, 407] width 13 height 13
radio input "true"
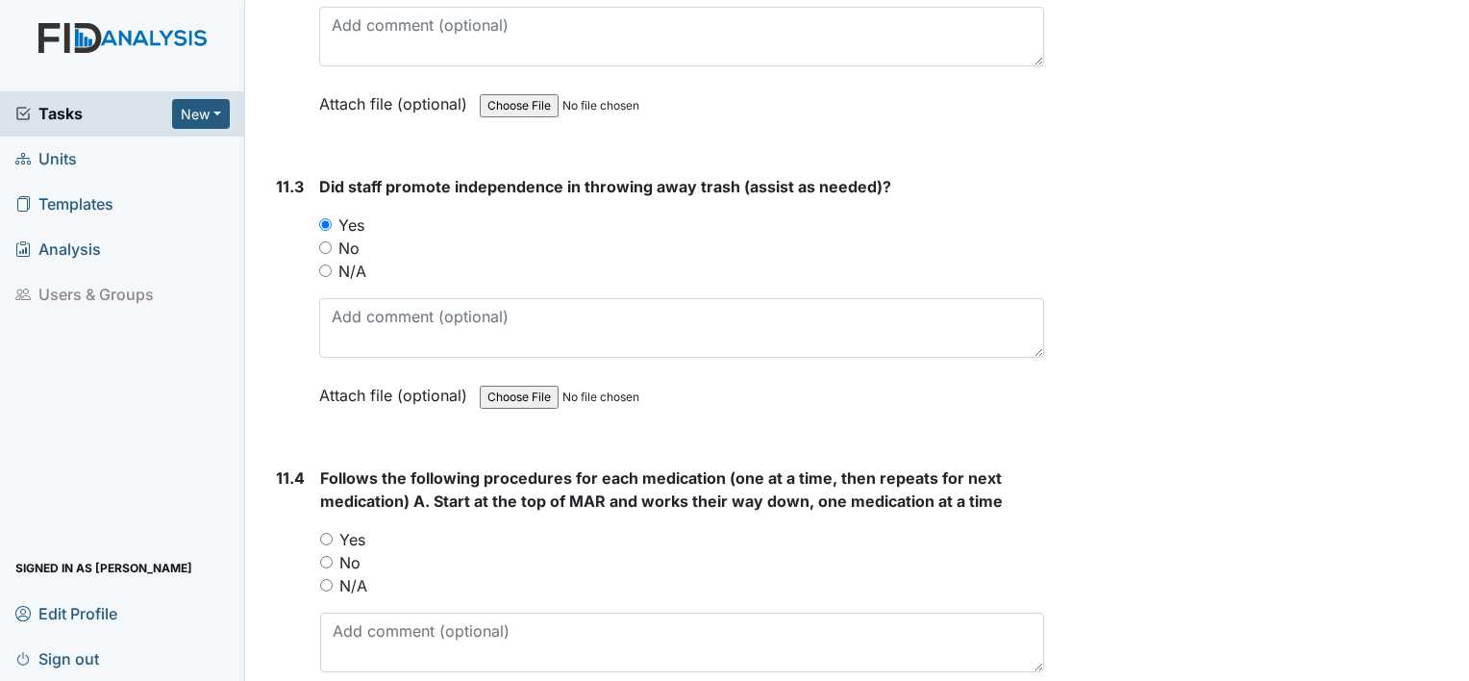
scroll to position [22125, 0]
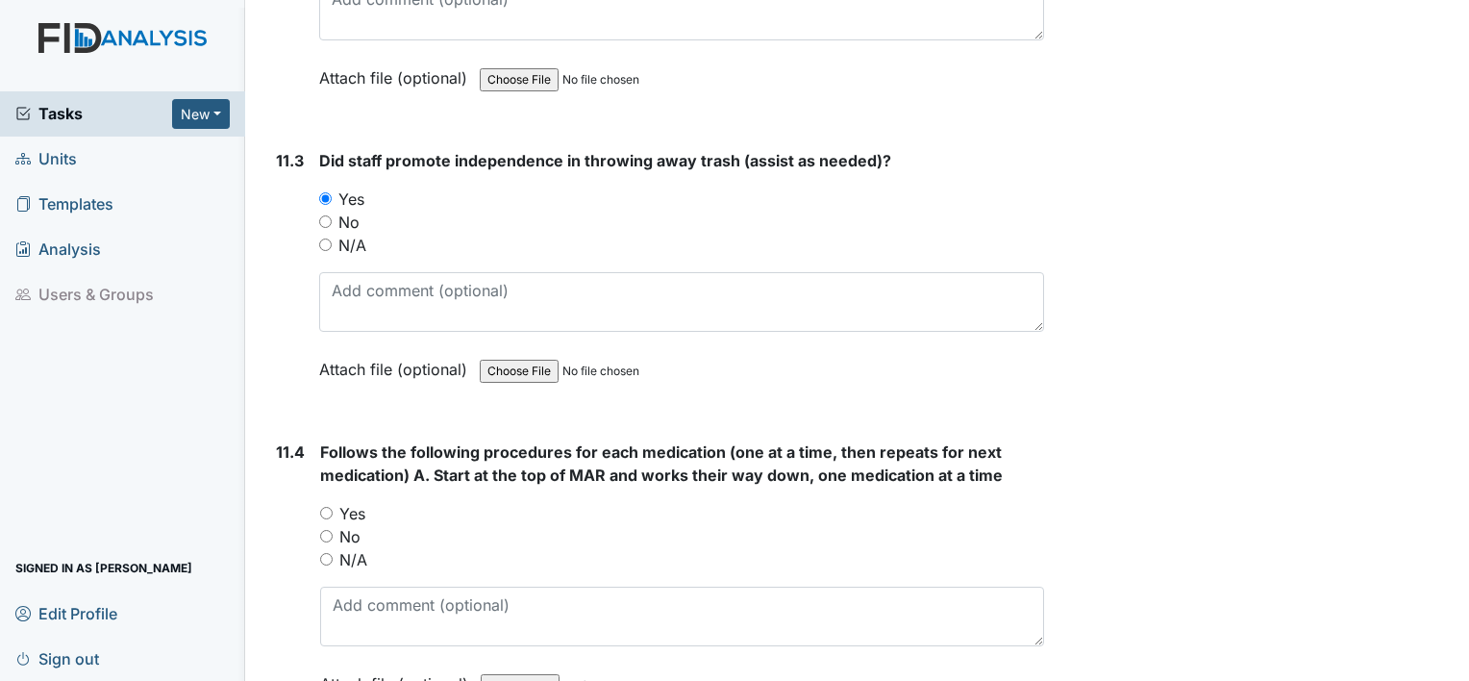
click at [328, 507] on input "Yes" at bounding box center [326, 513] width 13 height 13
radio input "true"
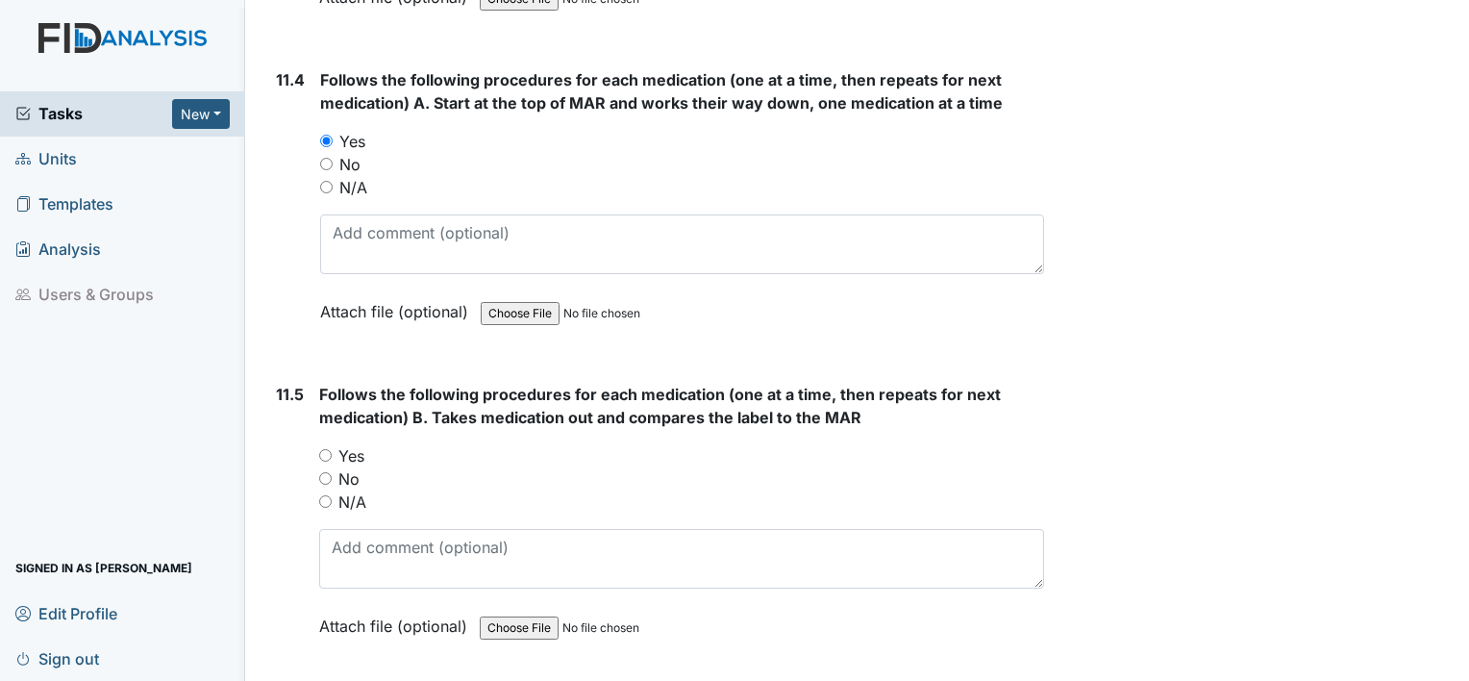
scroll to position [22650, 0]
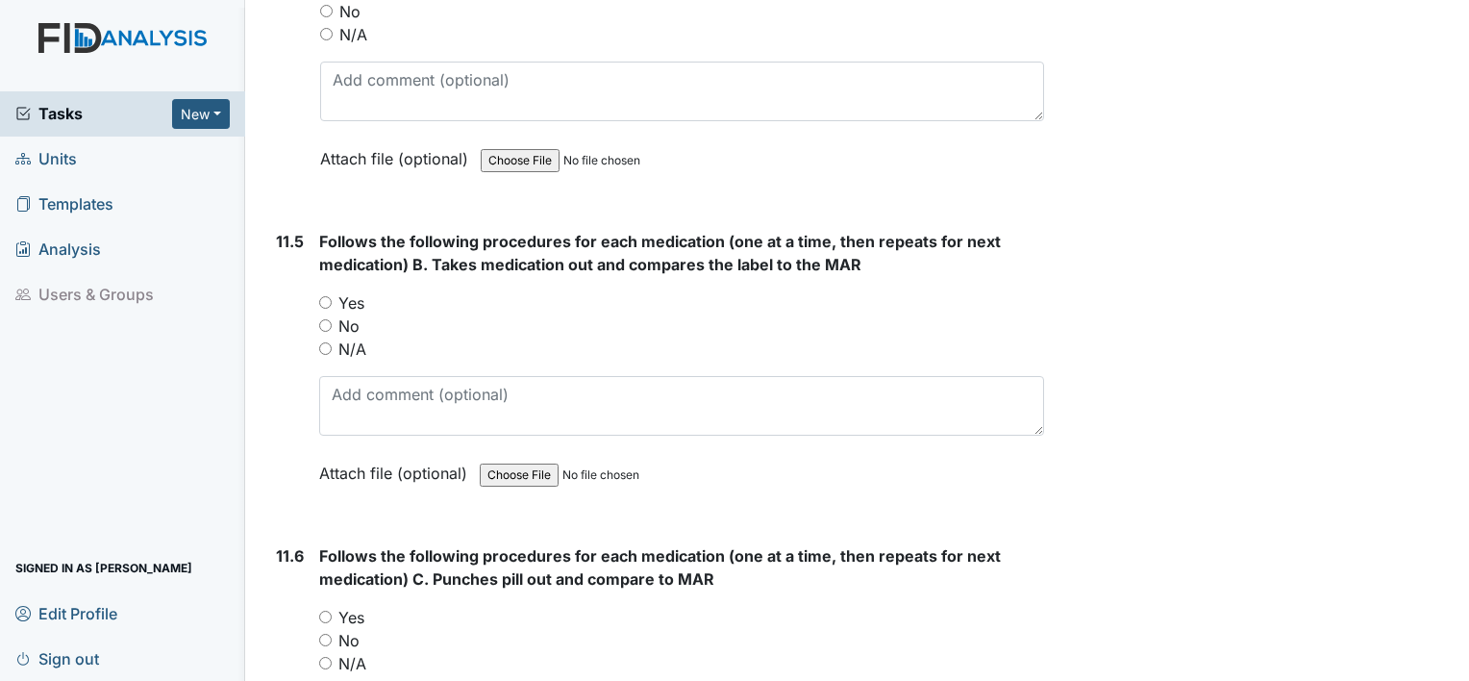
click at [326, 296] on input "Yes" at bounding box center [325, 302] width 13 height 13
radio input "true"
click at [327, 611] on input "Yes" at bounding box center [325, 617] width 13 height 13
radio input "true"
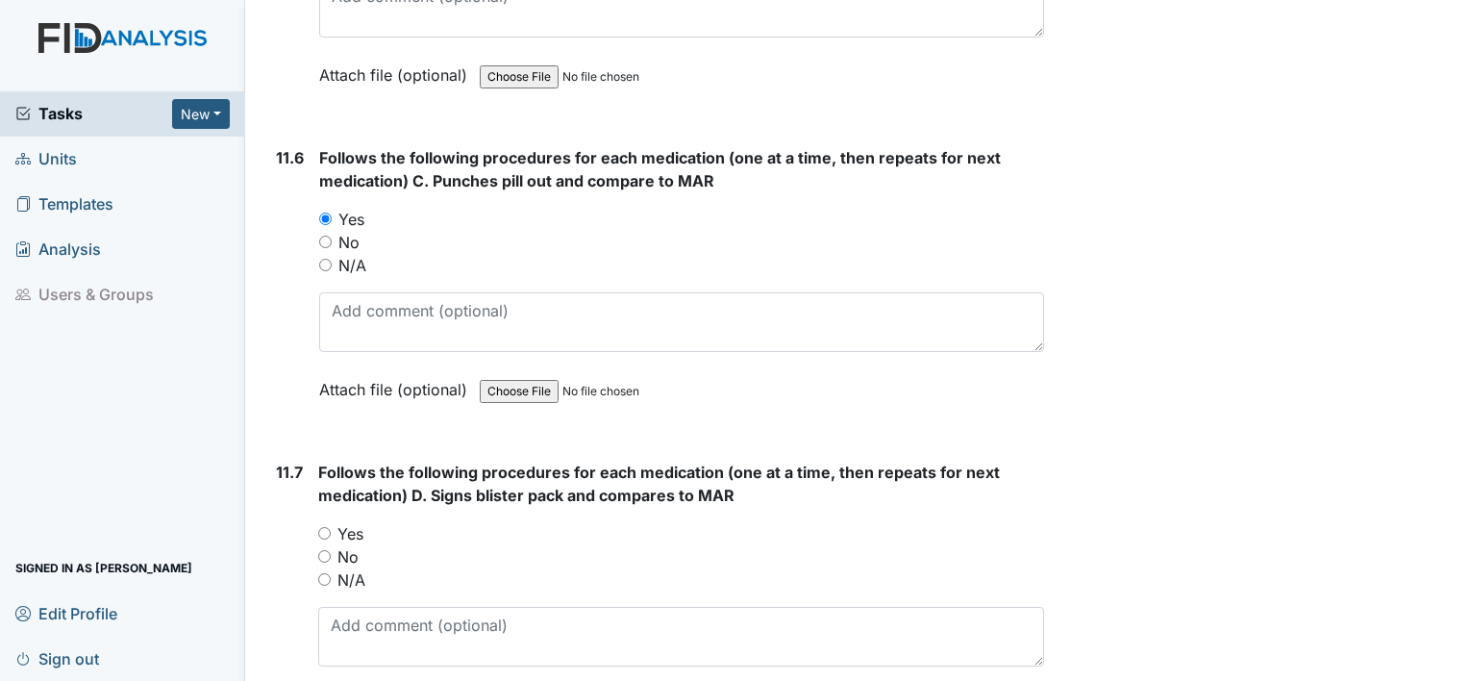
scroll to position [23175, 0]
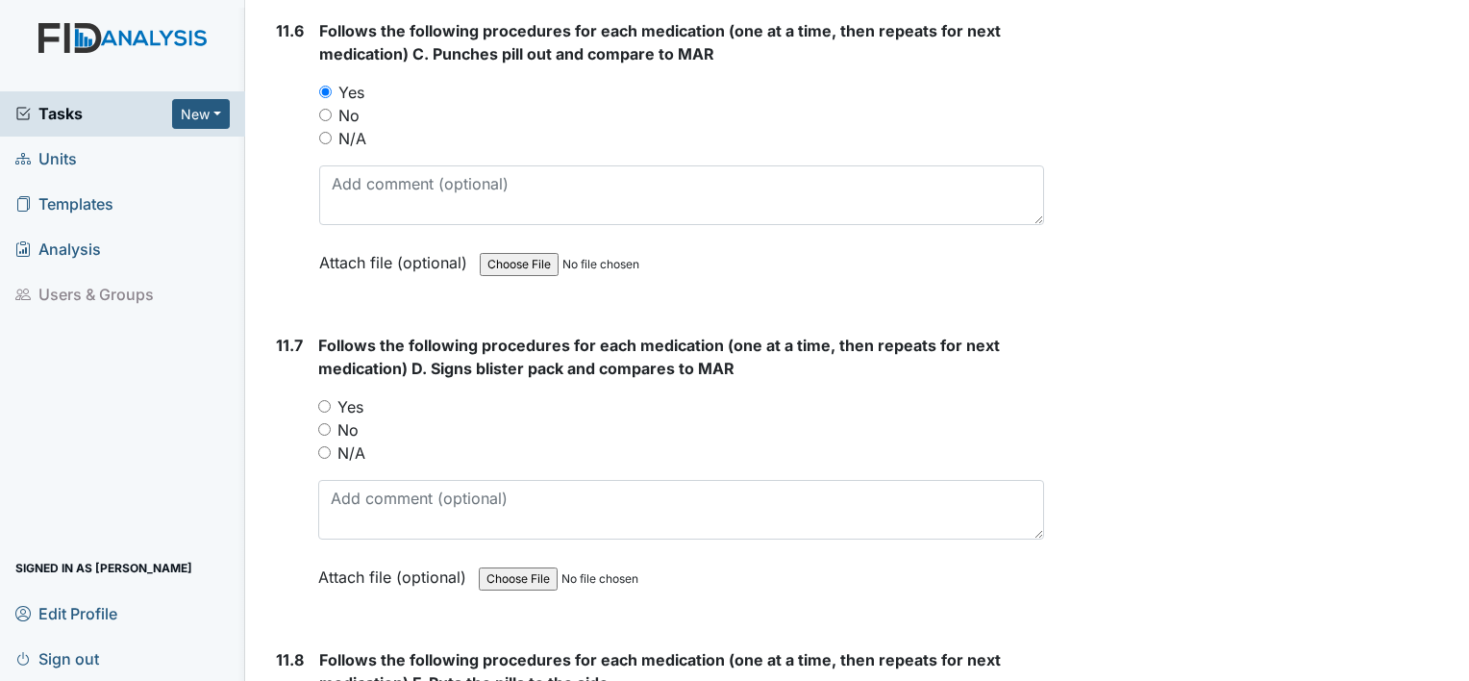
click at [325, 400] on input "Yes" at bounding box center [324, 406] width 13 height 13
radio input "true"
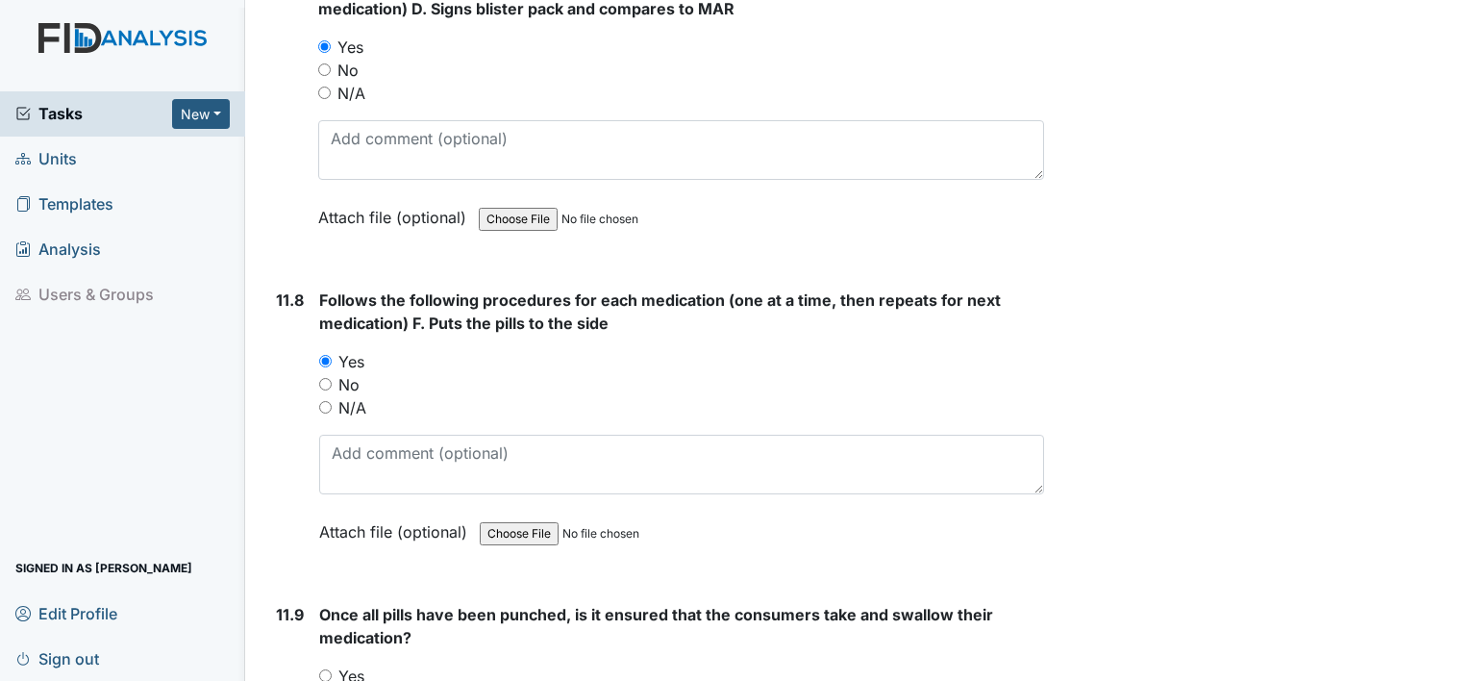
scroll to position [23612, 0]
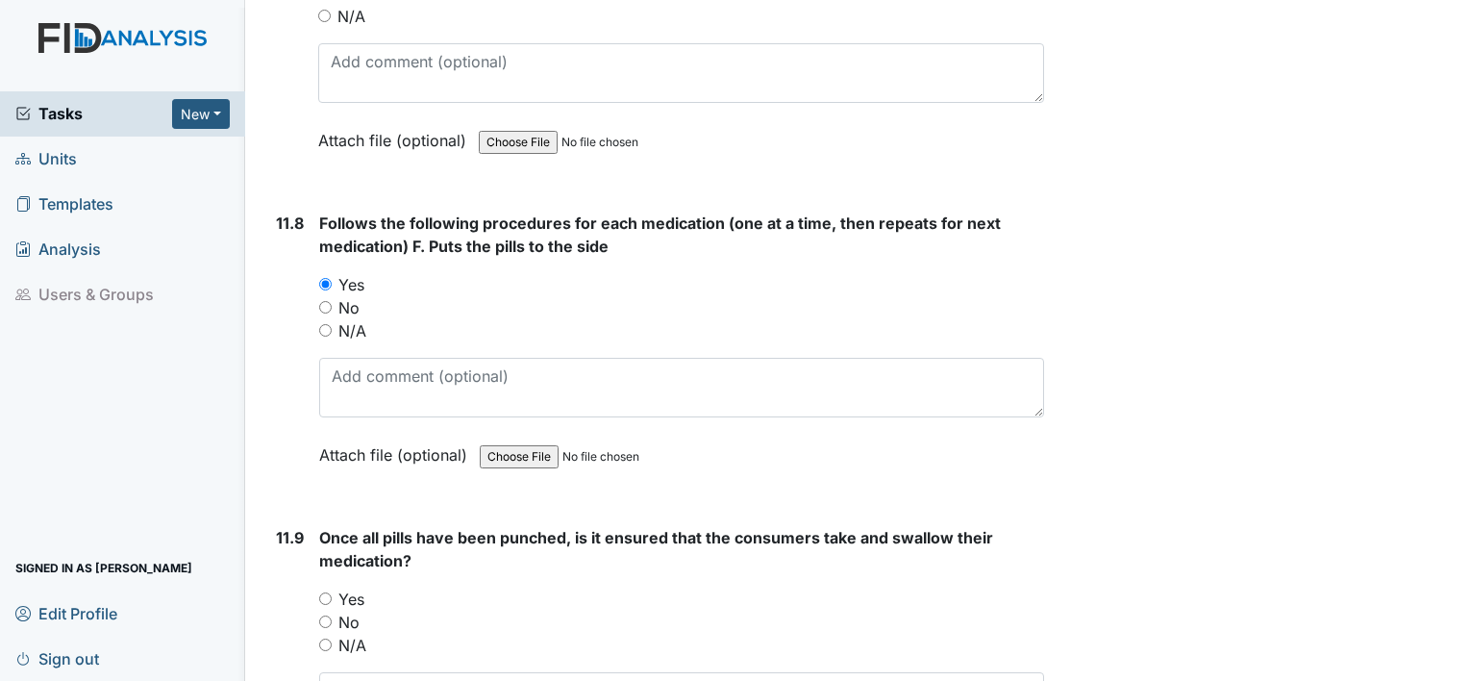
click at [331, 592] on input "Yes" at bounding box center [325, 598] width 13 height 13
radio input "true"
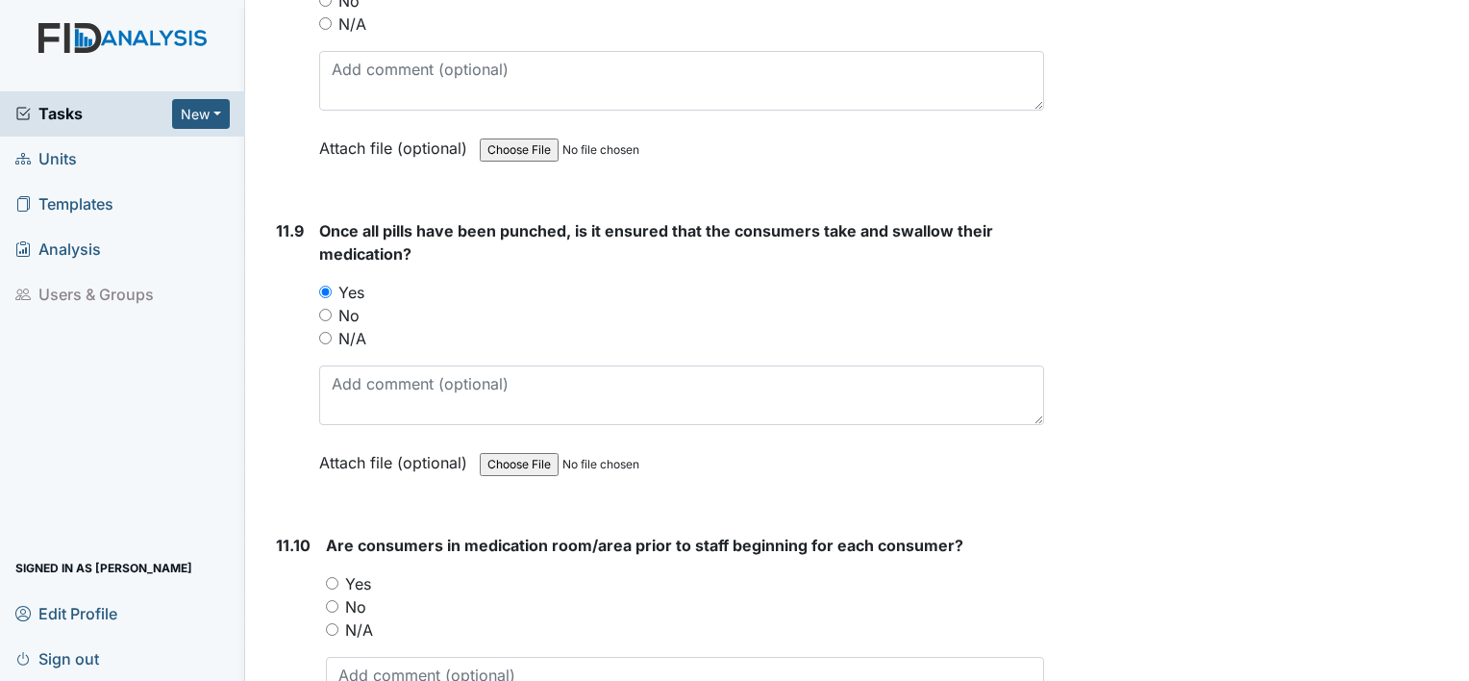
scroll to position [23957, 0]
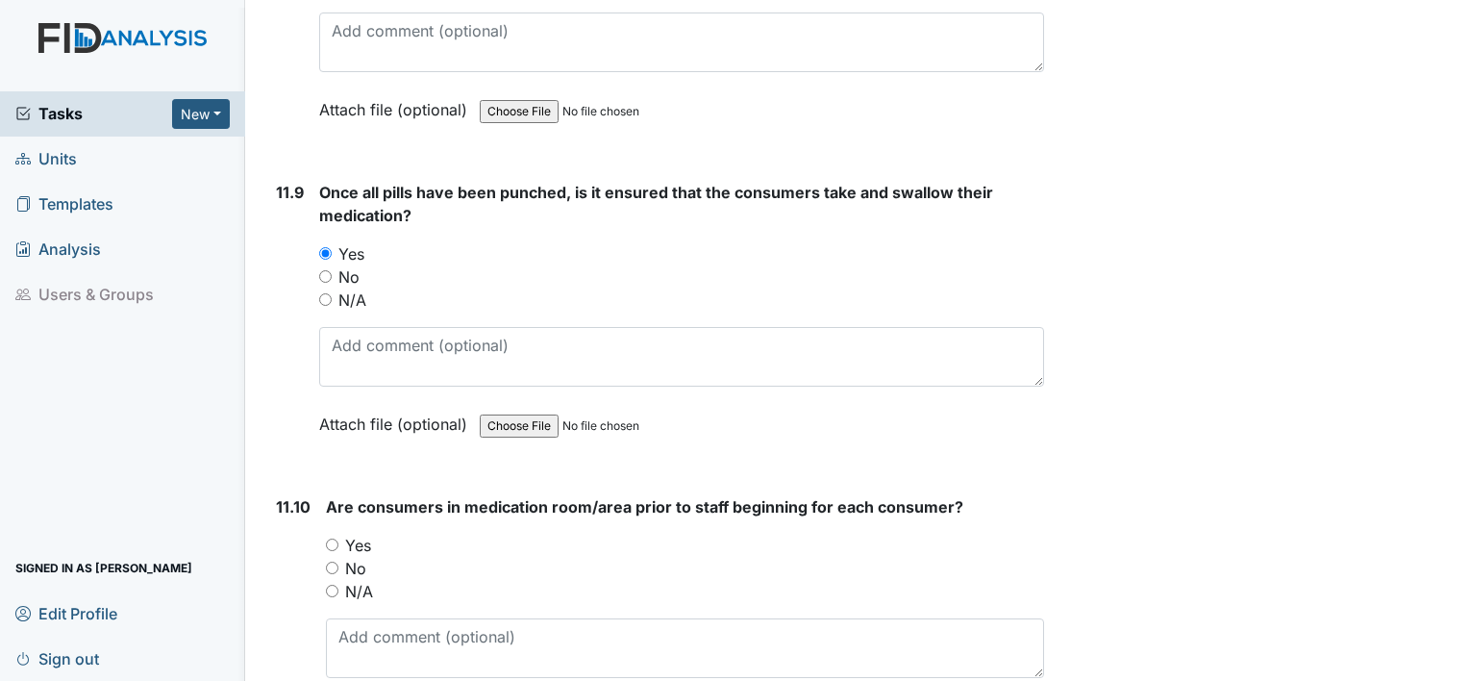
click at [330, 539] on input "Yes" at bounding box center [332, 545] width 13 height 13
radio input "true"
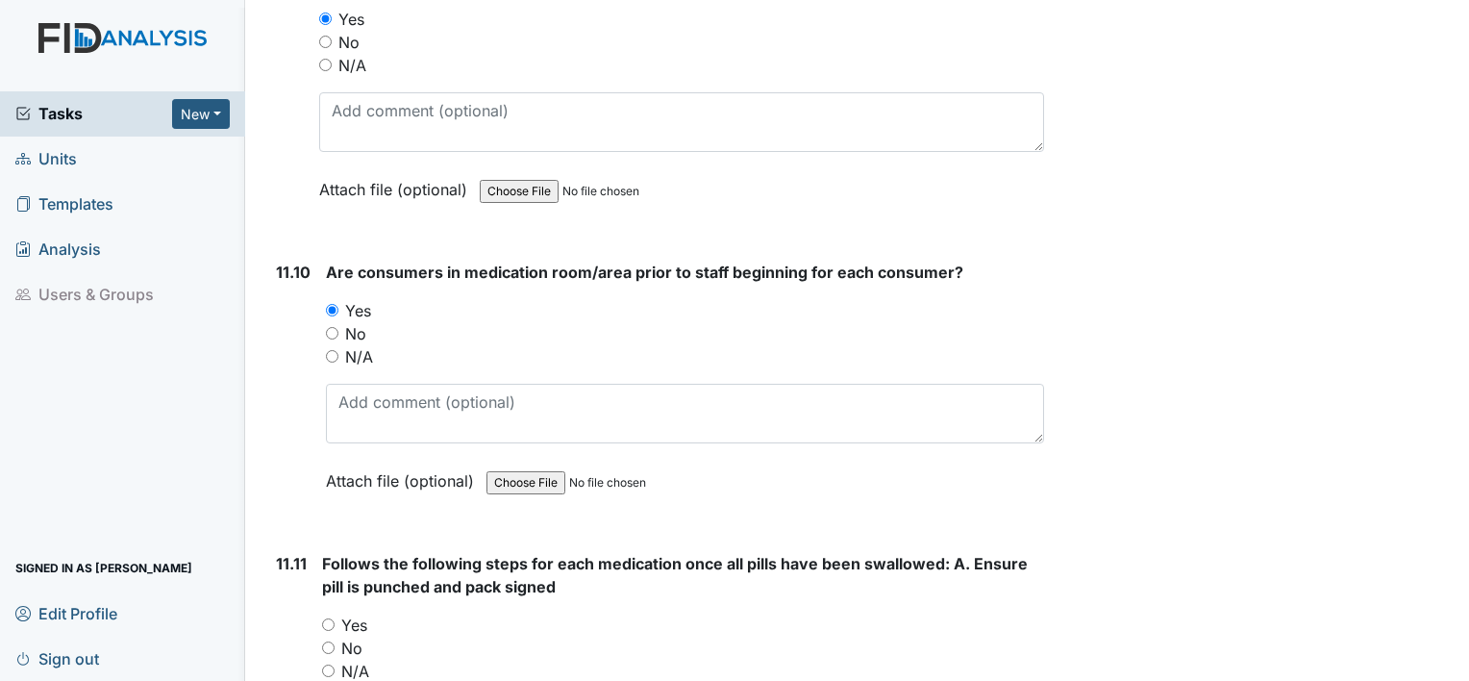
scroll to position [24115, 0]
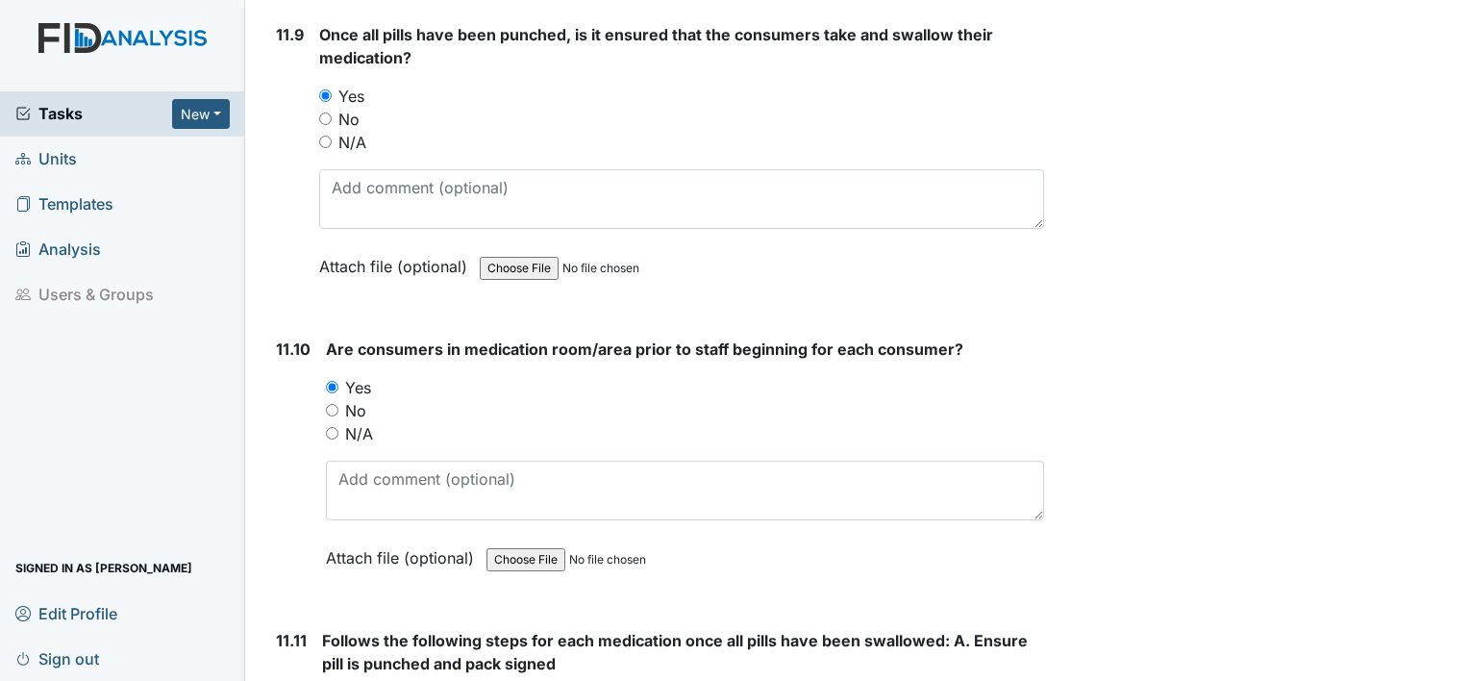
radio input "true"
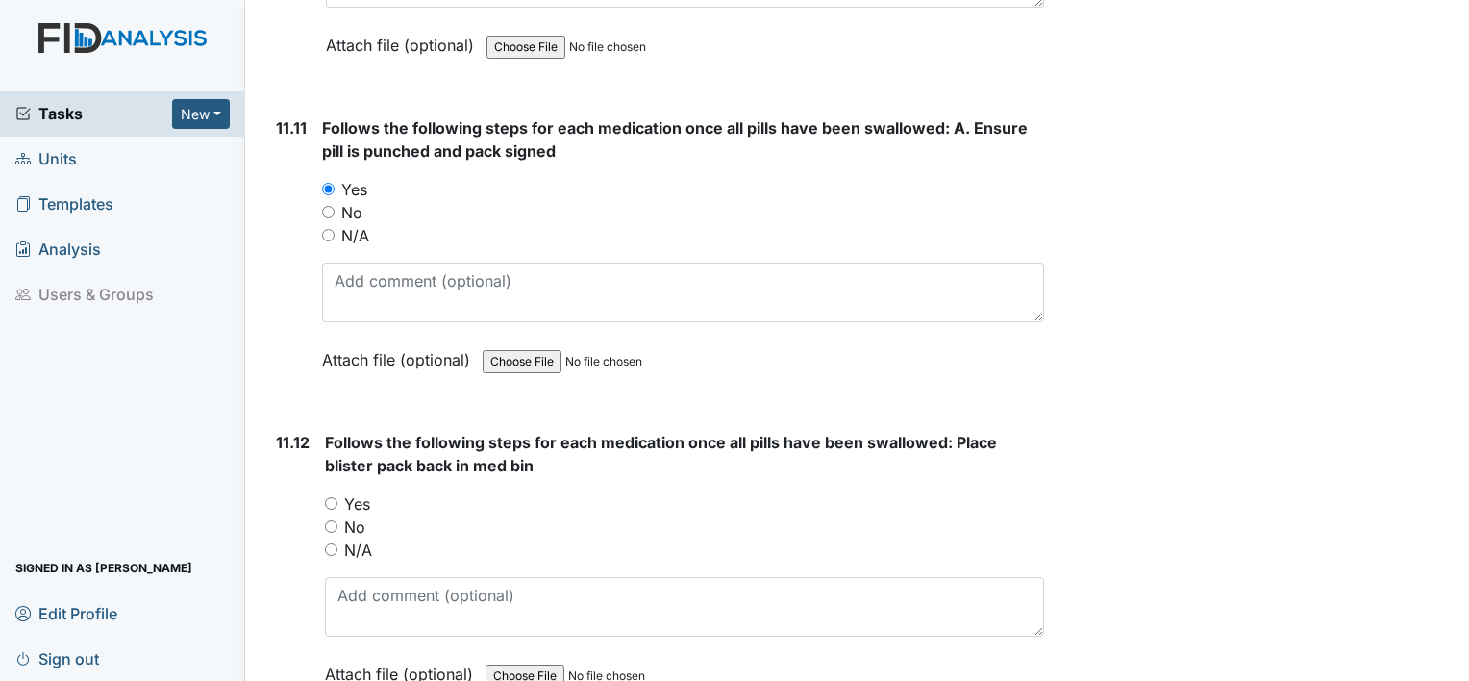
scroll to position [24679, 0]
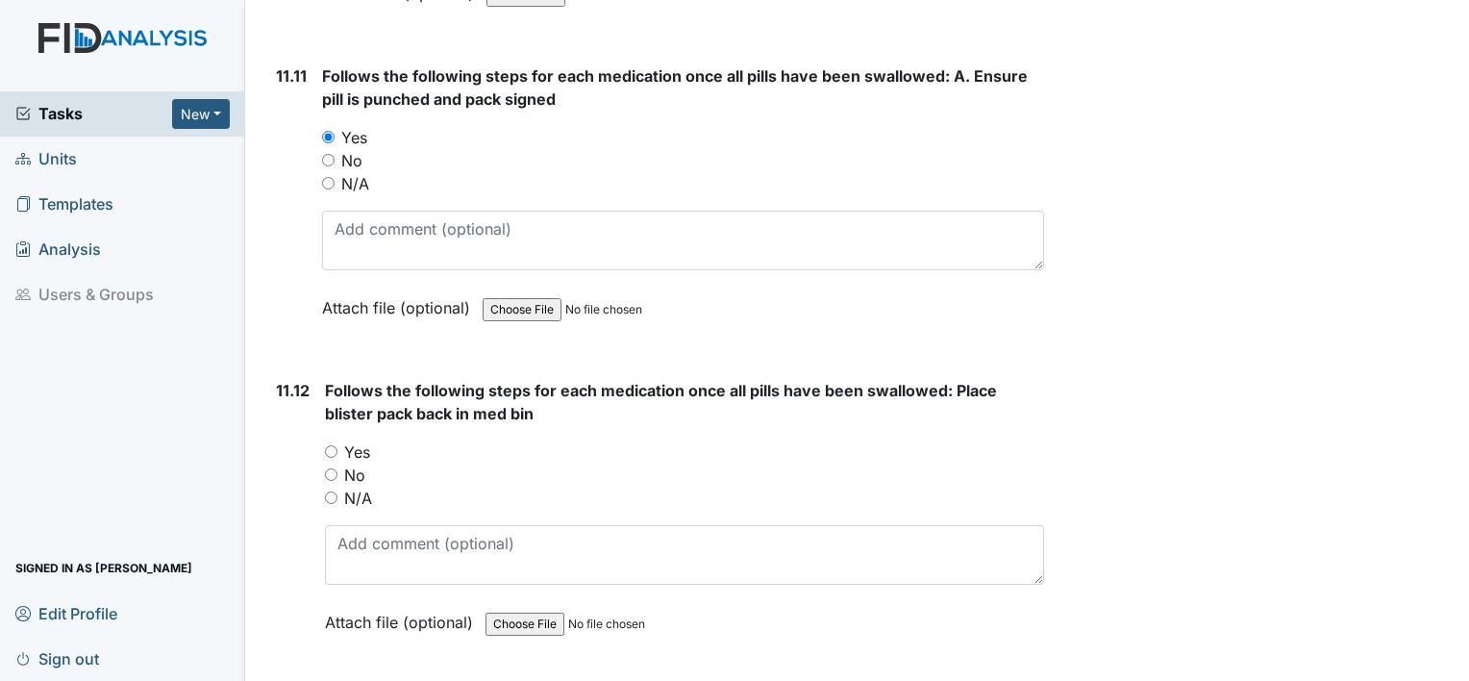
click at [334, 445] on input "Yes" at bounding box center [331, 451] width 13 height 13
radio input "true"
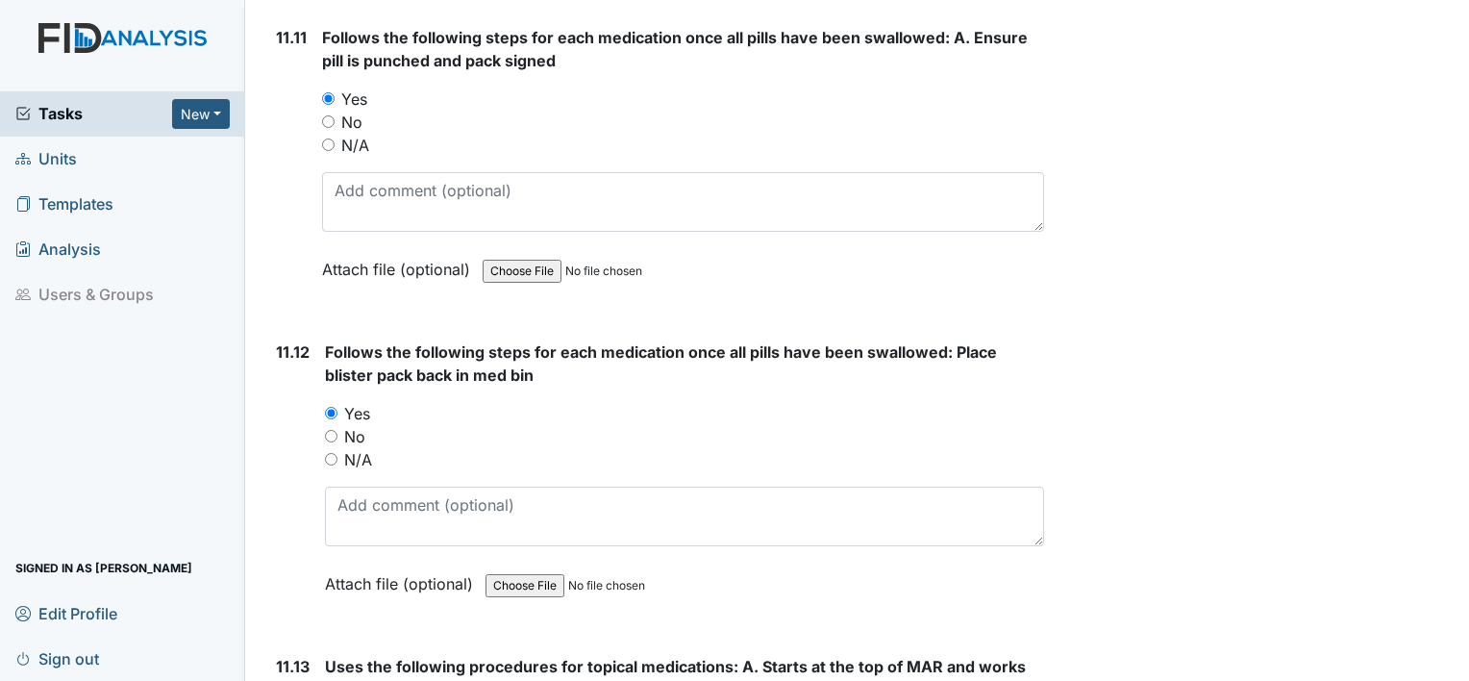
scroll to position [24883, 0]
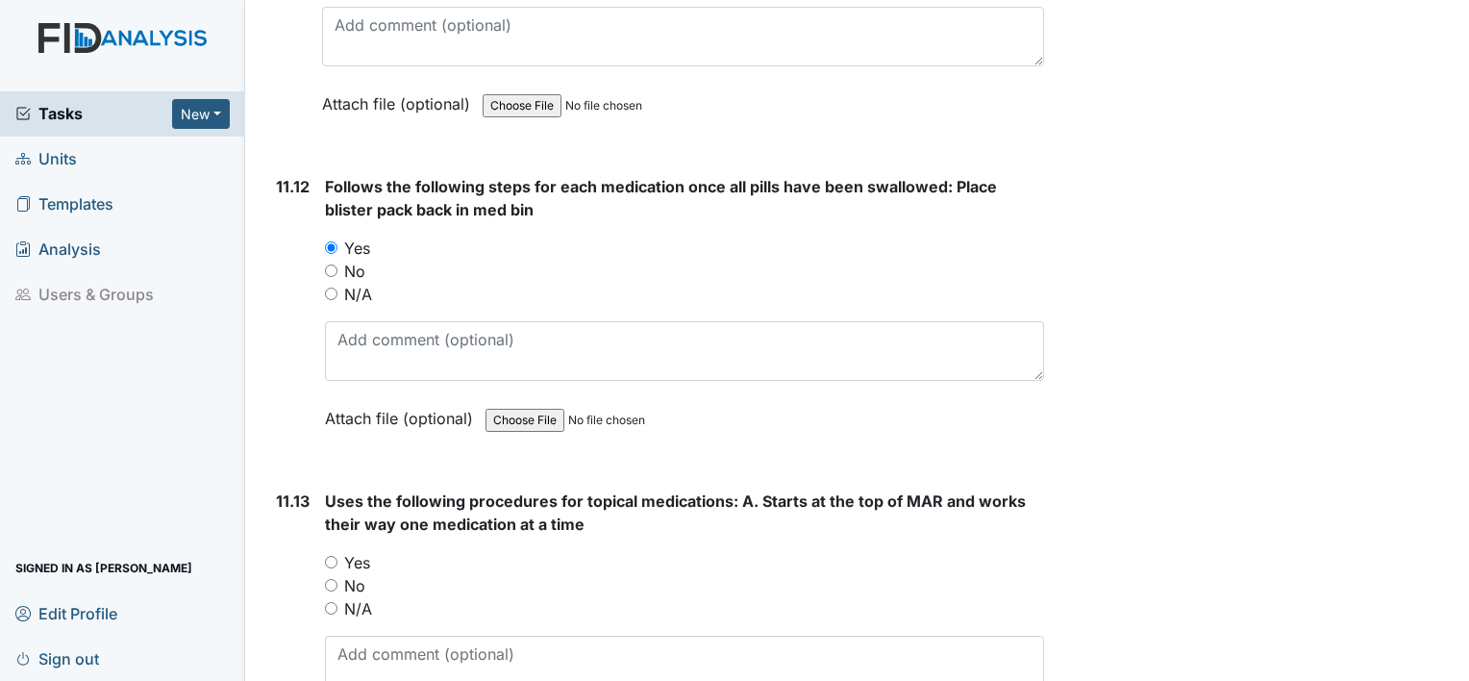
click at [333, 551] on div "Yes" at bounding box center [684, 562] width 719 height 23
click at [338, 551] on div "Yes" at bounding box center [684, 562] width 719 height 23
click at [332, 556] on input "Yes" at bounding box center [331, 562] width 13 height 13
radio input "true"
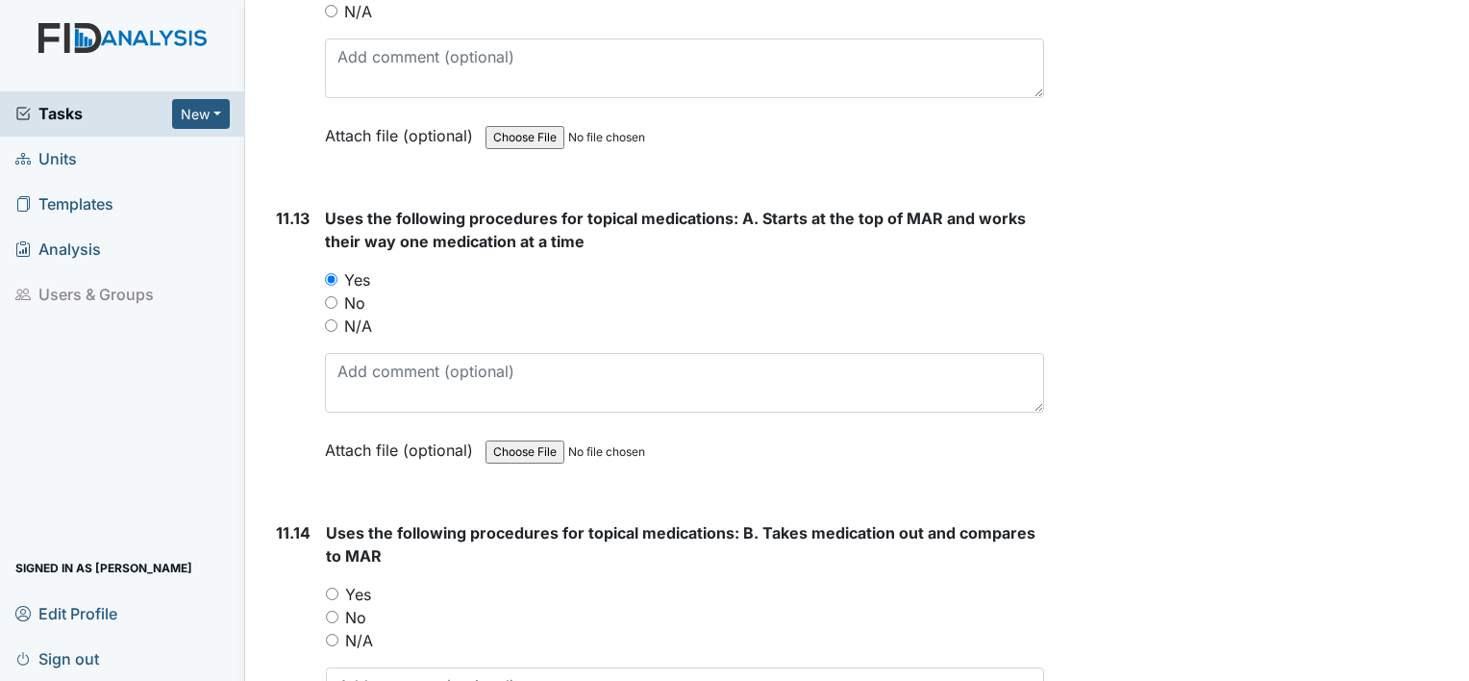
scroll to position [25269, 0]
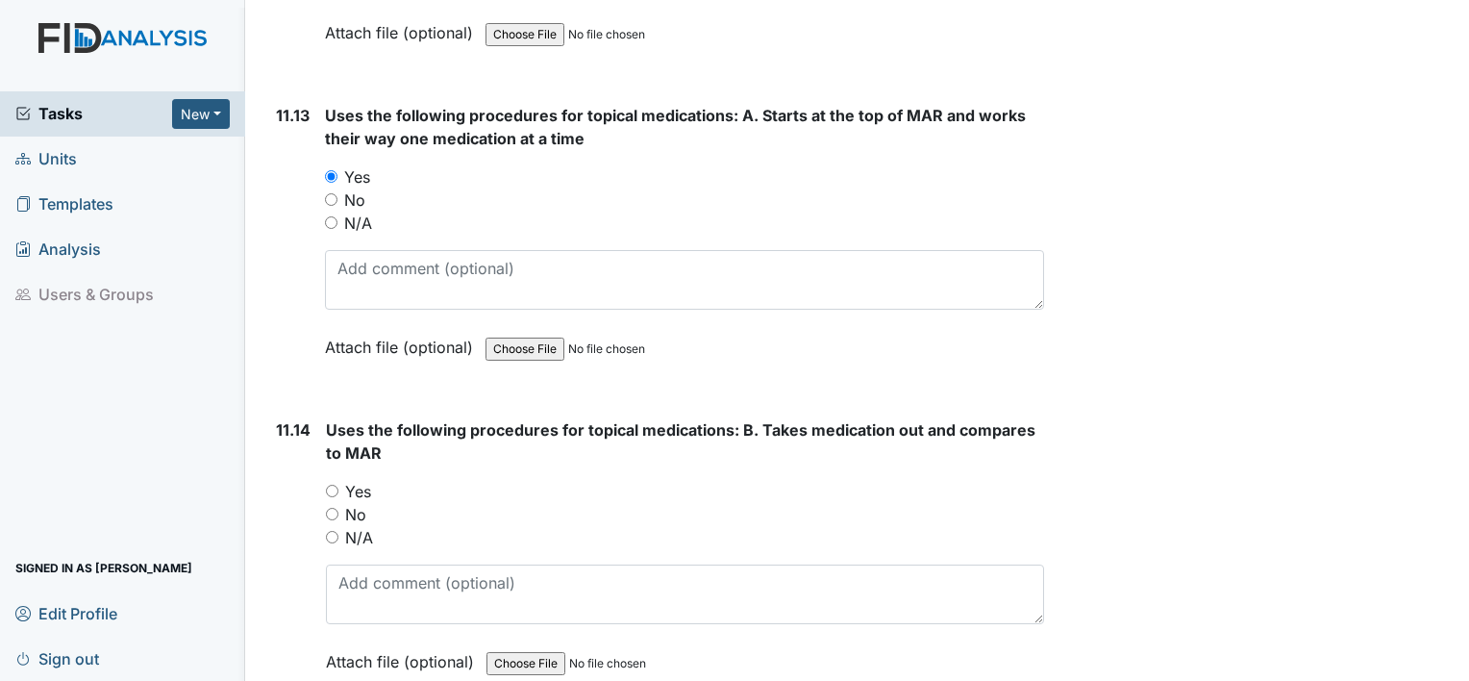
click at [338, 480] on div "Yes" at bounding box center [685, 491] width 718 height 23
click at [334, 485] on input "Yes" at bounding box center [332, 491] width 13 height 13
radio input "true"
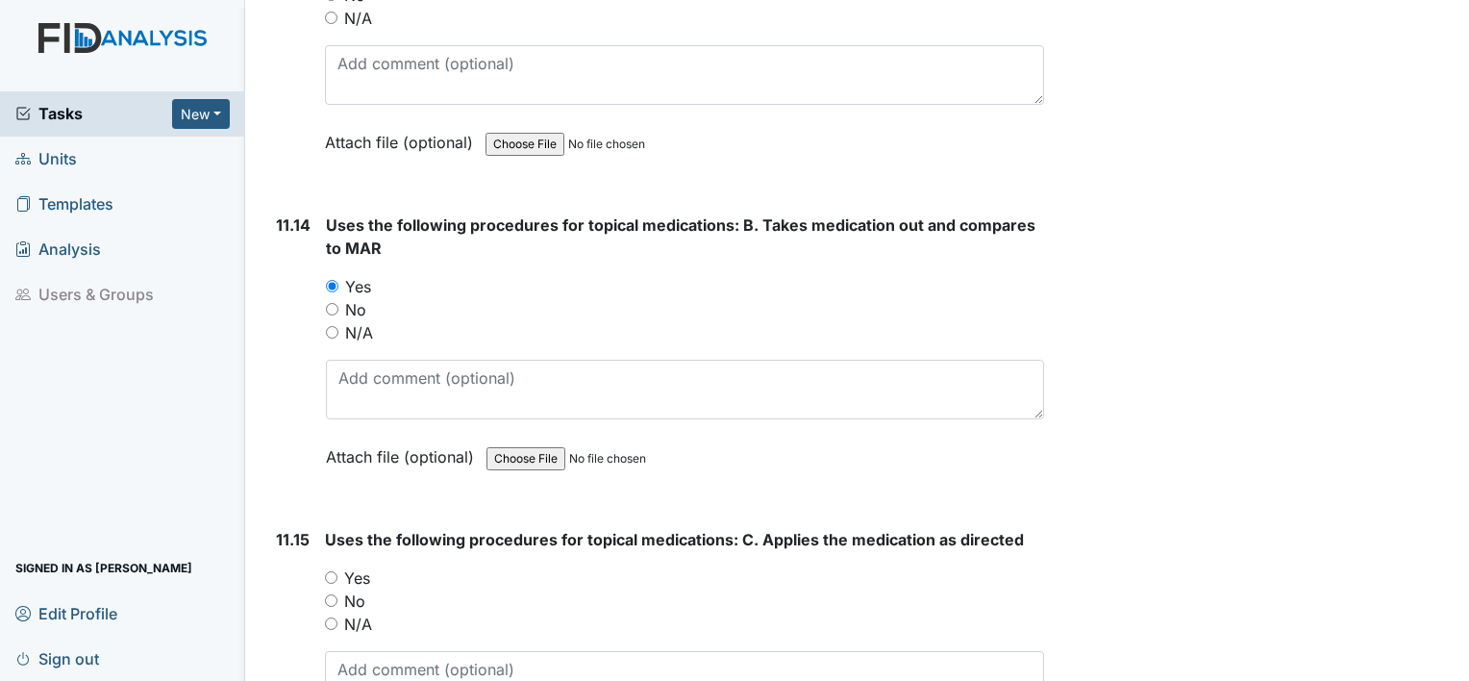
scroll to position [25652, 0]
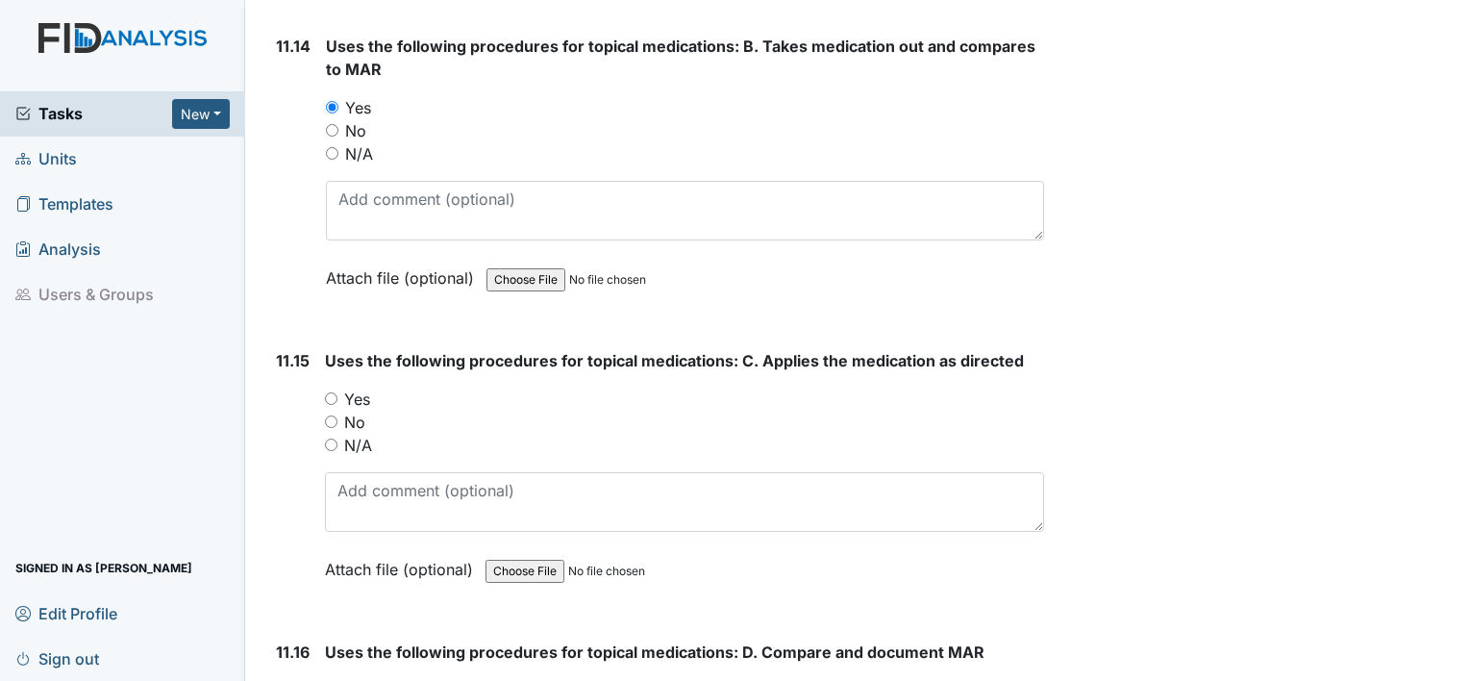
click at [325, 392] on input "Yes" at bounding box center [331, 398] width 13 height 13
radio input "true"
click at [330, 680] on input "Yes" at bounding box center [331, 690] width 13 height 13
radio input "true"
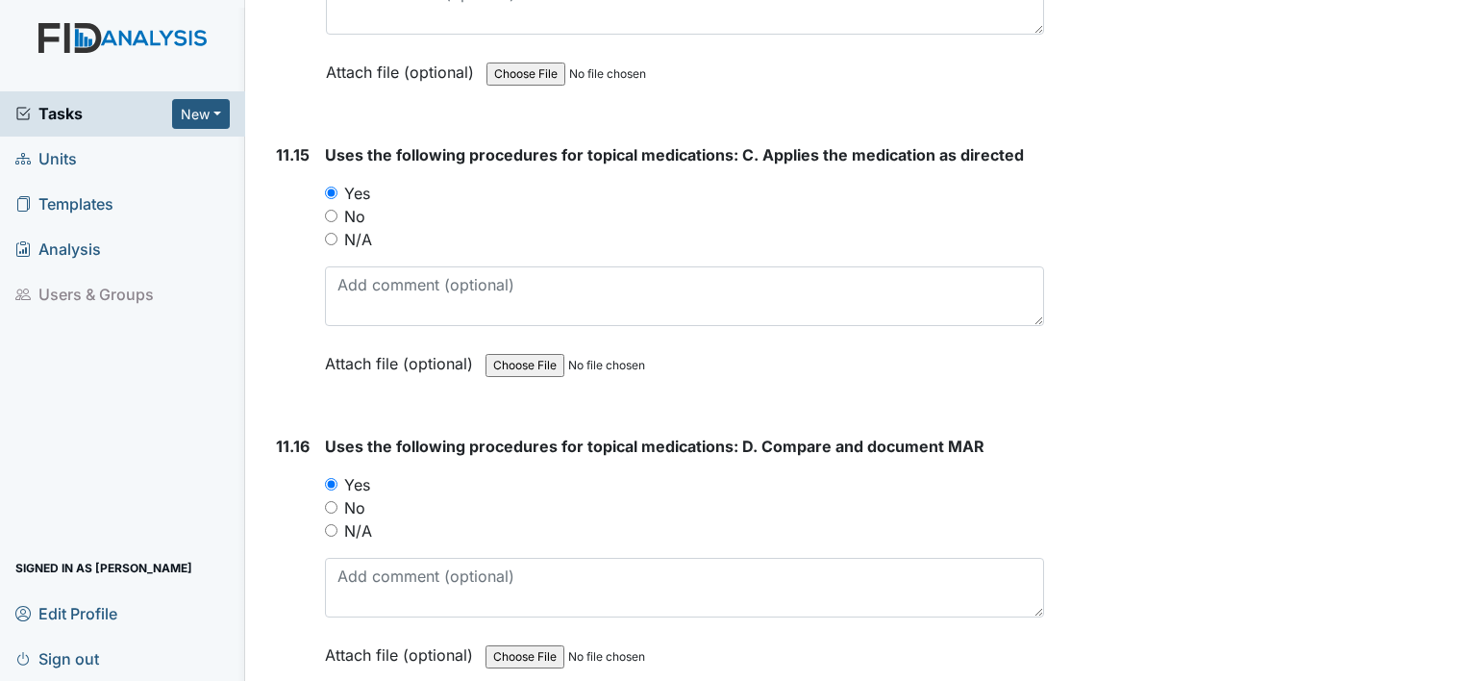
scroll to position [26037, 0]
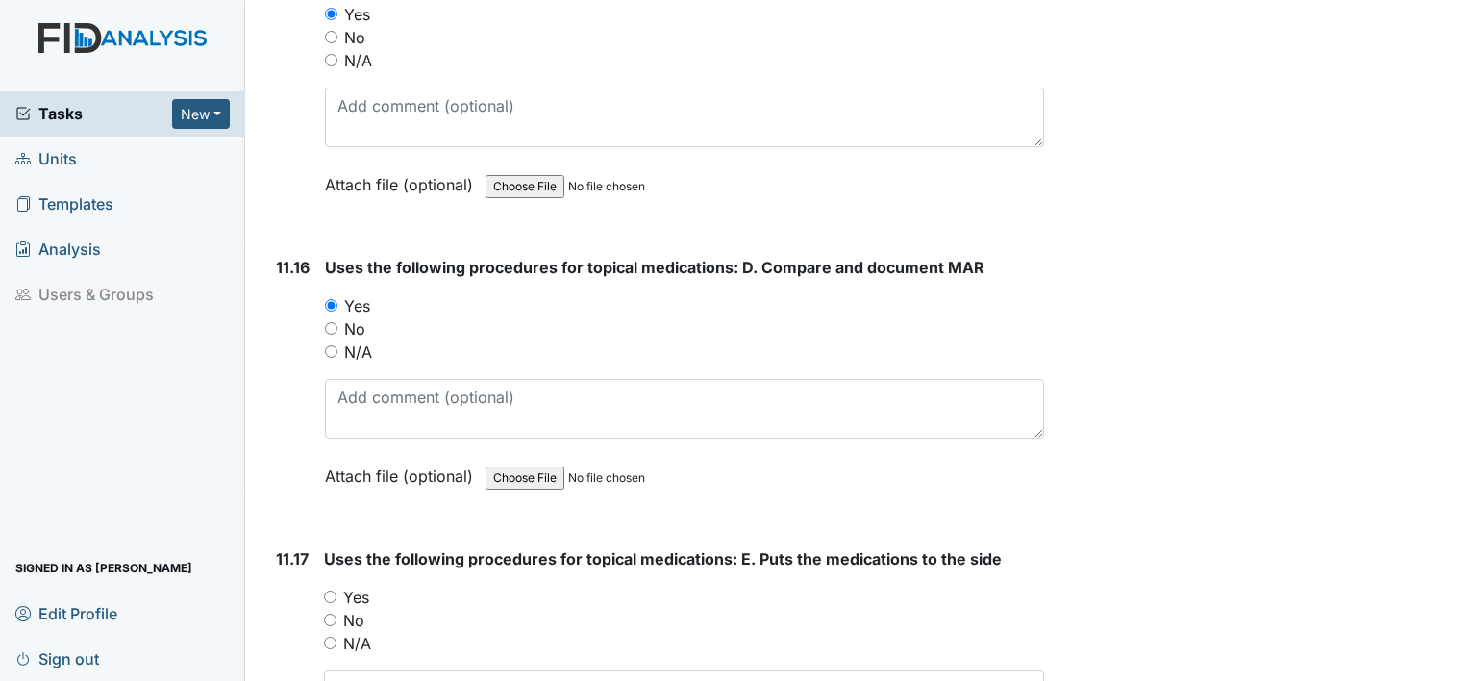
click at [328, 590] on input "Yes" at bounding box center [330, 596] width 13 height 13
radio input "true"
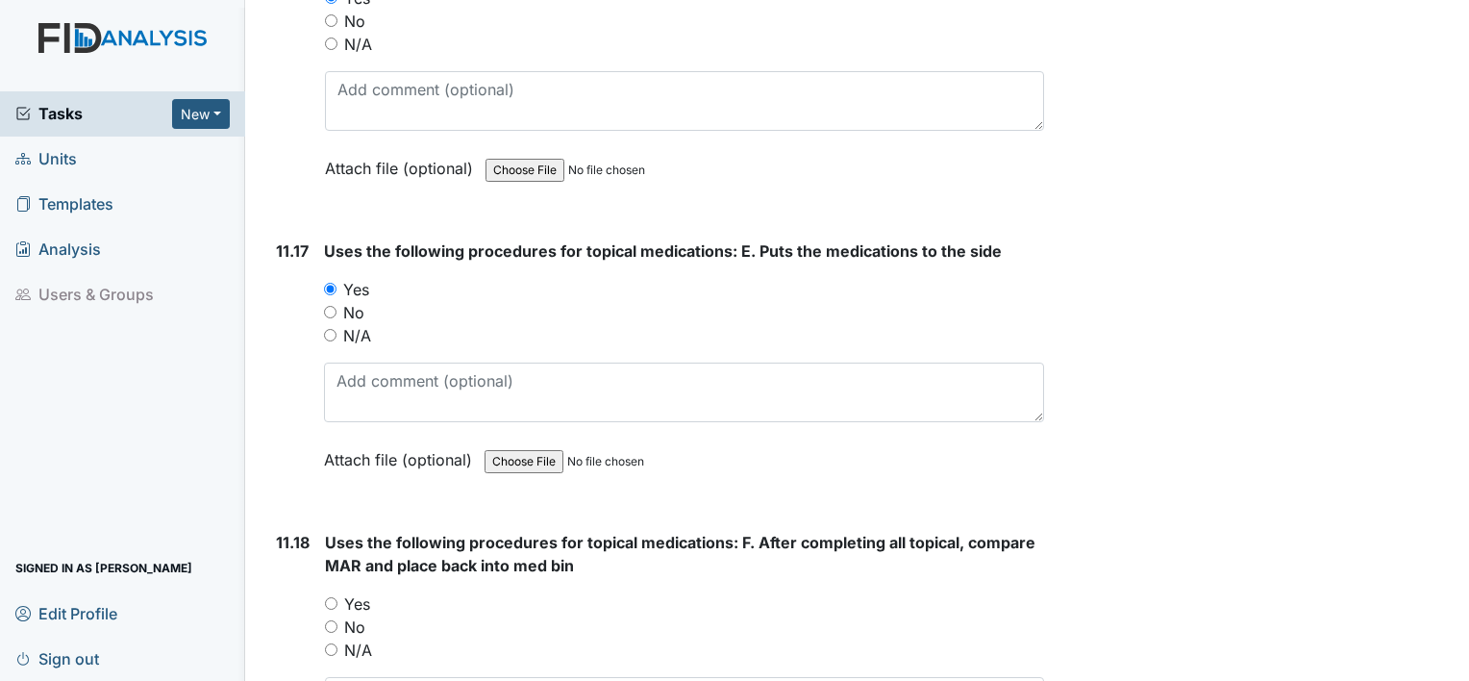
scroll to position [26358, 0]
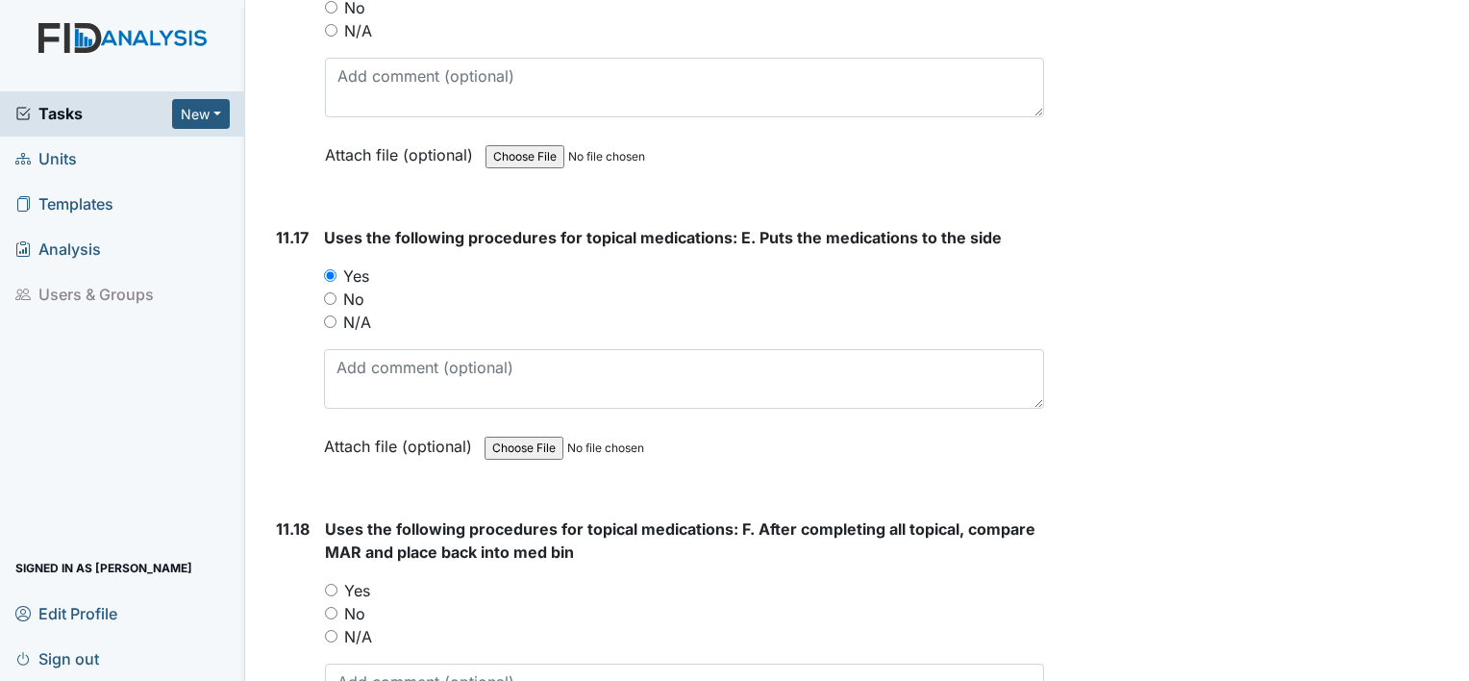
click at [331, 584] on input "Yes" at bounding box center [331, 590] width 13 height 13
radio input "true"
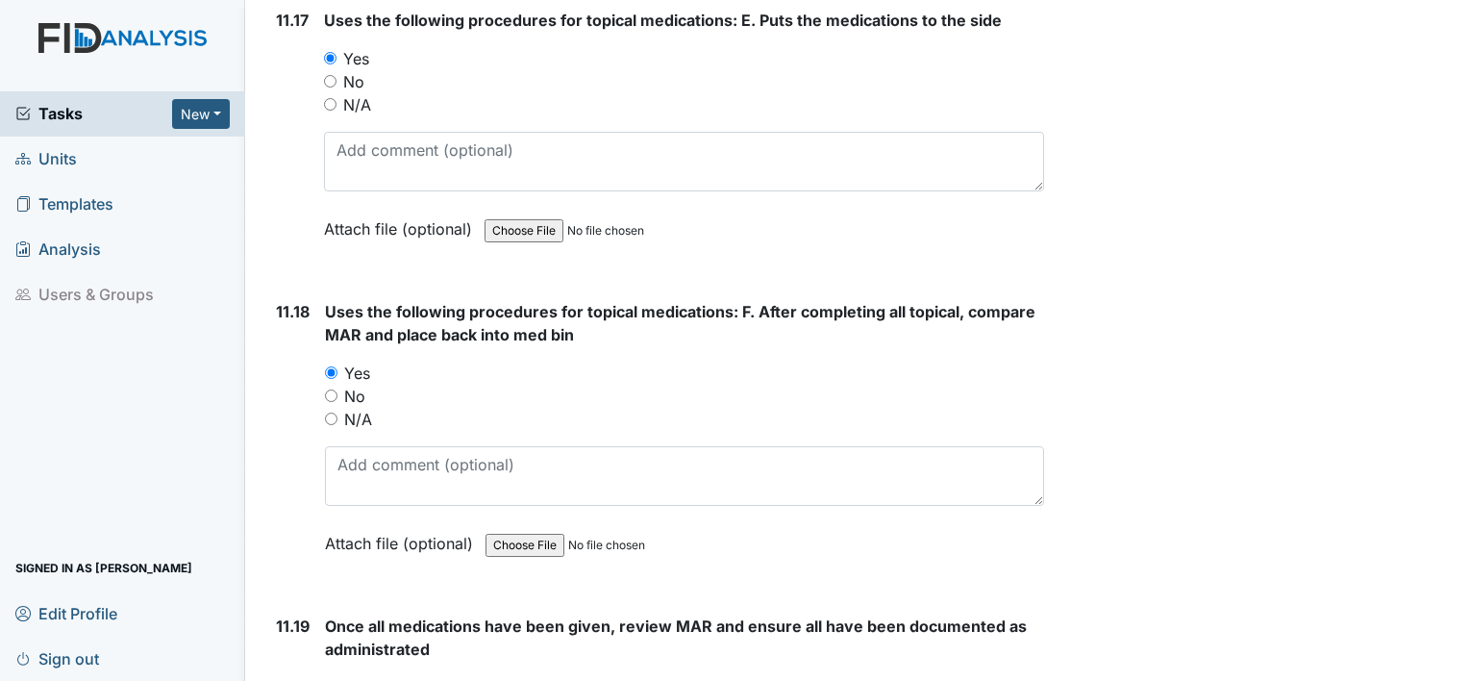
scroll to position [26729, 0]
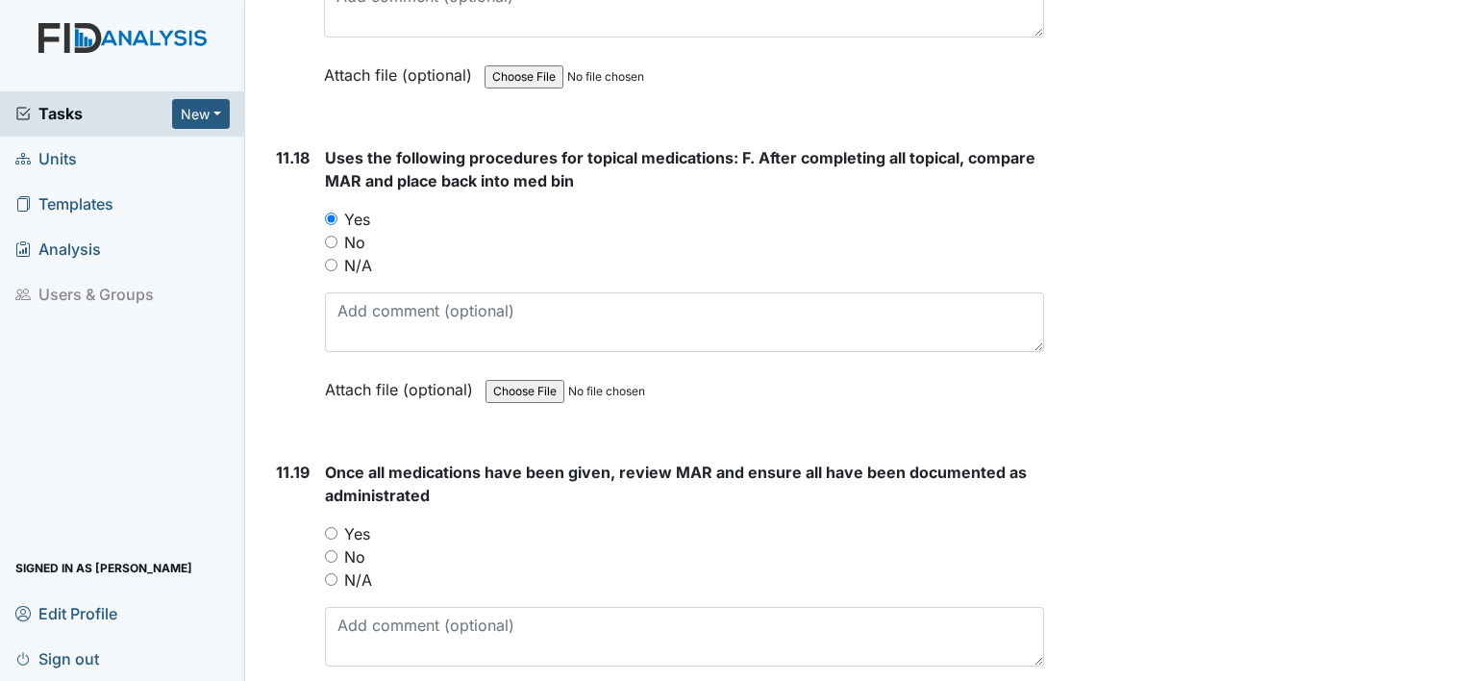
click at [332, 527] on input "Yes" at bounding box center [331, 533] width 13 height 13
radio input "true"
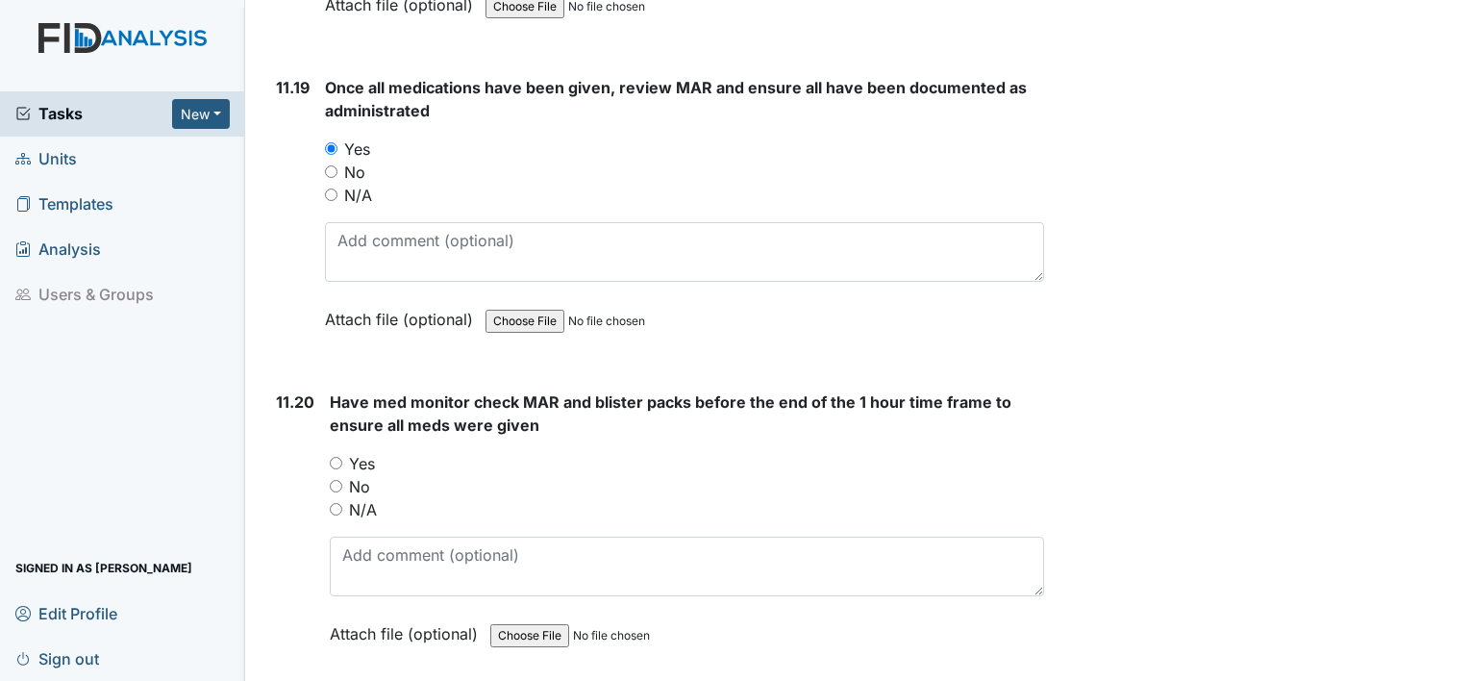
scroll to position [27179, 0]
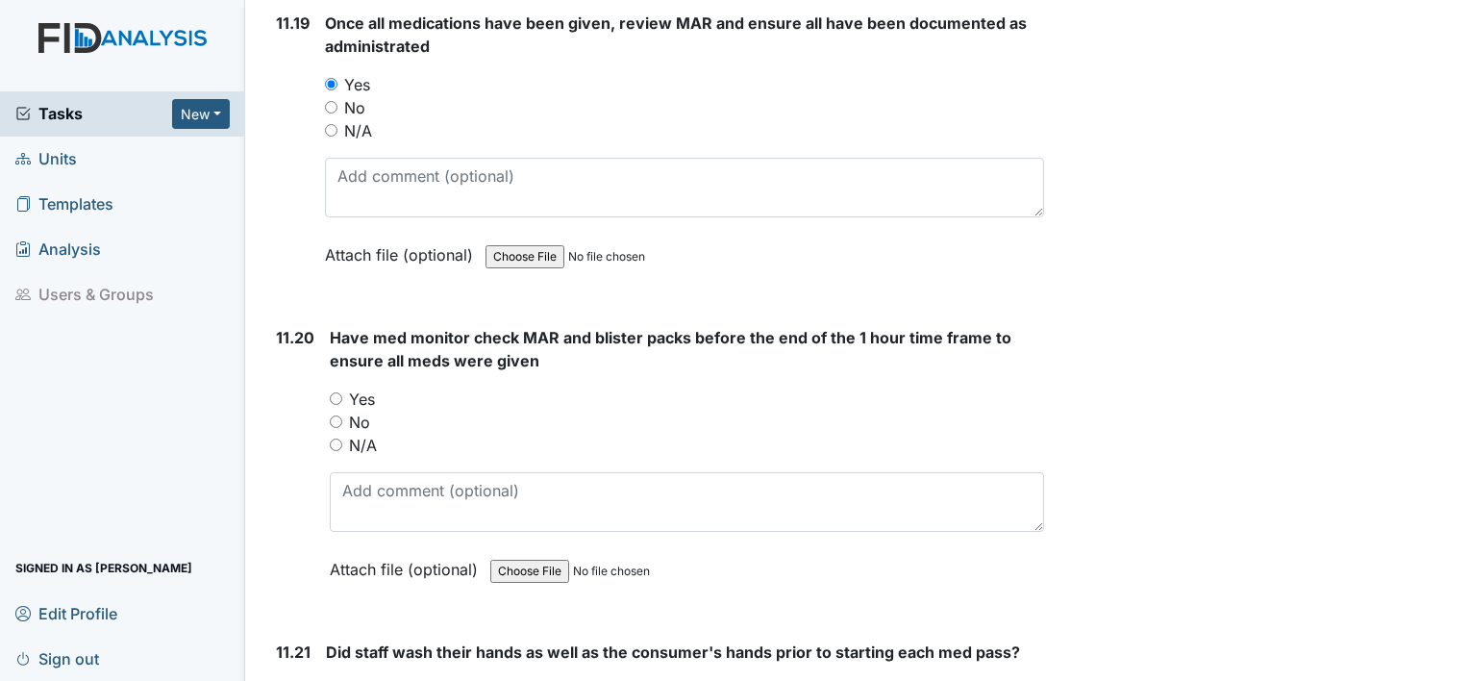
click at [338, 392] on input "Yes" at bounding box center [336, 398] width 13 height 13
radio input "true"
click at [334, 680] on input "Yes" at bounding box center [332, 690] width 13 height 13
radio input "true"
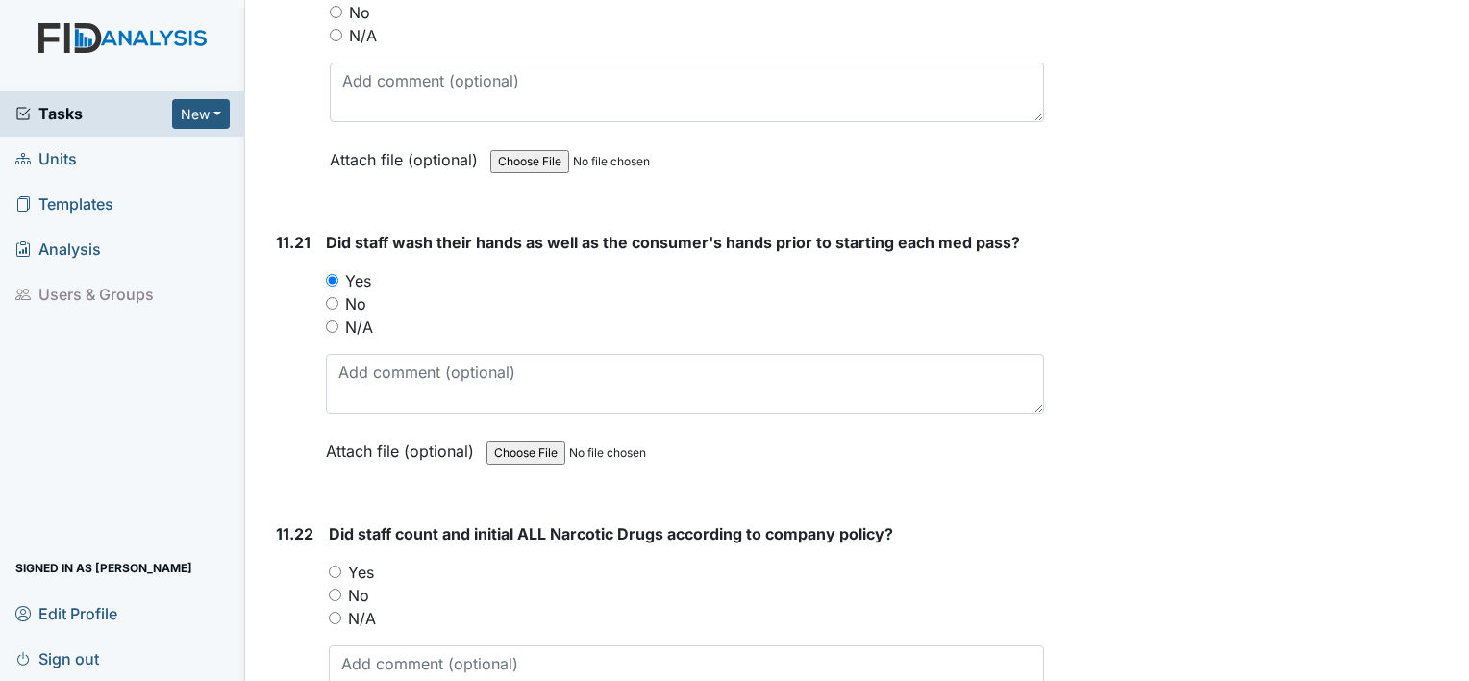
scroll to position [27640, 0]
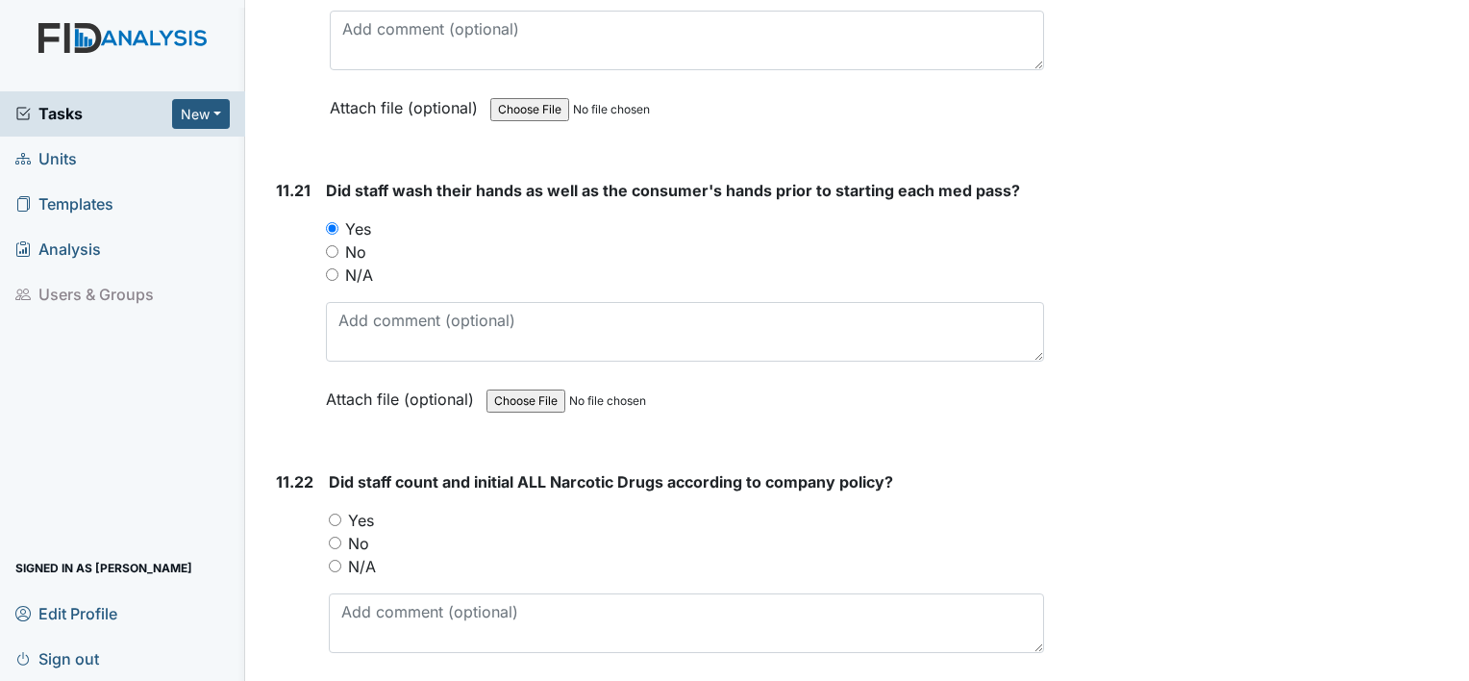
click at [334, 514] on input "Yes" at bounding box center [335, 520] width 13 height 13
radio input "true"
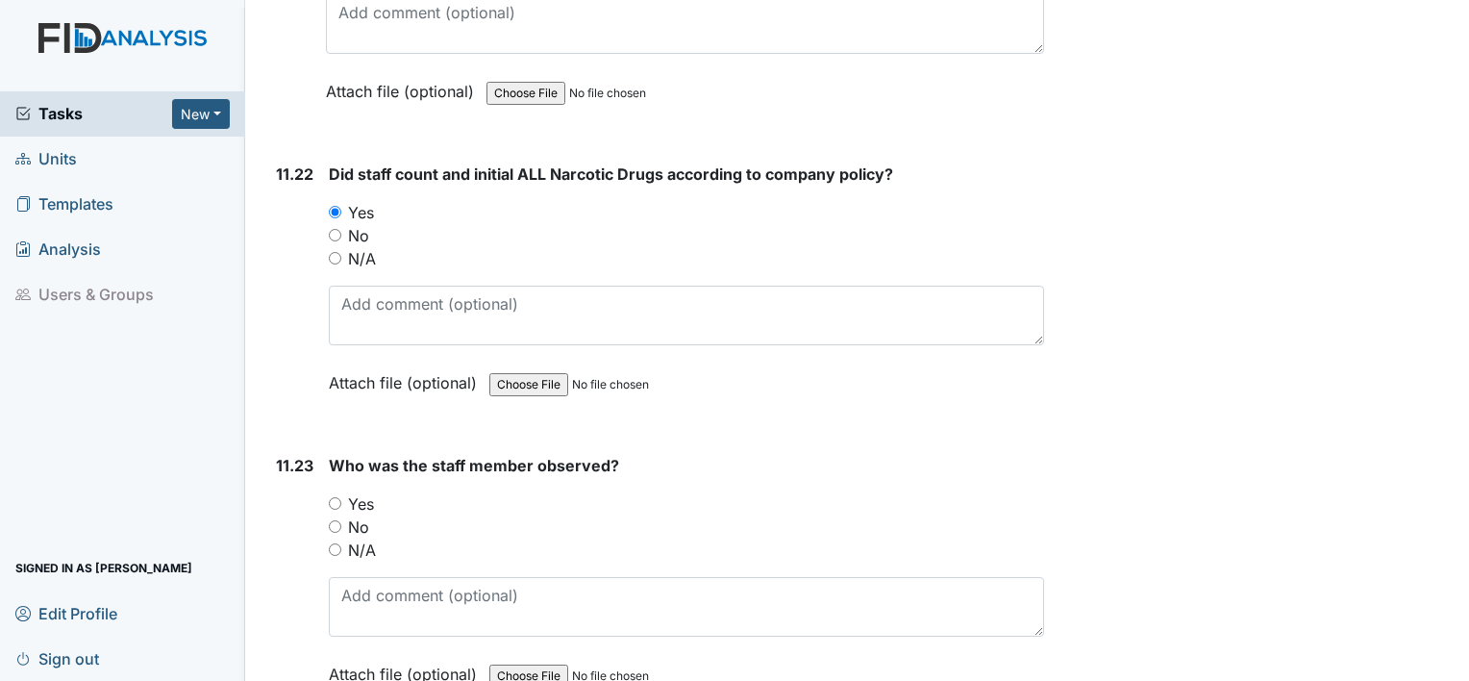
scroll to position [27973, 0]
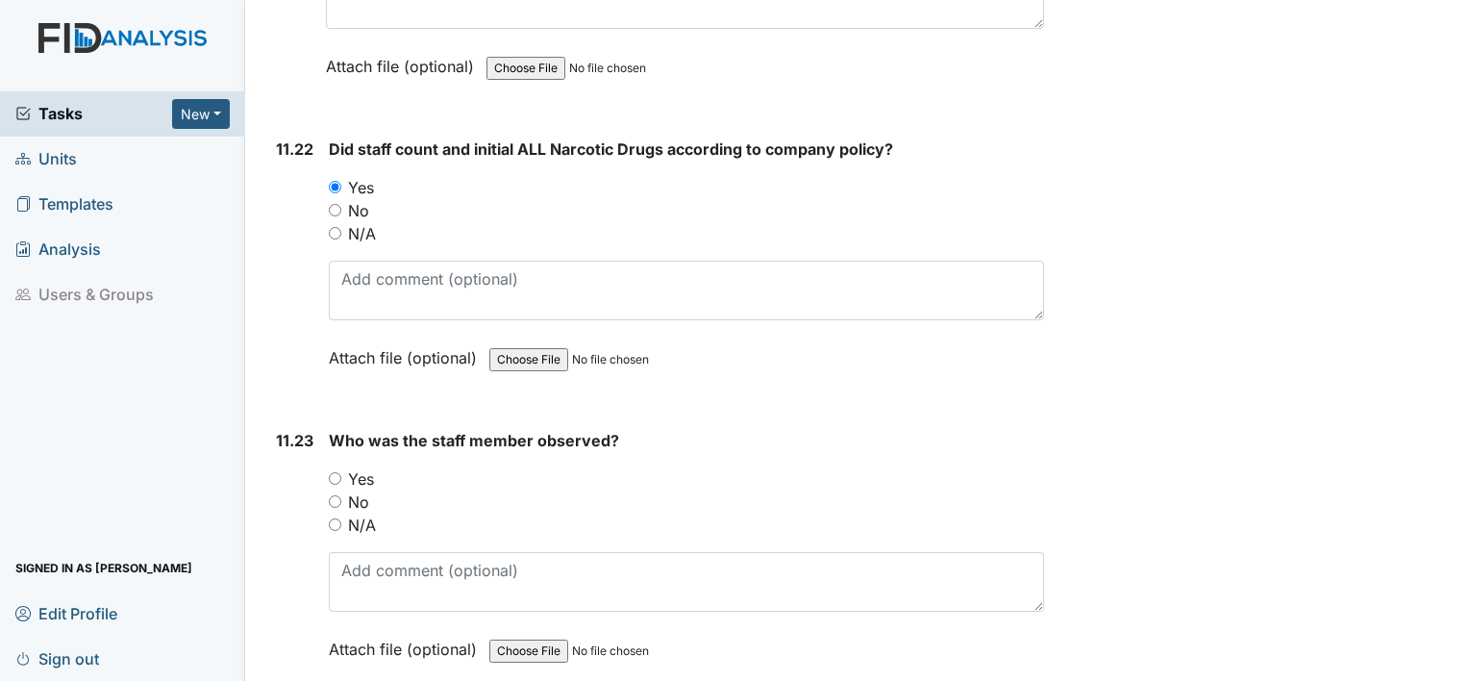
click at [339, 472] on input "Yes" at bounding box center [335, 478] width 13 height 13
radio input "true"
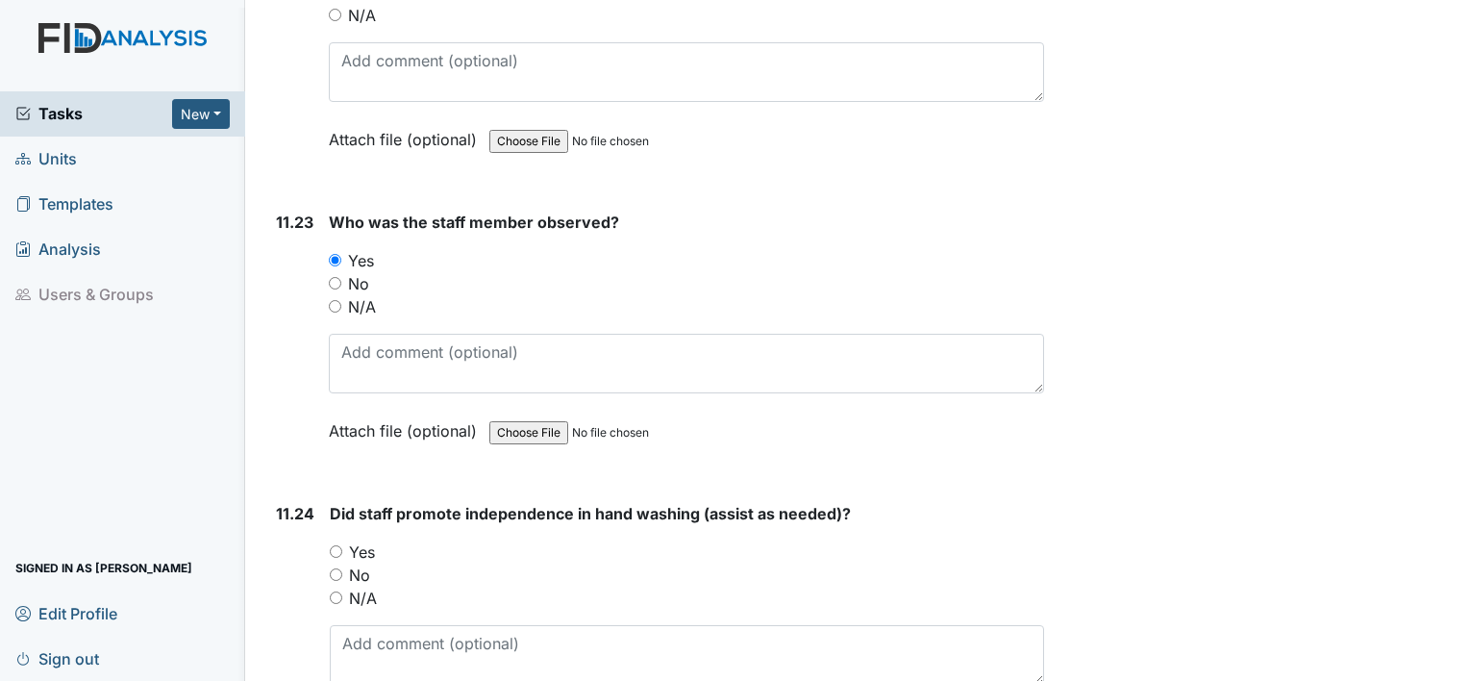
scroll to position [28281, 0]
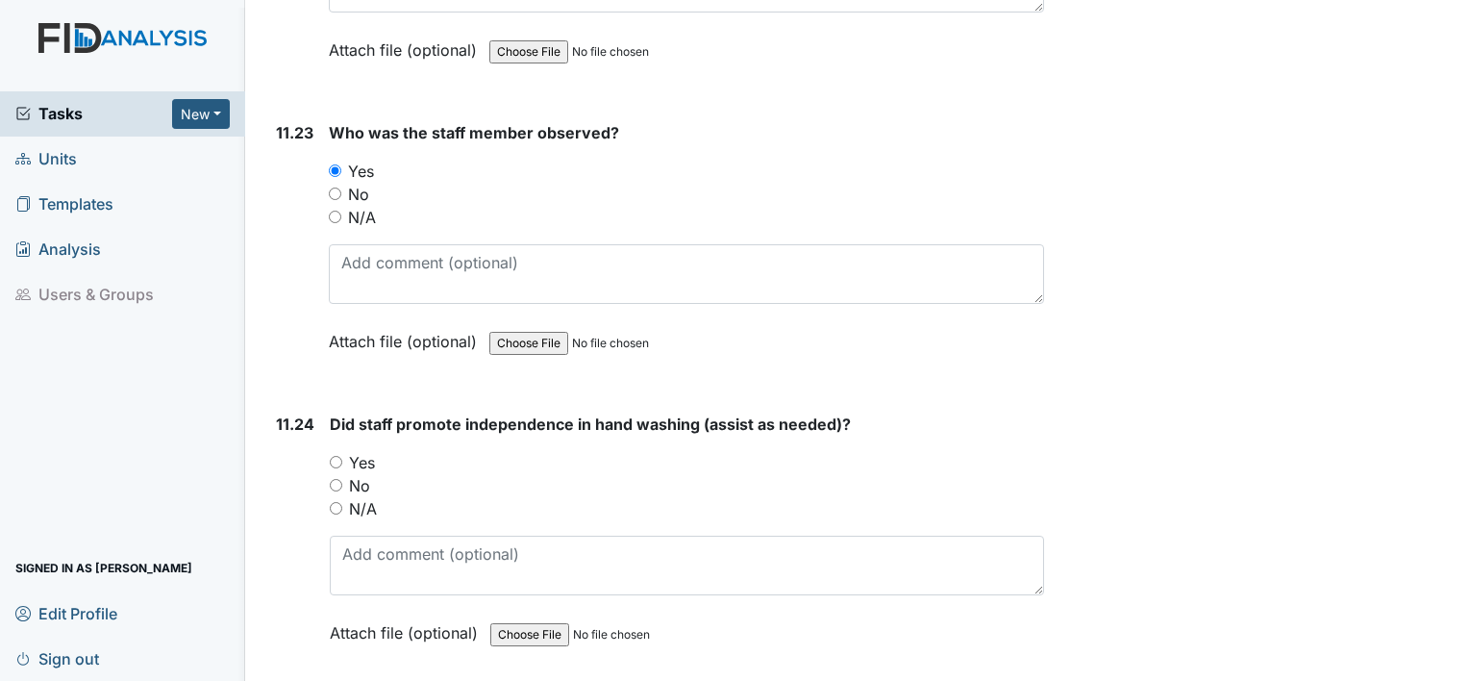
click at [333, 456] on input "Yes" at bounding box center [336, 462] width 13 height 13
radio input "true"
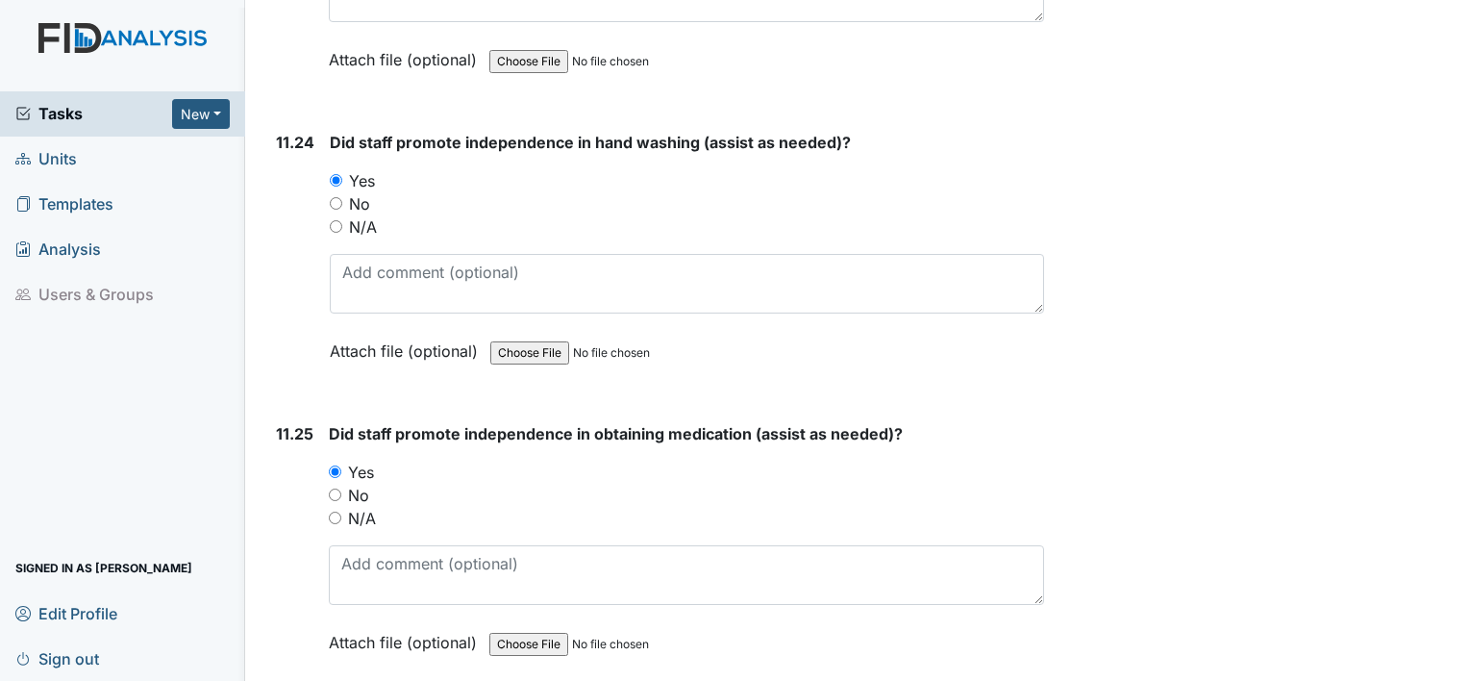
scroll to position [28665, 0]
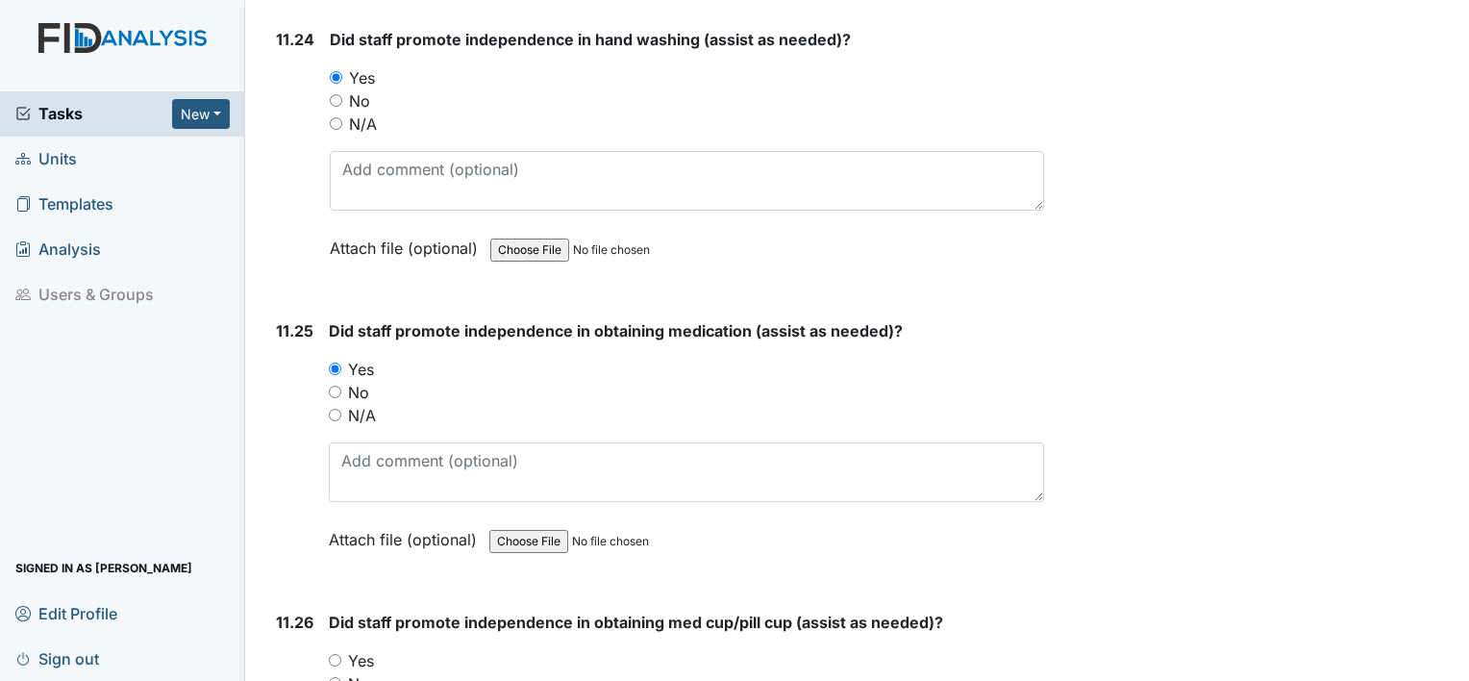
click at [338, 654] on input "Yes" at bounding box center [335, 660] width 13 height 13
radio input "true"
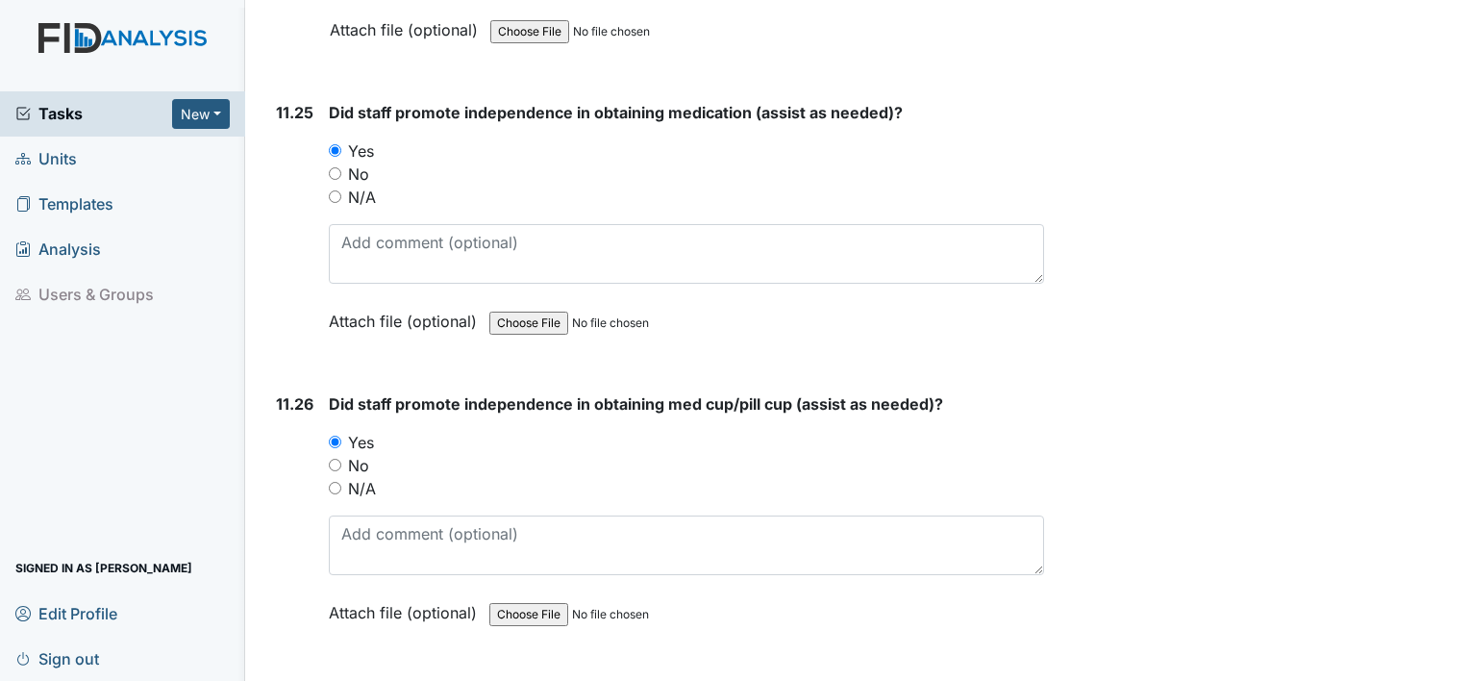
scroll to position [29037, 0]
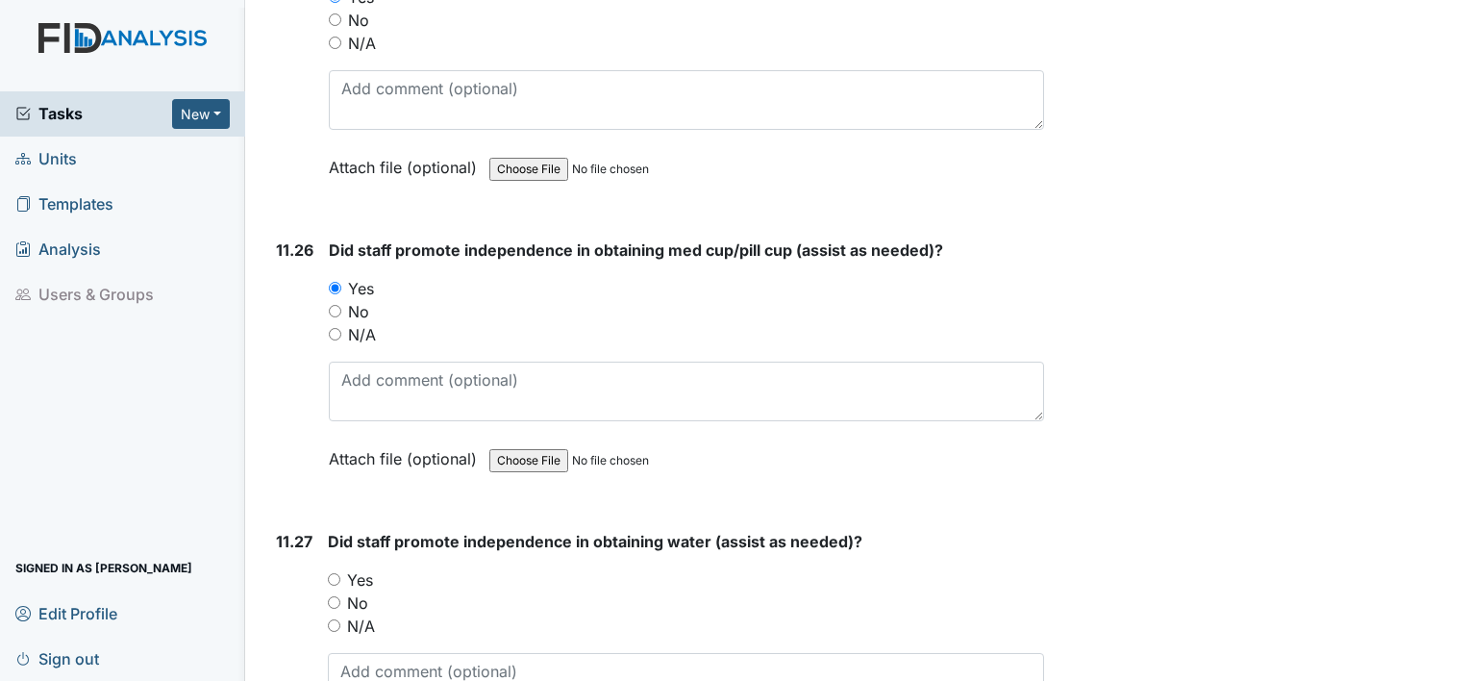
click at [330, 573] on input "Yes" at bounding box center [334, 579] width 13 height 13
radio input "true"
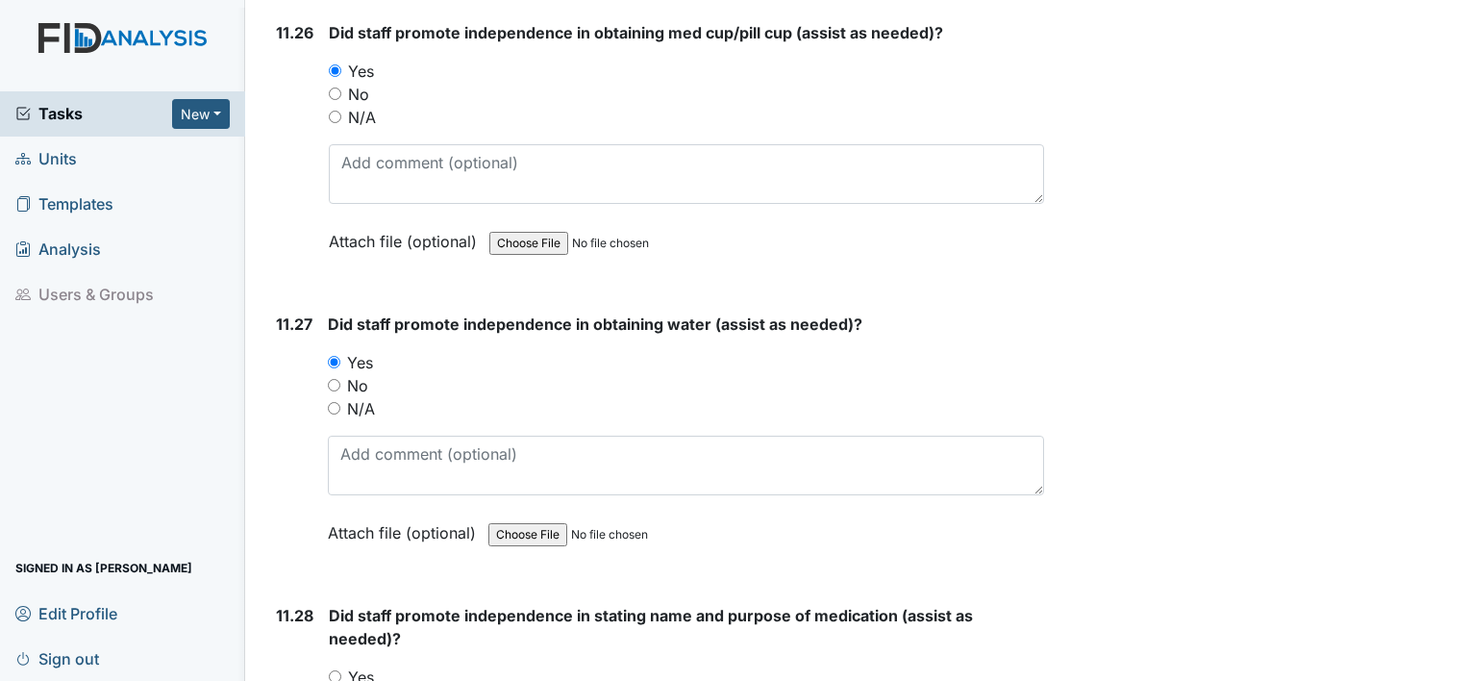
scroll to position [29422, 0]
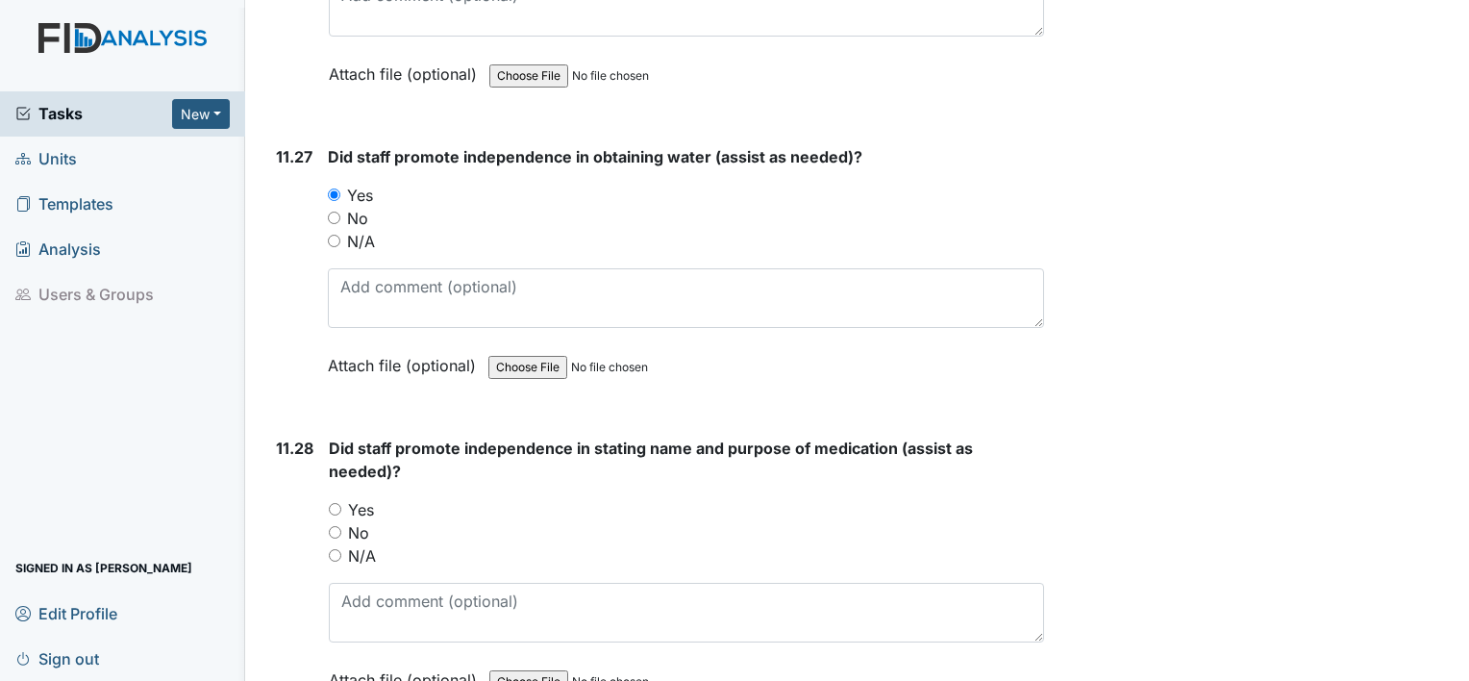
click at [330, 503] on input "Yes" at bounding box center [335, 509] width 13 height 13
radio input "true"
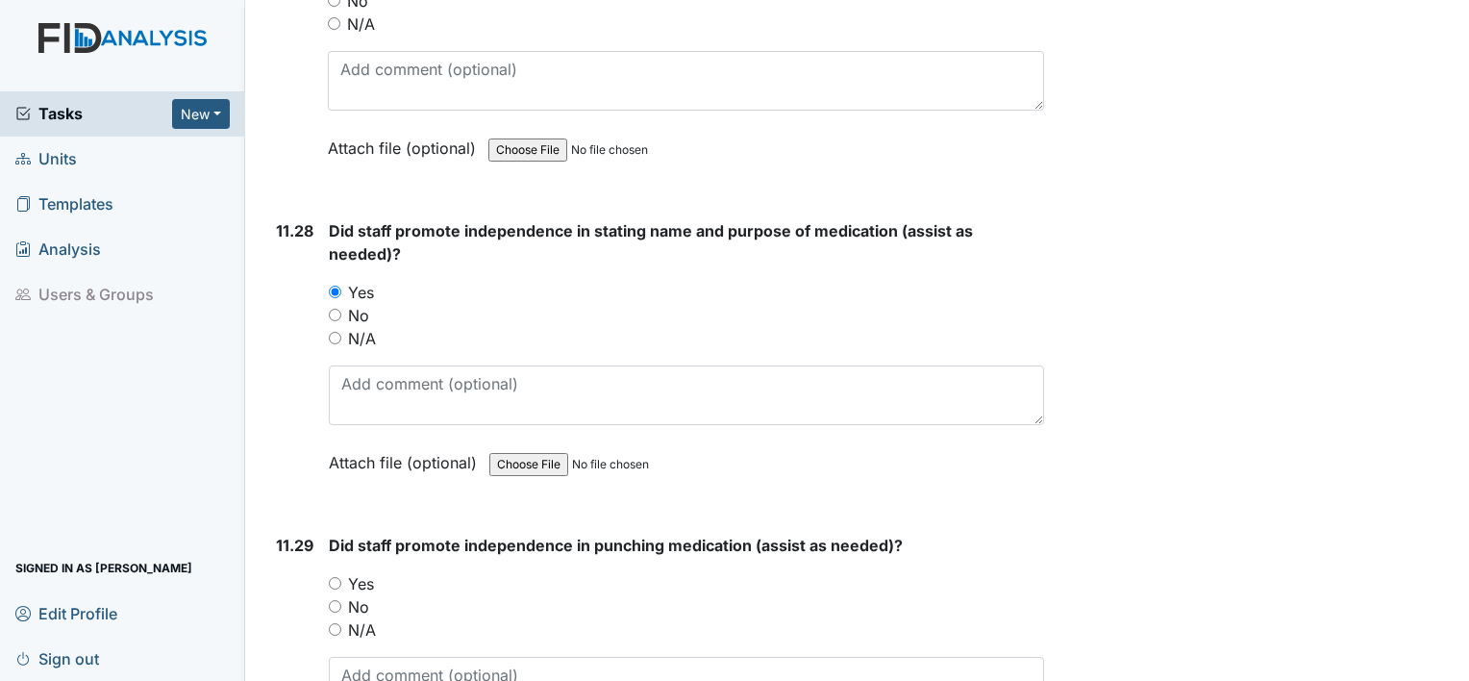
scroll to position [29768, 0]
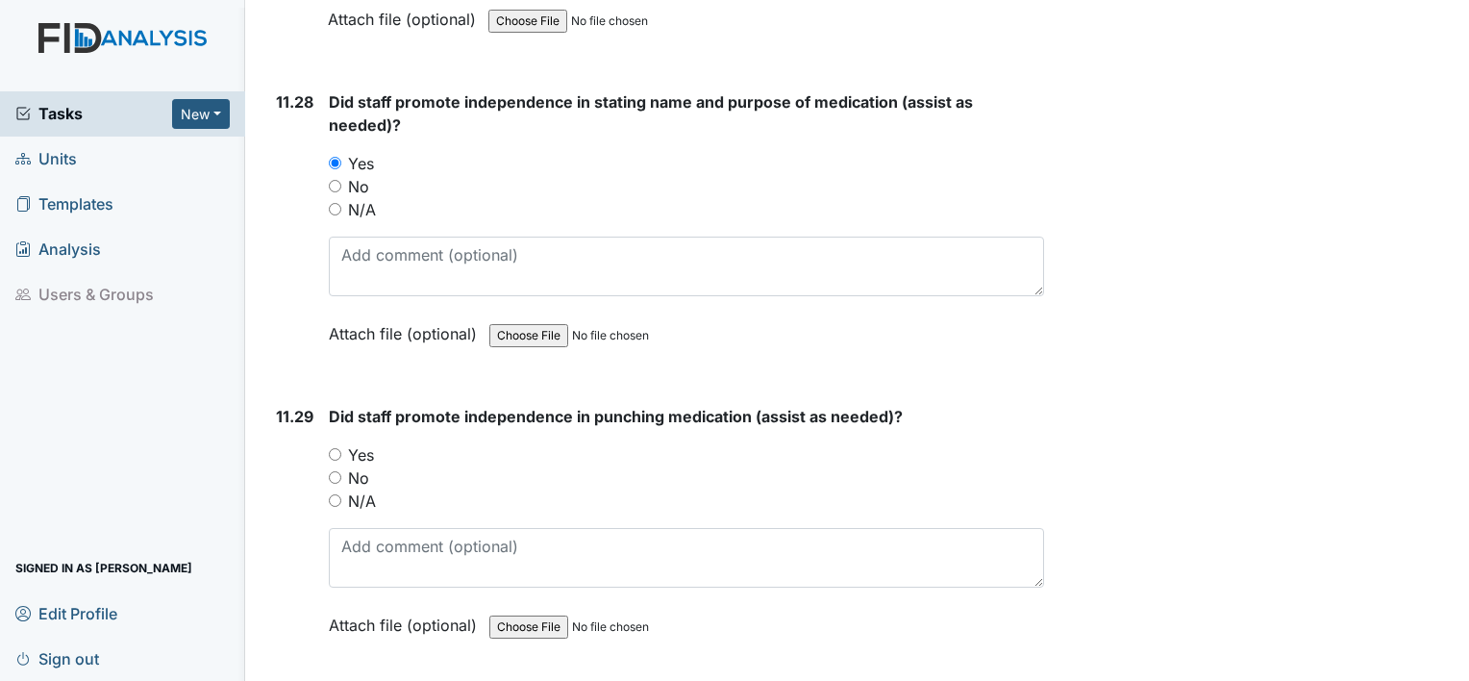
click at [332, 448] on input "Yes" at bounding box center [335, 454] width 13 height 13
radio input "true"
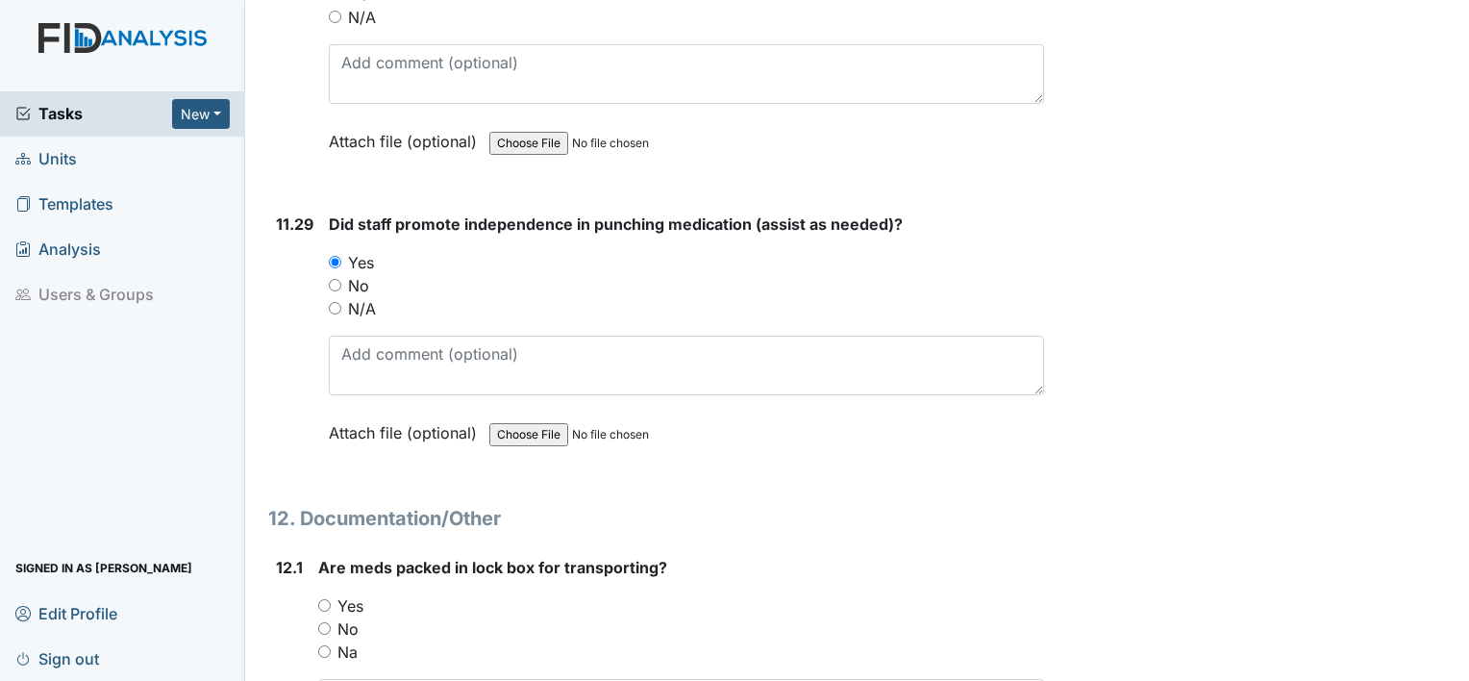
scroll to position [29999, 0]
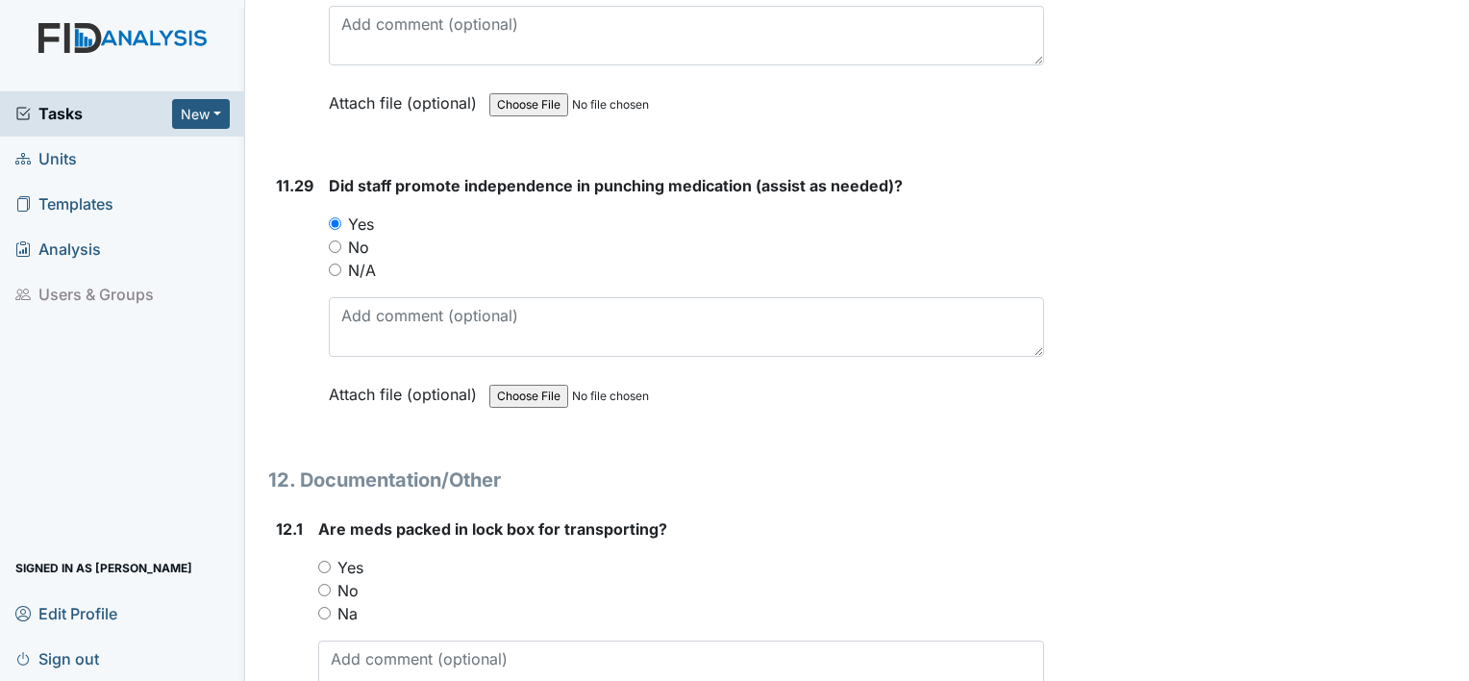
click at [327, 561] on input "Yes" at bounding box center [324, 567] width 13 height 13
radio input "true"
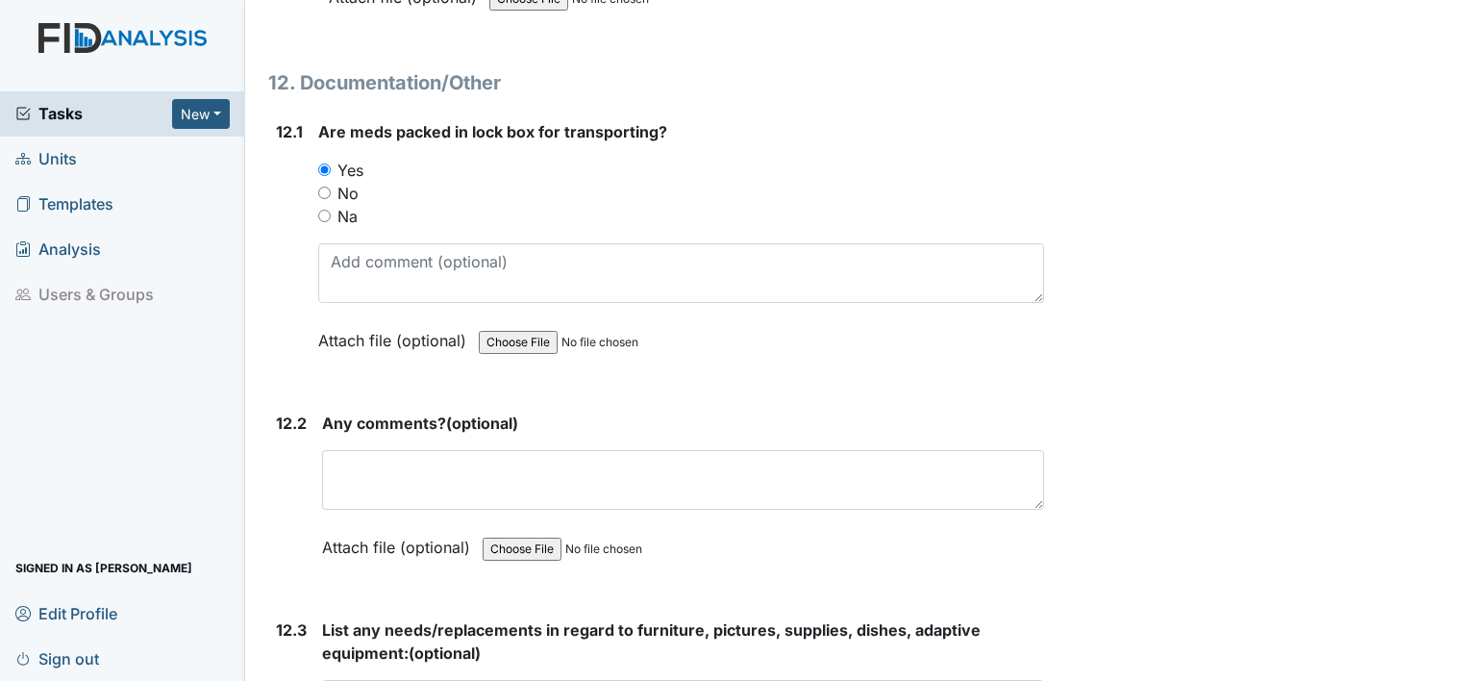
scroll to position [30421, 0]
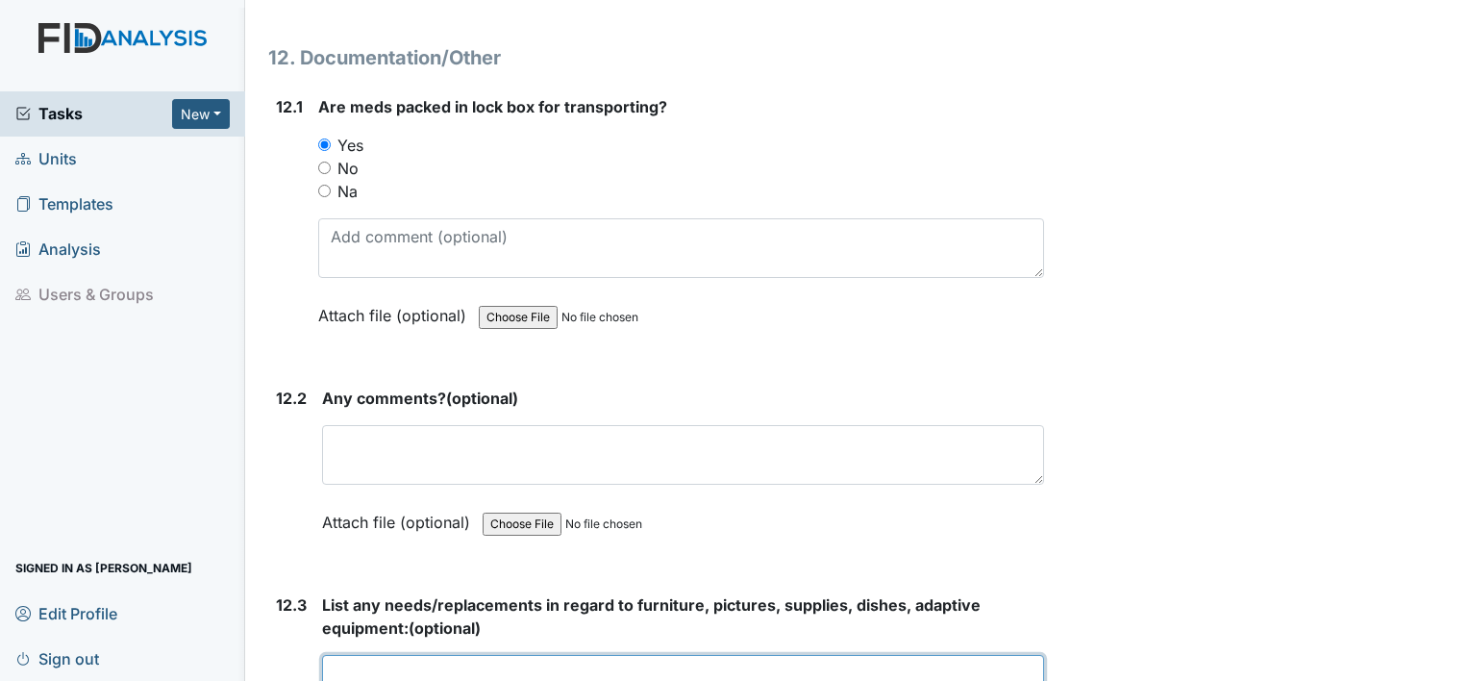
click at [360, 655] on textarea at bounding box center [683, 685] width 722 height 60
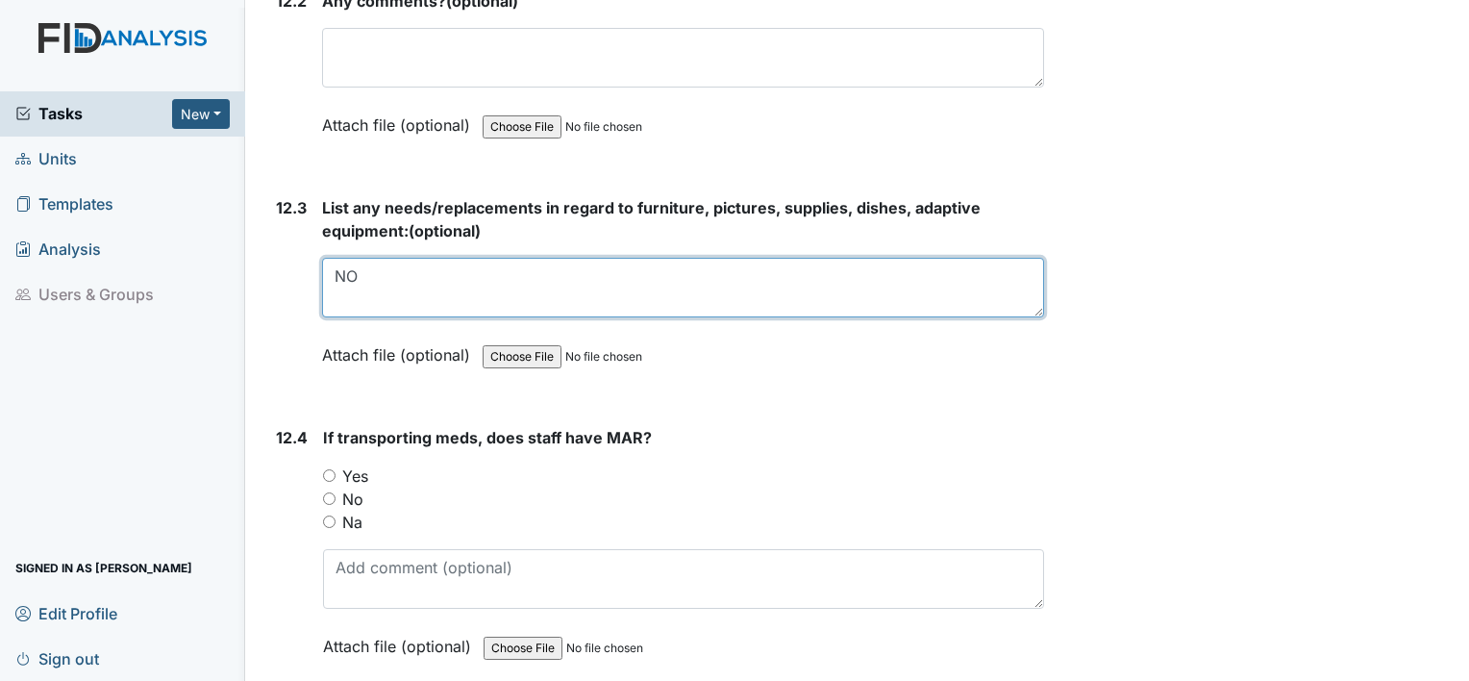
scroll to position [30831, 0]
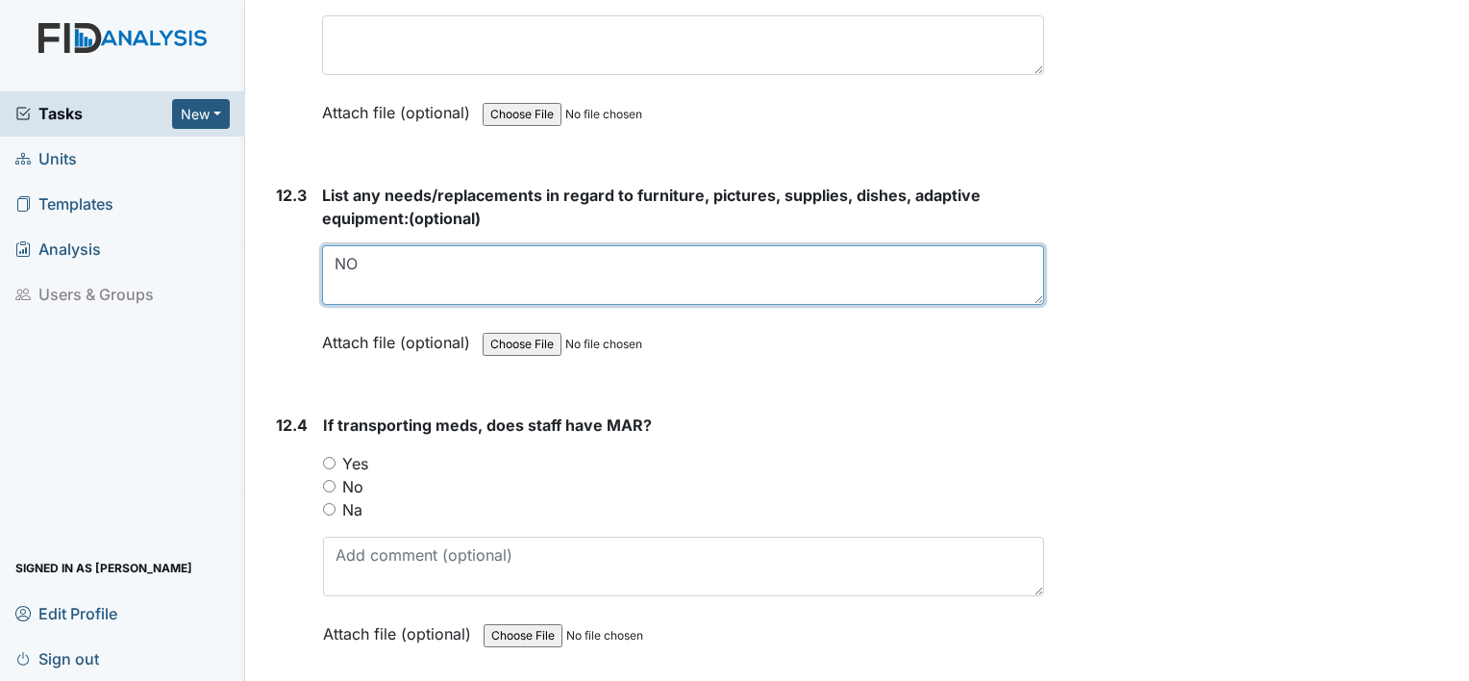
type textarea "NO"
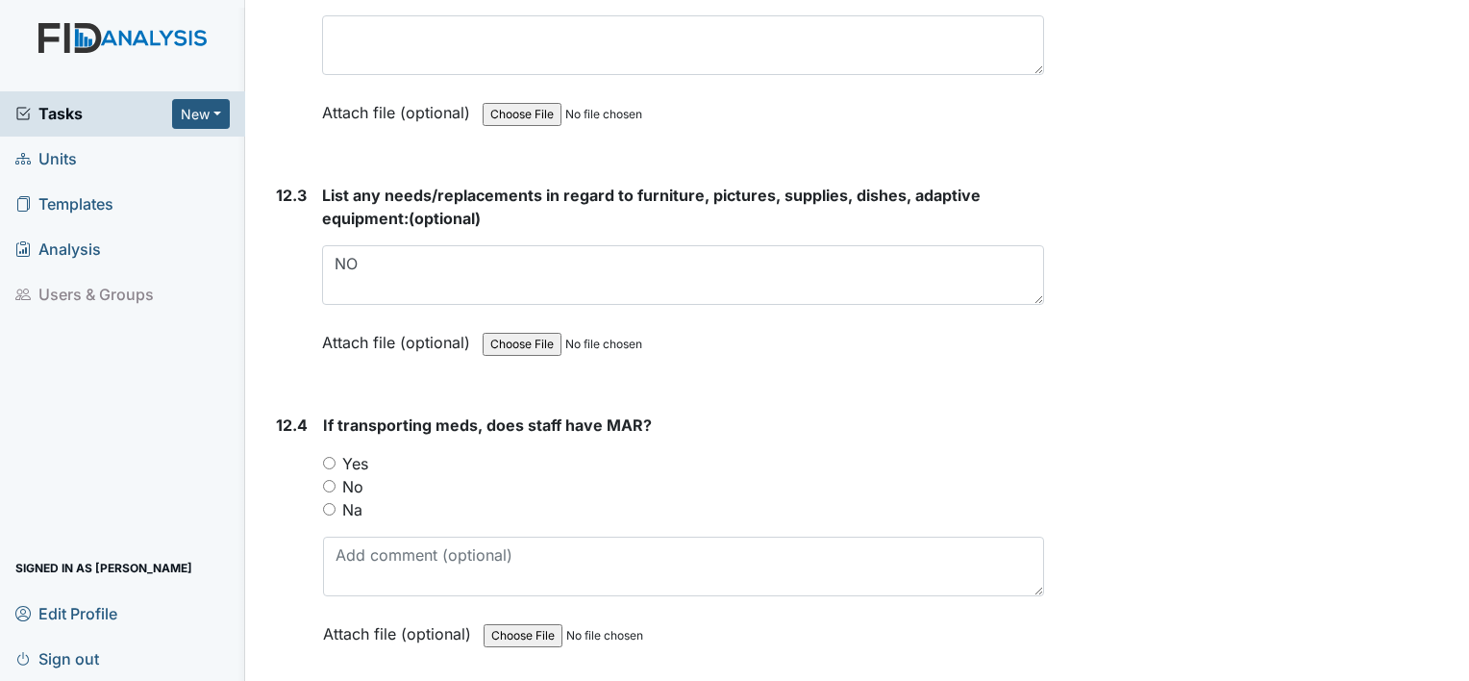
click at [329, 457] on input "Yes" at bounding box center [329, 463] width 13 height 13
radio input "true"
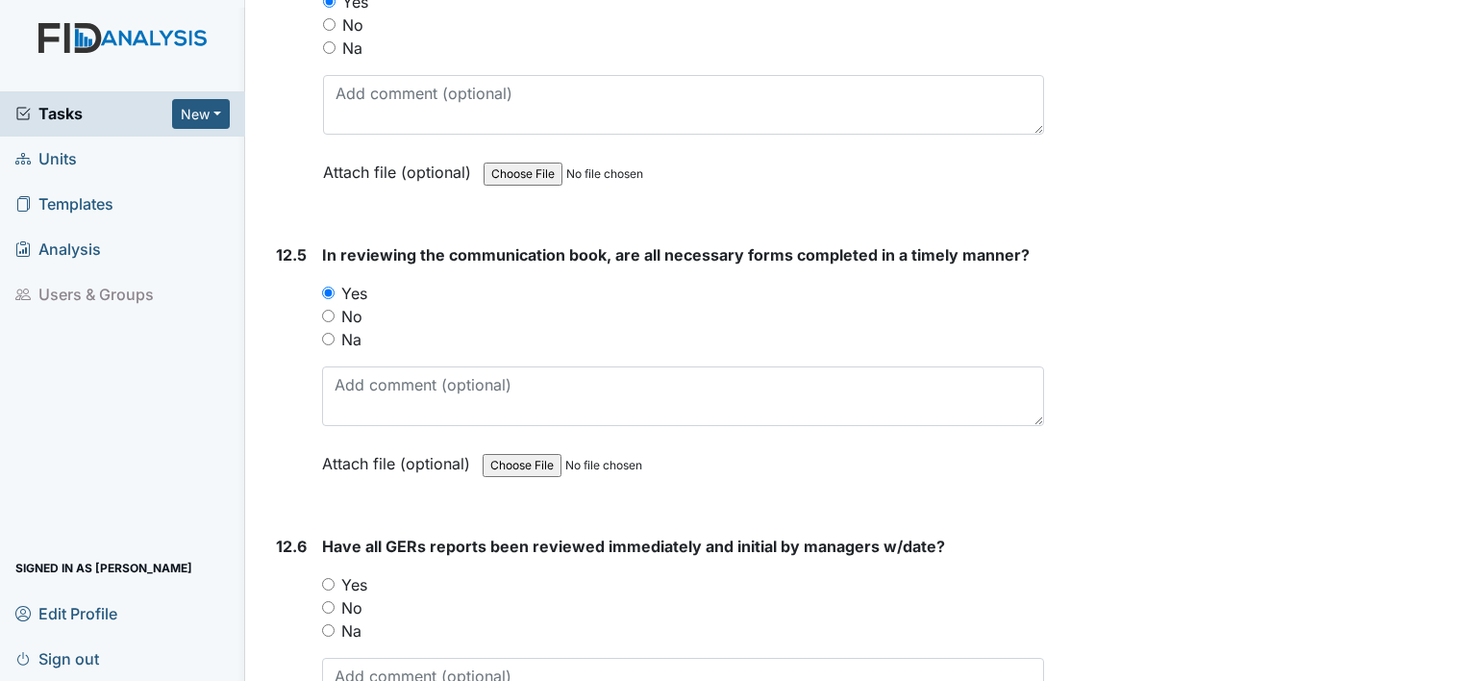
scroll to position [31357, 0]
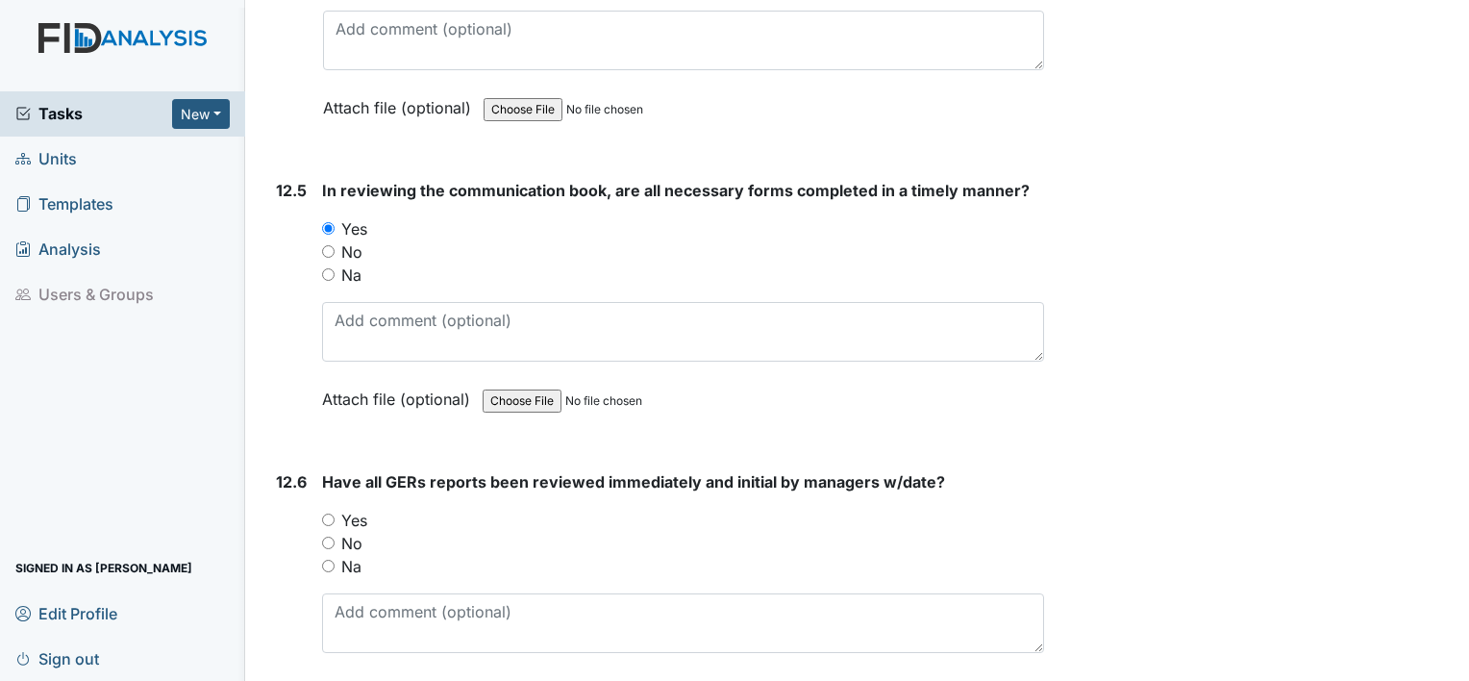
click at [331, 514] on input "Yes" at bounding box center [328, 520] width 13 height 13
radio input "true"
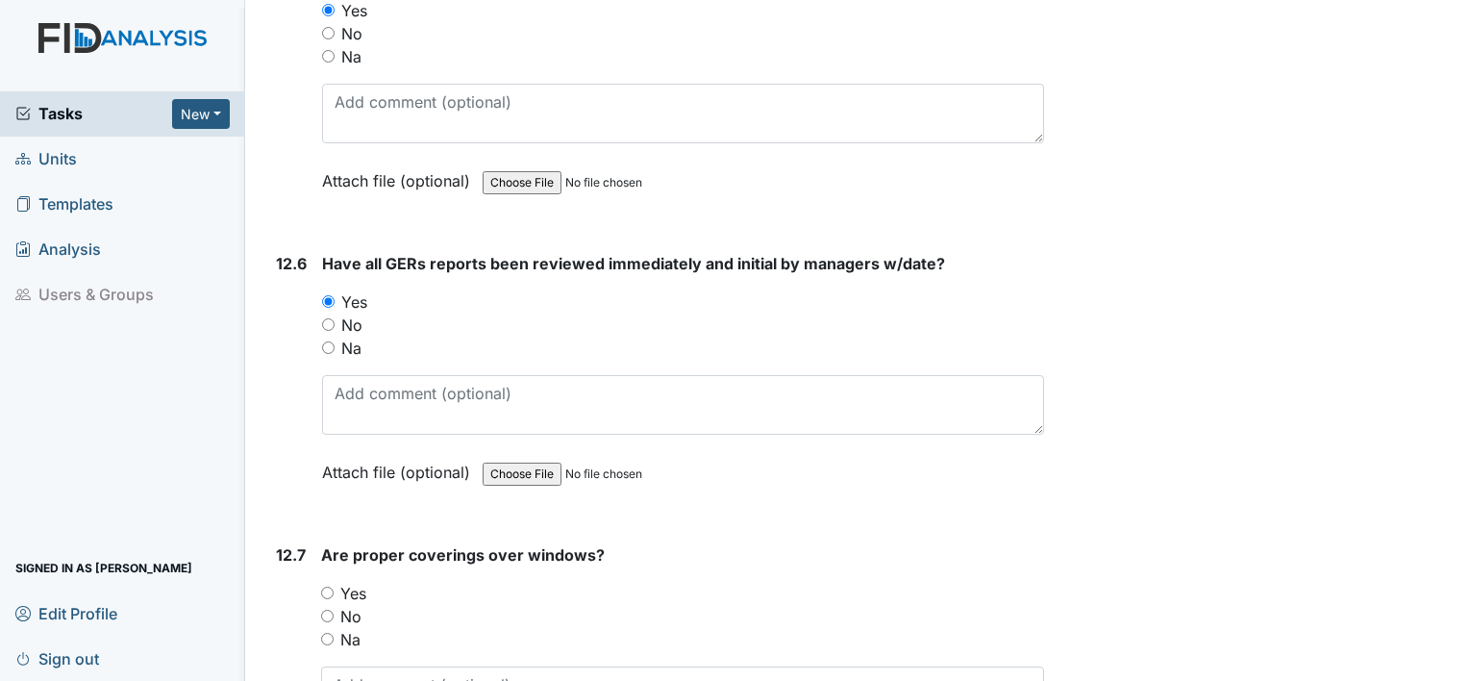
scroll to position [31728, 0]
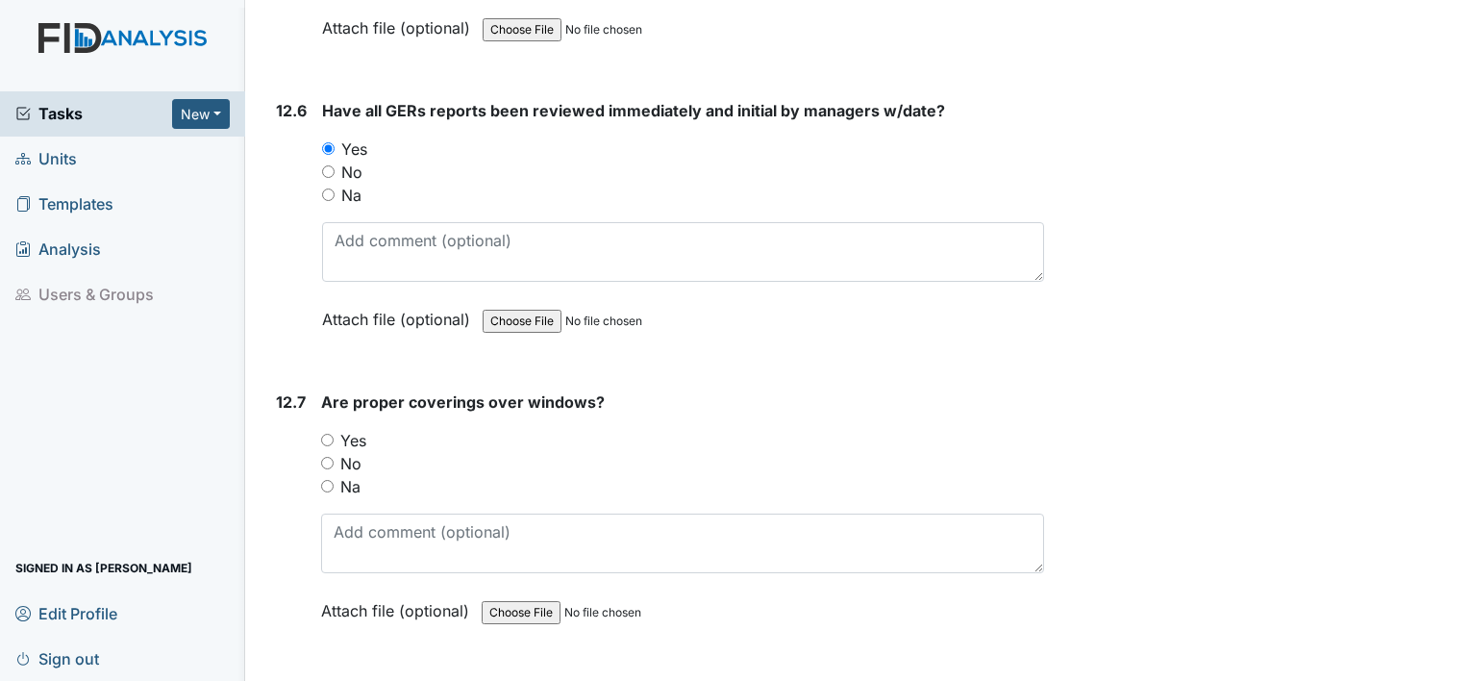
click at [321, 434] on input "Yes" at bounding box center [327, 440] width 13 height 13
radio input "true"
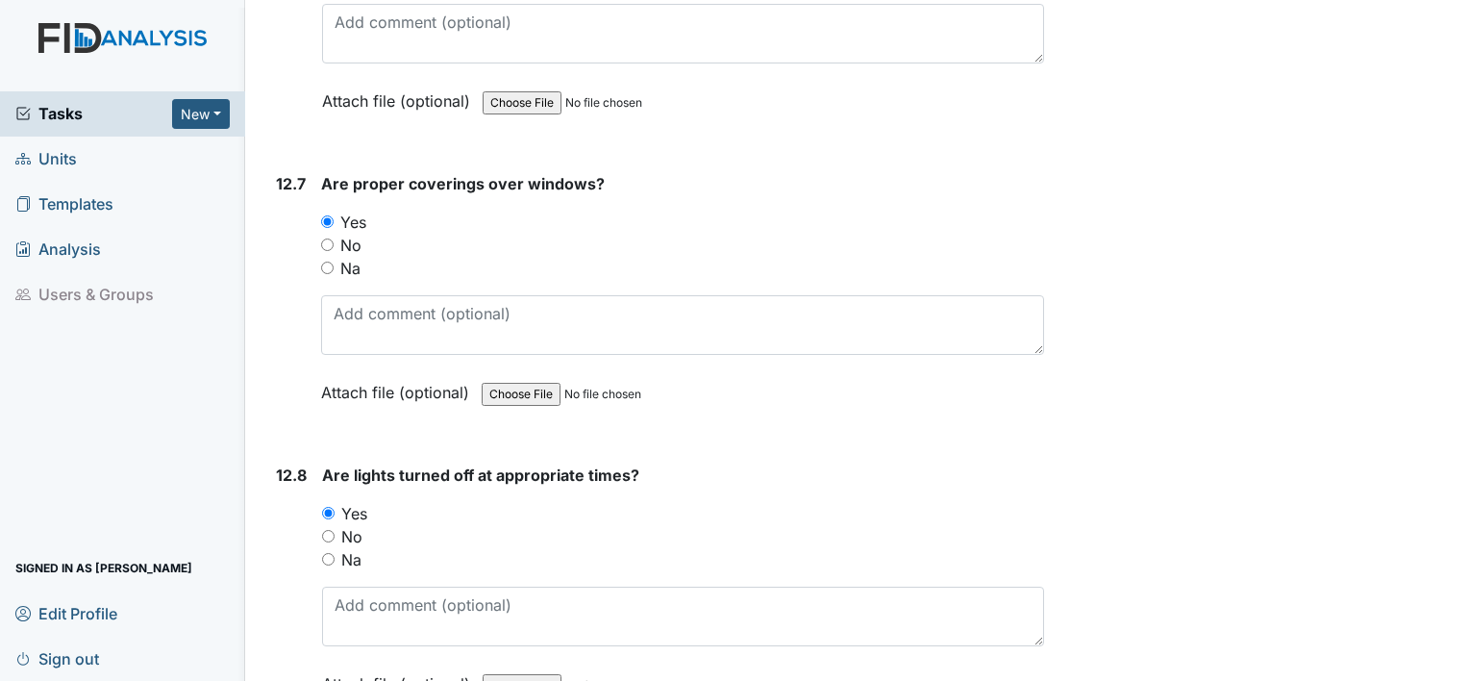
scroll to position [31972, 0]
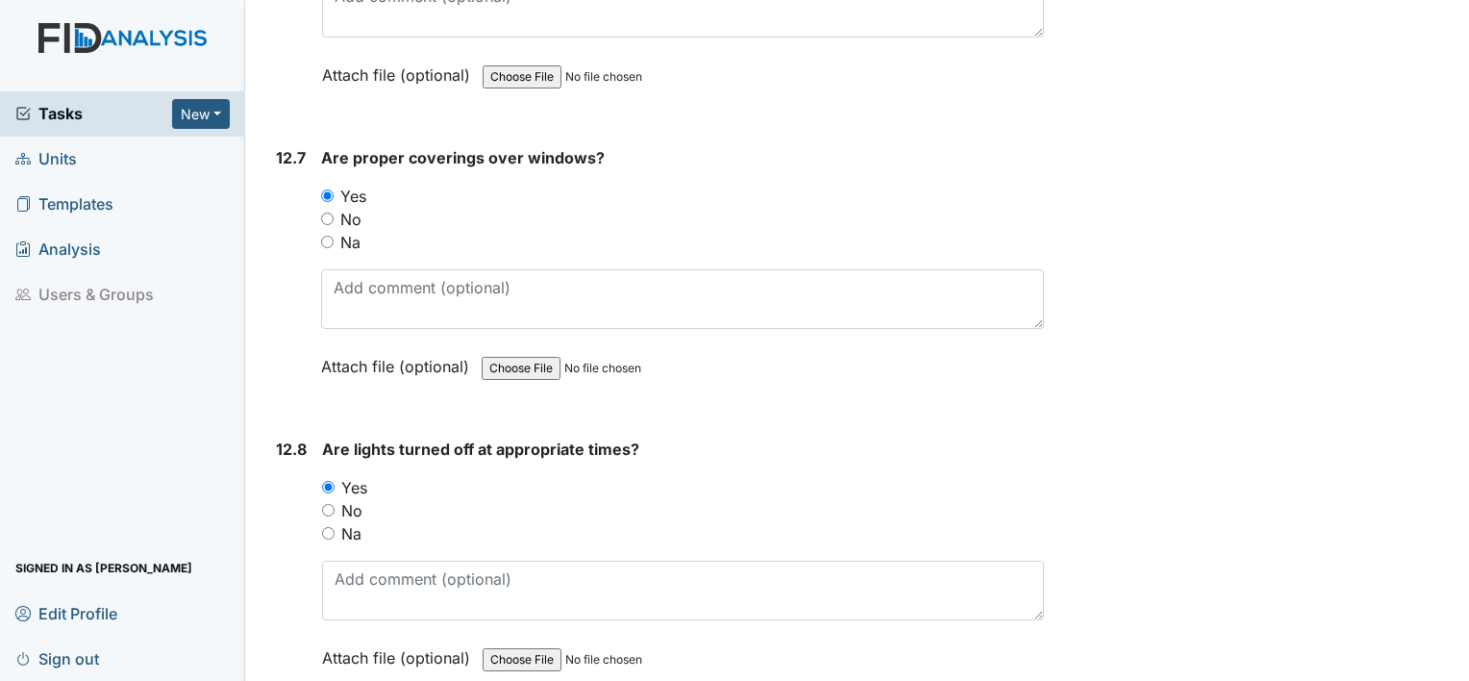
radio input "true"
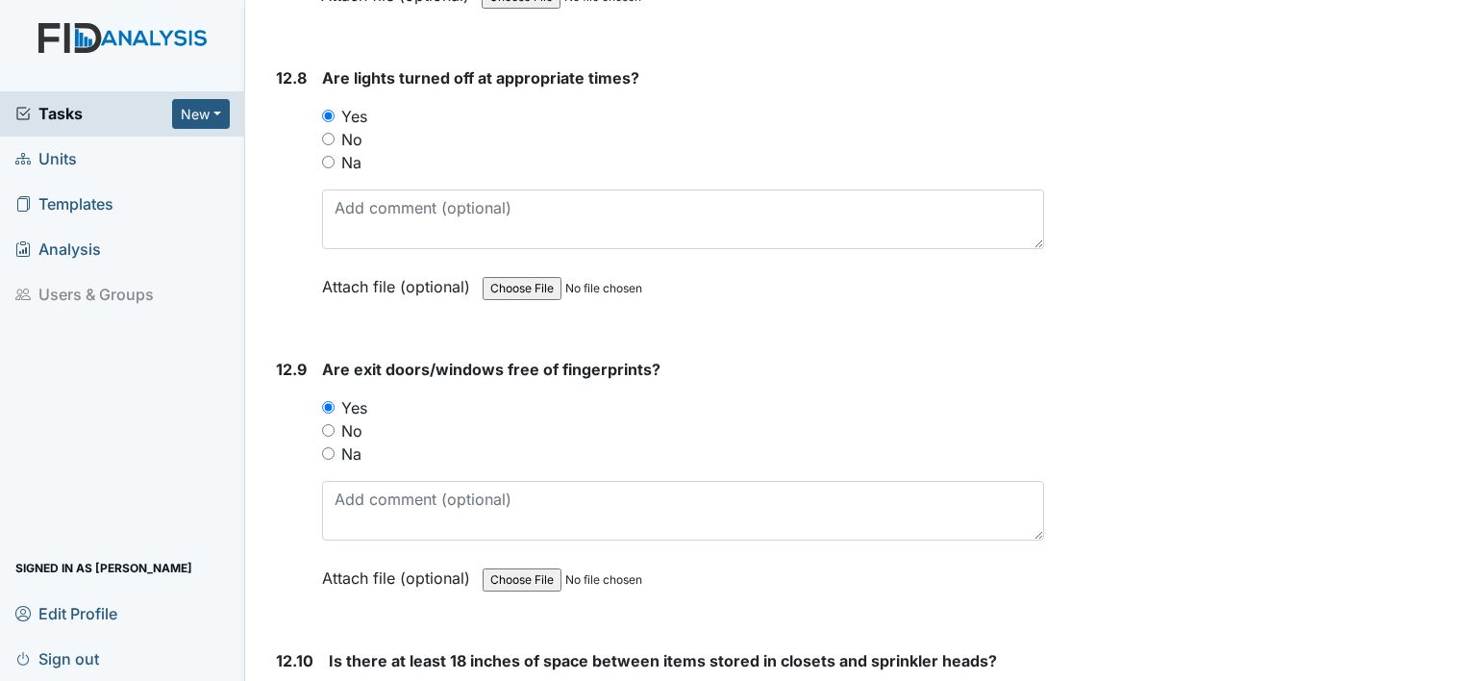
scroll to position [32472, 0]
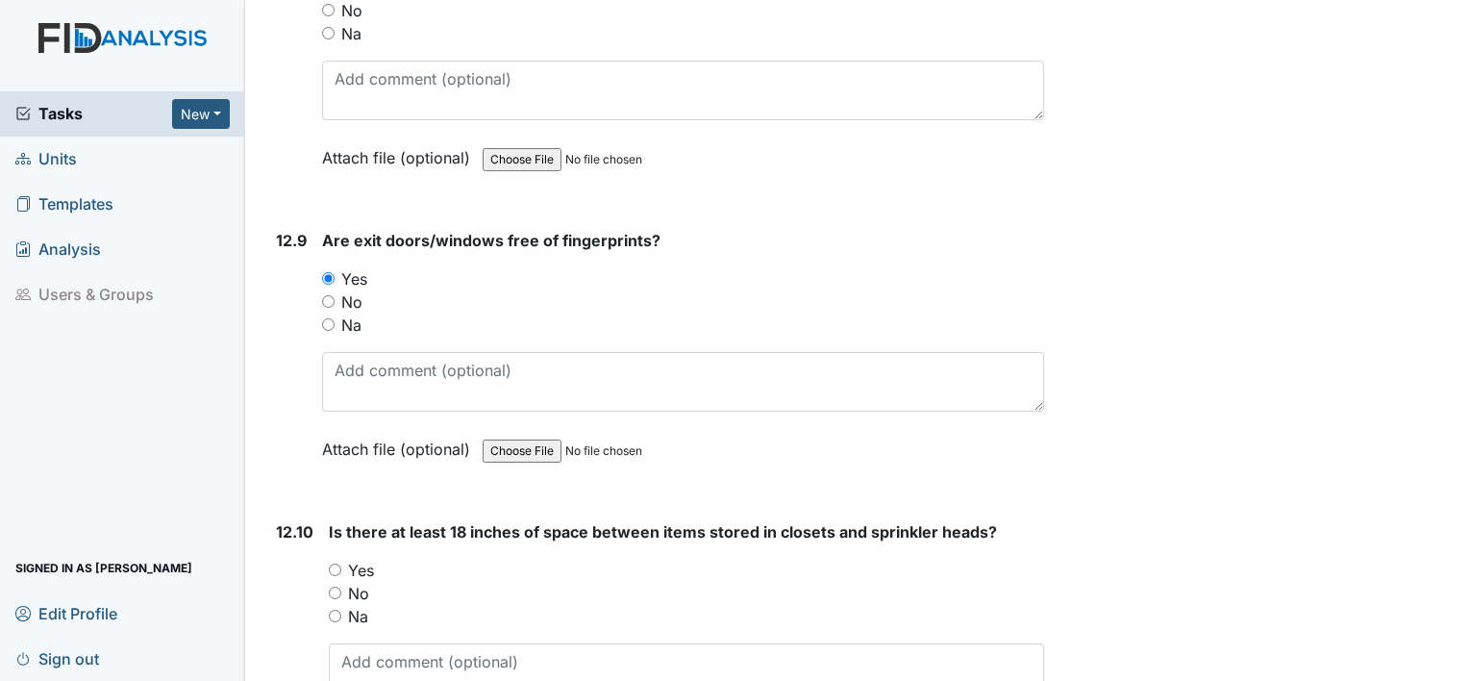
click at [340, 559] on div "Yes" at bounding box center [686, 570] width 715 height 23
click at [334, 564] on input "Yes" at bounding box center [335, 570] width 13 height 13
radio input "true"
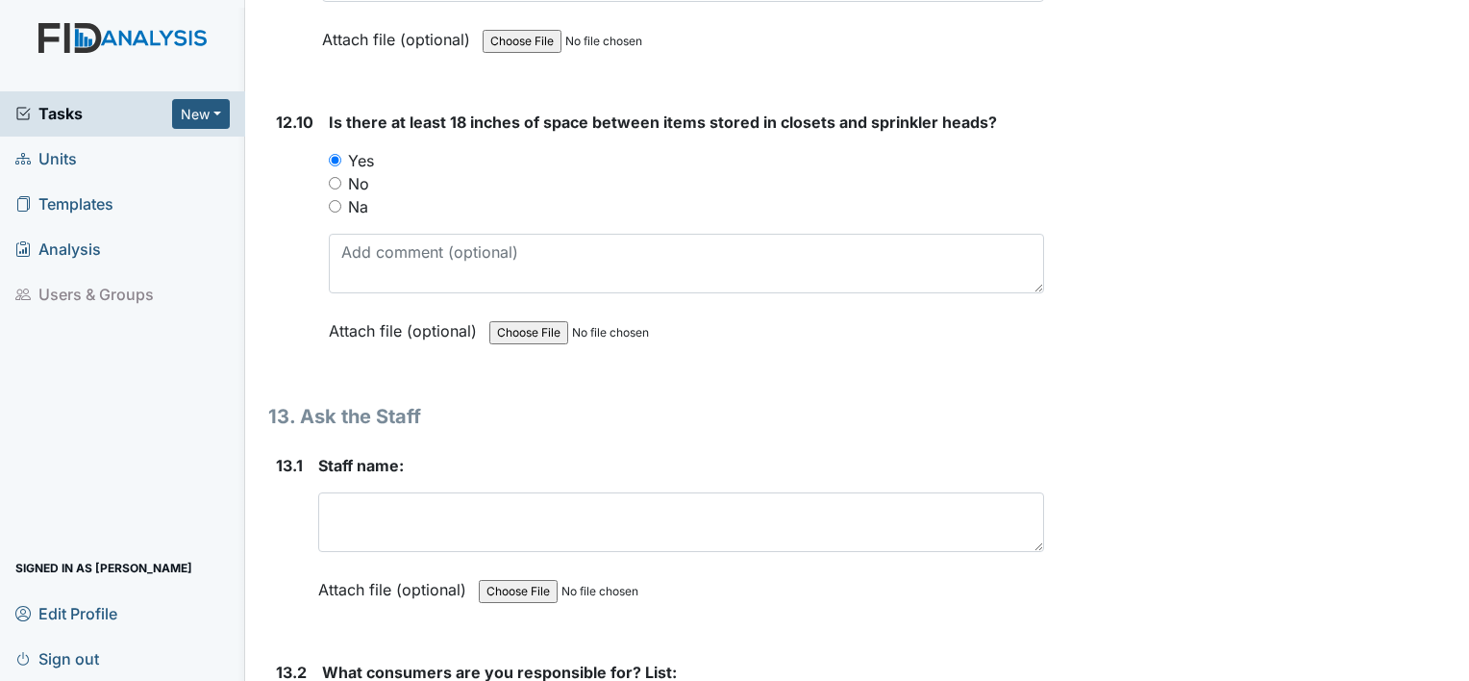
scroll to position [32934, 0]
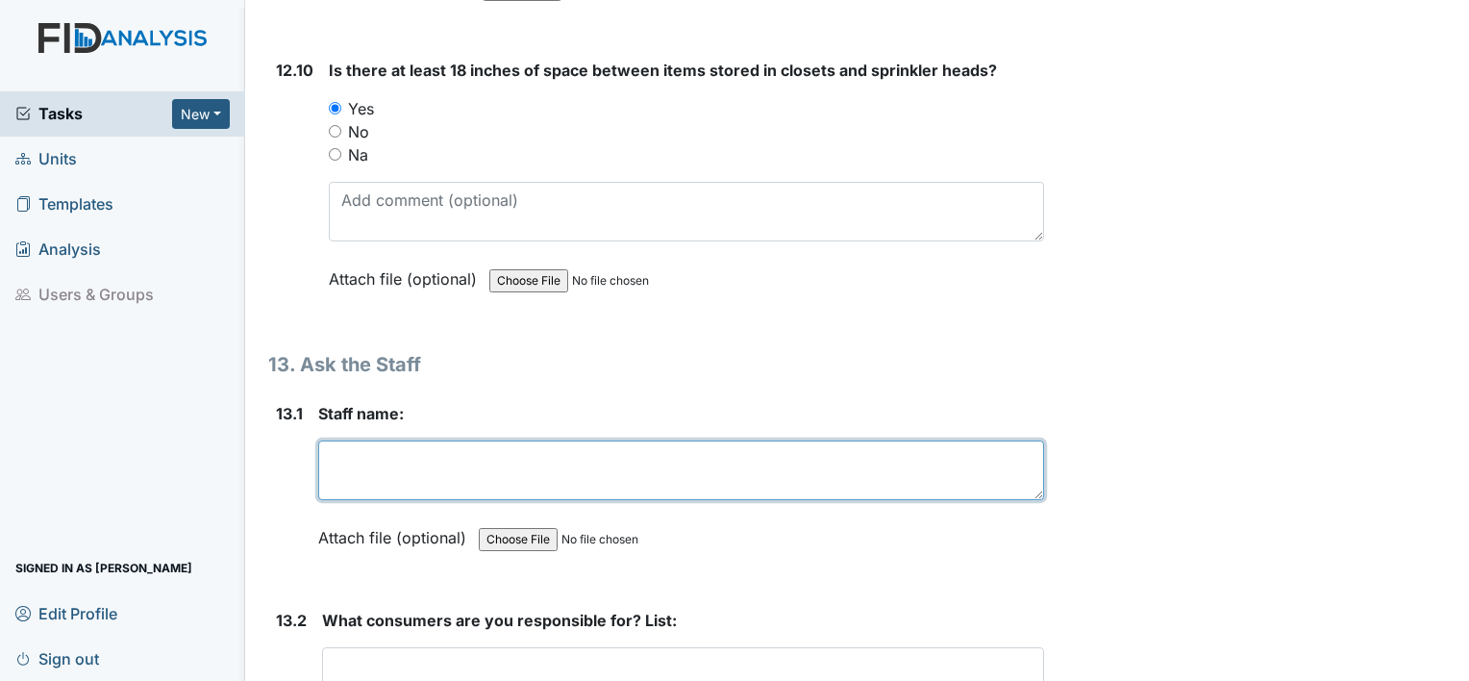
click at [413, 440] on textarea at bounding box center [681, 470] width 726 height 60
click at [413, 440] on textarea "Tash" at bounding box center [681, 470] width 726 height 60
type textarea "Tasha"
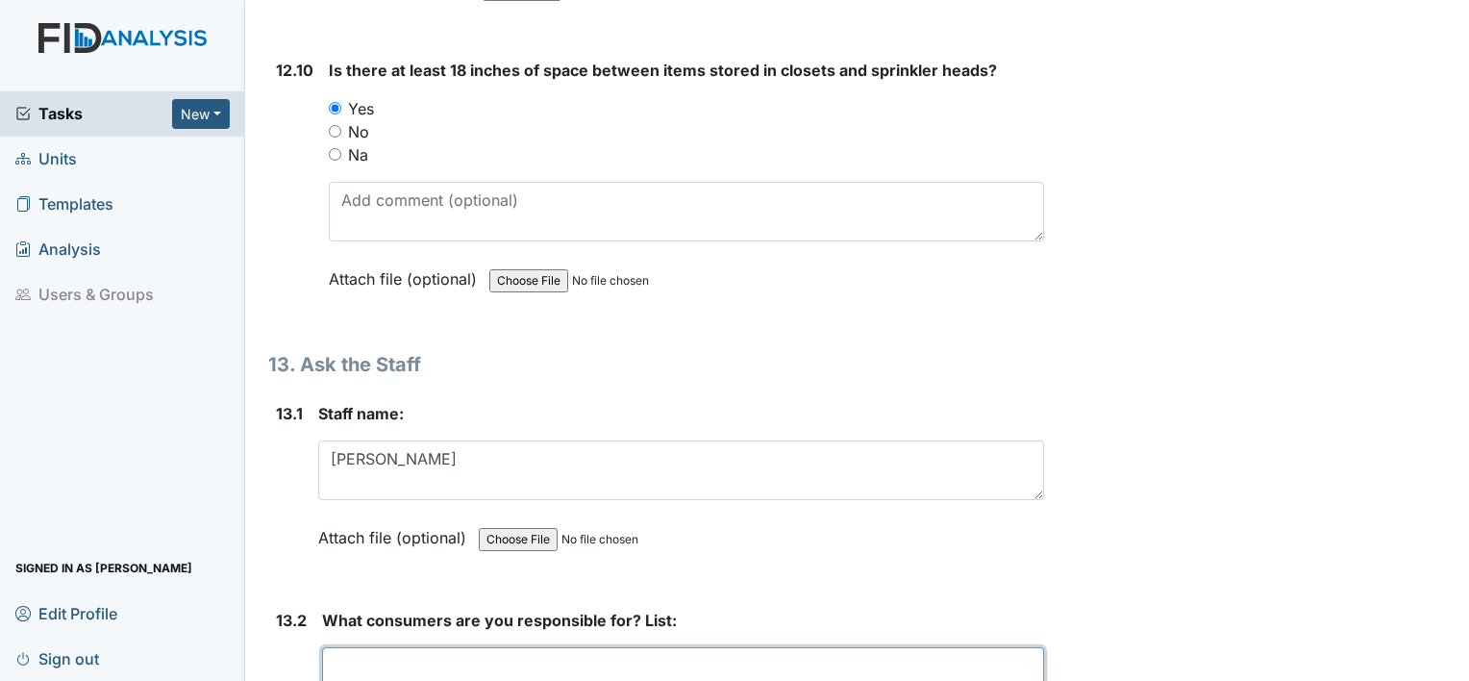
click at [455, 647] on textarea at bounding box center [683, 677] width 722 height 60
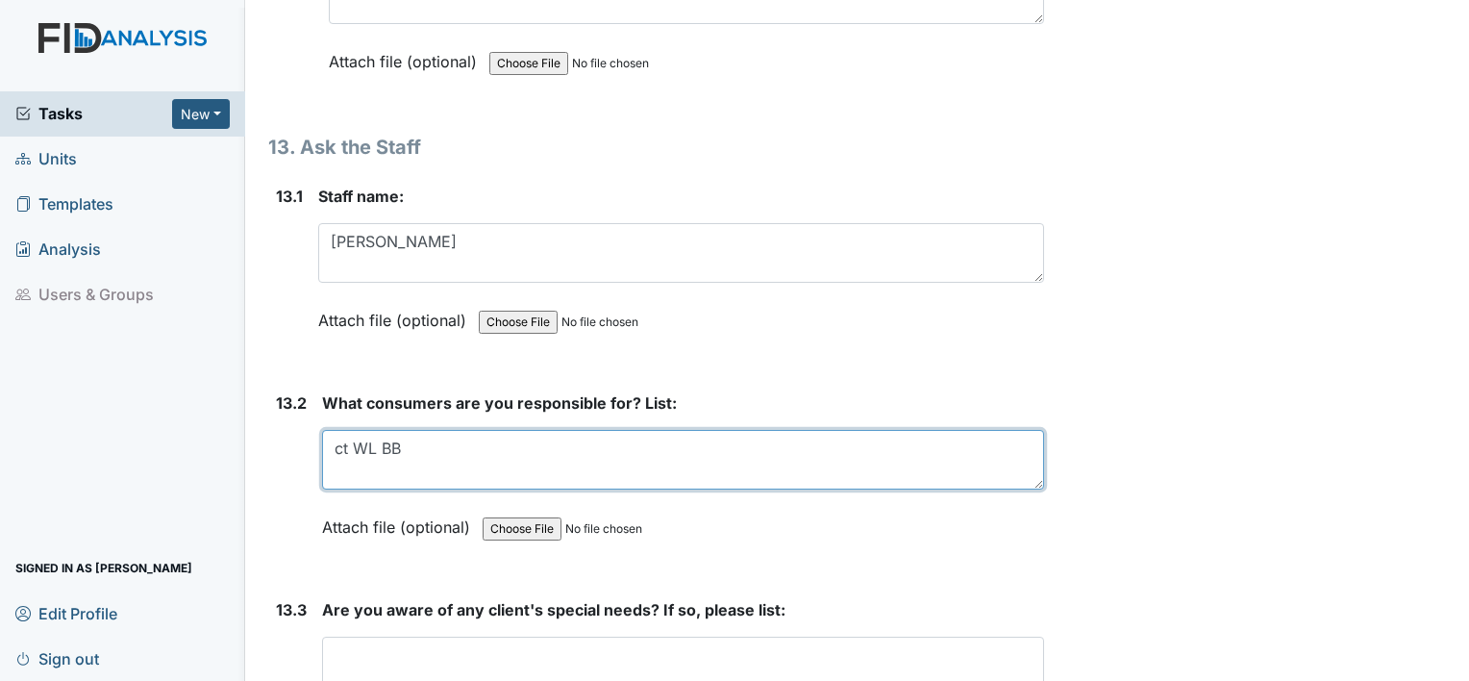
scroll to position [33242, 0]
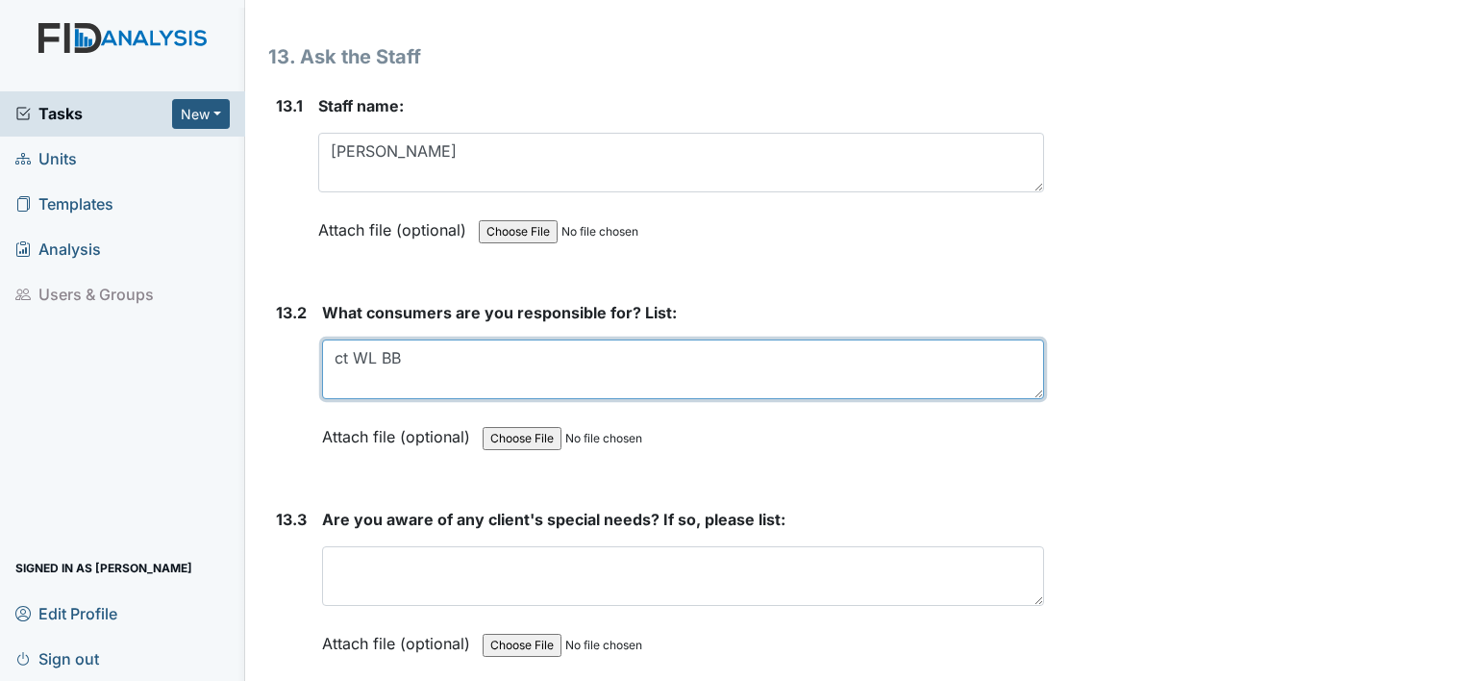
type textarea "ct WL BB"
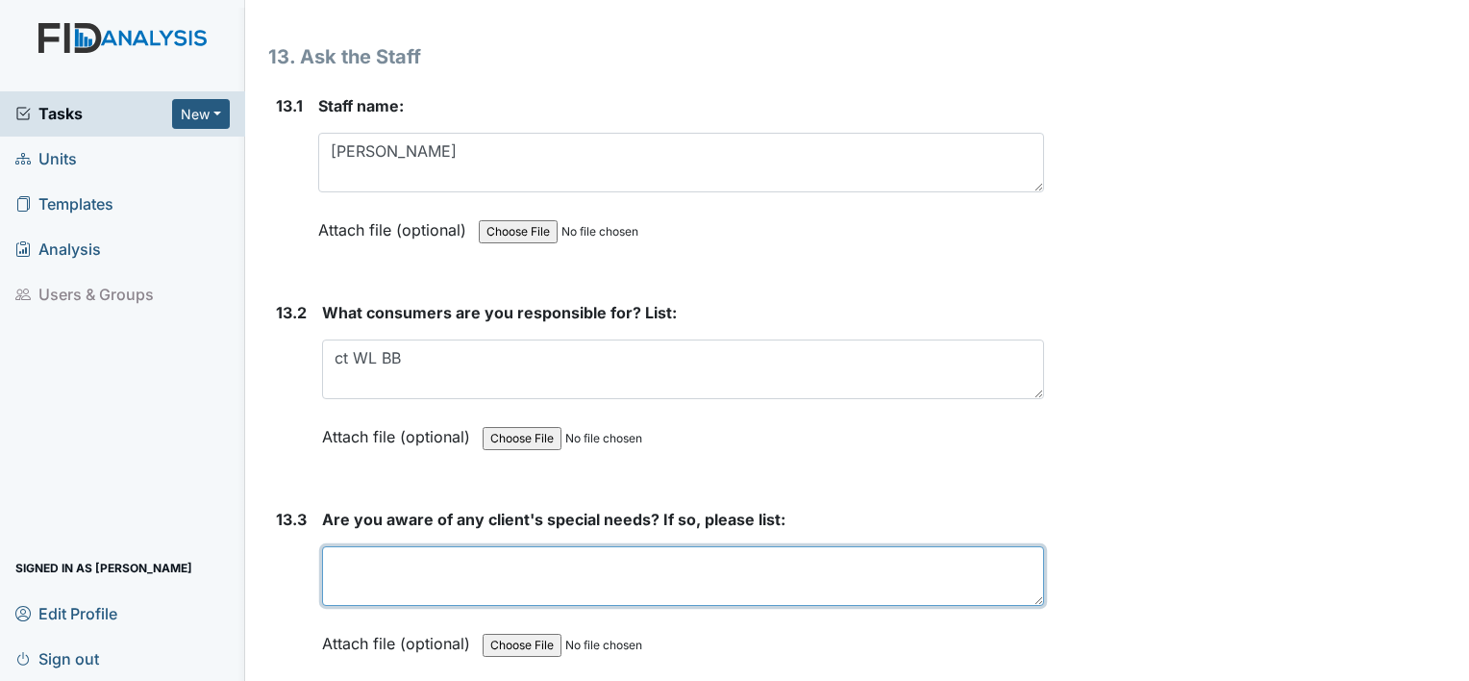
click at [482, 546] on textarea at bounding box center [683, 576] width 722 height 60
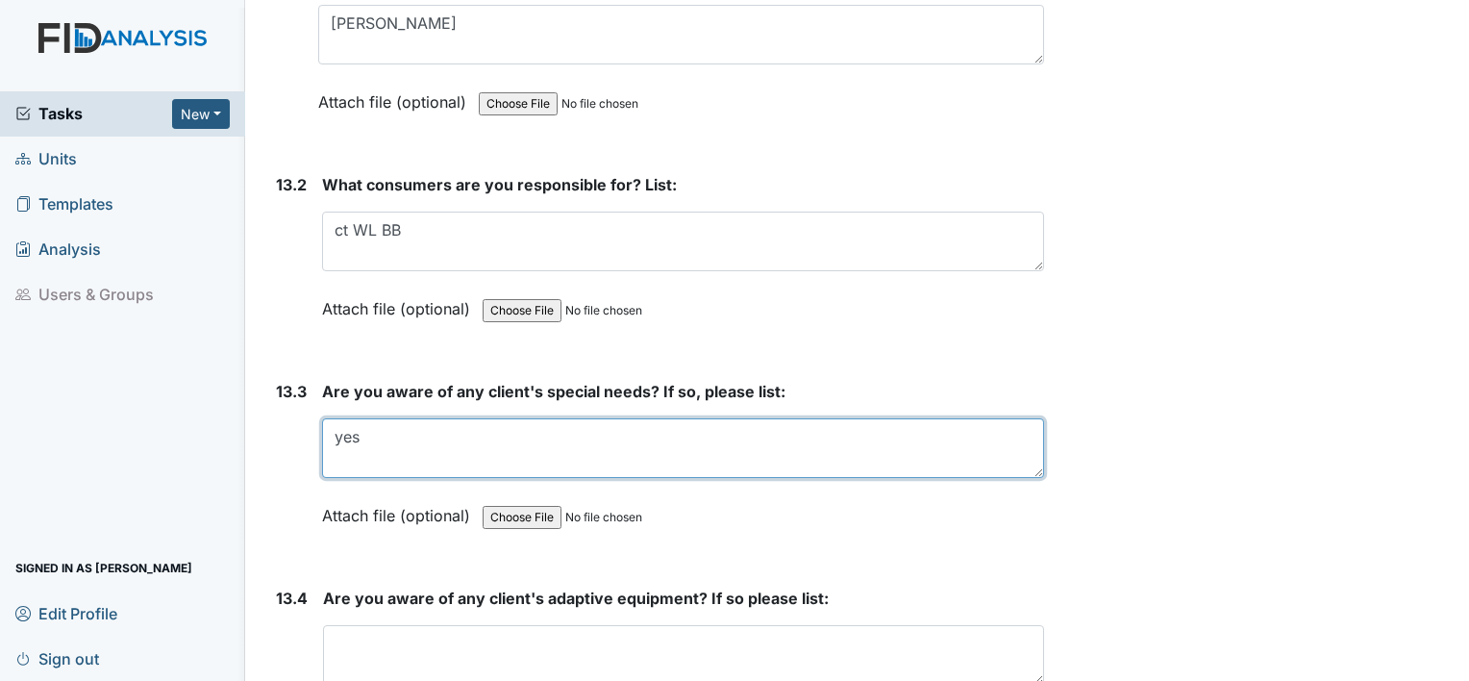
scroll to position [33459, 0]
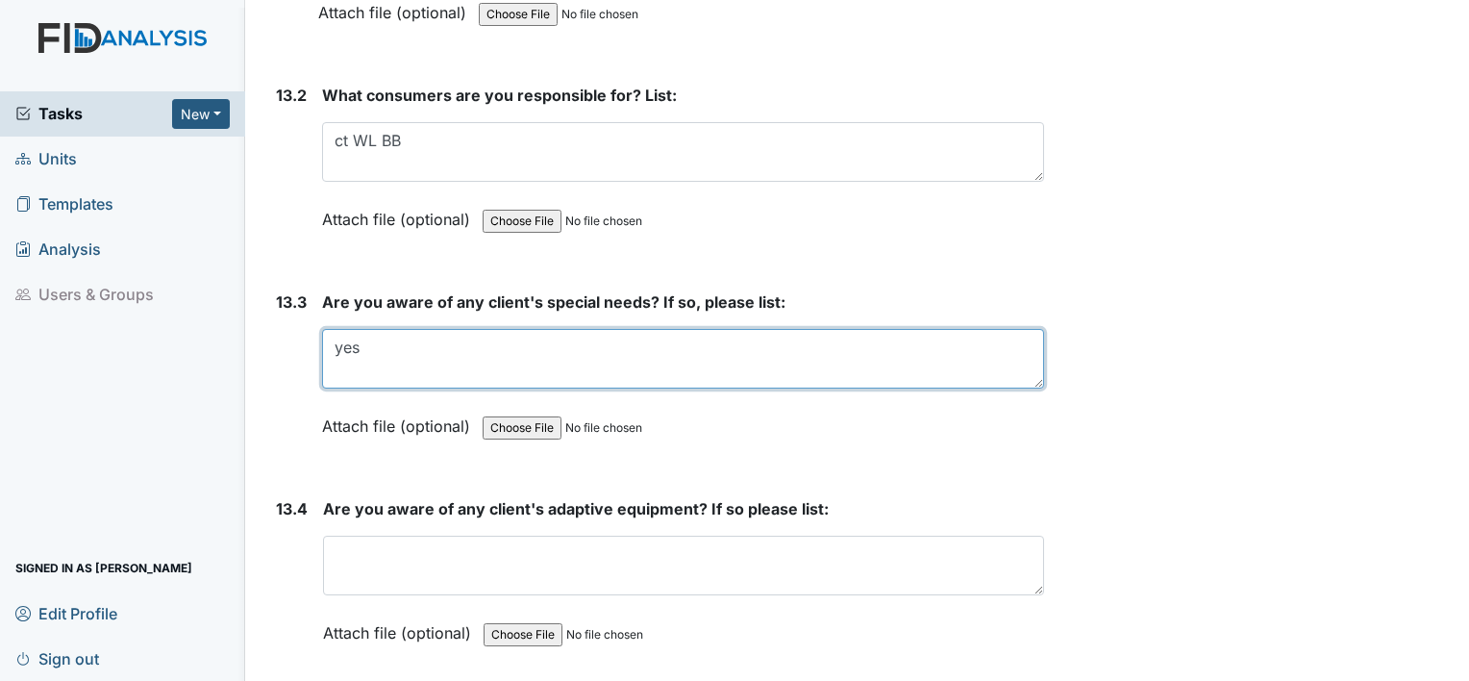
type textarea "yes"
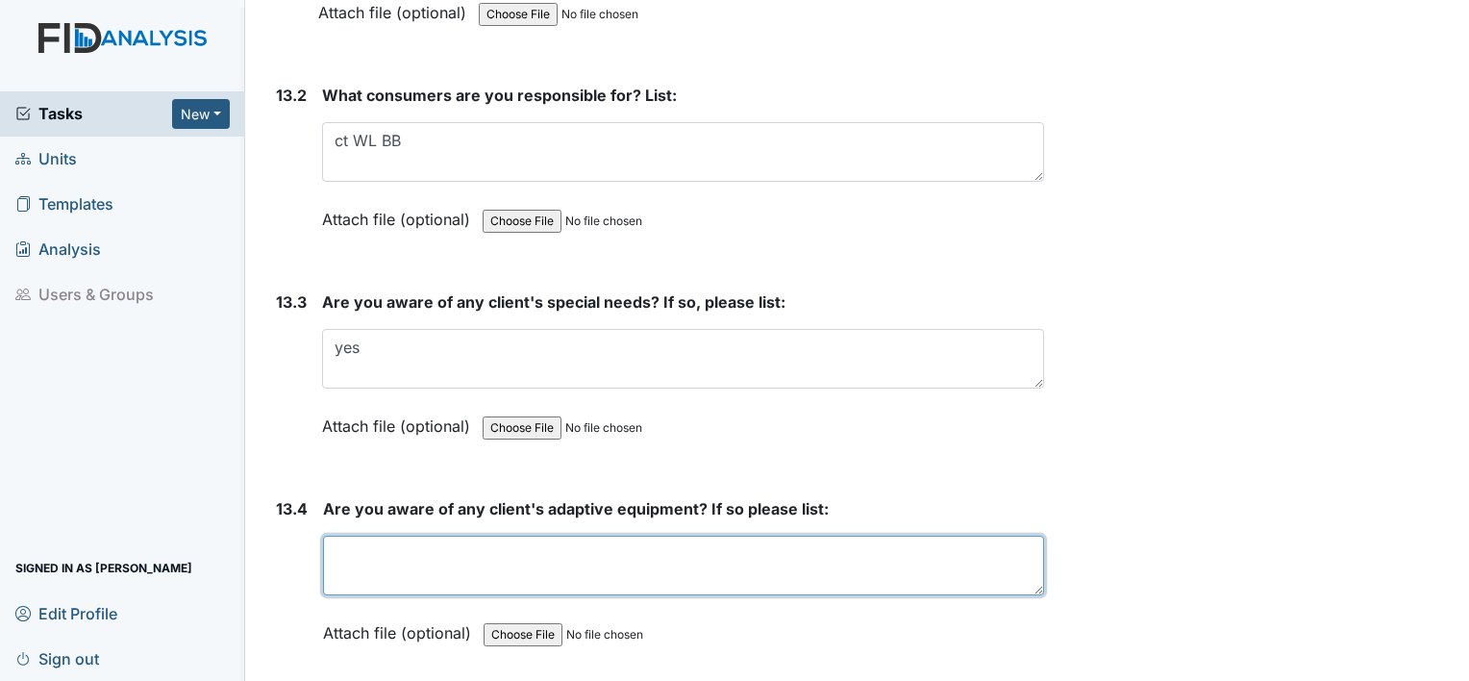
click at [586, 536] on textarea at bounding box center [683, 566] width 721 height 60
type textarea "straw plate"
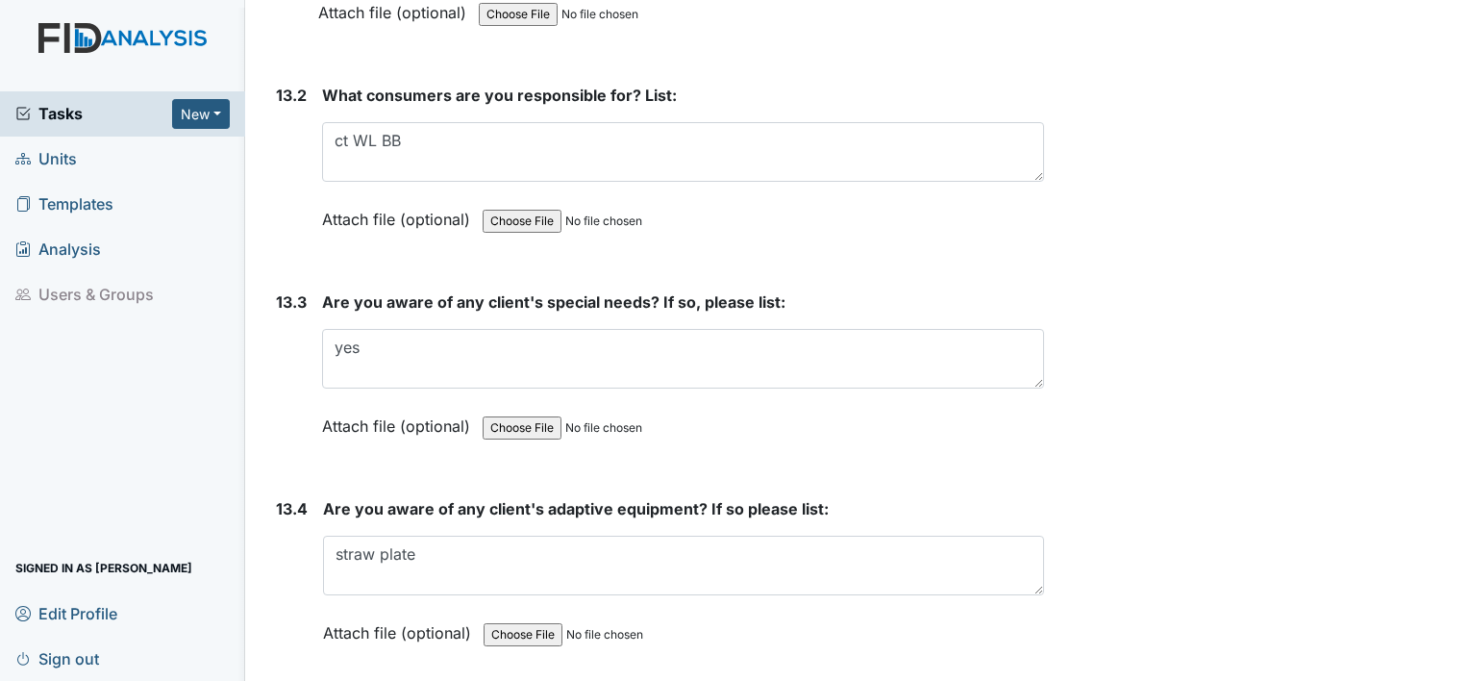
radio input "true"
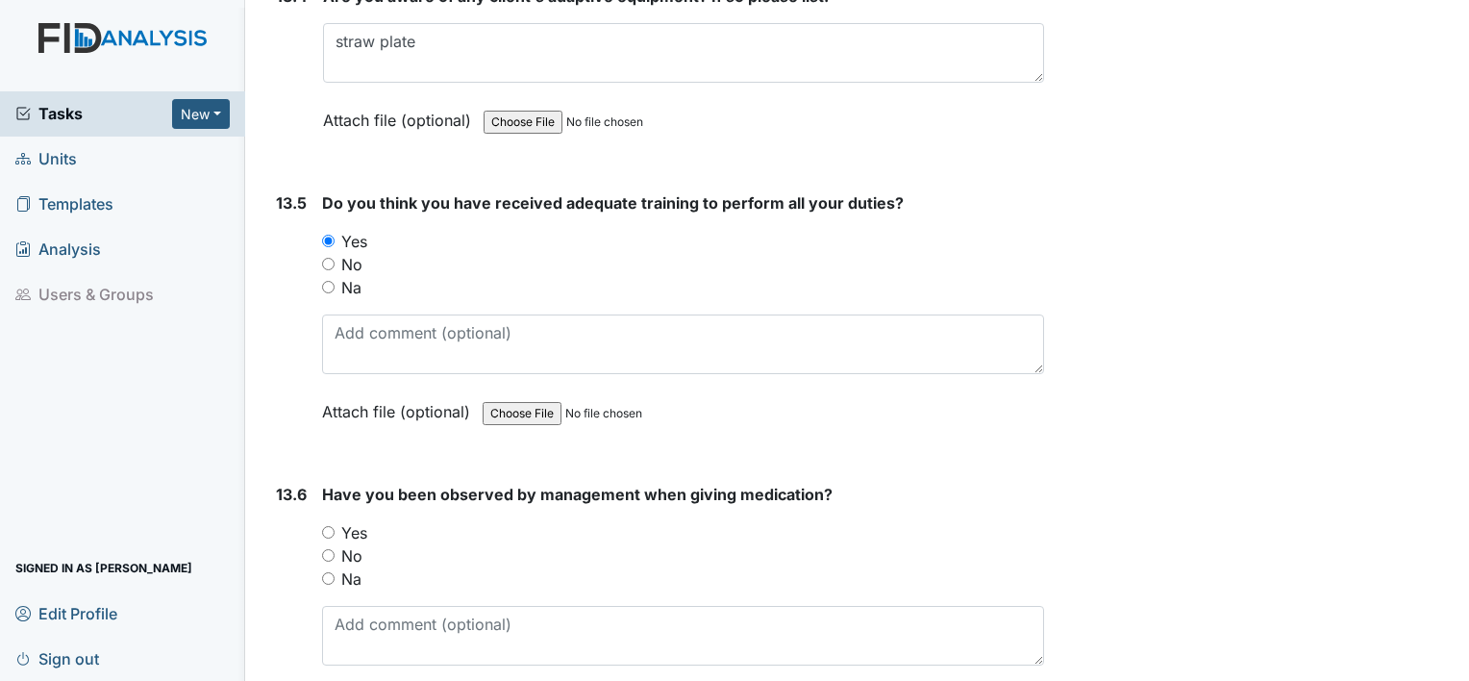
scroll to position [34010, 0]
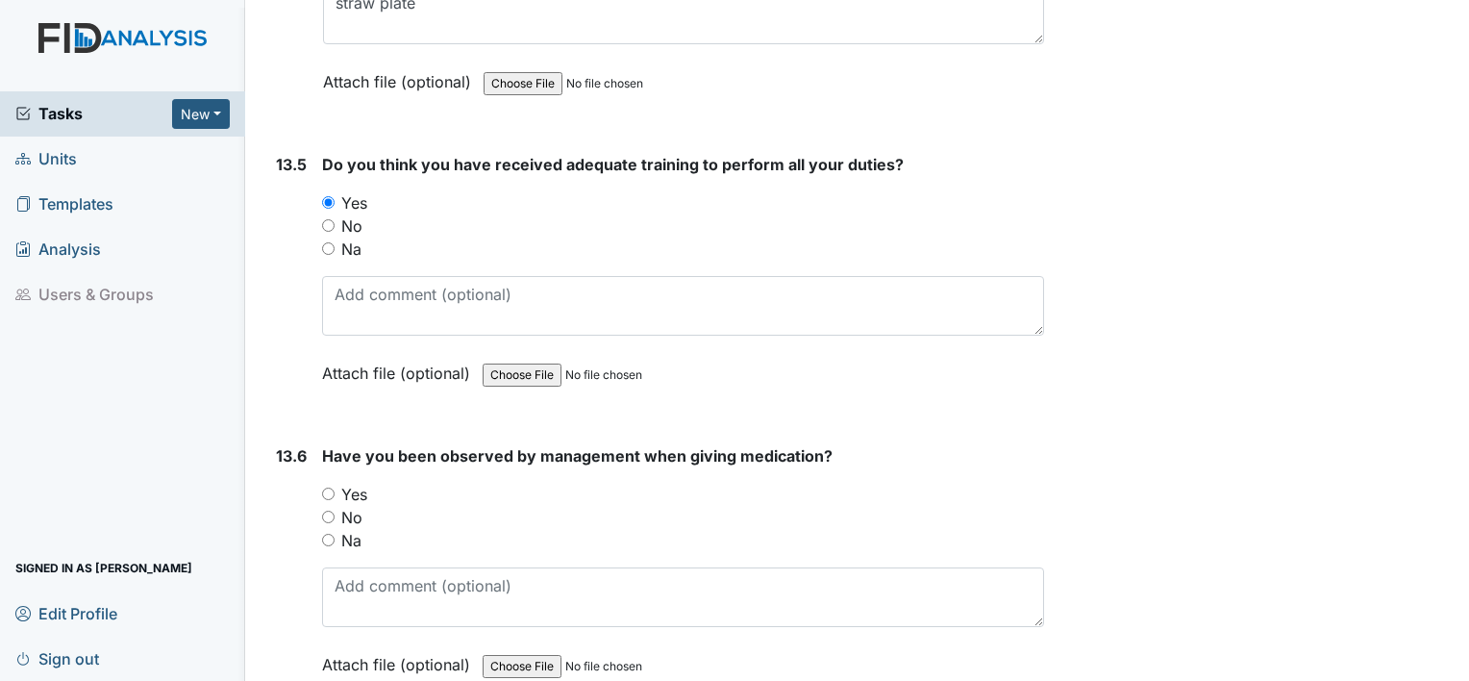
click at [331, 488] on input "Yes" at bounding box center [328, 494] width 13 height 13
radio input "true"
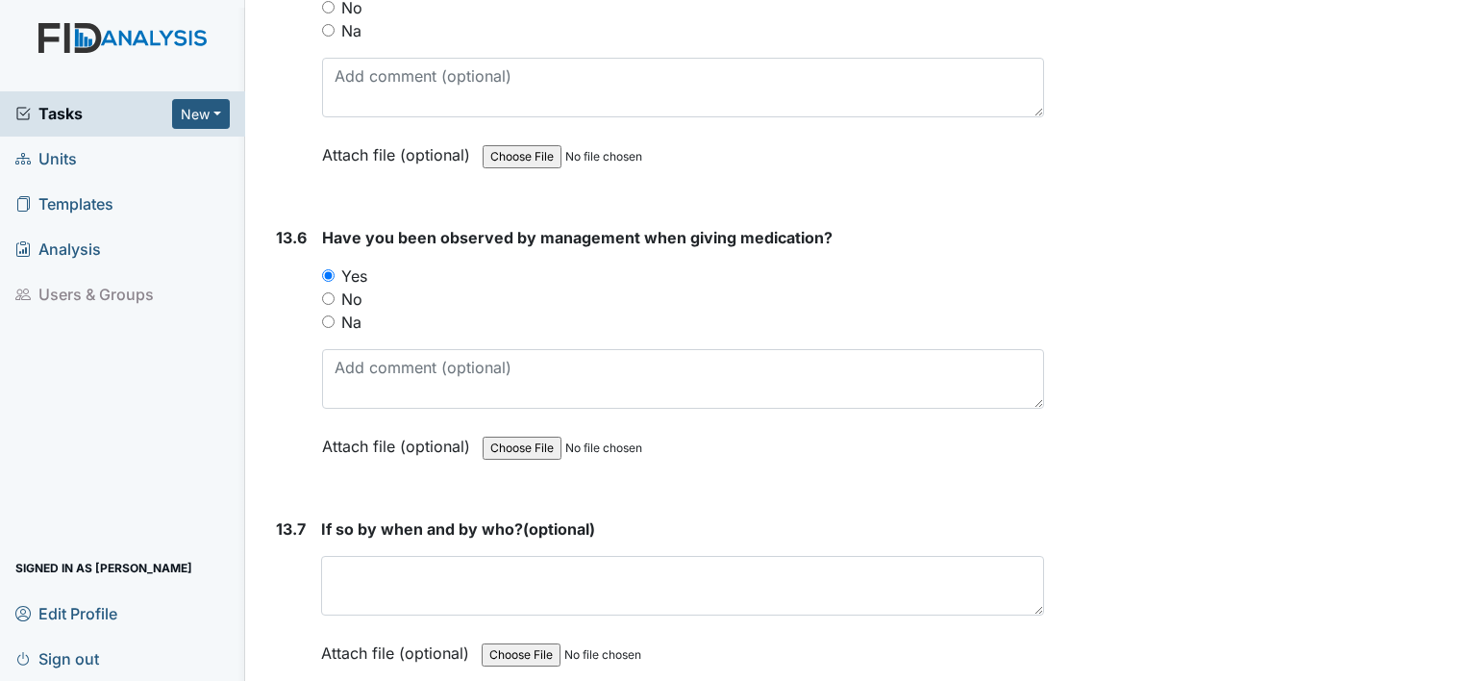
scroll to position [34330, 0]
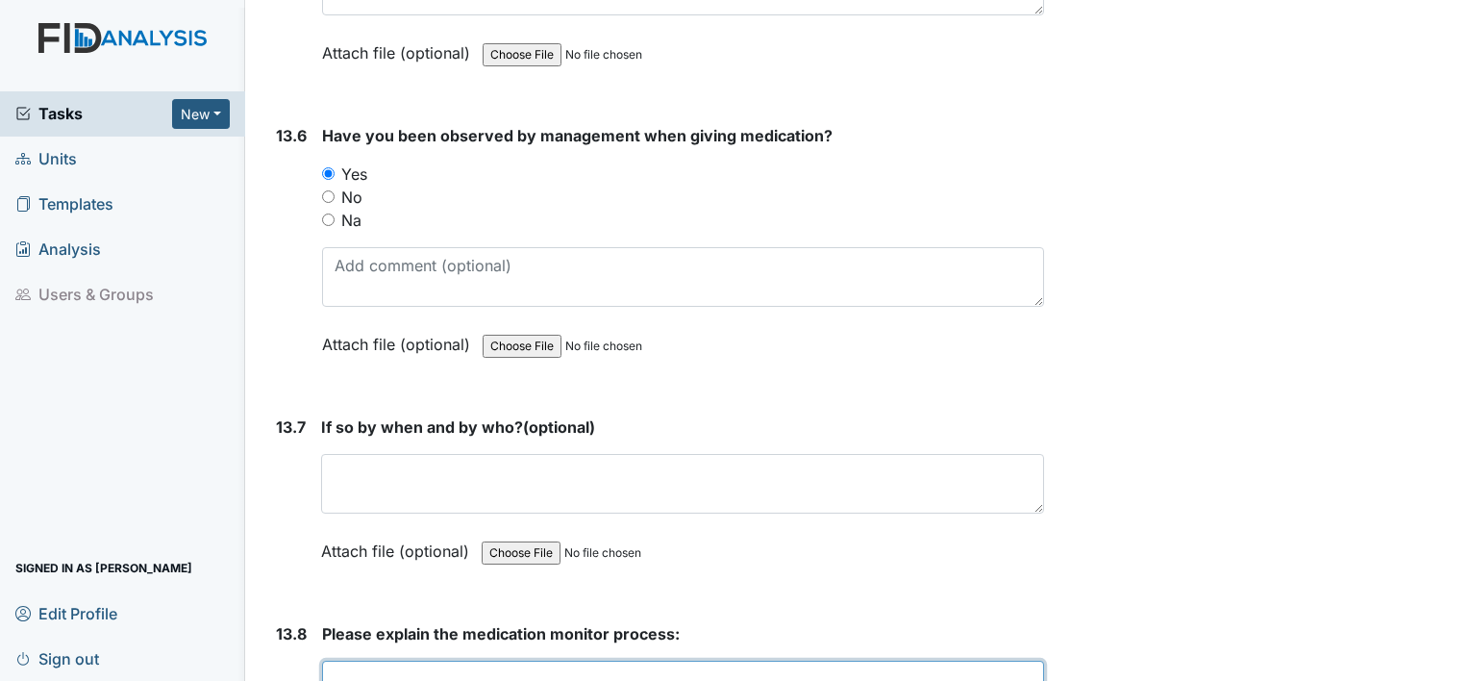
click at [345, 661] on textarea at bounding box center [683, 691] width 722 height 60
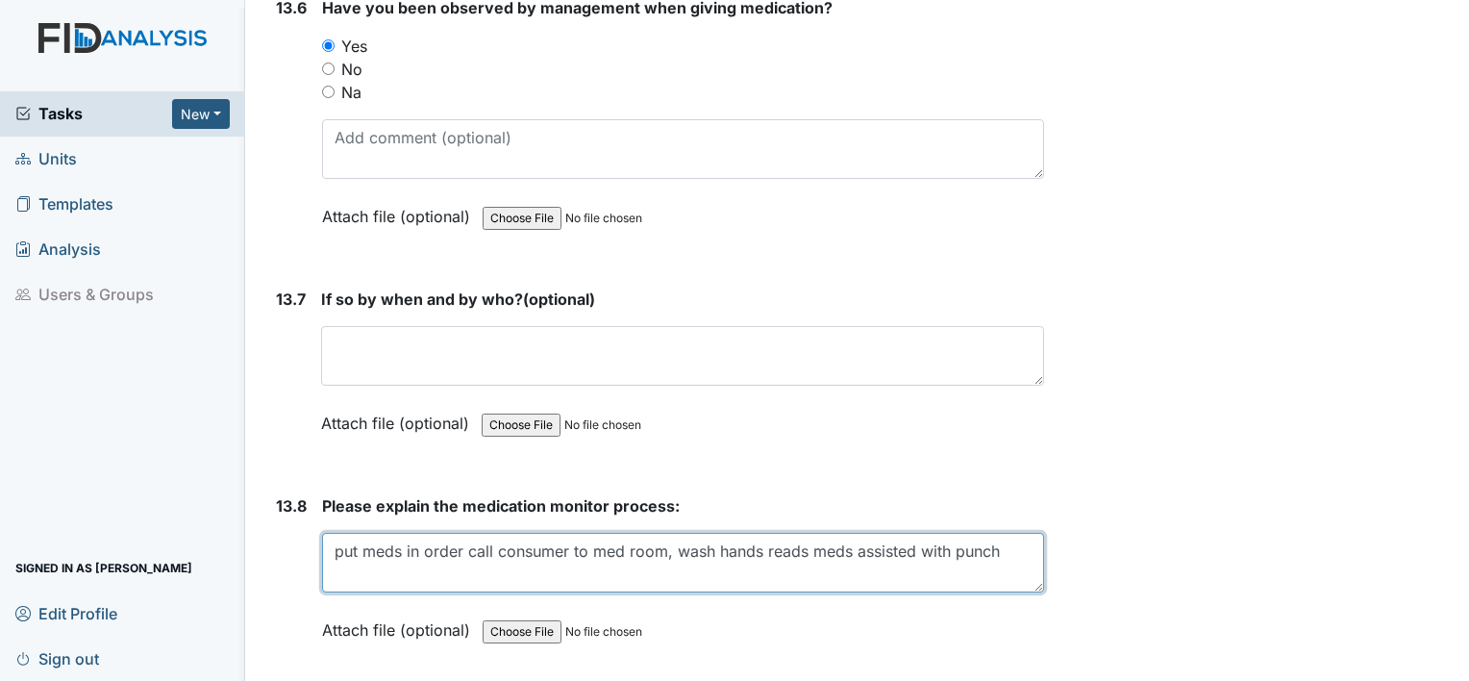
scroll to position [34535, 0]
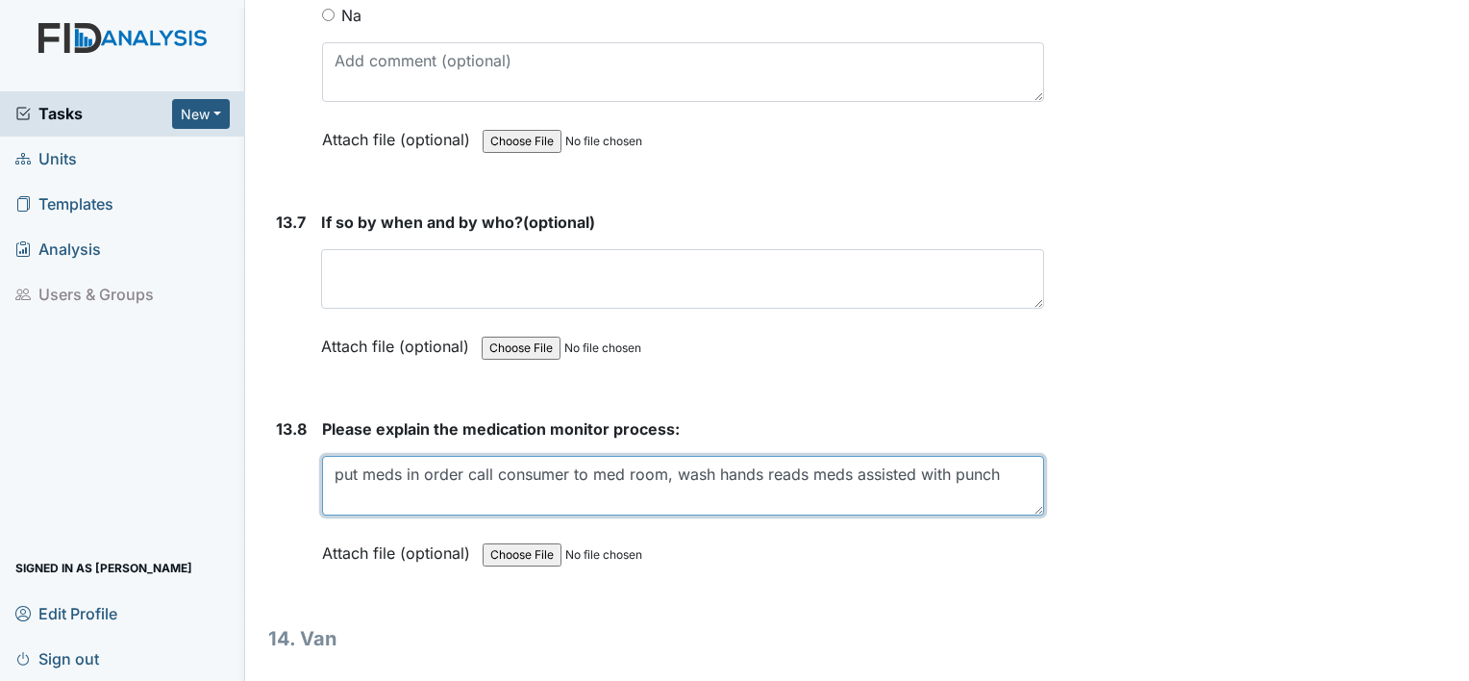
type textarea "put meds in order call consumer to med room, wash hands reads meds assisted wit…"
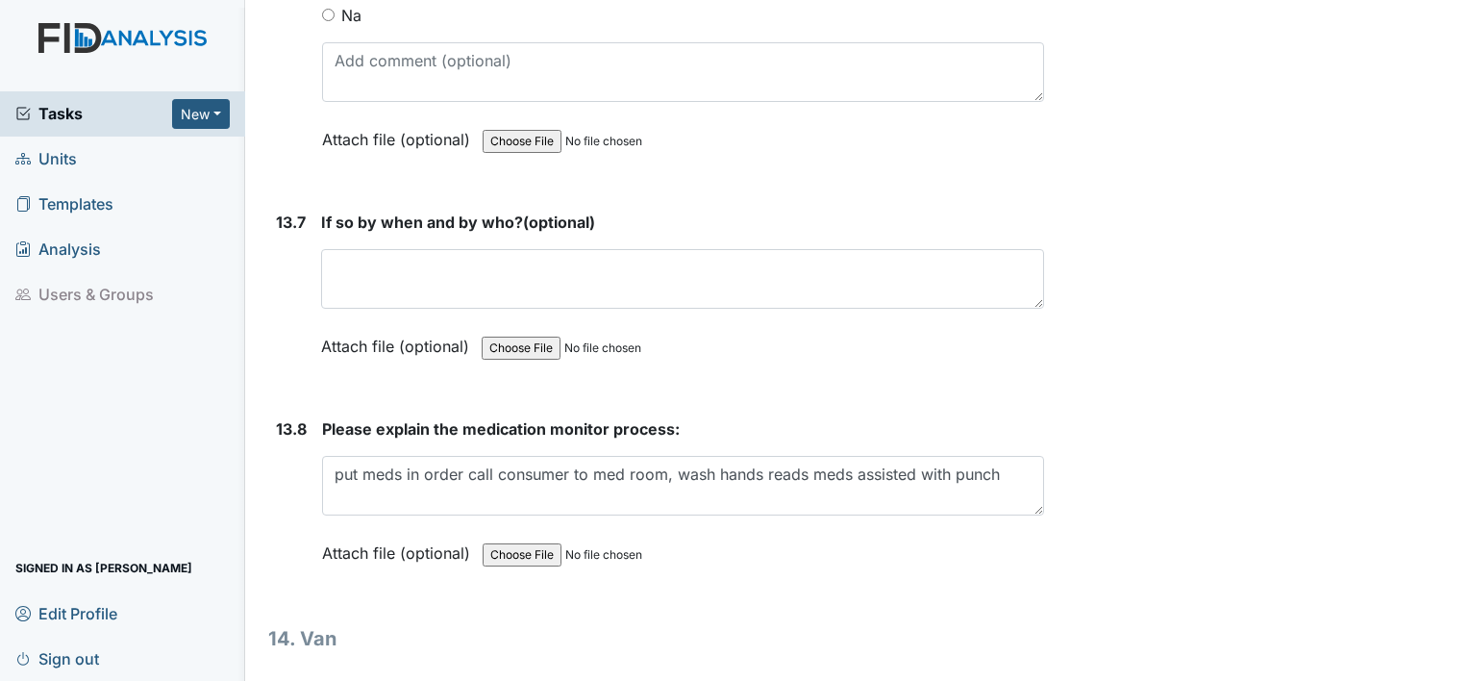
radio input "true"
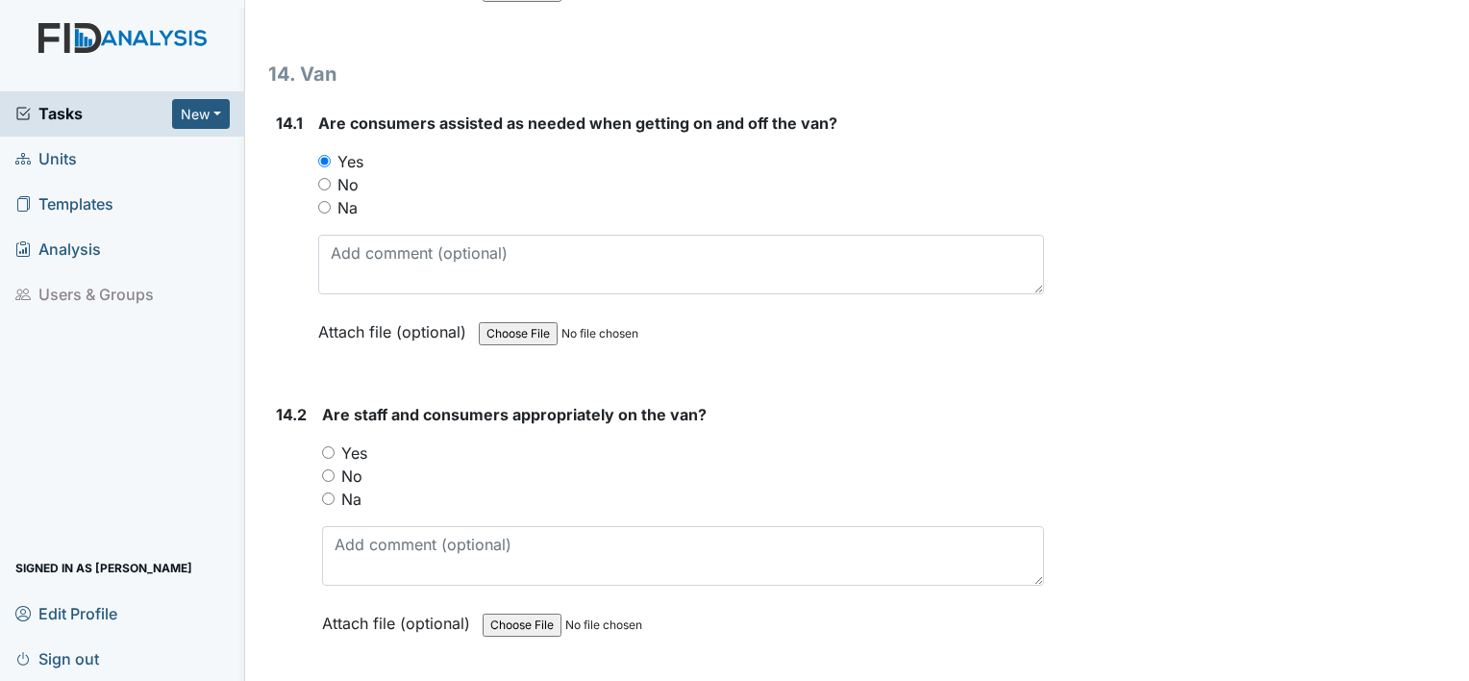
scroll to position [35112, 0]
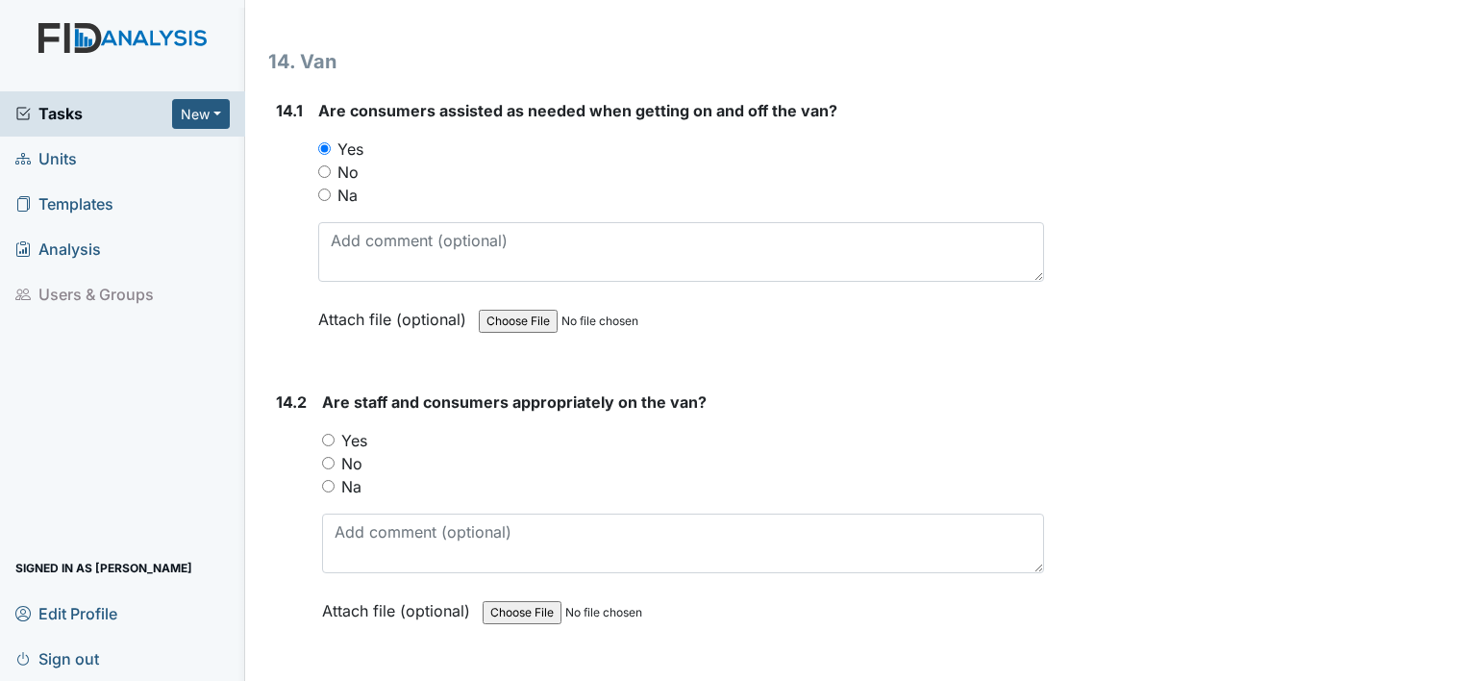
click at [327, 434] on input "Yes" at bounding box center [328, 440] width 13 height 13
radio input "true"
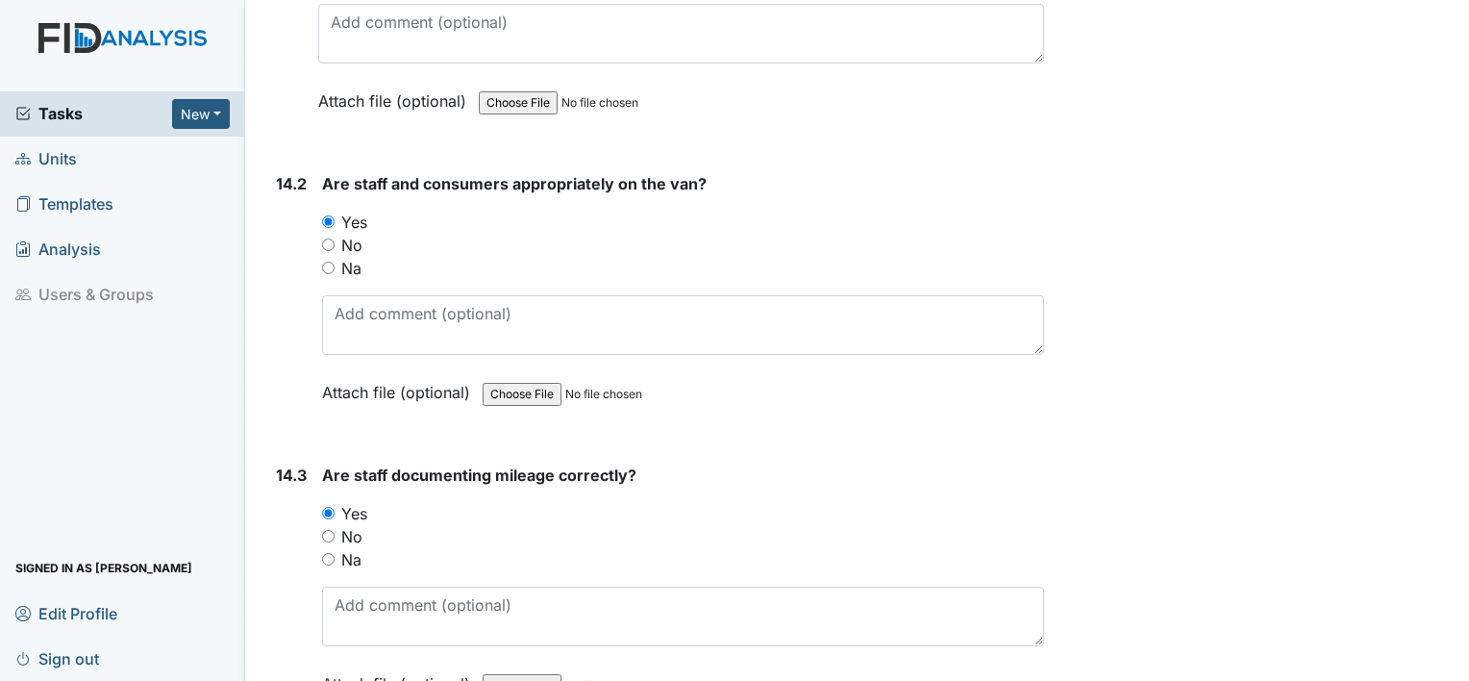
scroll to position [35472, 0]
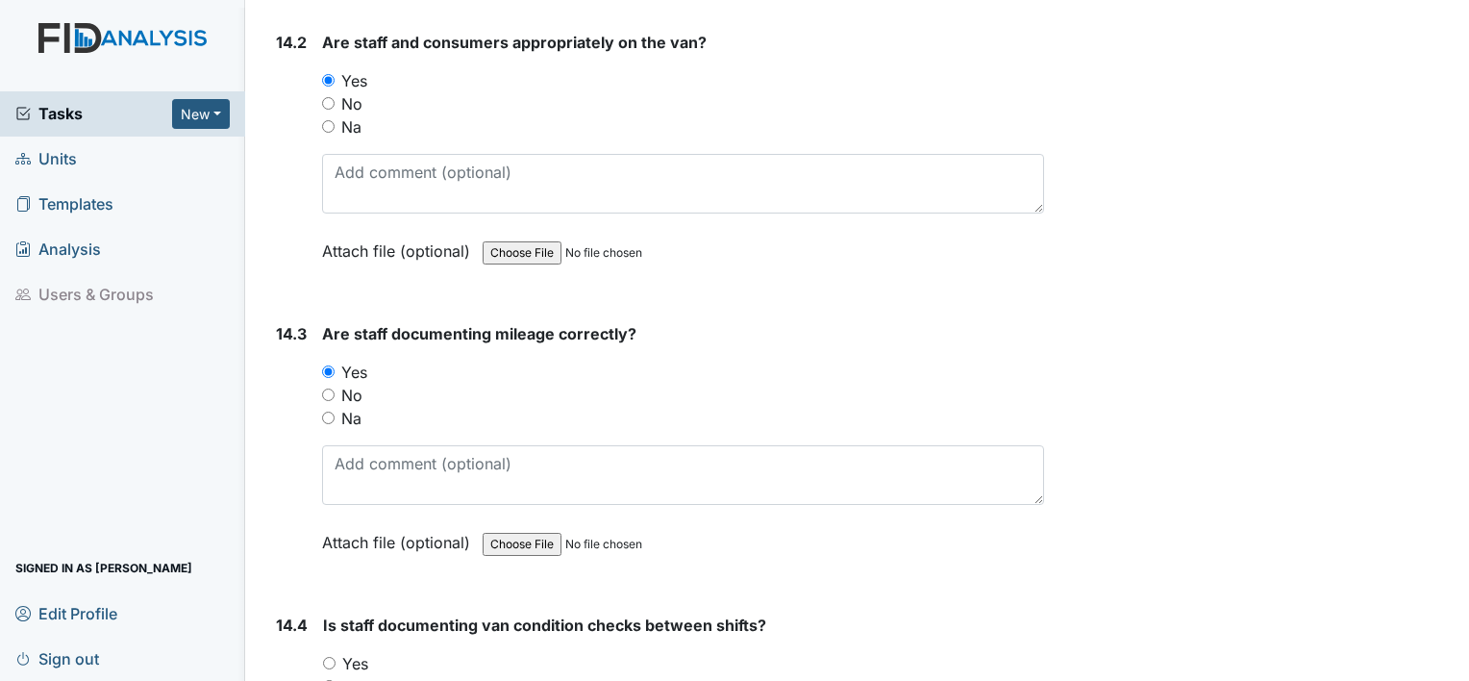
click at [334, 657] on input "Yes" at bounding box center [329, 663] width 13 height 13
radio input "true"
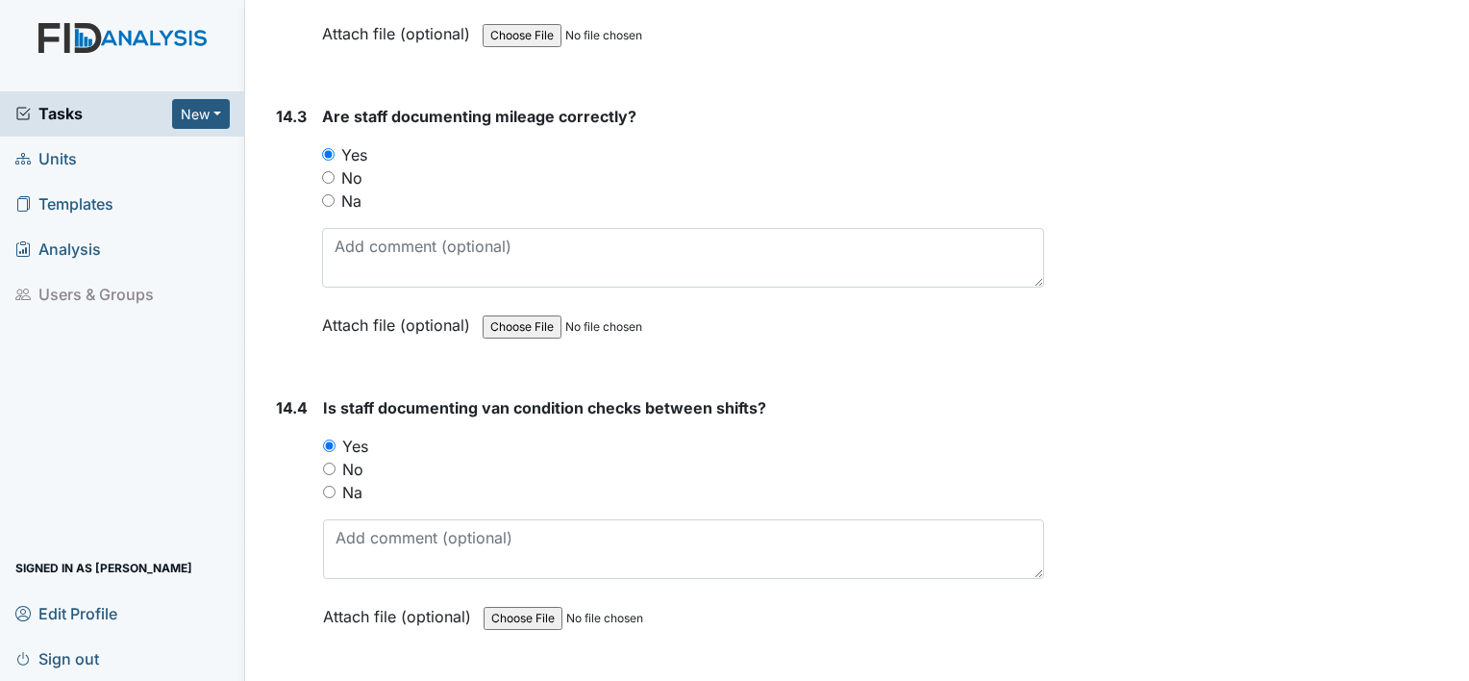
scroll to position [35778, 0]
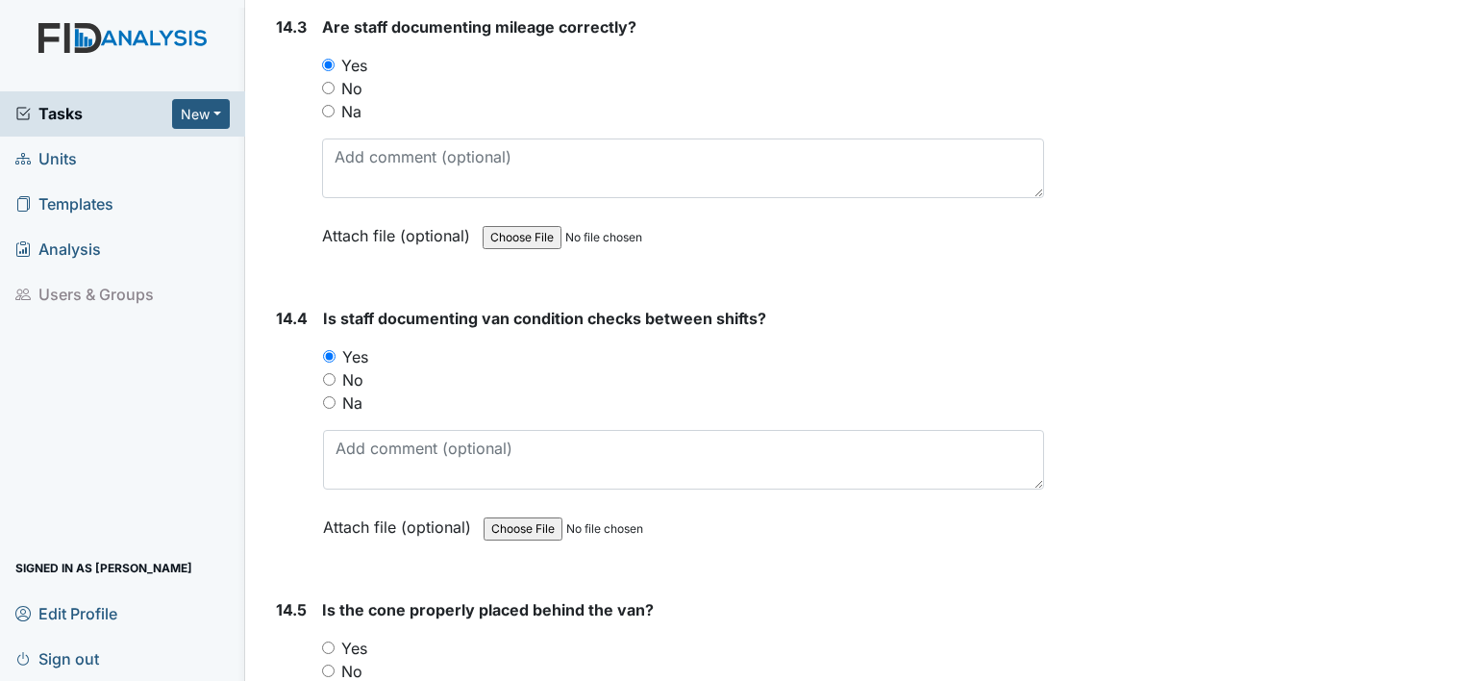
click at [332, 641] on input "Yes" at bounding box center [328, 647] width 13 height 13
radio input "true"
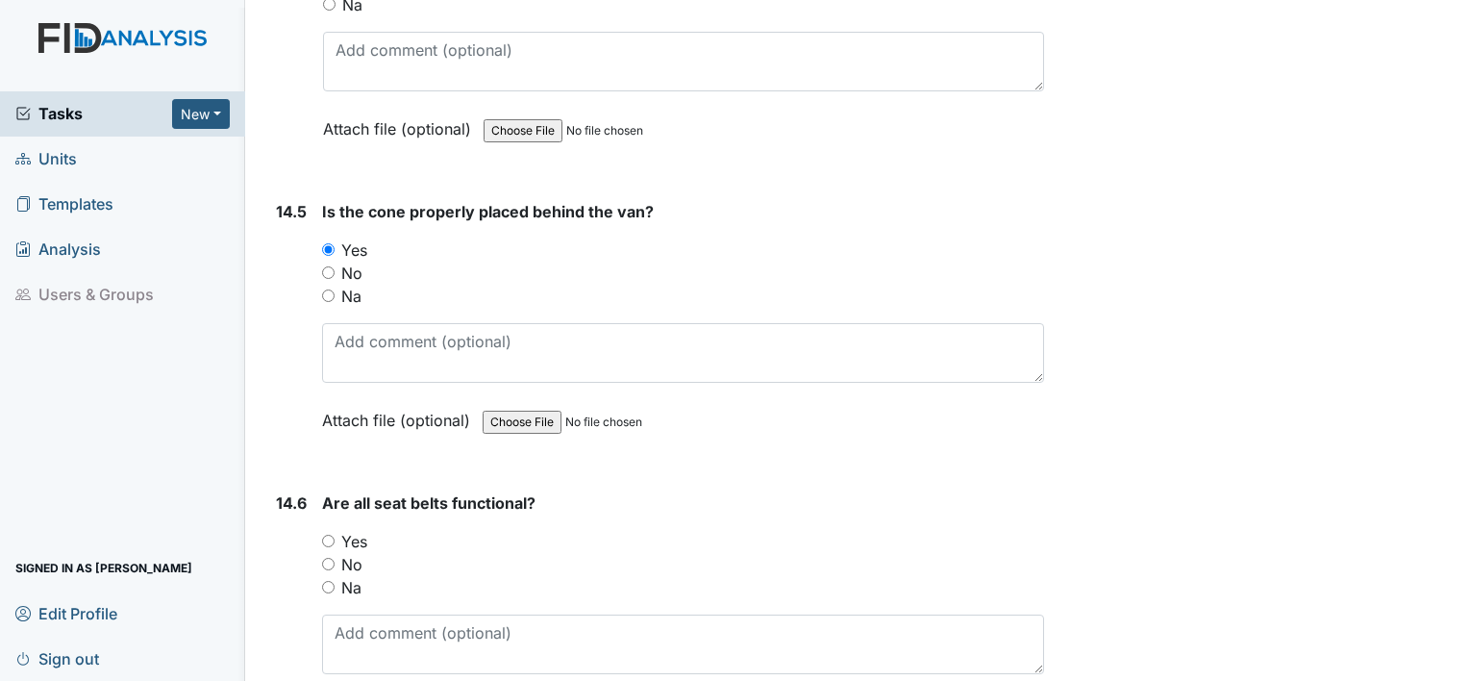
scroll to position [36215, 0]
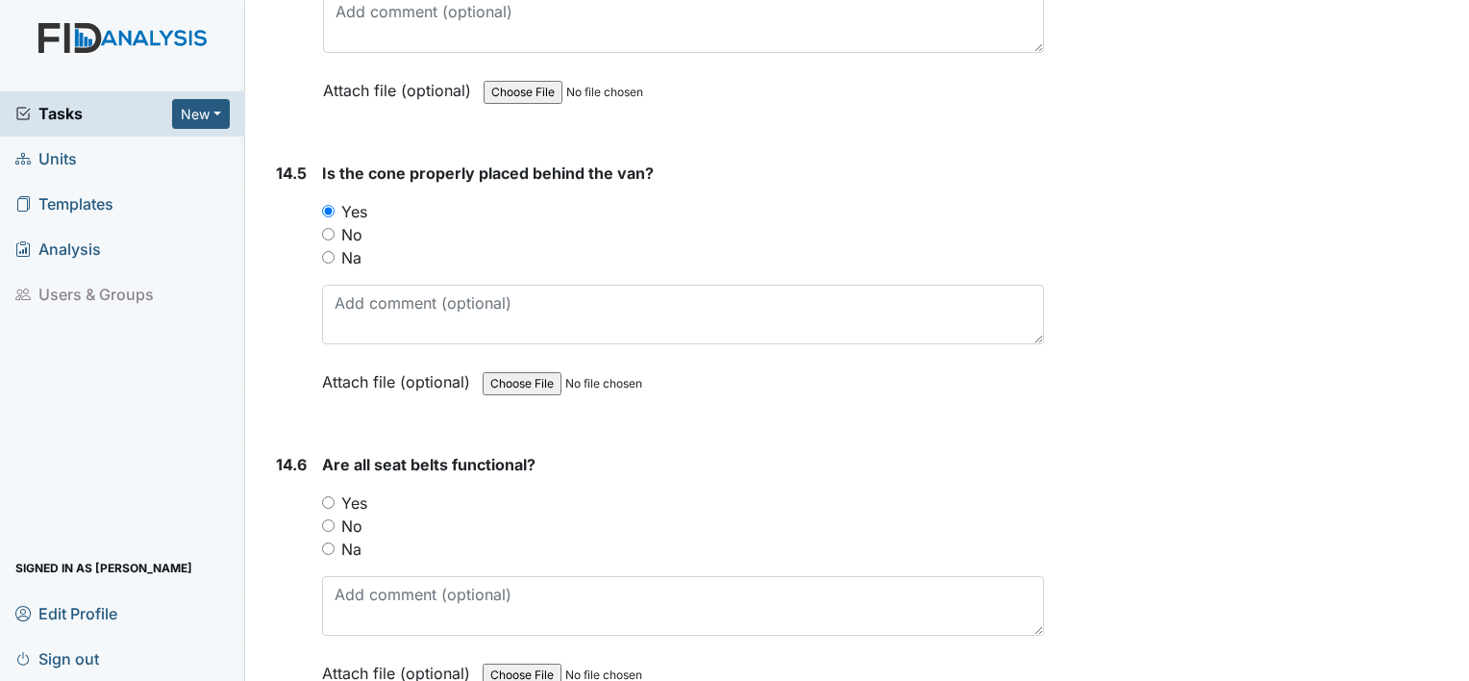
click at [331, 496] on input "Yes" at bounding box center [328, 502] width 13 height 13
radio input "true"
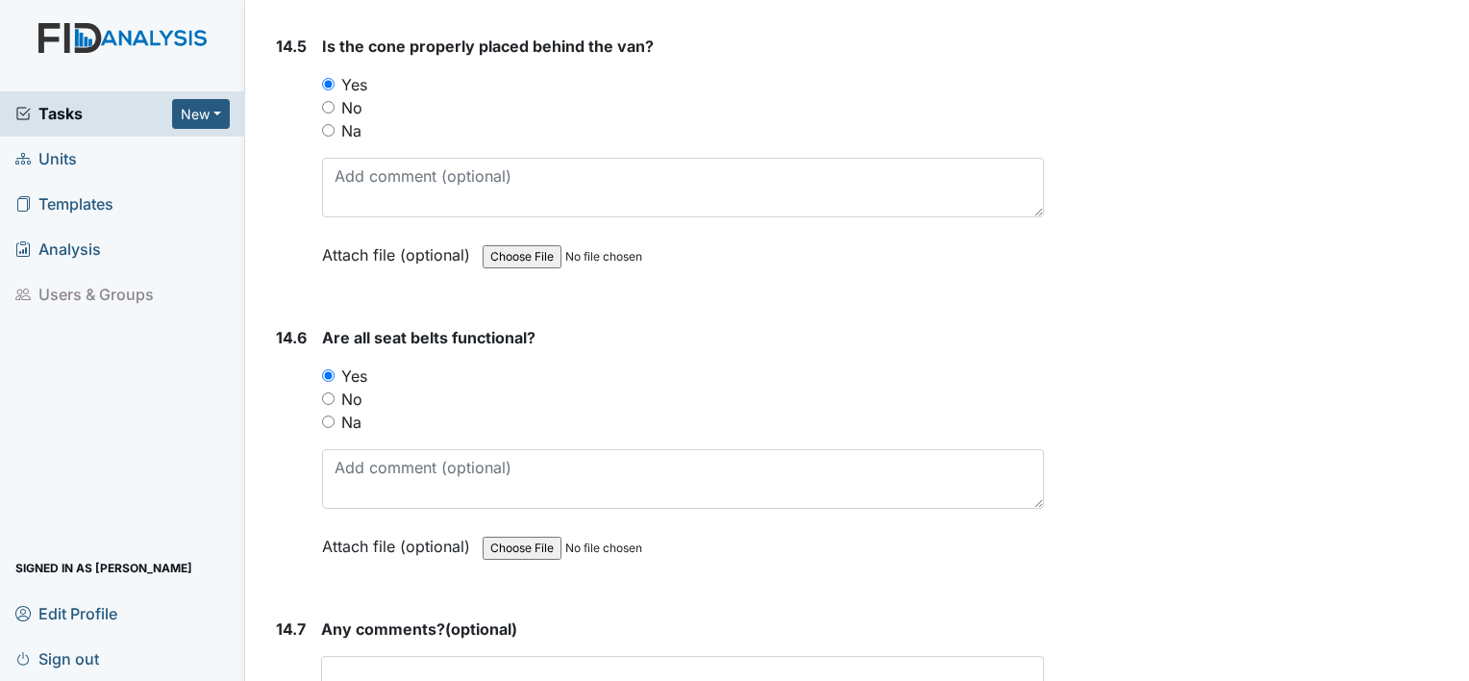
scroll to position [36412, 0]
